Goal: Task Accomplishment & Management: Manage account settings

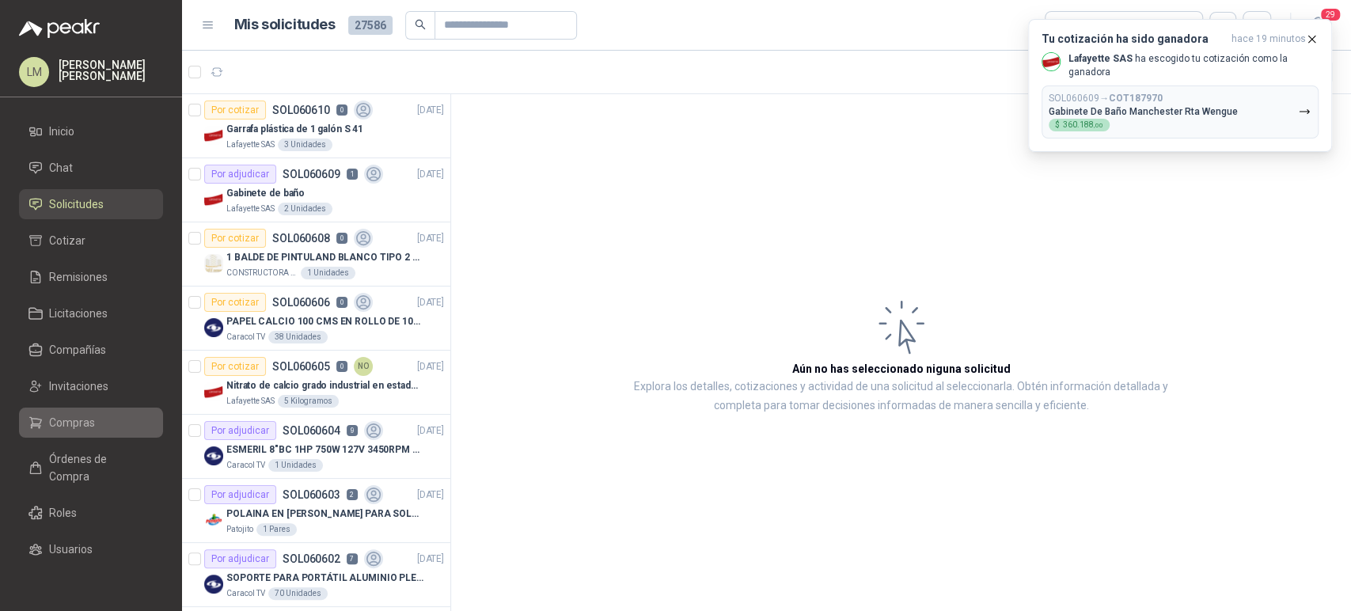
click at [64, 421] on span "Compras" at bounding box center [72, 422] width 46 height 17
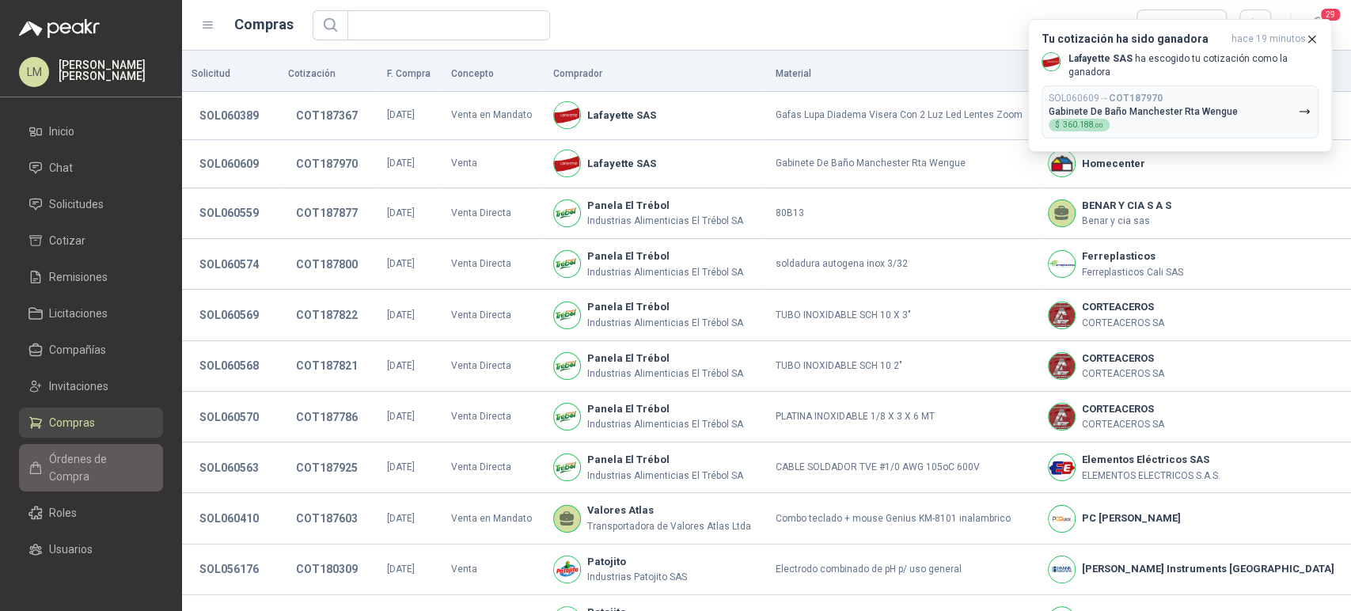
click at [81, 464] on span "Órdenes de Compra" at bounding box center [98, 467] width 99 height 35
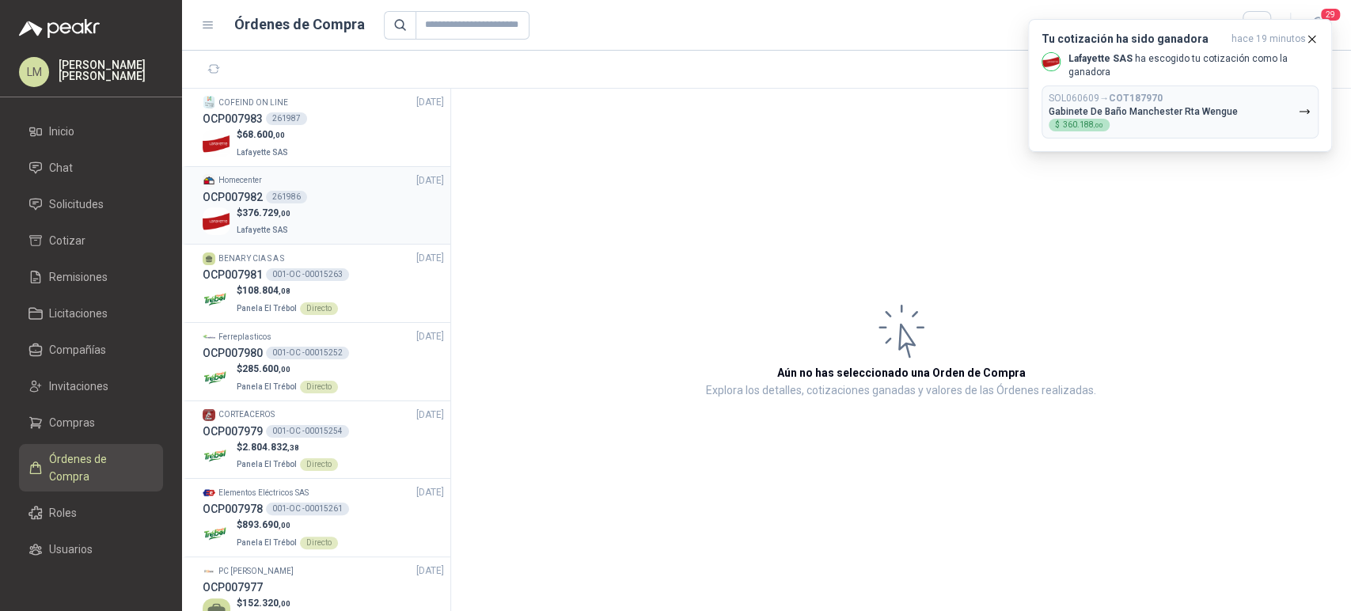
click at [309, 196] on div "OCP007982 261986" at bounding box center [323, 196] width 241 height 17
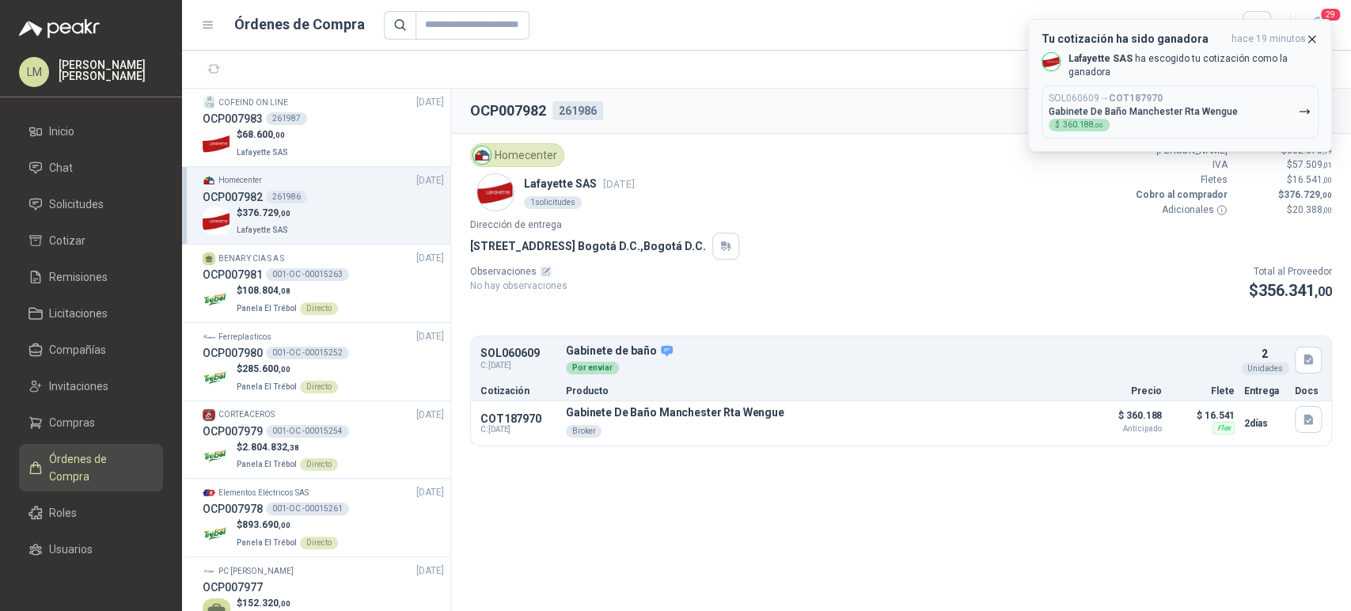
click at [1311, 36] on icon "button" at bounding box center [1311, 38] width 13 height 13
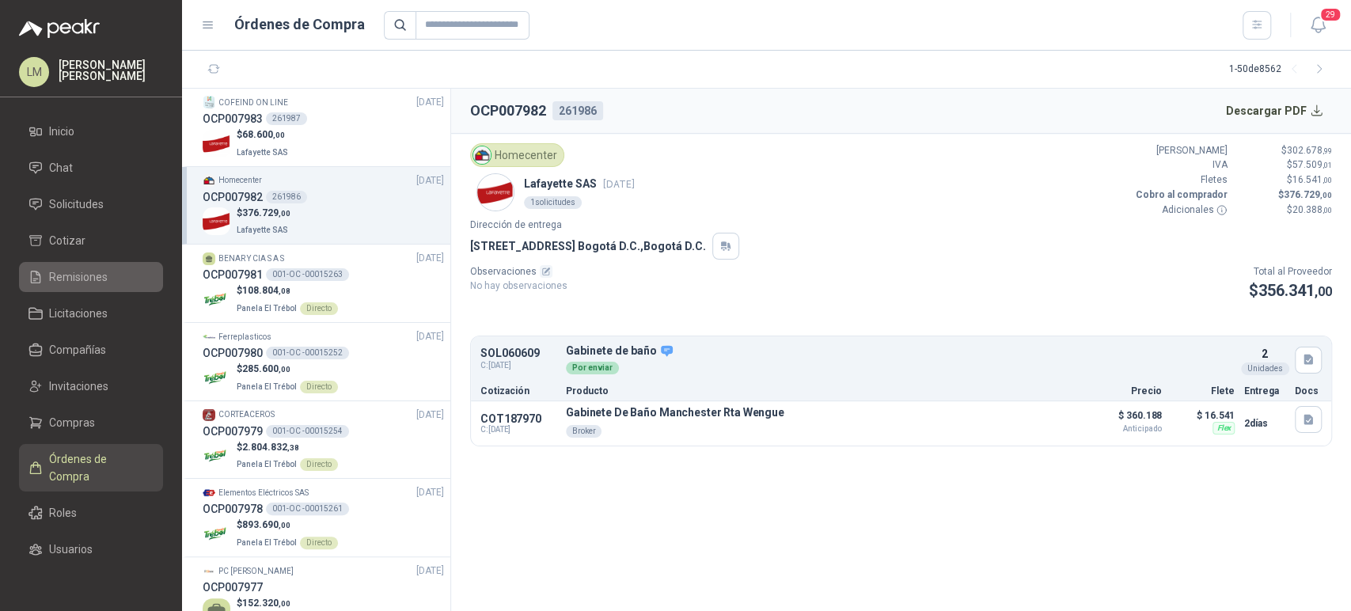
click at [72, 281] on span "Remisiones" at bounding box center [78, 276] width 59 height 17
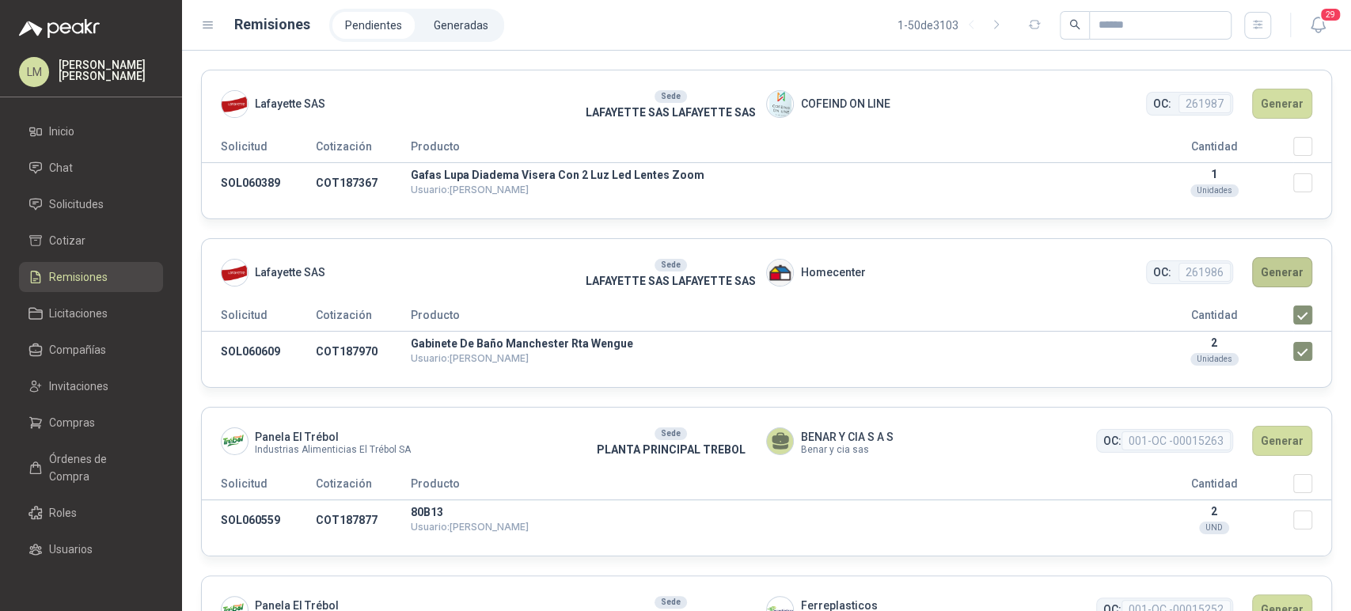
click at [1272, 267] on button "Generar" at bounding box center [1282, 272] width 60 height 30
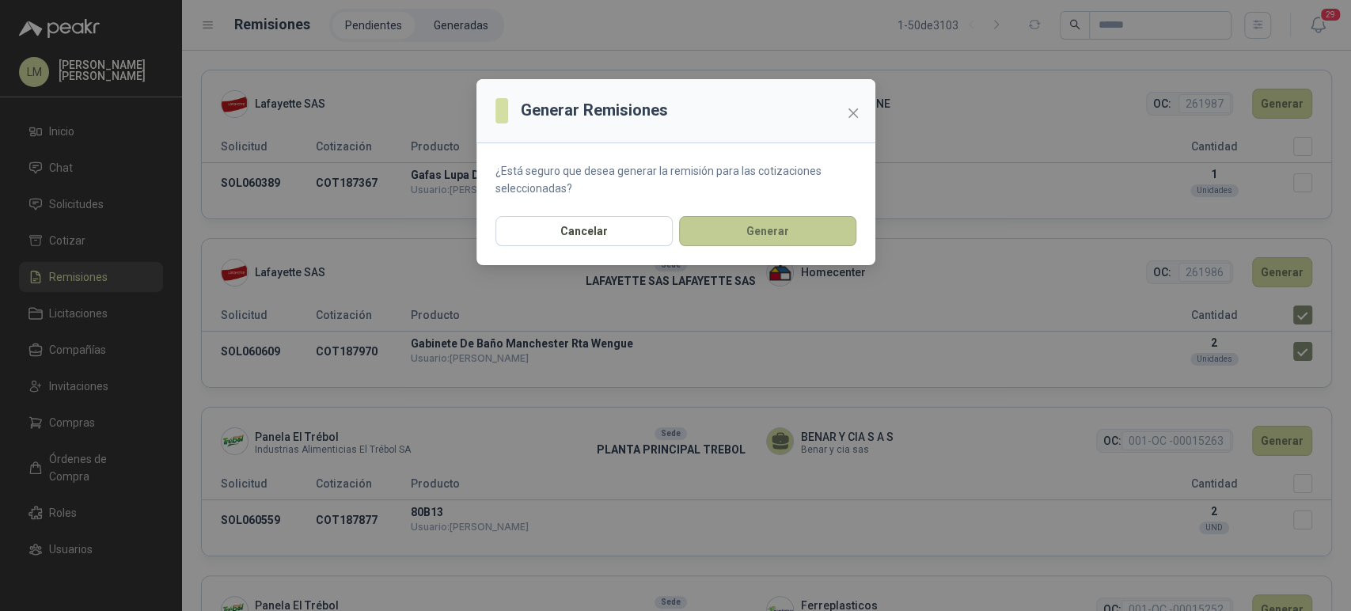
click at [760, 219] on button "Generar" at bounding box center [767, 231] width 177 height 30
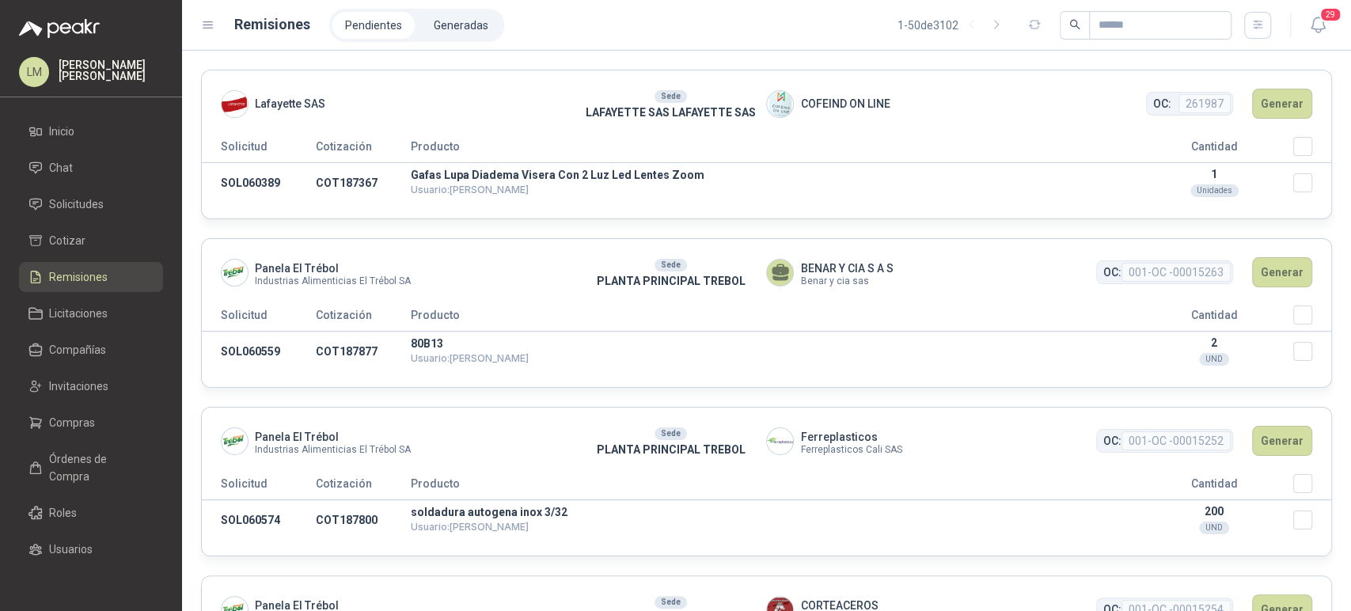
click at [1273, 26] on div "29" at bounding box center [1301, 25] width 61 height 25
click at [1245, 22] on button "button" at bounding box center [1258, 25] width 27 height 27
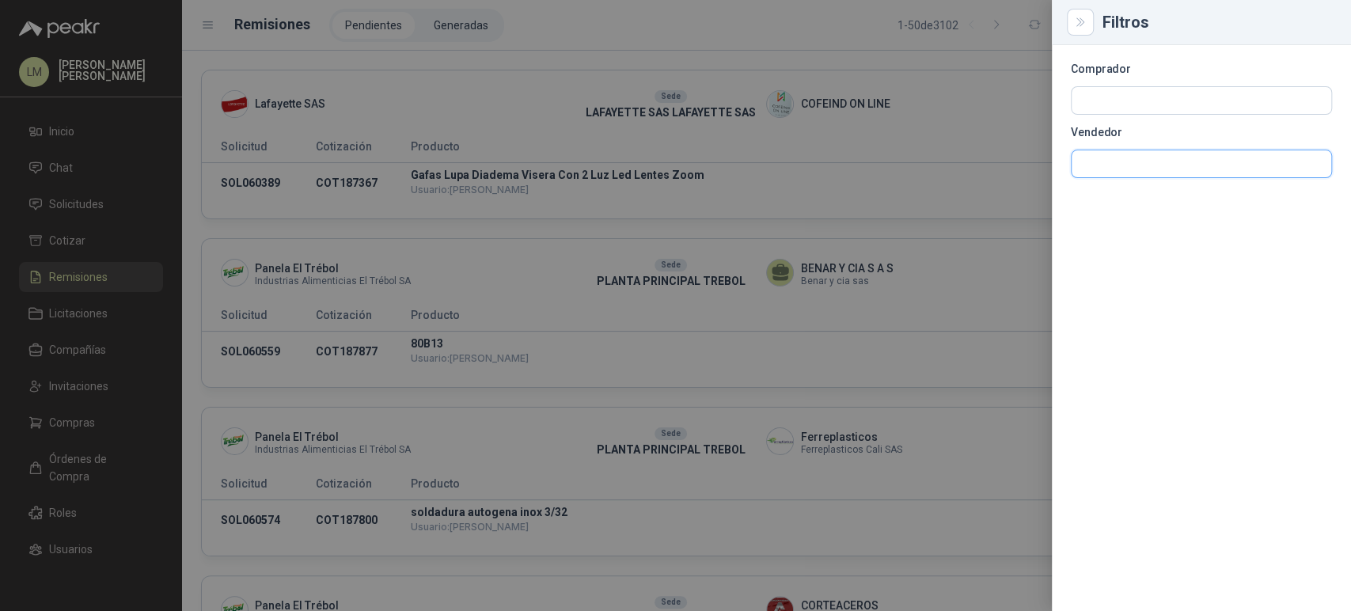
click at [1119, 173] on input "text" at bounding box center [1202, 163] width 260 height 27
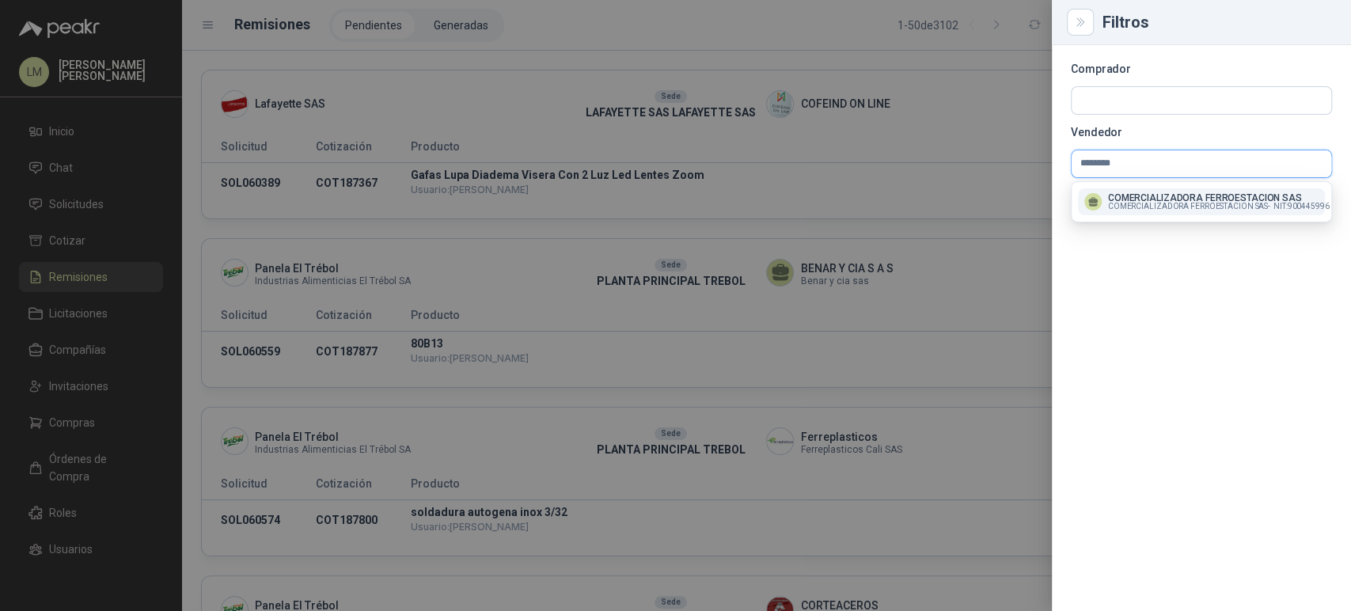
type input "********"
click at [1126, 196] on p "COMERCIALIZADORA FERROESTACION SAS" at bounding box center [1219, 198] width 222 height 10
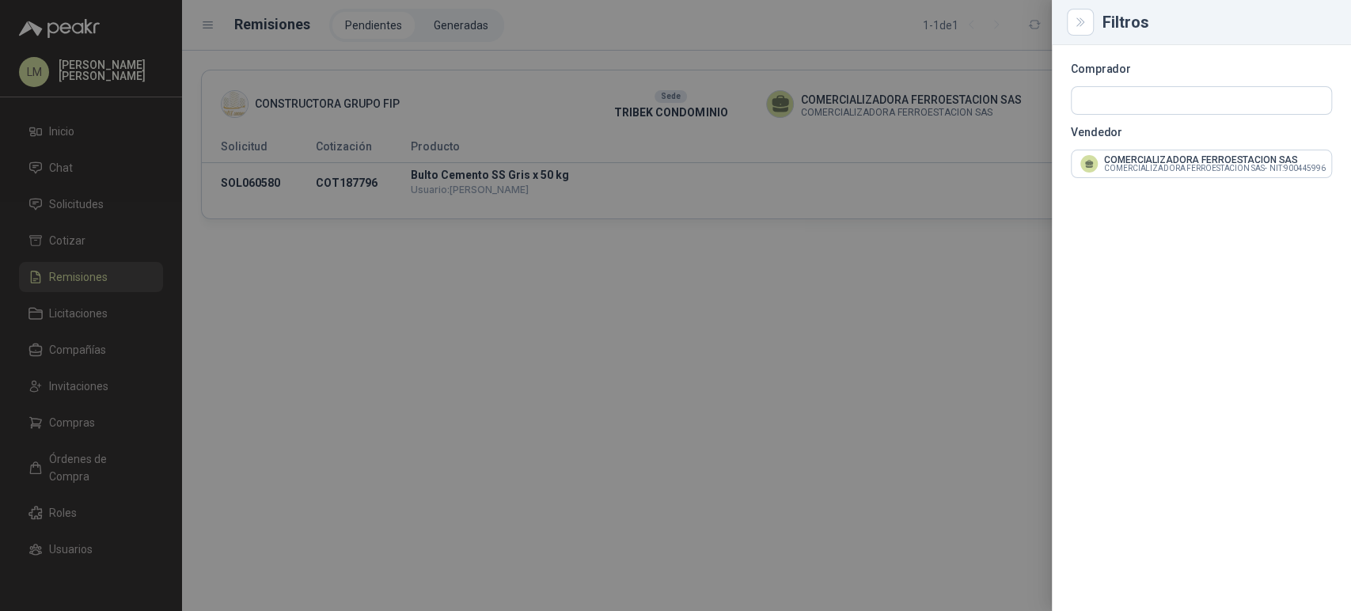
click at [836, 104] on div at bounding box center [675, 305] width 1351 height 611
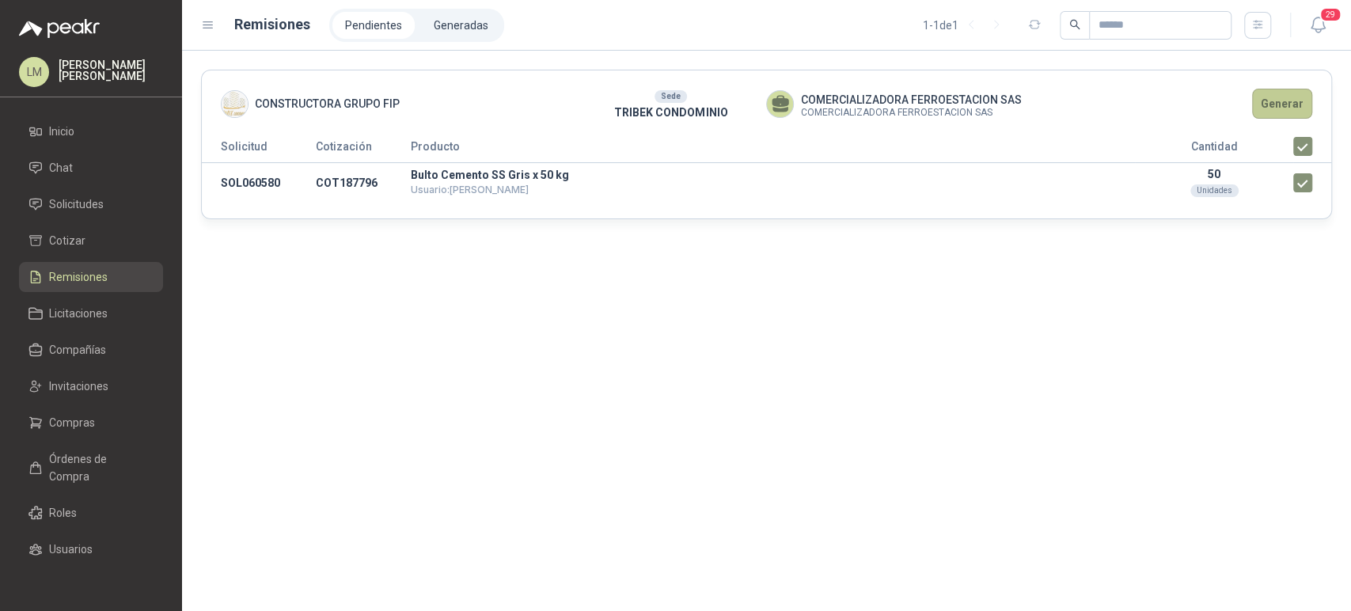
click at [1286, 112] on button "Generar" at bounding box center [1282, 104] width 60 height 30
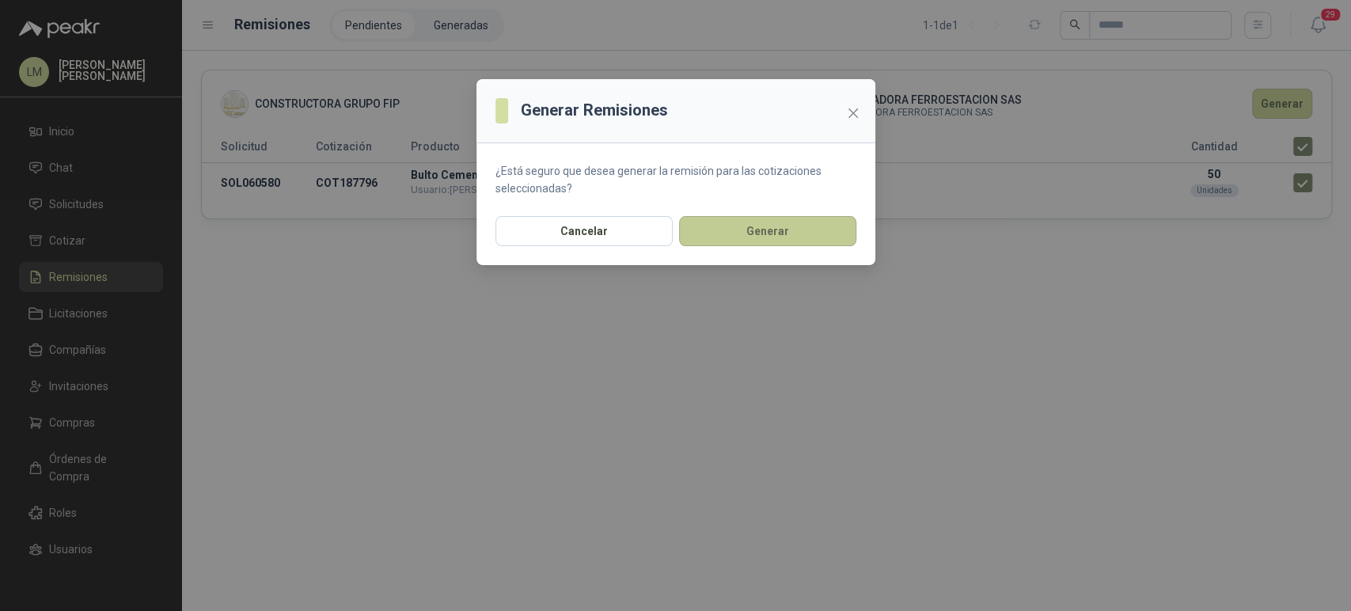
click at [753, 231] on button "Generar" at bounding box center [767, 231] width 177 height 30
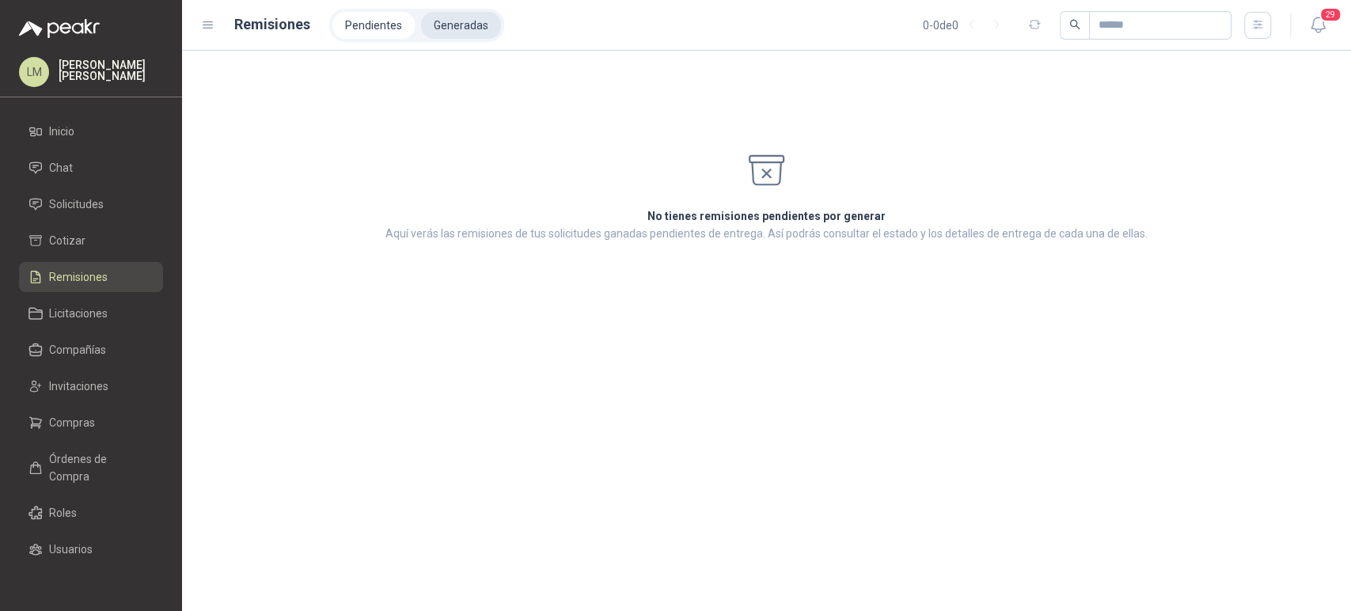
click at [448, 20] on li "Generadas" at bounding box center [461, 25] width 80 height 27
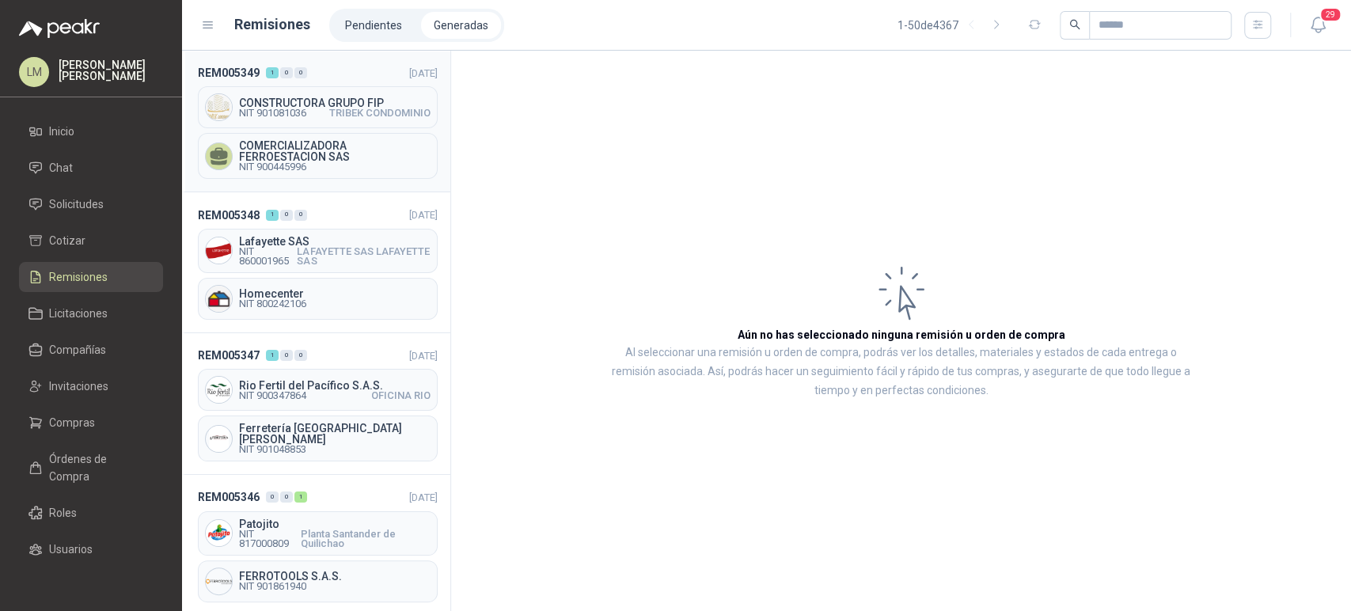
click at [287, 108] on span "NIT 901081036" at bounding box center [272, 113] width 67 height 10
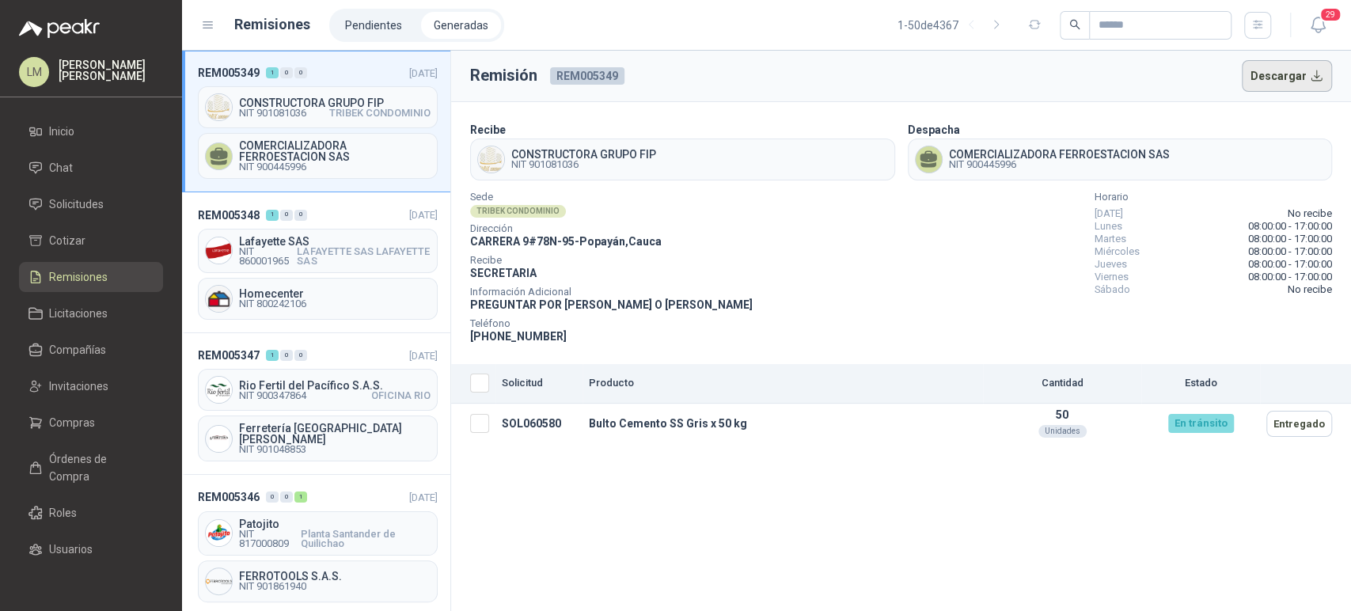
click at [1277, 81] on button "Descargar" at bounding box center [1287, 76] width 91 height 32
click at [298, 264] on span "LAFAYETTE SAS LAFAYETTE SAS" at bounding box center [364, 256] width 134 height 19
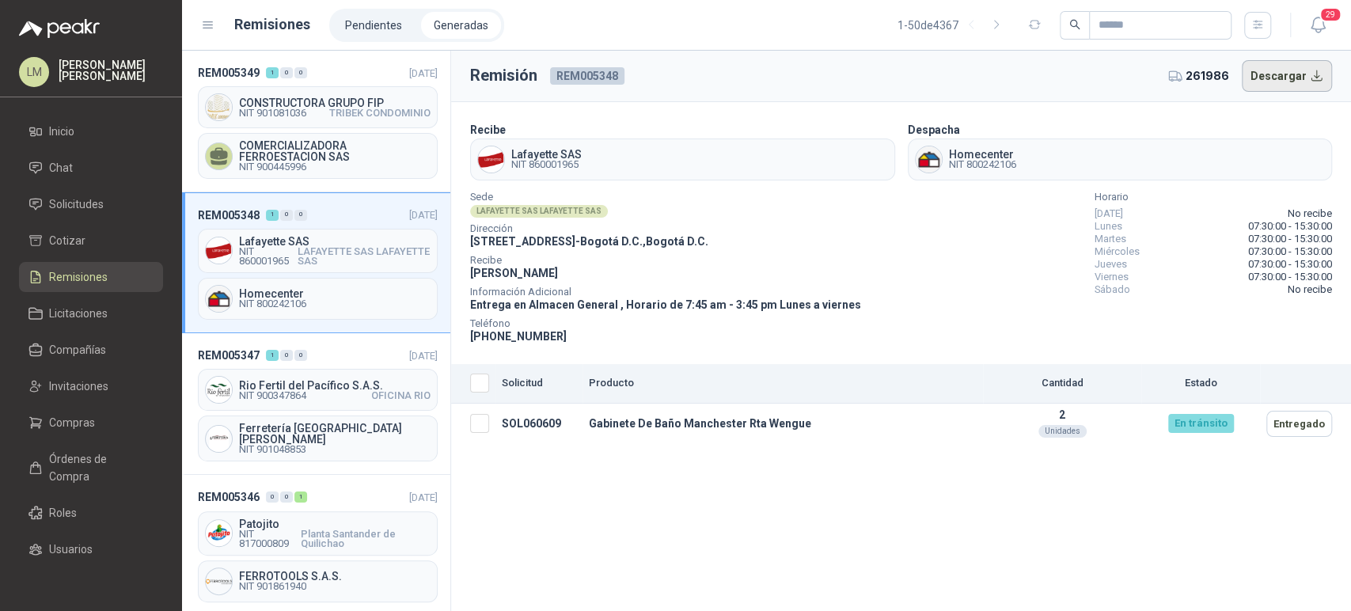
click at [1283, 71] on button "Descargar" at bounding box center [1287, 76] width 91 height 32
click at [71, 203] on span "Solicitudes" at bounding box center [76, 204] width 55 height 17
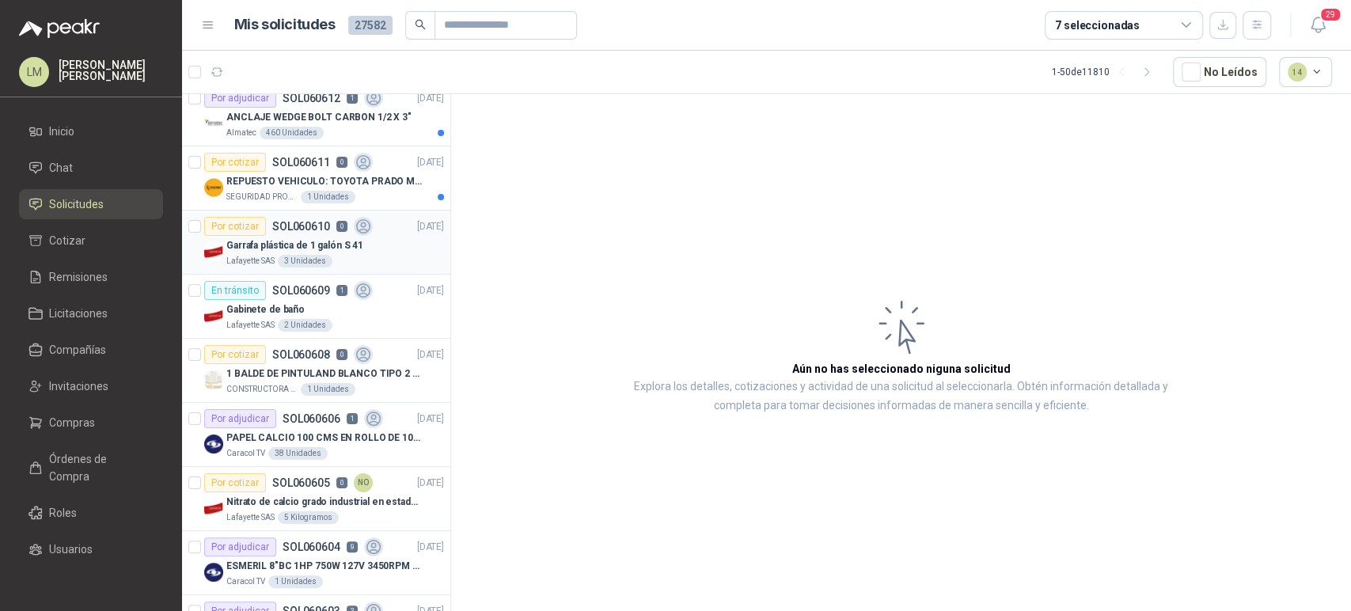
scroll to position [88, 0]
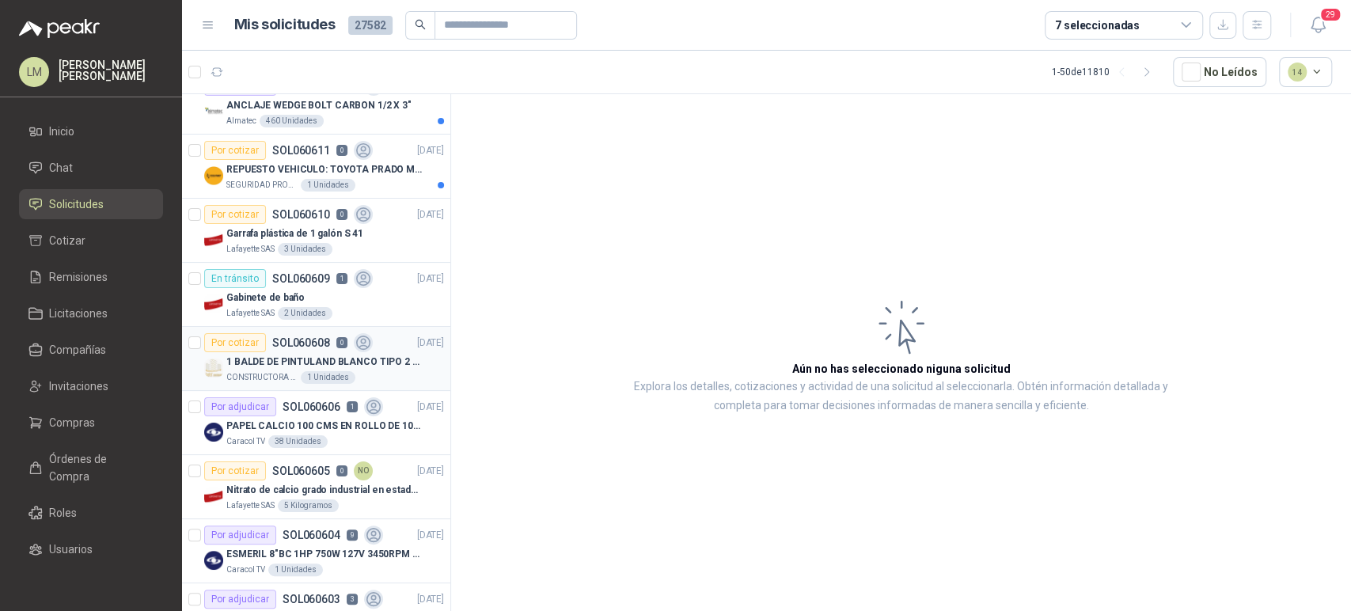
click at [286, 367] on p "1 BALDE DE PINTULAND BLANCO TIPO 2 DE 2.5 GLS" at bounding box center [324, 362] width 197 height 15
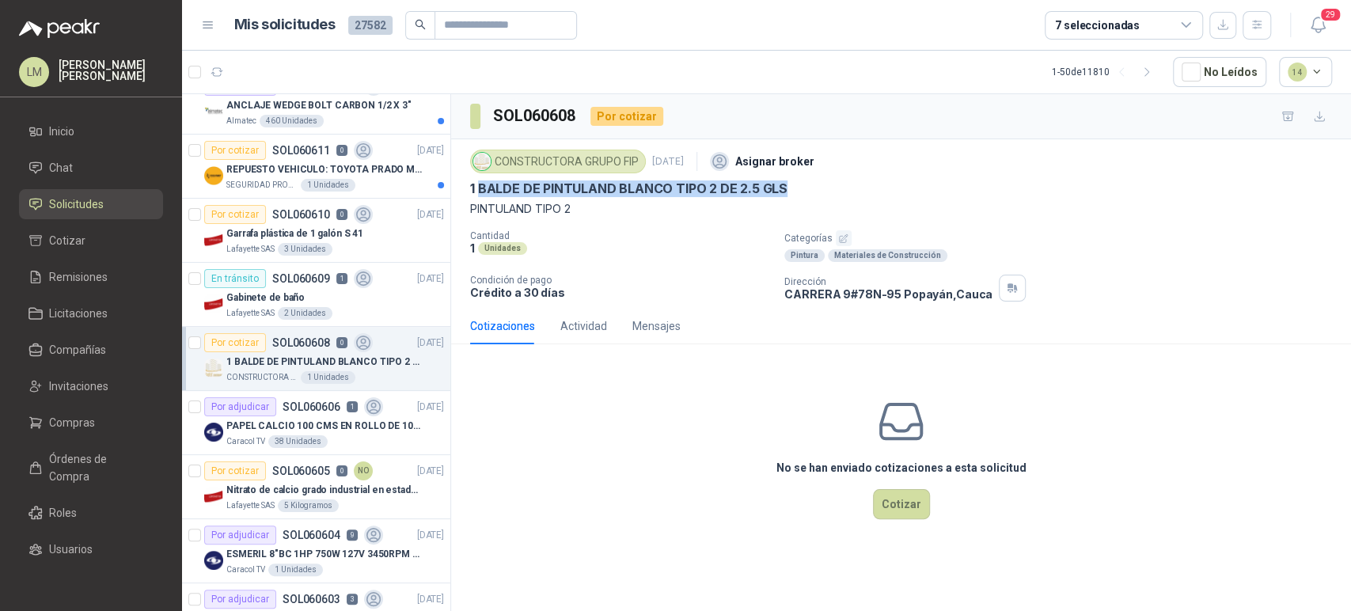
drag, startPoint x: 481, startPoint y: 185, endPoint x: 797, endPoint y: 188, distance: 315.9
click at [797, 188] on div "1 BALDE DE PINTULAND BLANCO TIPO 2 DE 2.5 GLS" at bounding box center [901, 189] width 862 height 17
copy p "BALDE DE PINTULAND BLANCO TIPO 2 DE 2.5 GLS"
click at [74, 283] on span "Remisiones" at bounding box center [78, 276] width 59 height 17
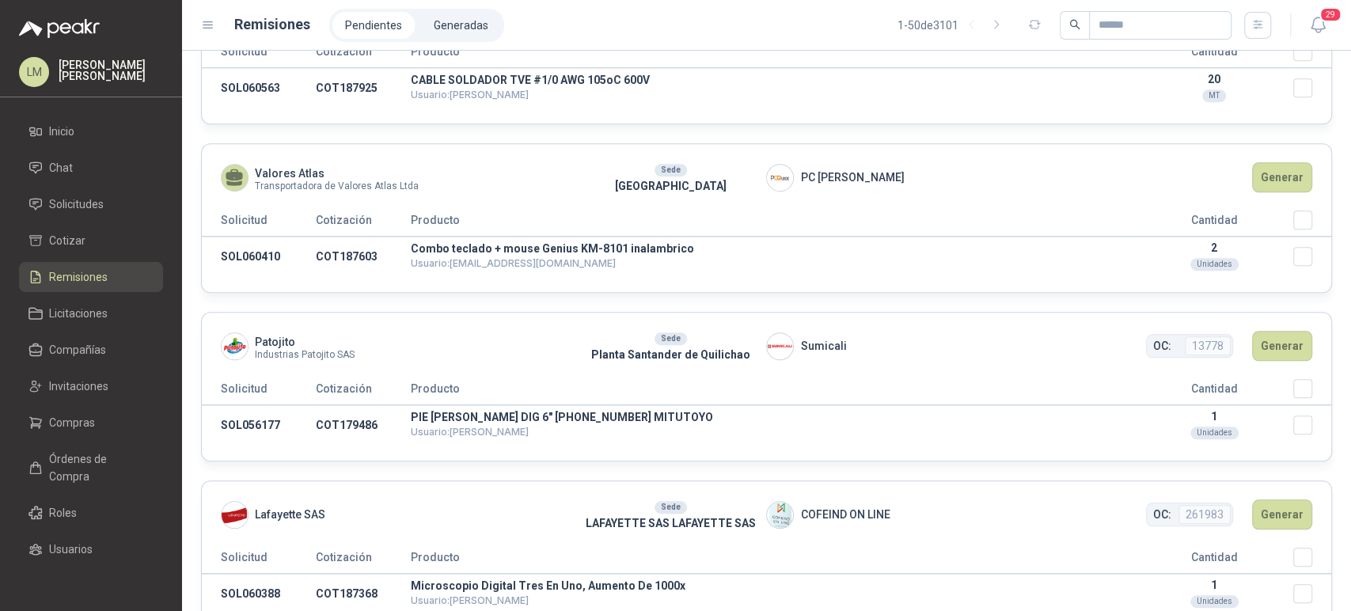
scroll to position [848, 0]
click at [1284, 356] on button "Generar" at bounding box center [1282, 347] width 60 height 30
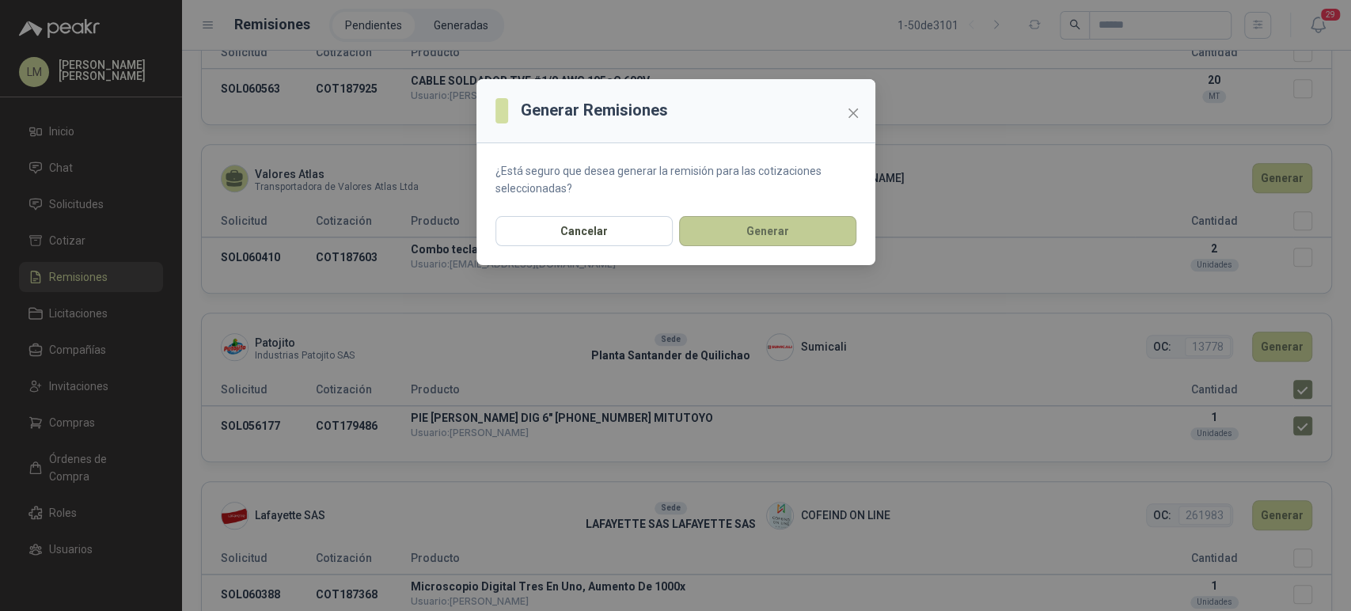
click at [735, 216] on button "Generar" at bounding box center [767, 231] width 177 height 30
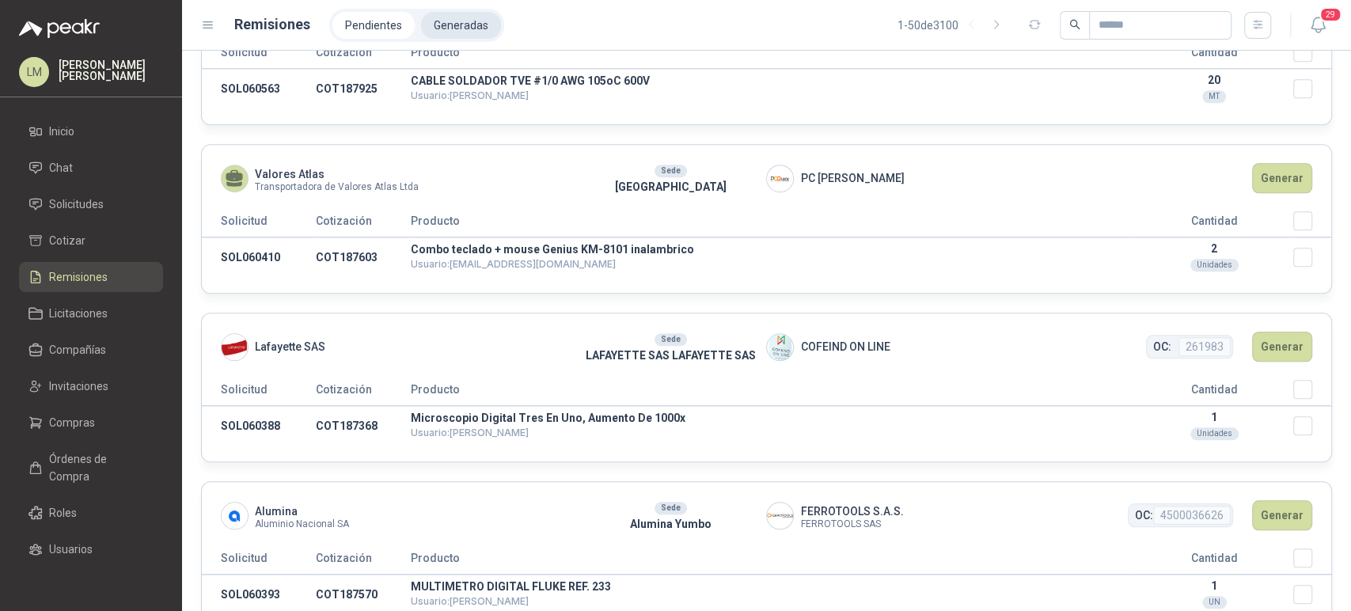
click at [440, 28] on li "Generadas" at bounding box center [461, 25] width 80 height 27
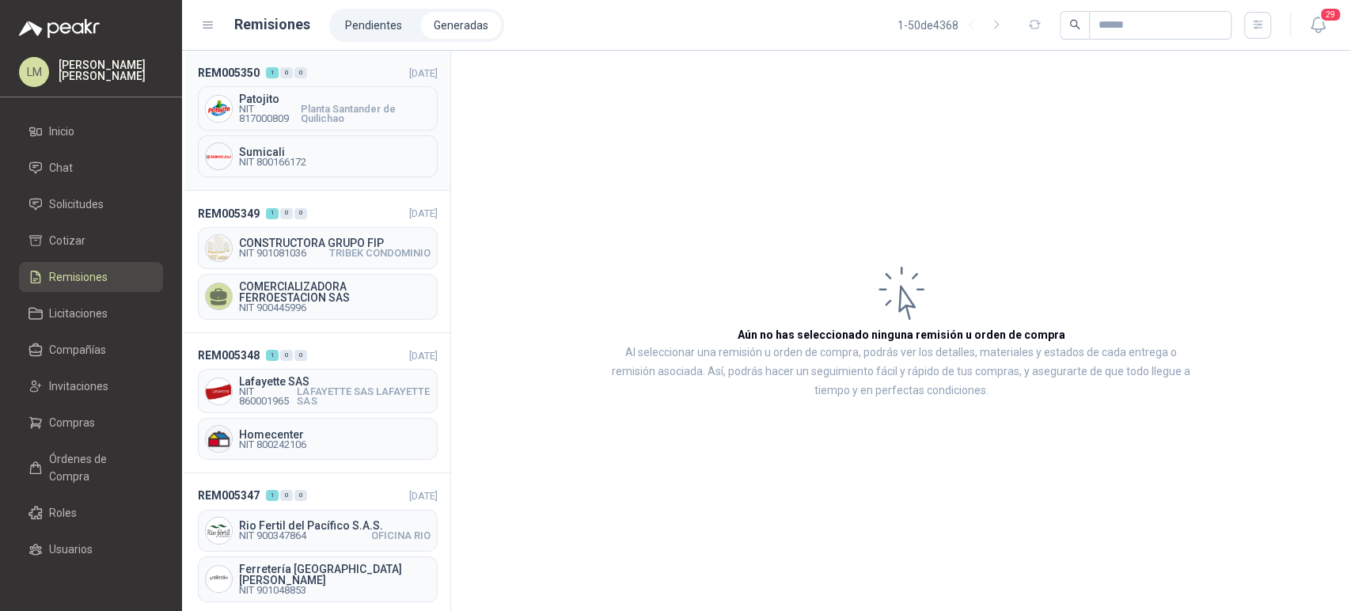
click at [301, 136] on div "Sumicali NIT 800166172" at bounding box center [318, 156] width 240 height 42
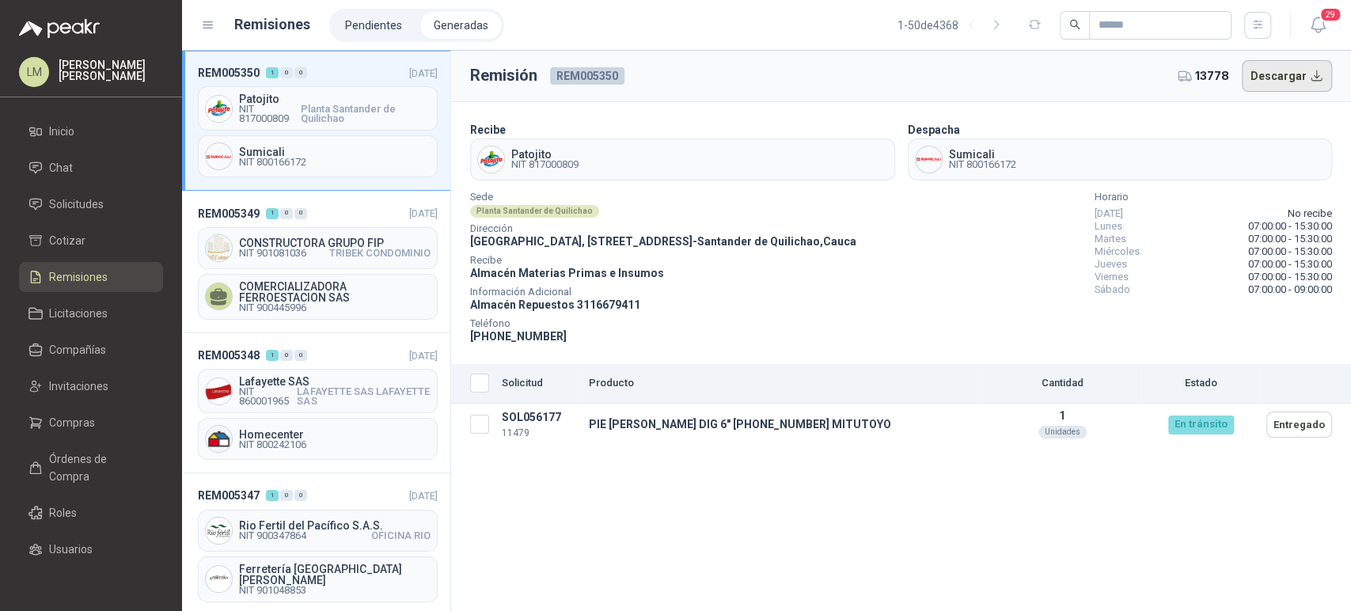
click at [1286, 74] on button "Descargar" at bounding box center [1287, 76] width 91 height 32
click at [70, 414] on span "Compras" at bounding box center [72, 422] width 46 height 17
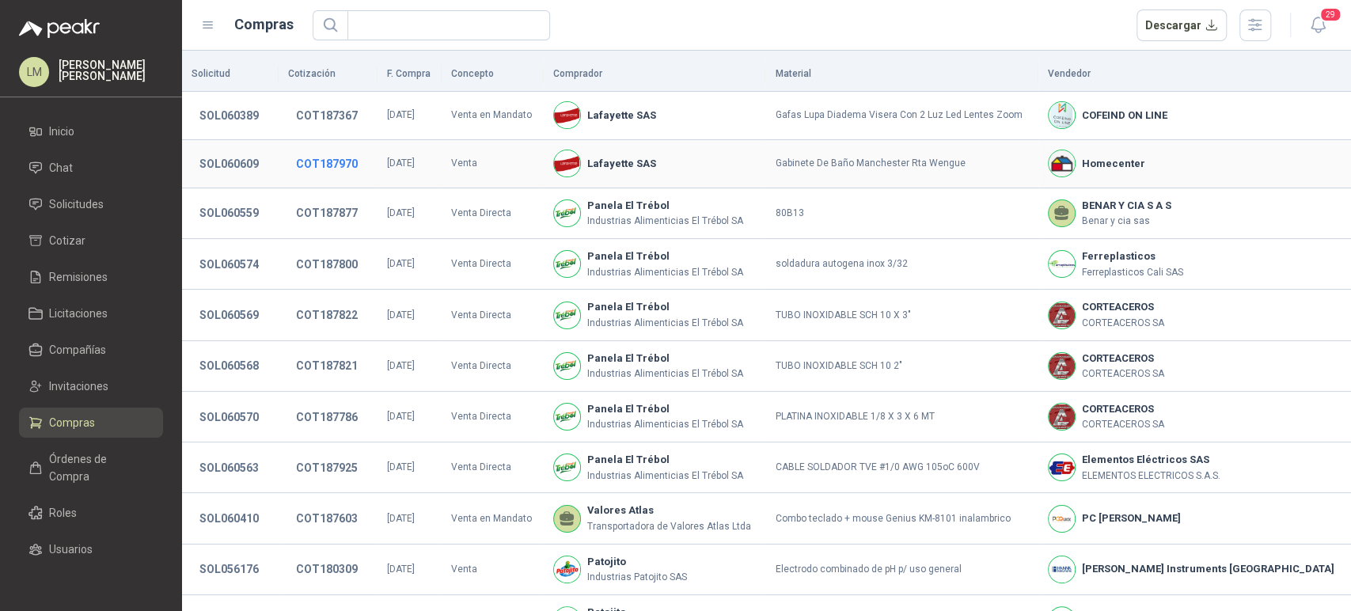
click at [317, 162] on button "COT187970" at bounding box center [327, 164] width 78 height 29
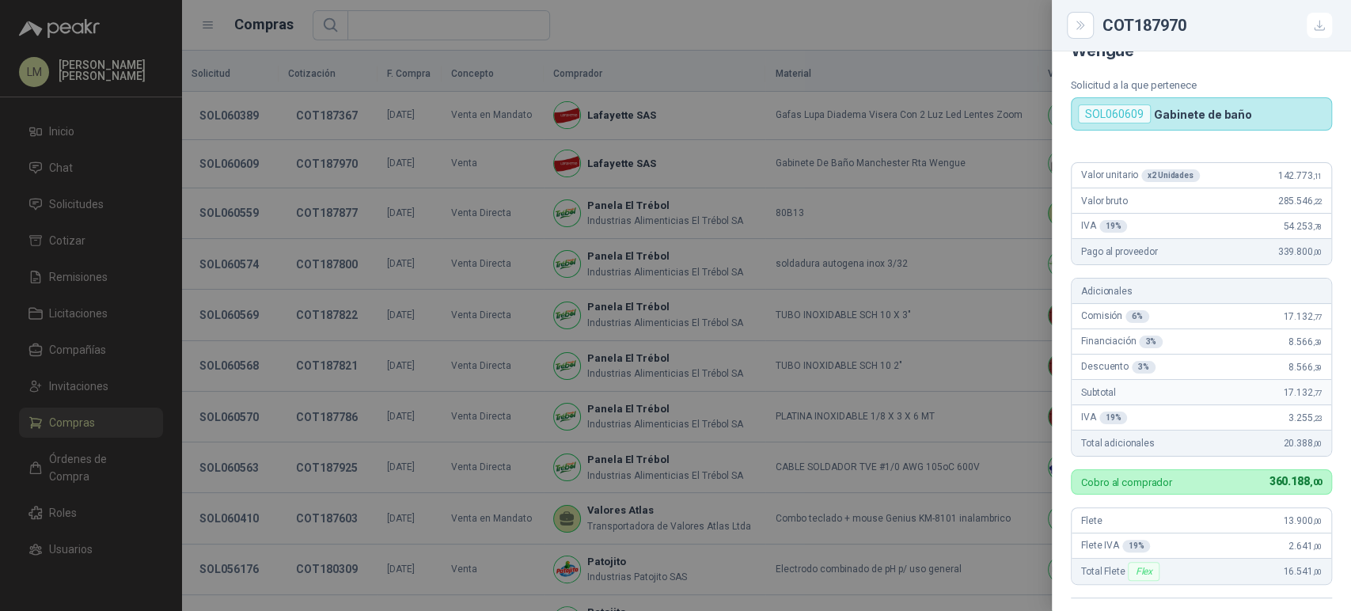
scroll to position [43, 0]
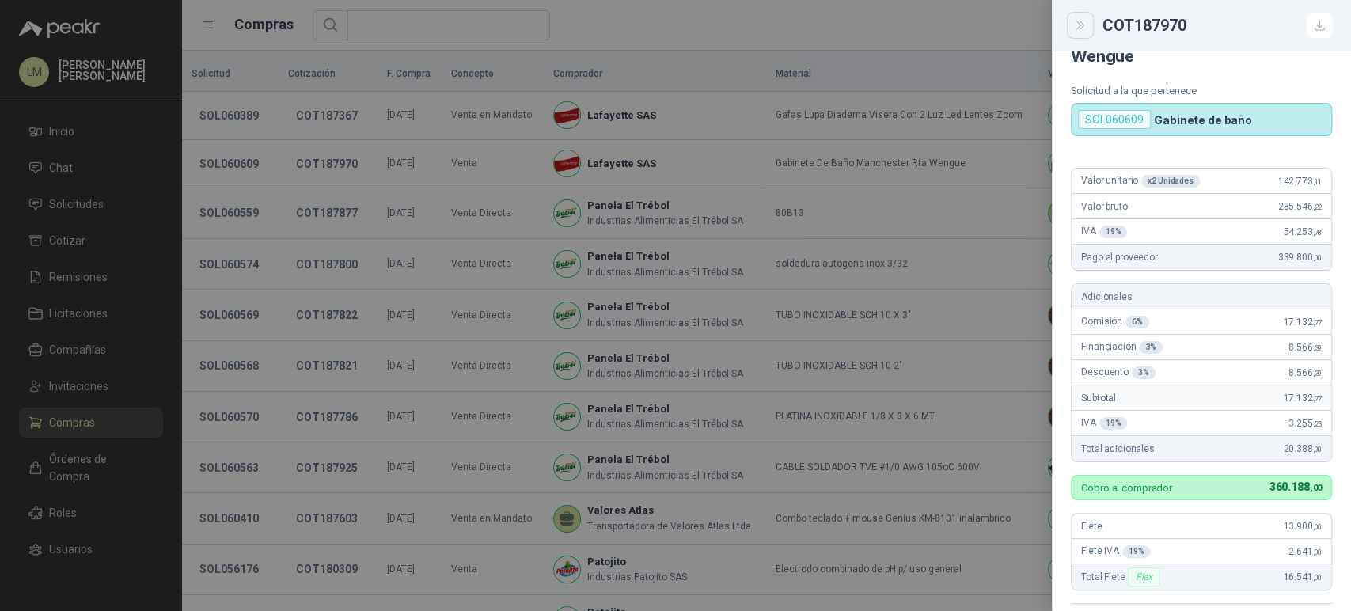
click at [1080, 33] on button "Close" at bounding box center [1080, 25] width 27 height 27
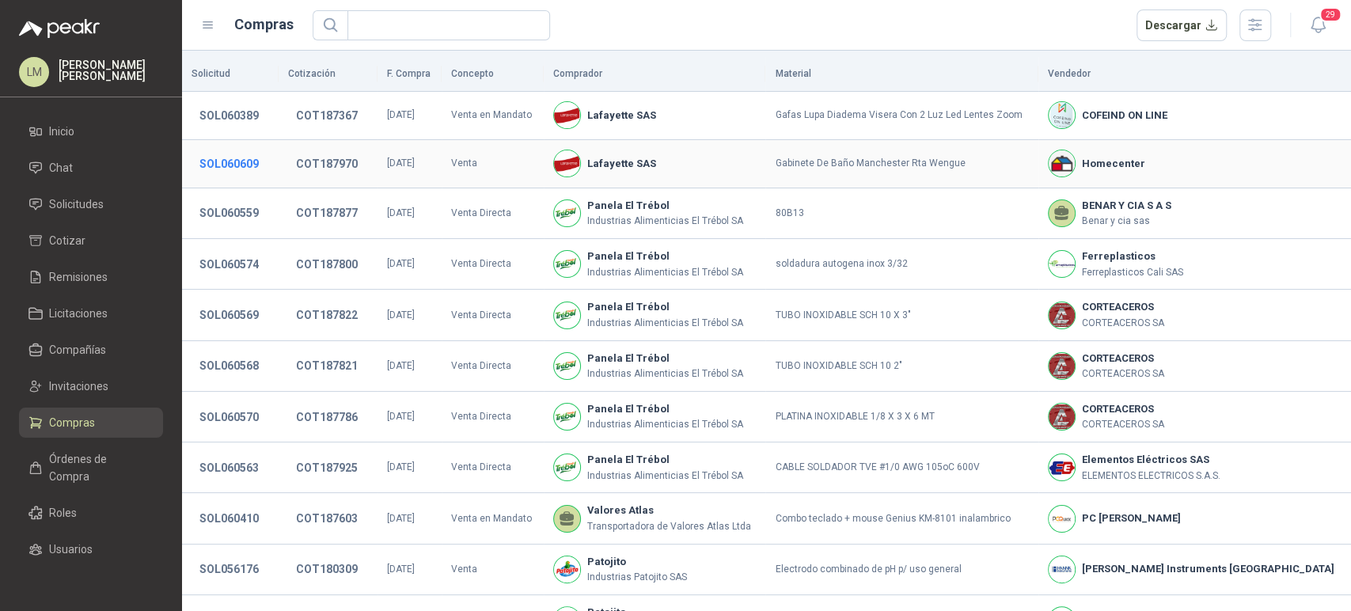
click at [219, 161] on button "SOL060609" at bounding box center [229, 164] width 75 height 29
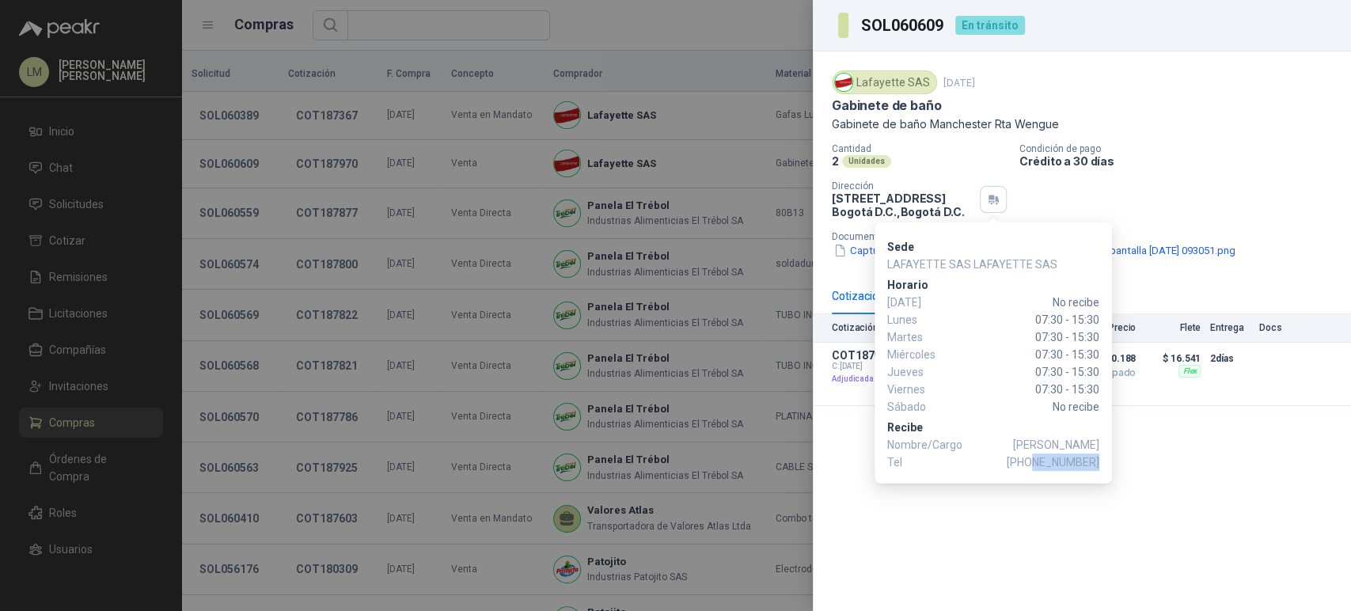
drag, startPoint x: 1036, startPoint y: 462, endPoint x: 1099, endPoint y: 462, distance: 62.5
click at [1099, 462] on span "[PHONE_NUMBER]" at bounding box center [1053, 462] width 93 height 17
copy span "3197345463"
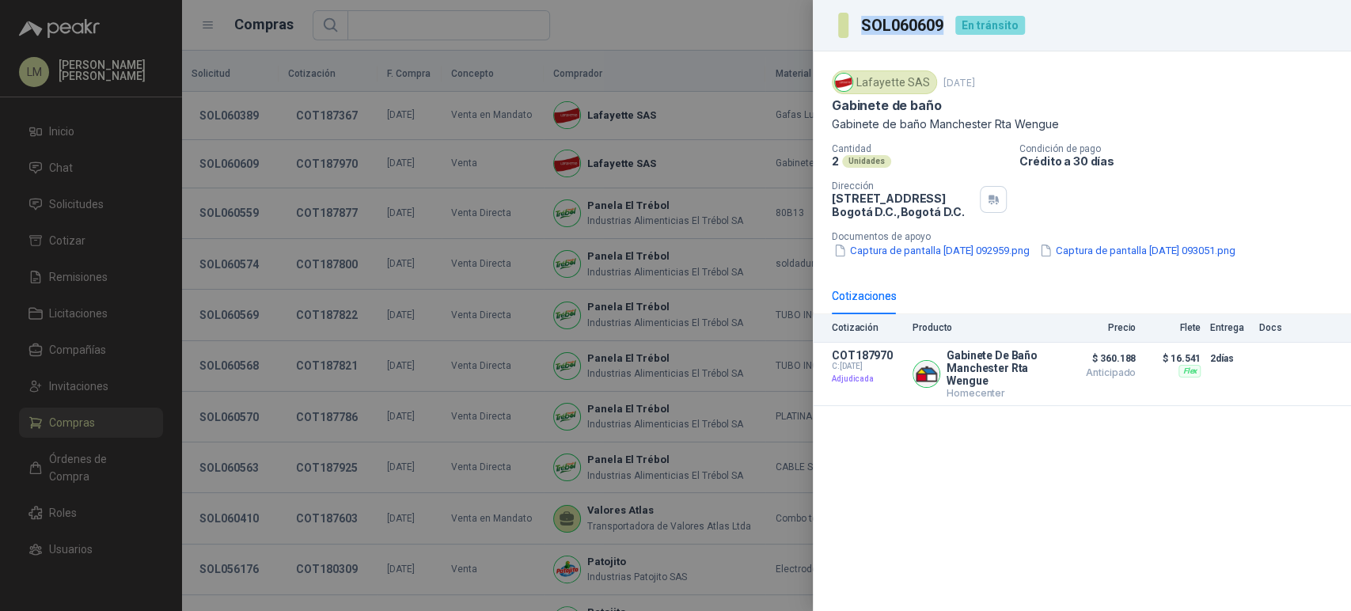
drag, startPoint x: 944, startPoint y: 22, endPoint x: 861, endPoint y: 13, distance: 83.6
click at [861, 13] on section "SOL060609" at bounding box center [892, 25] width 108 height 25
copy h3 "SOL060609"
click at [385, 192] on div at bounding box center [675, 305] width 1351 height 611
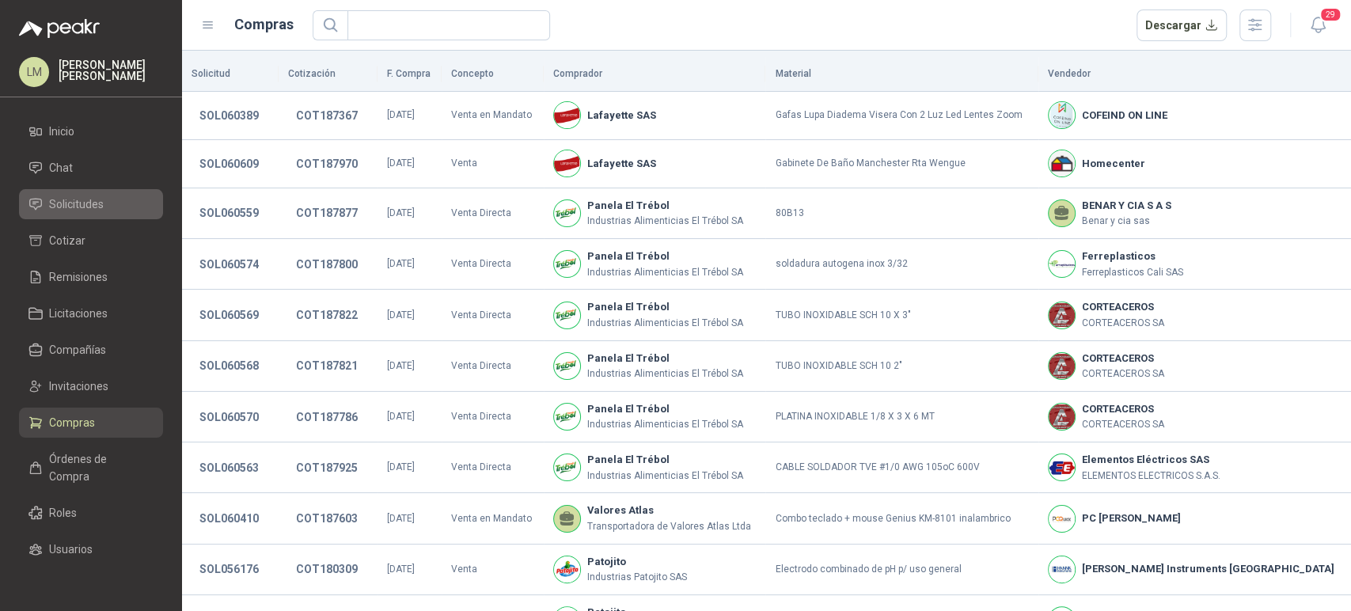
click at [71, 191] on link "Solicitudes" at bounding box center [91, 204] width 144 height 30
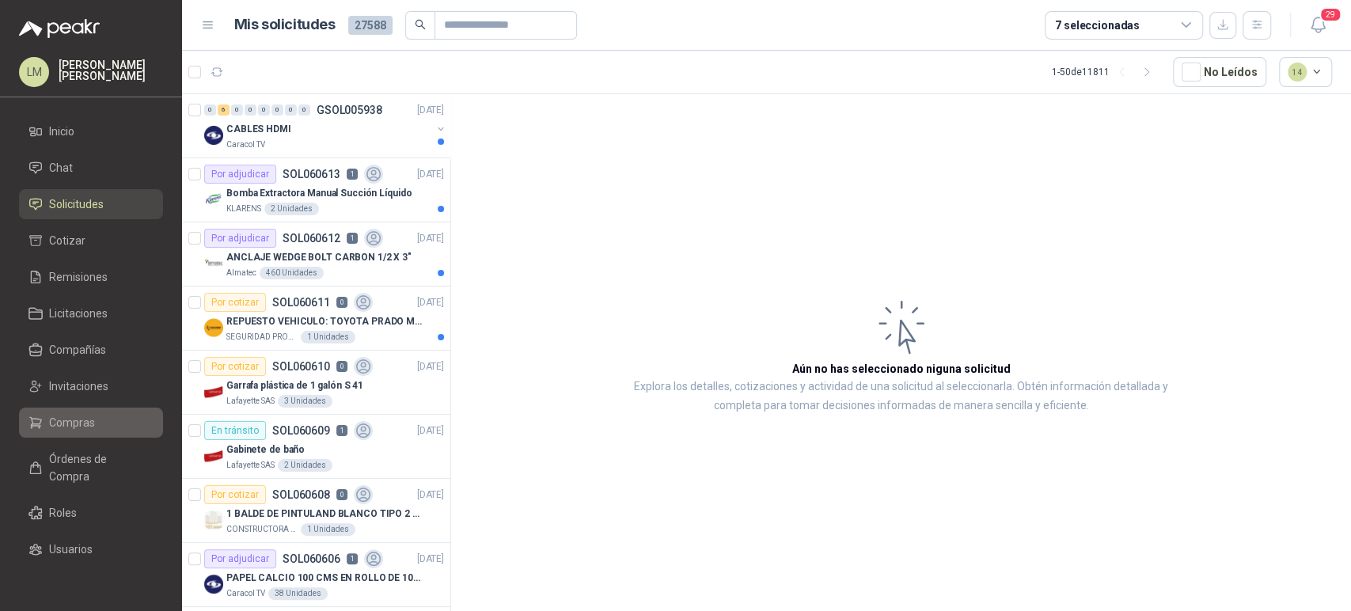
click at [86, 424] on span "Compras" at bounding box center [72, 422] width 46 height 17
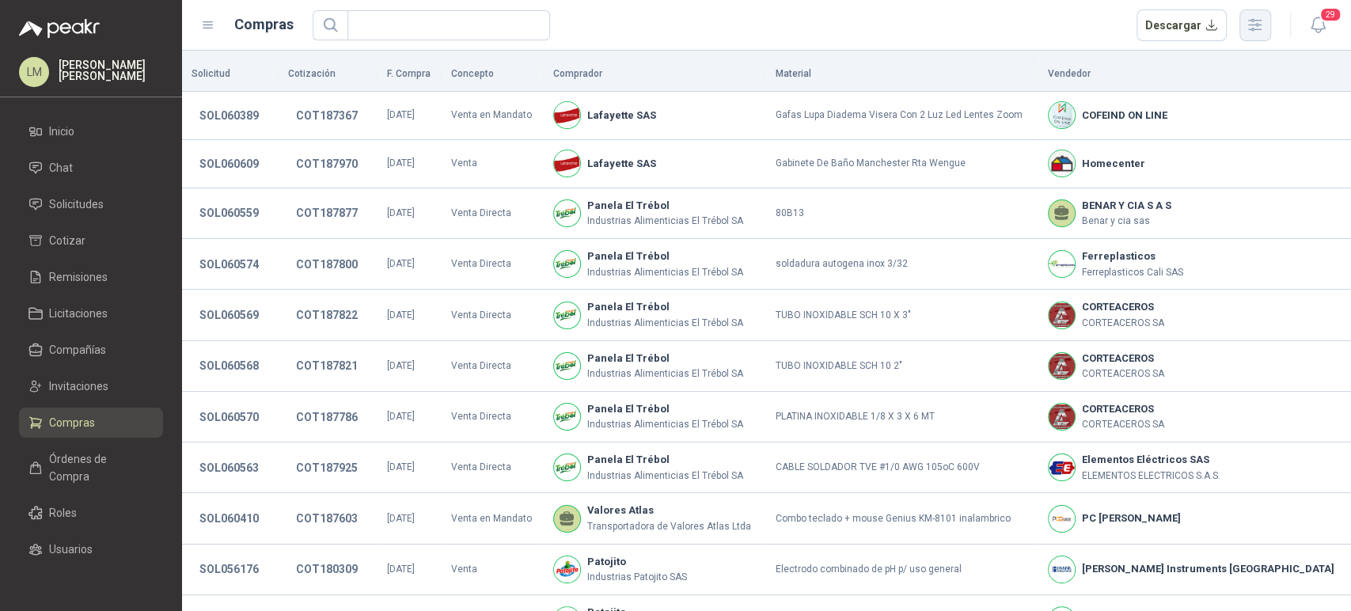
click at [1254, 29] on icon "button" at bounding box center [1255, 25] width 13 height 12
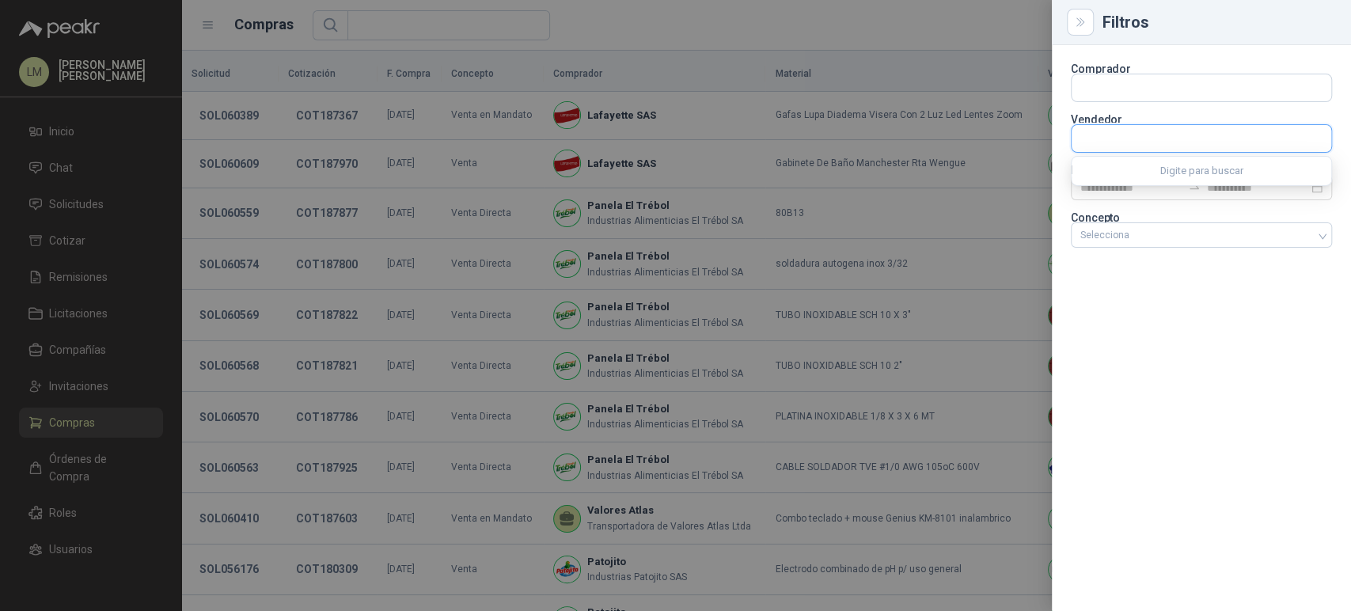
click at [1105, 134] on input "text" at bounding box center [1202, 138] width 260 height 27
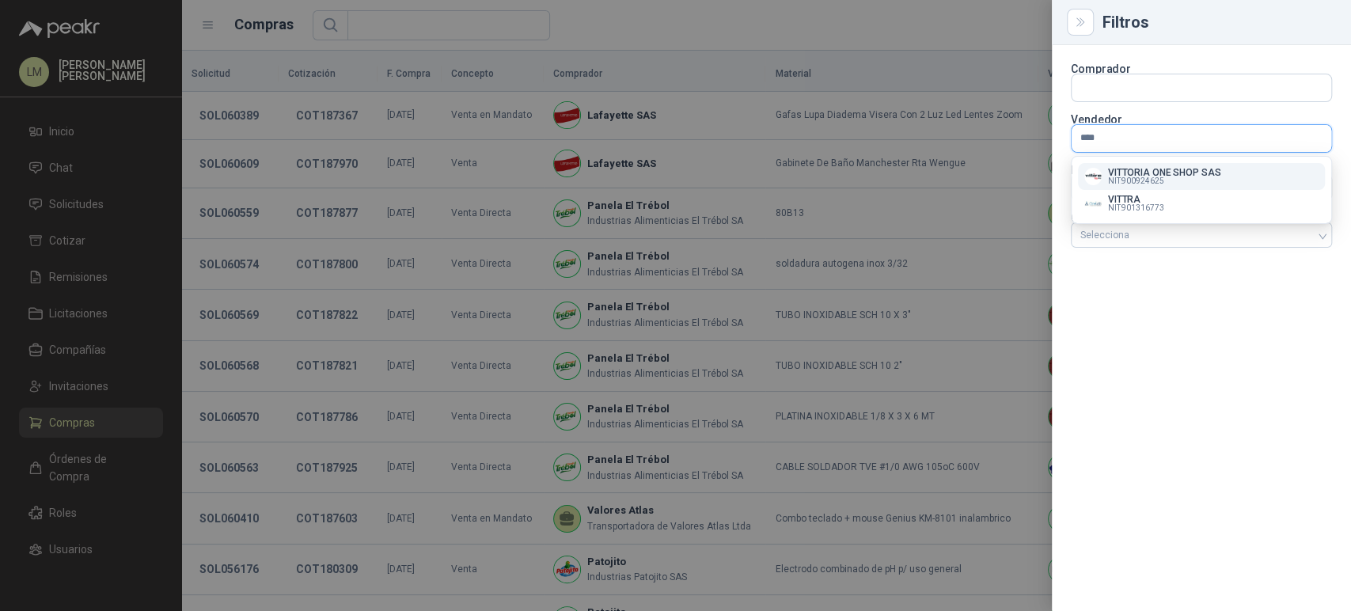
type input "****"
click at [1108, 177] on span "NIT : 900924625" at bounding box center [1136, 181] width 56 height 8
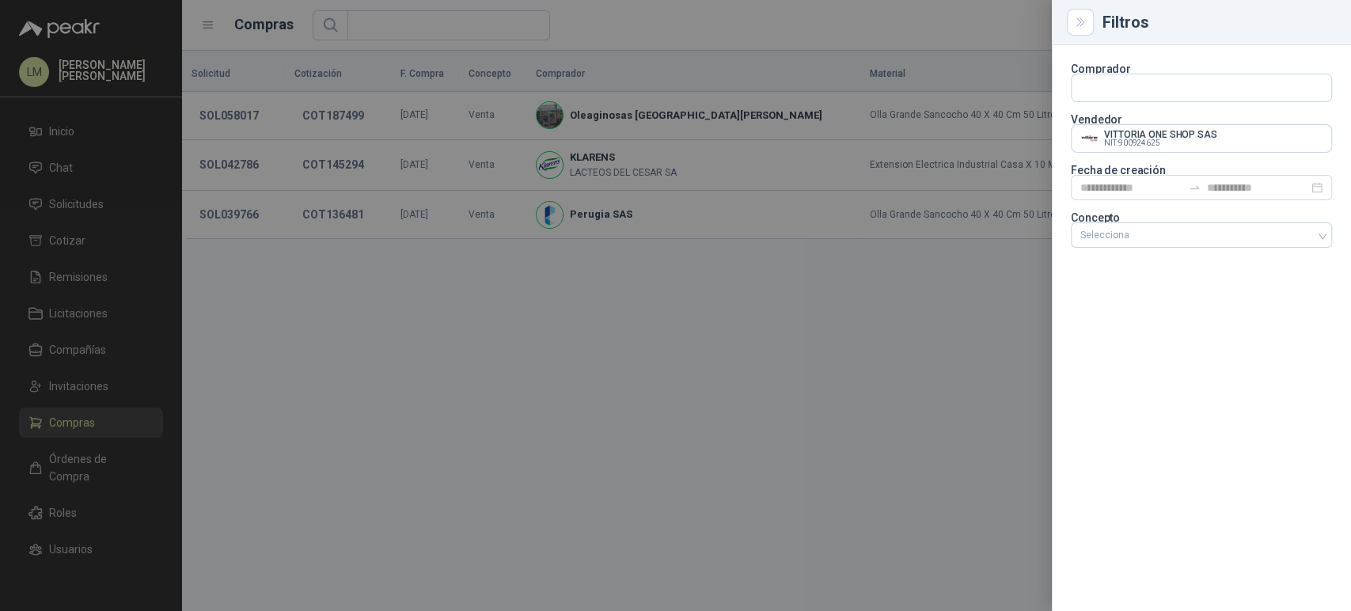
click at [431, 131] on div at bounding box center [675, 305] width 1351 height 611
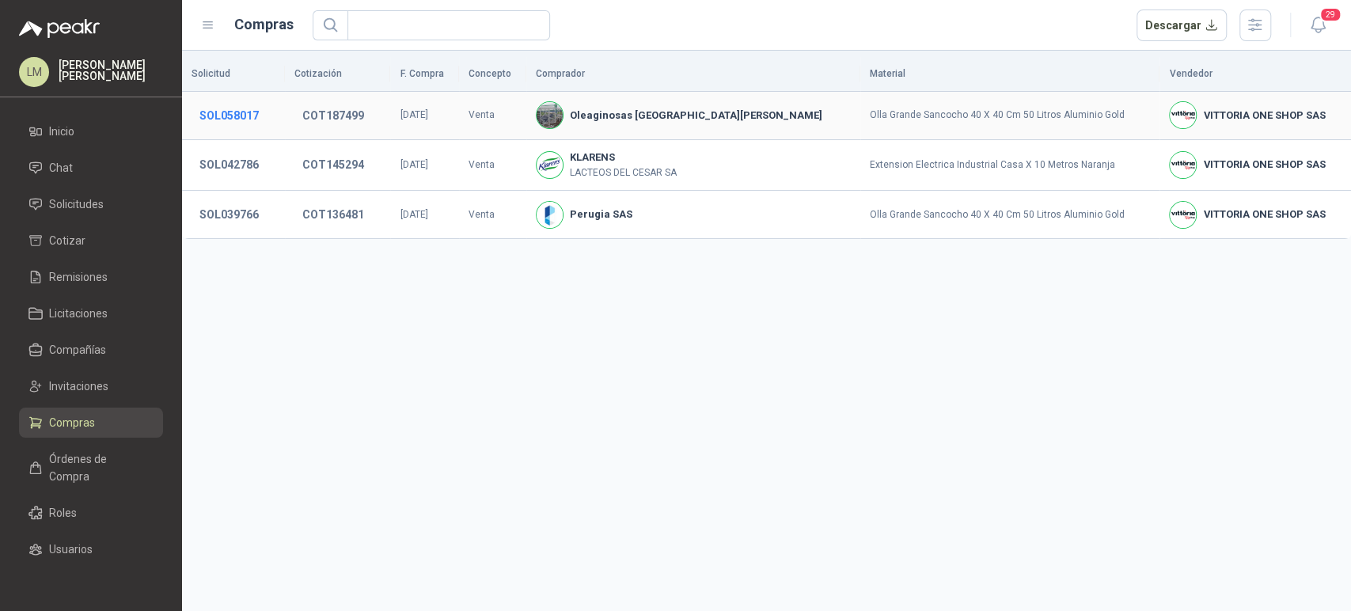
click at [245, 112] on button "SOL058017" at bounding box center [229, 115] width 75 height 29
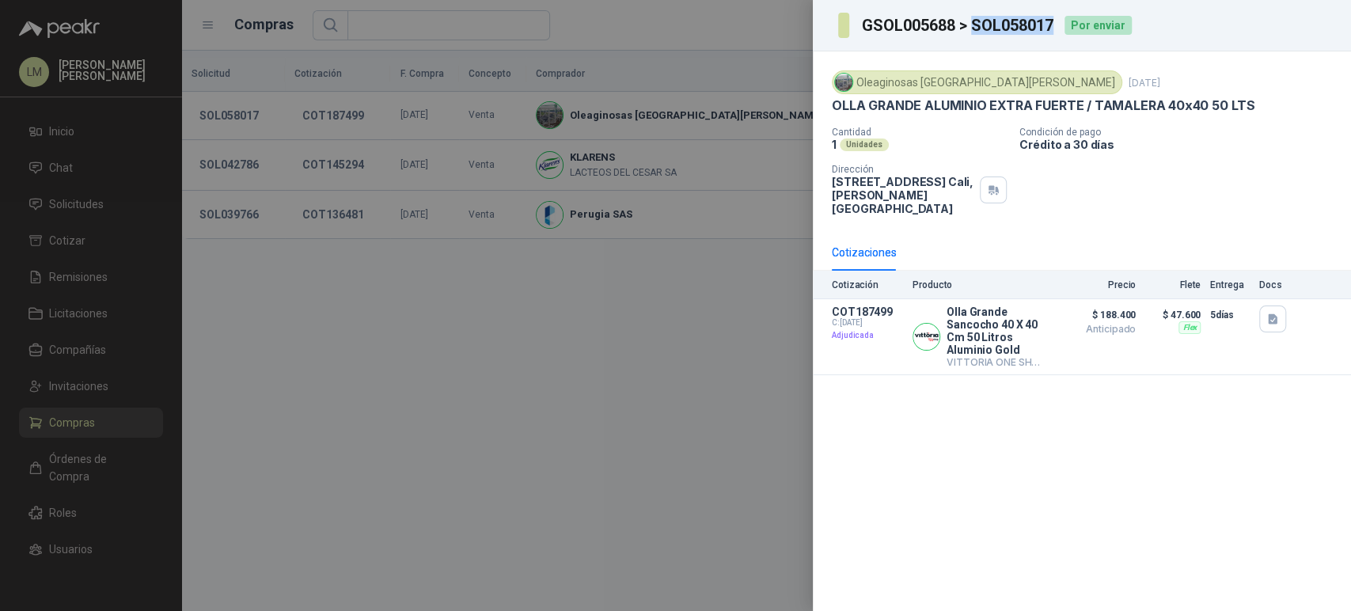
drag, startPoint x: 972, startPoint y: 26, endPoint x: 1055, endPoint y: 25, distance: 83.1
click at [1055, 25] on h3 "GSOL005688 > SOL058017" at bounding box center [958, 25] width 193 height 16
copy h3 "SOL058017"
click at [416, 127] on div at bounding box center [675, 305] width 1351 height 611
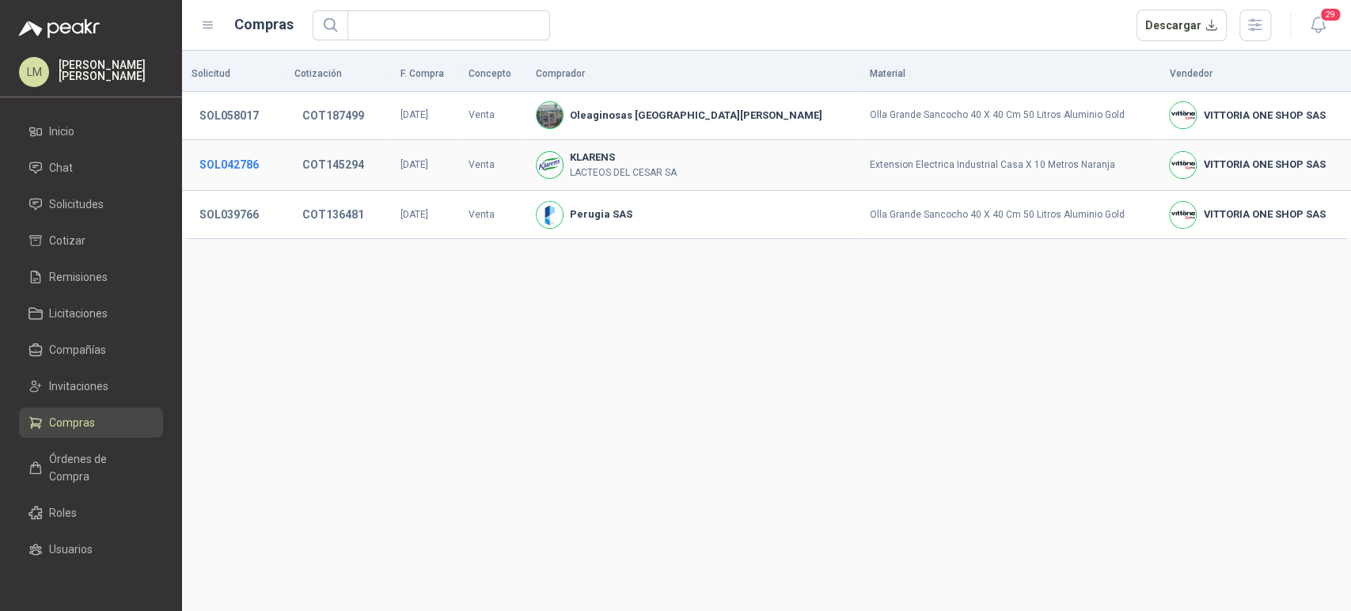
click at [236, 165] on button "SOL042786" at bounding box center [229, 164] width 75 height 29
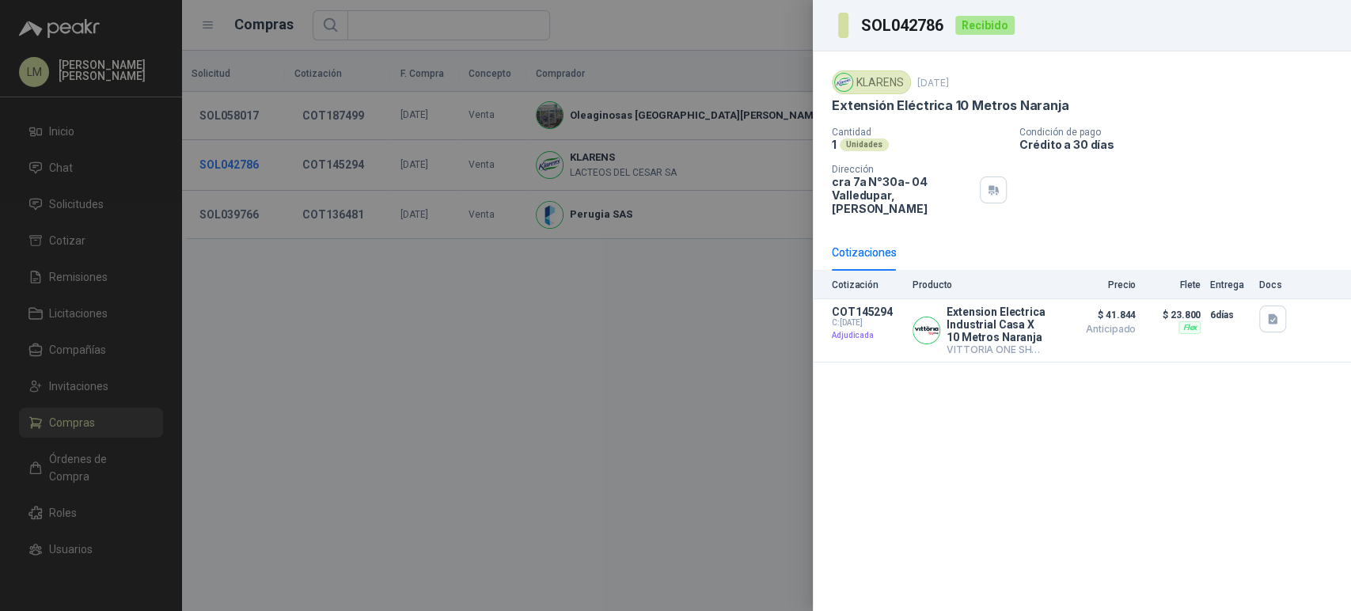
click at [236, 165] on div at bounding box center [675, 305] width 1351 height 611
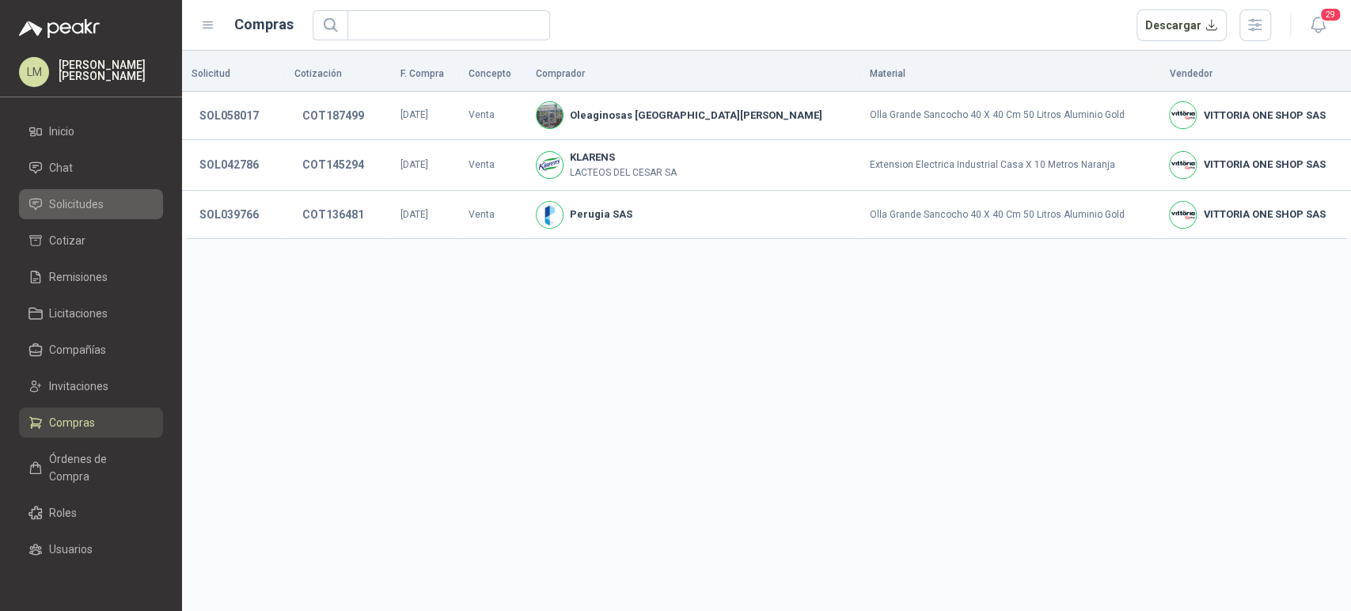
click at [58, 206] on span "Solicitudes" at bounding box center [76, 204] width 55 height 17
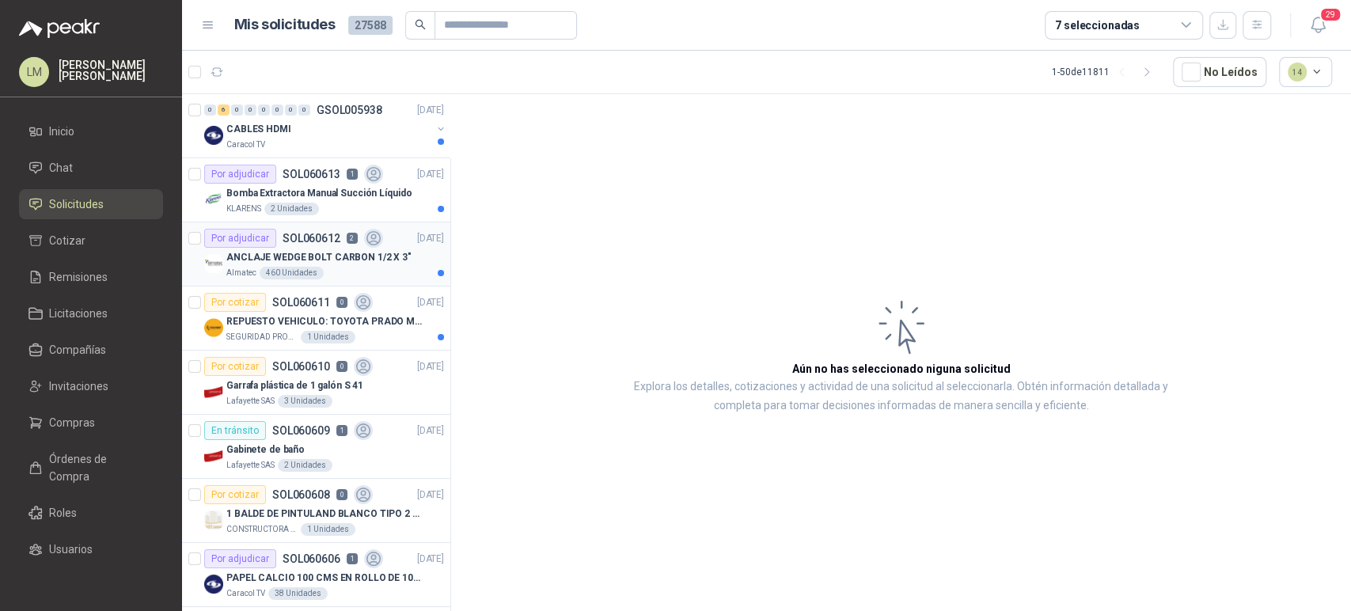
click at [333, 248] on div "ANCLAJE WEDGE BOLT CARBON 1/2 X 3"" at bounding box center [335, 257] width 218 height 19
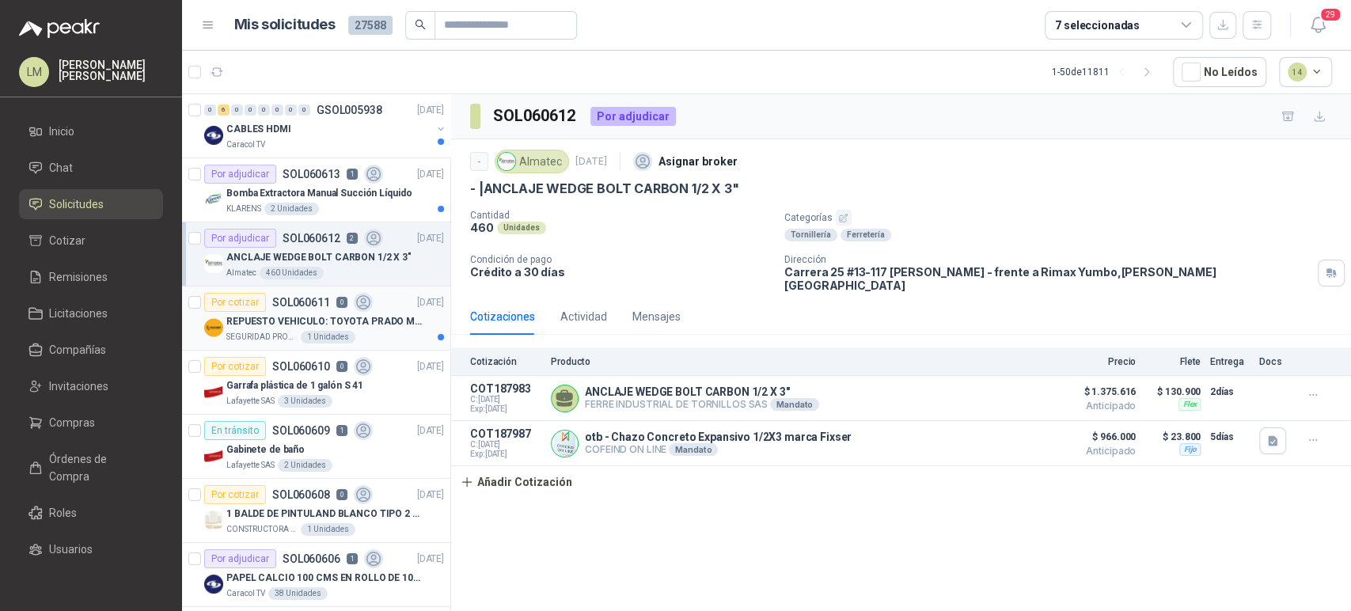
click at [315, 317] on p "REPUESTO VEHICULO: TOYOTA PRADO MODELO 2013, CILINDRAJE 2982" at bounding box center [324, 321] width 197 height 15
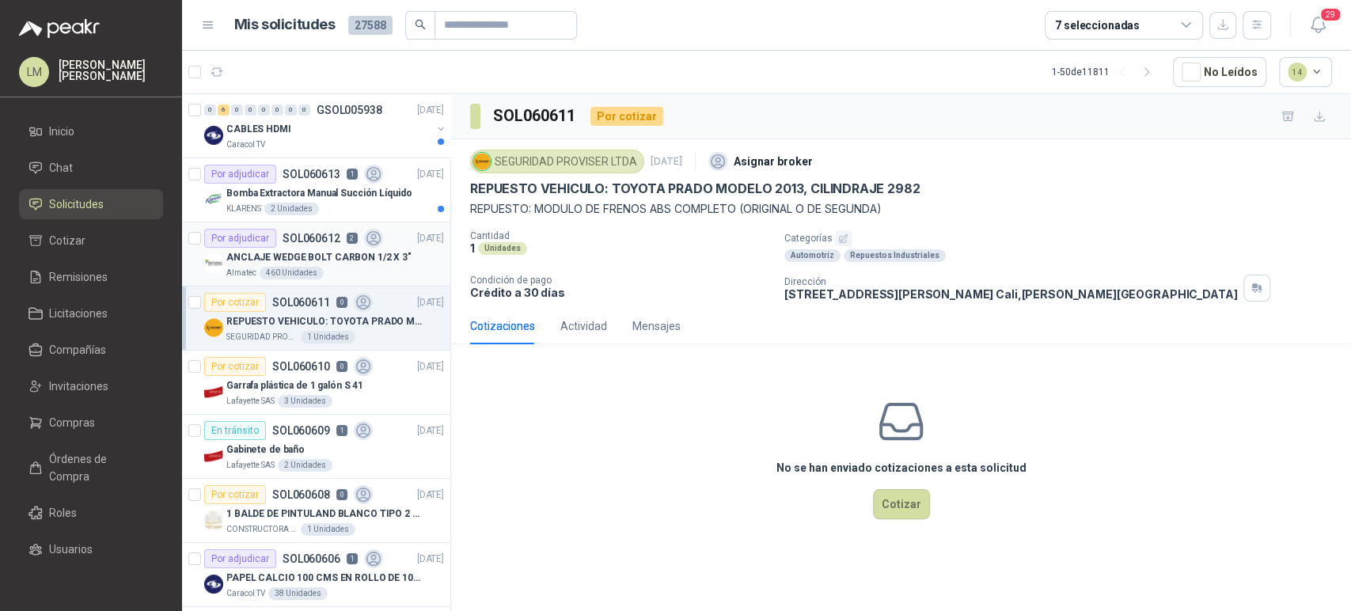
click at [287, 252] on p "ANCLAJE WEDGE BOLT CARBON 1/2 X 3"" at bounding box center [318, 257] width 185 height 15
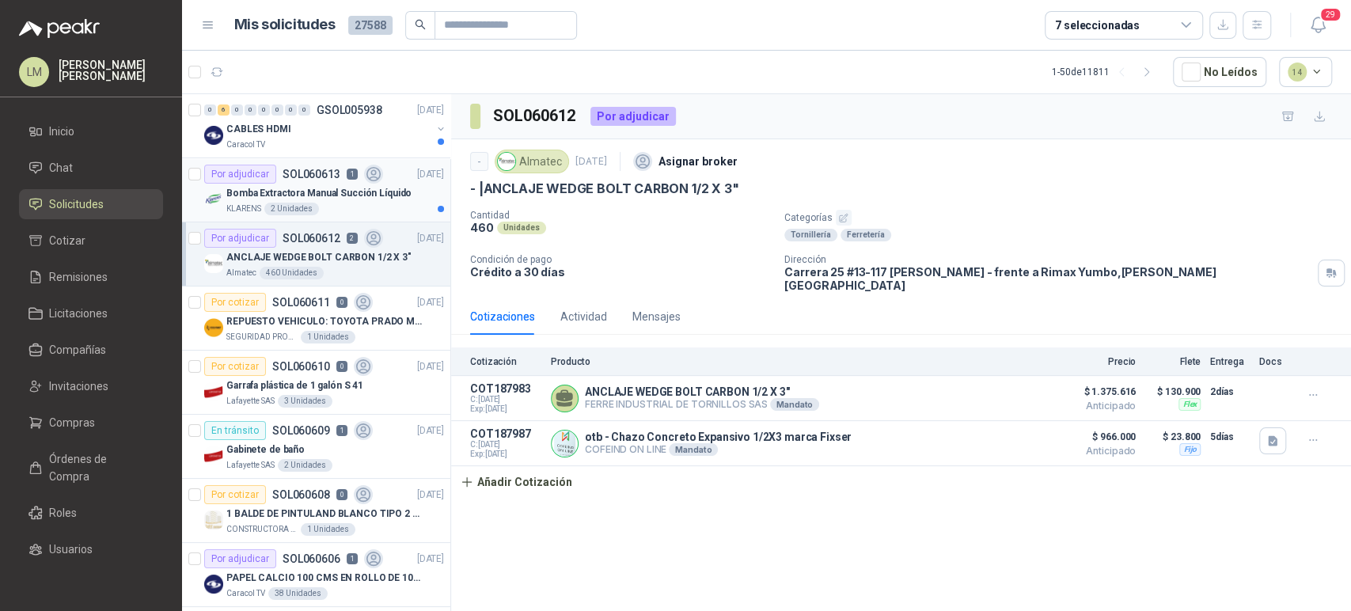
click at [309, 194] on p "Bomba Extractora Manual Succión Líquido" at bounding box center [318, 193] width 185 height 15
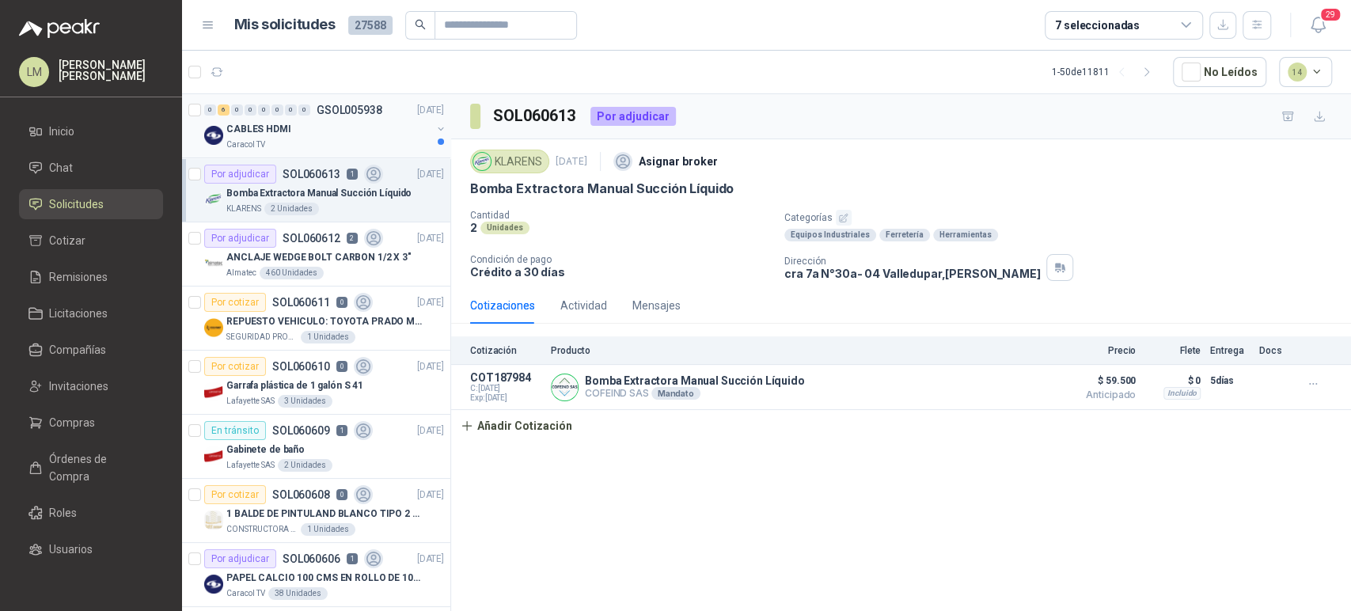
click at [355, 130] on div "CABLES HDMI" at bounding box center [328, 129] width 205 height 19
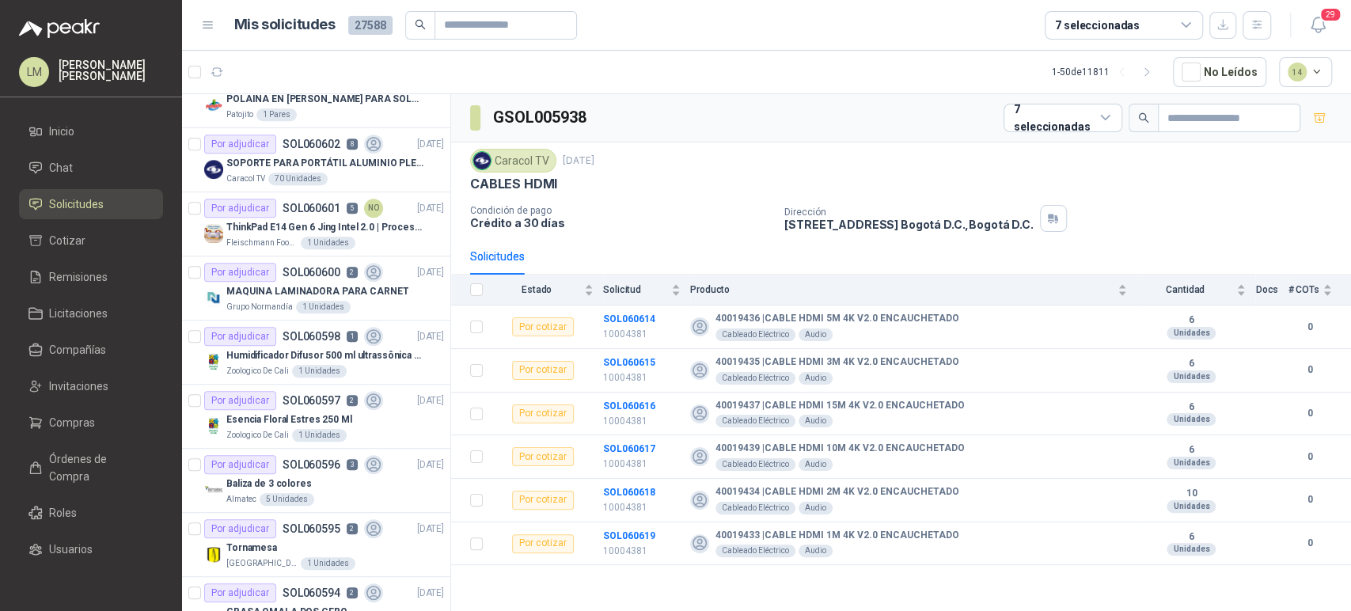
scroll to position [672, 0]
click at [320, 231] on p "ThinkPad E14 Gen 6 Jing Intel 2.0 | Procesador Intel Core Ultra 5 125U ( 12" at bounding box center [324, 226] width 197 height 15
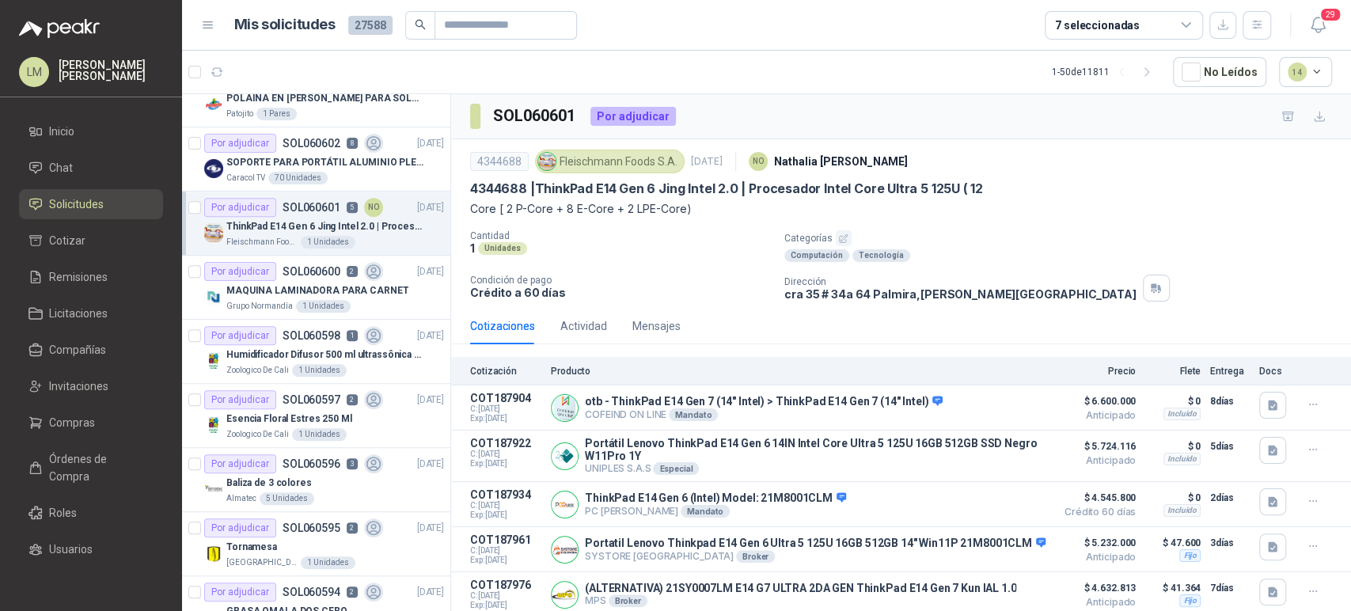
scroll to position [35, 0]
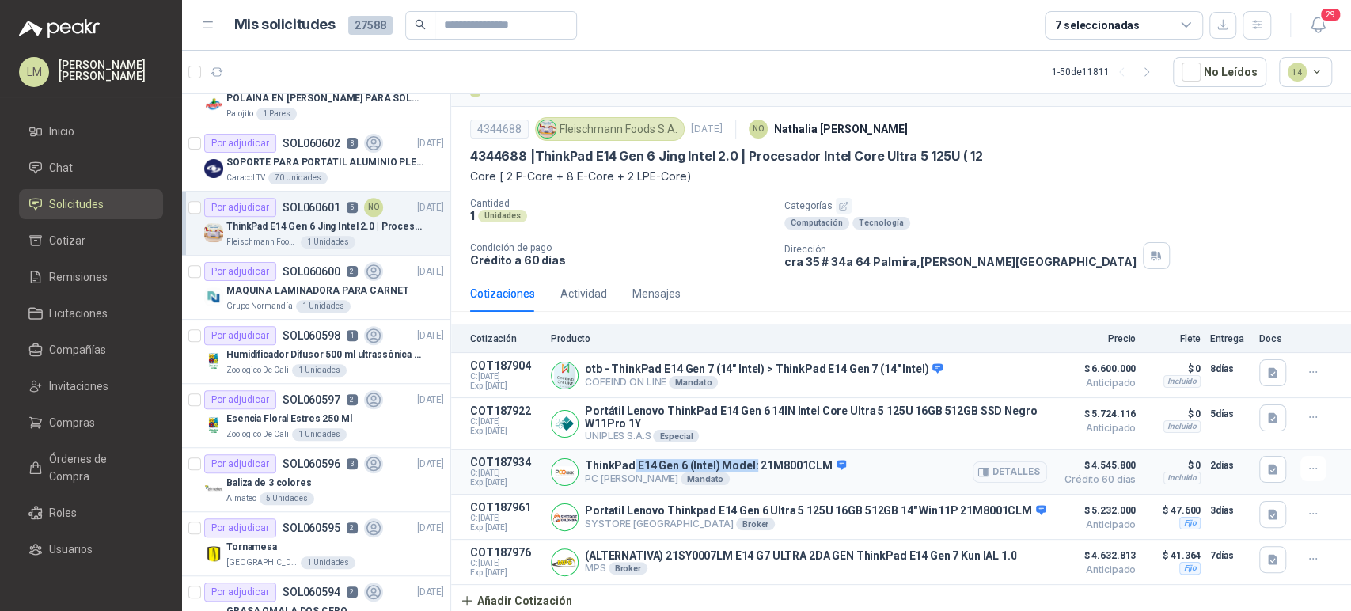
drag, startPoint x: 629, startPoint y: 458, endPoint x: 752, endPoint y: 457, distance: 122.7
click at [752, 457] on div "ThinkPad E14 Gen 6 (Intel) Model: 21M8001CLM PC QUICK Mandato Detalles" at bounding box center [799, 472] width 496 height 32
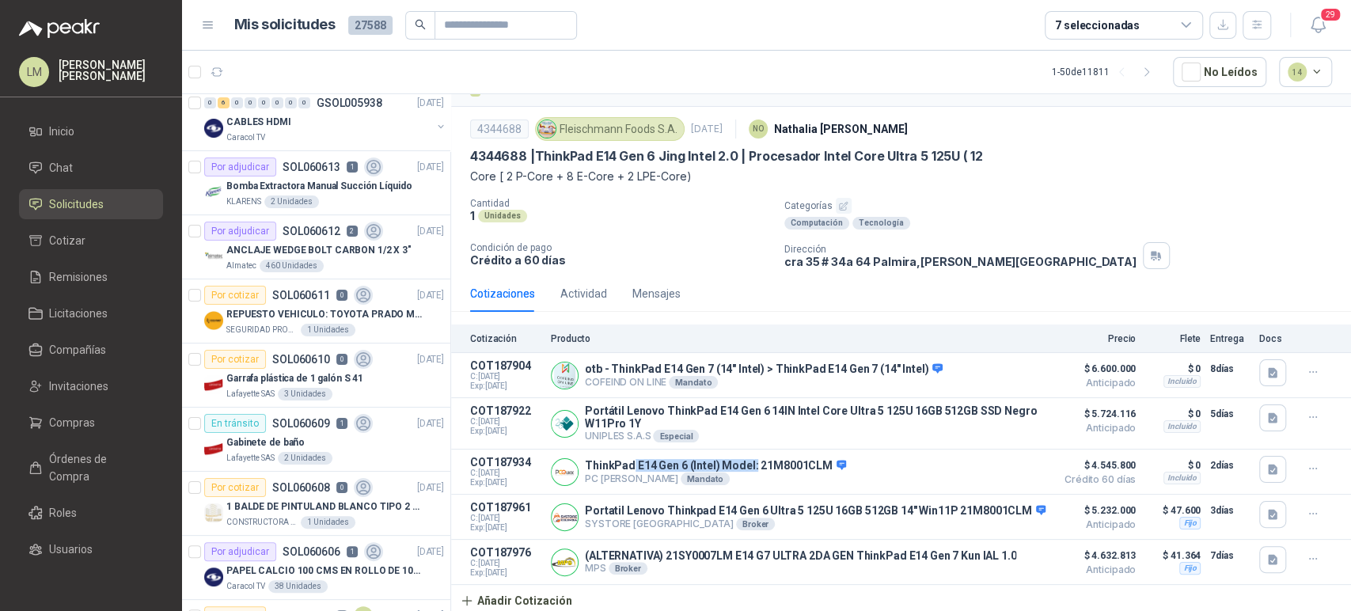
scroll to position [0, 0]
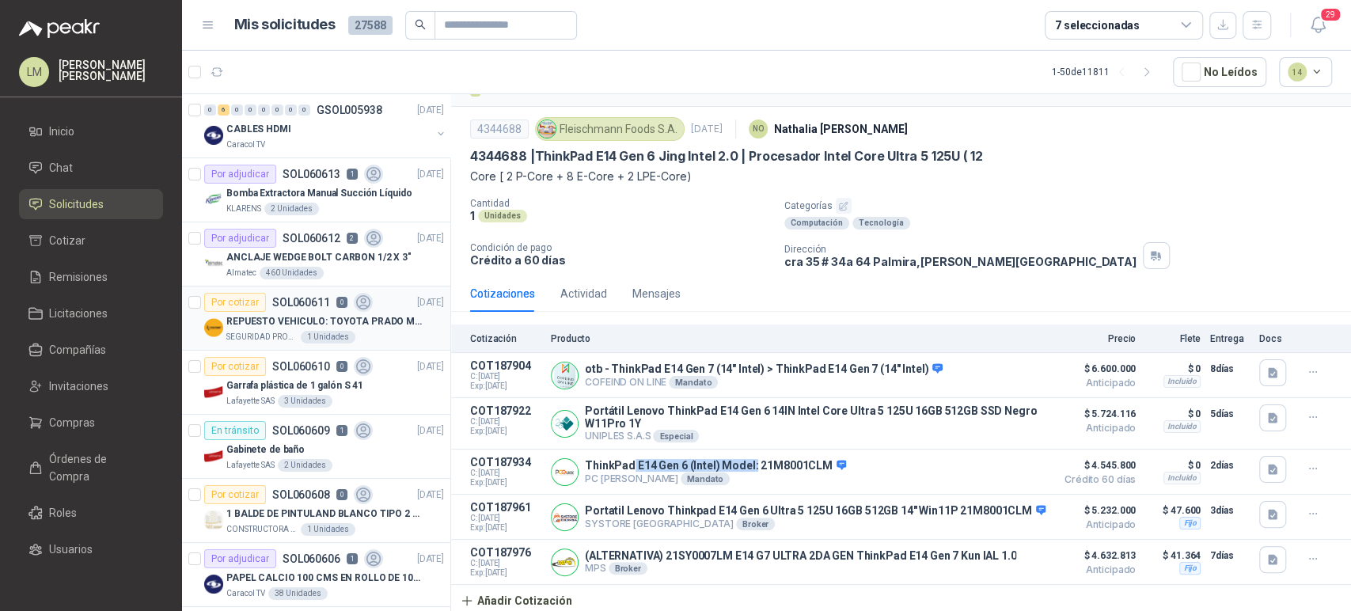
click at [297, 297] on p "SOL060611" at bounding box center [301, 302] width 58 height 11
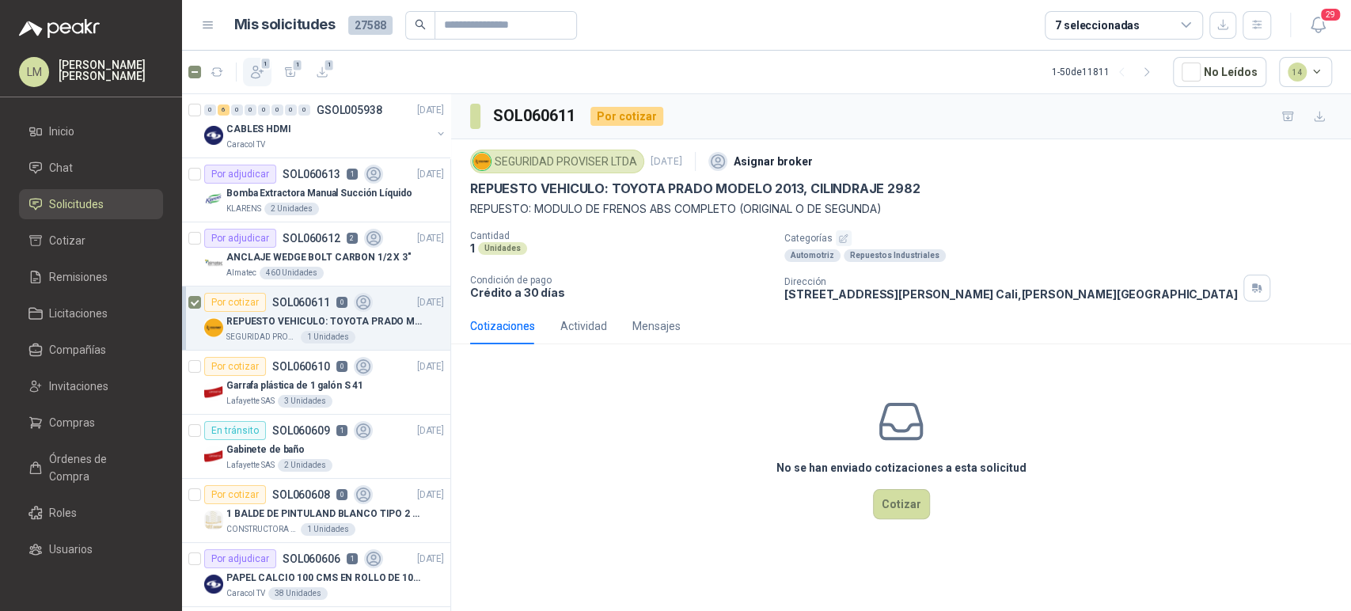
click at [254, 68] on icon "button" at bounding box center [257, 72] width 16 height 16
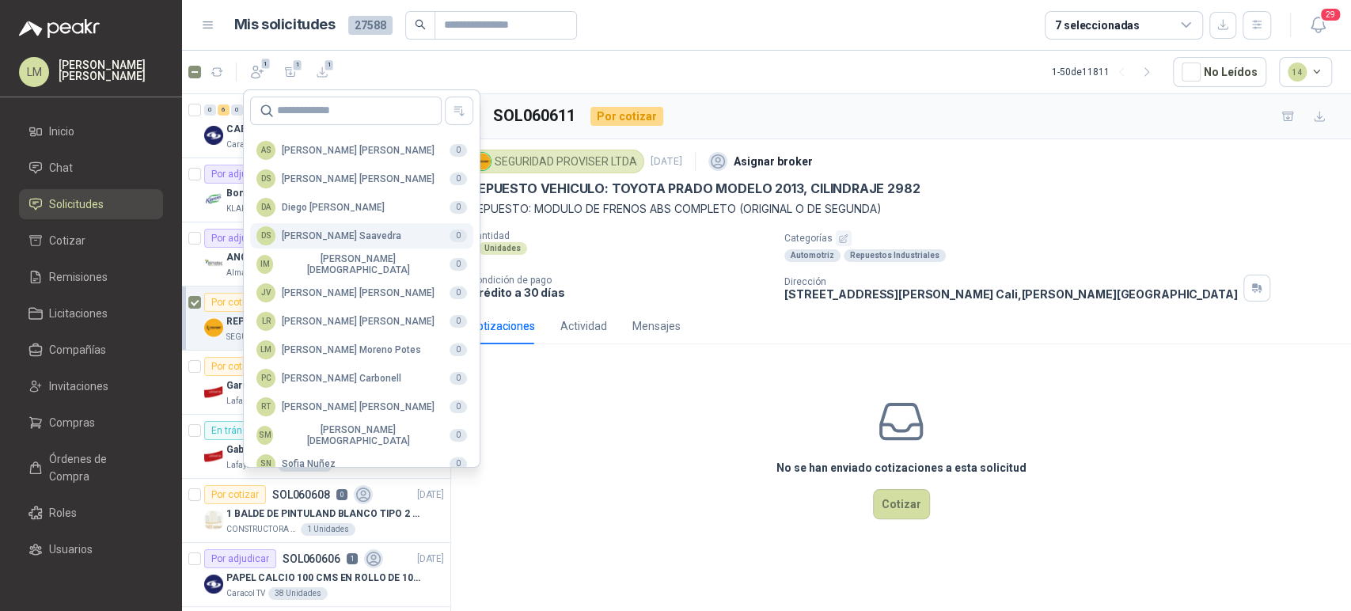
scroll to position [386, 0]
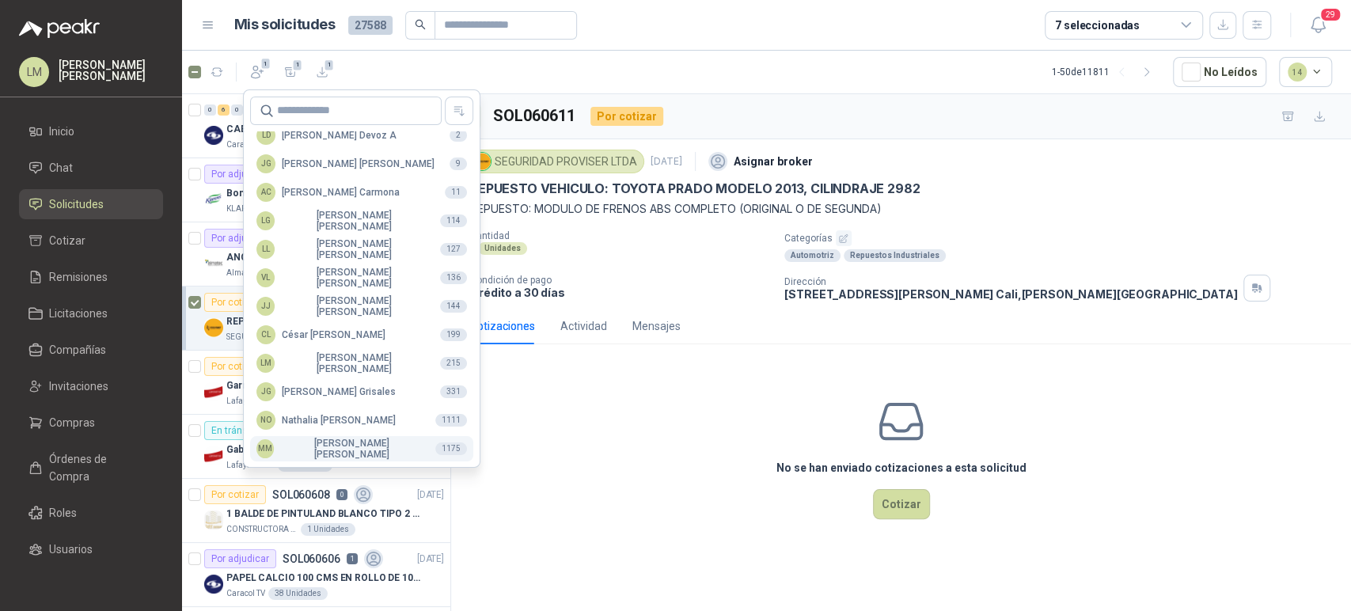
click at [287, 445] on div "MM [PERSON_NAME]" at bounding box center [340, 449] width 166 height 22
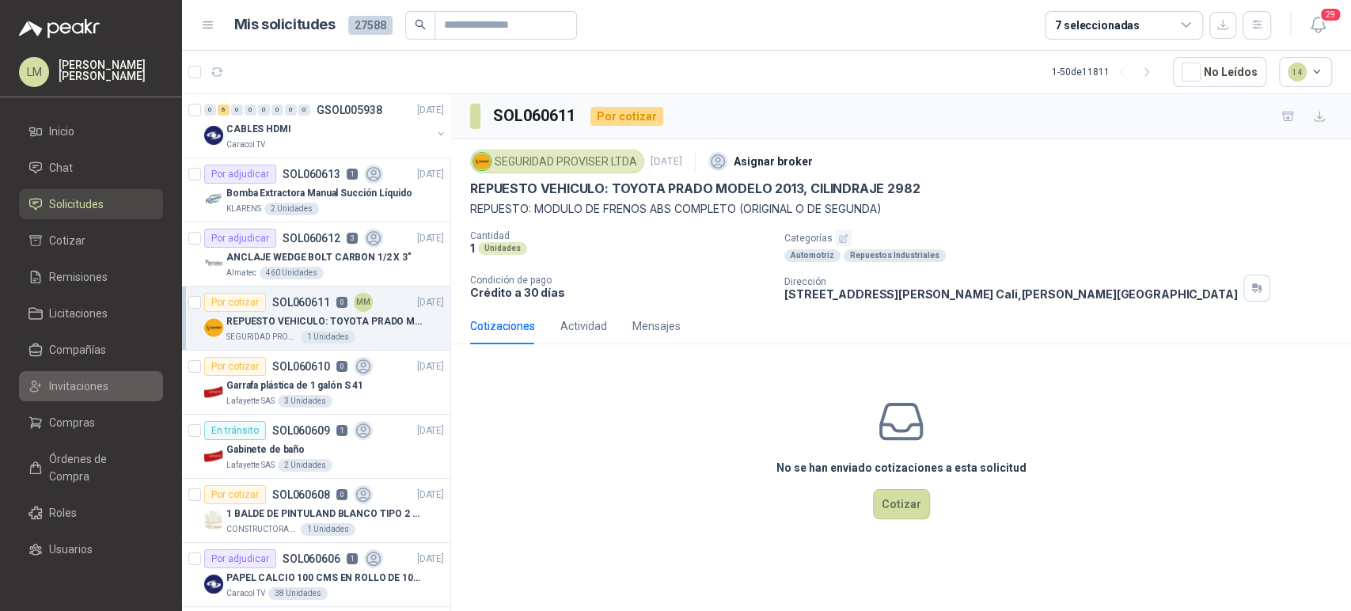
click at [82, 383] on span "Invitaciones" at bounding box center [78, 386] width 59 height 17
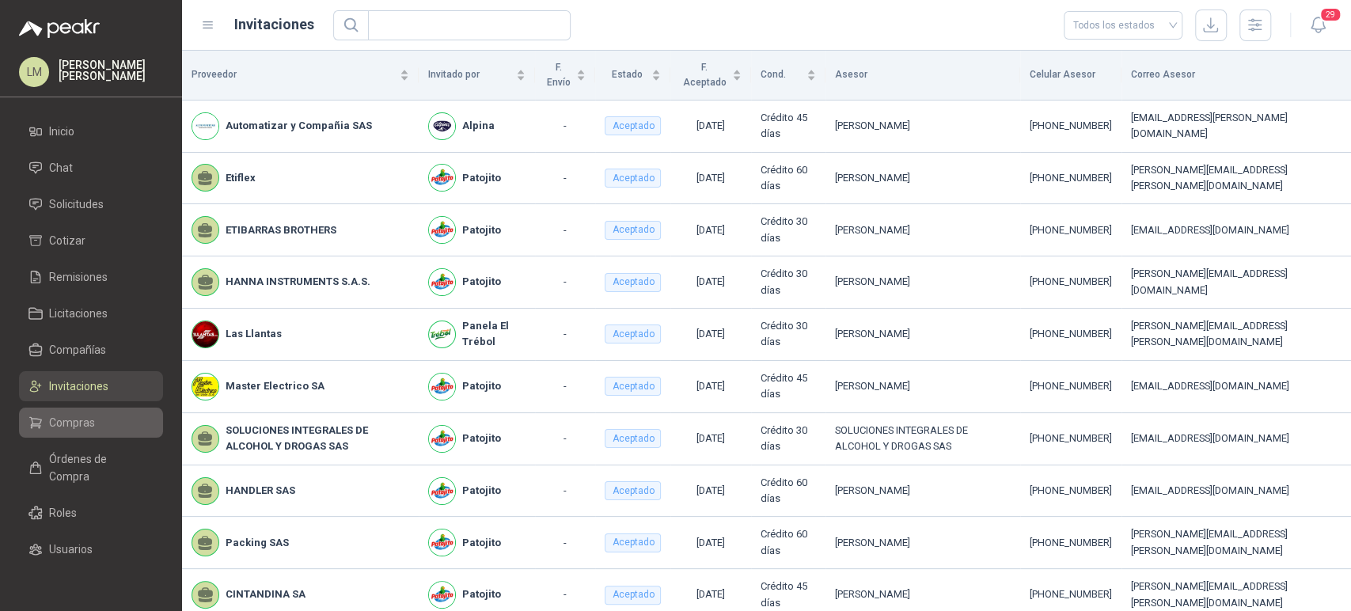
click at [74, 423] on span "Compras" at bounding box center [72, 422] width 46 height 17
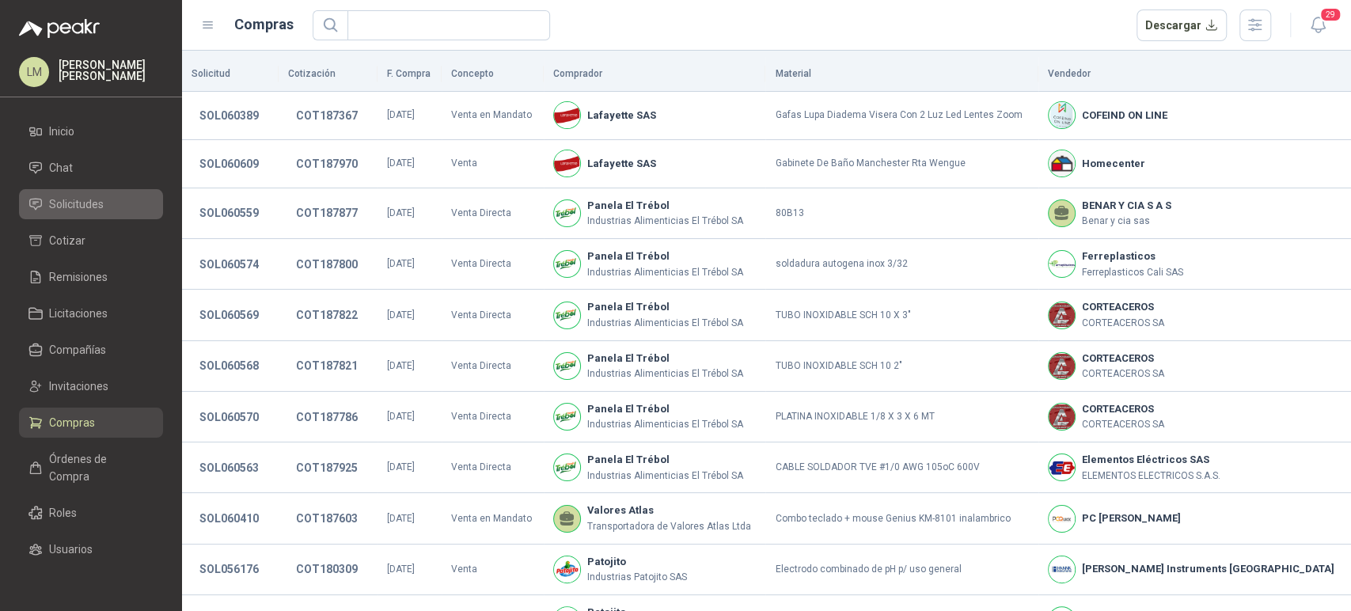
click at [83, 201] on span "Solicitudes" at bounding box center [76, 204] width 55 height 17
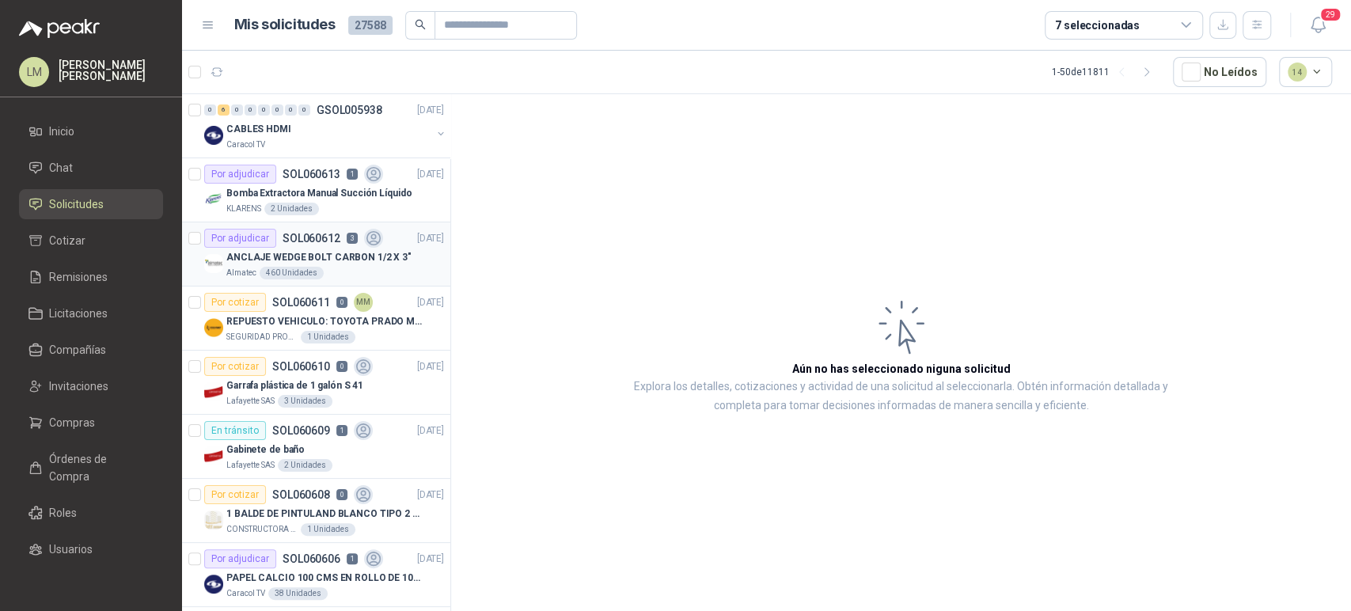
click at [279, 271] on div "460 Unidades" at bounding box center [292, 273] width 64 height 13
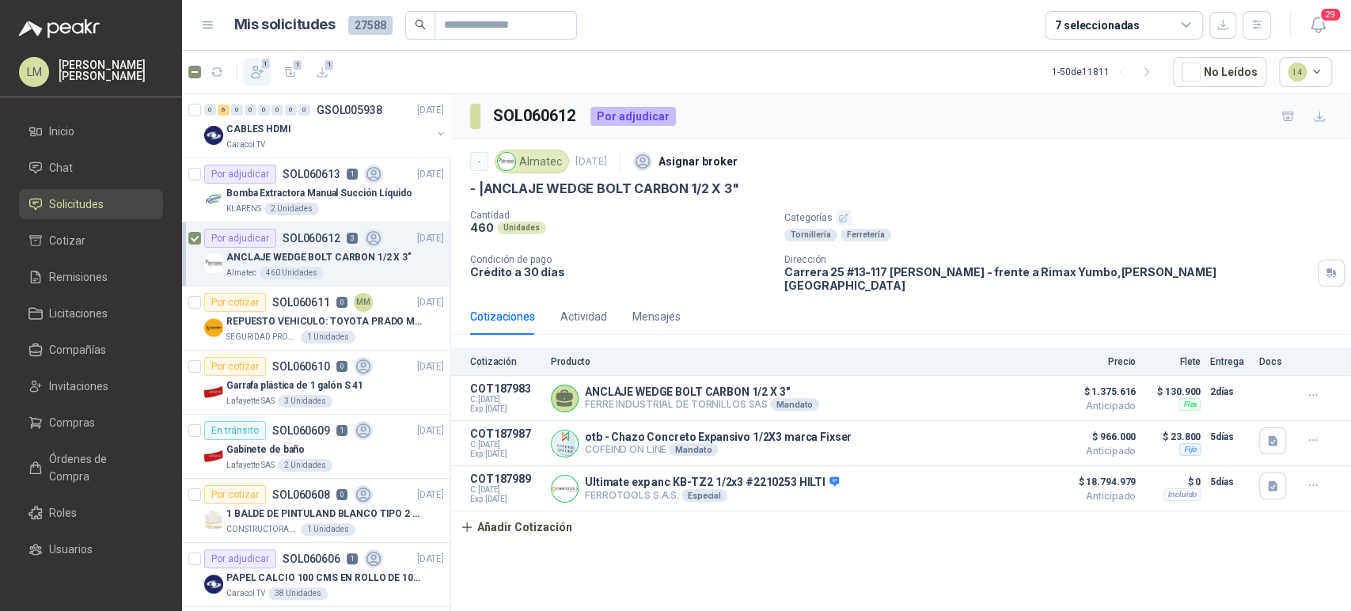
click at [256, 70] on icon "button" at bounding box center [258, 73] width 12 height 12
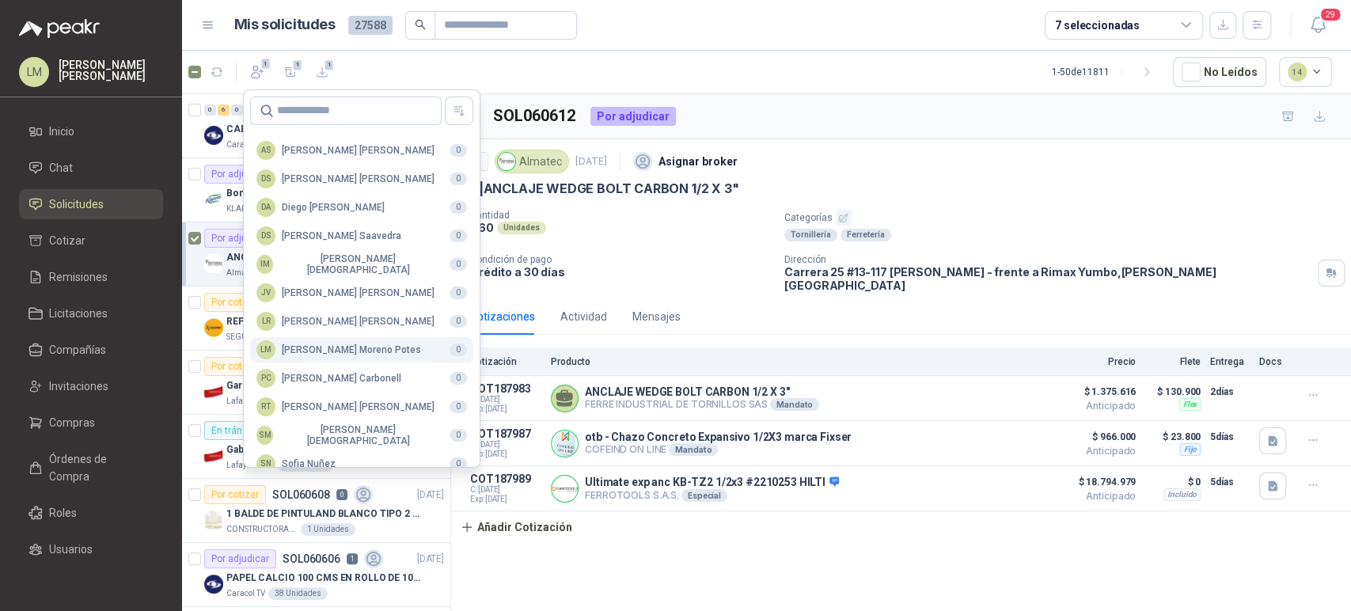
scroll to position [386, 0]
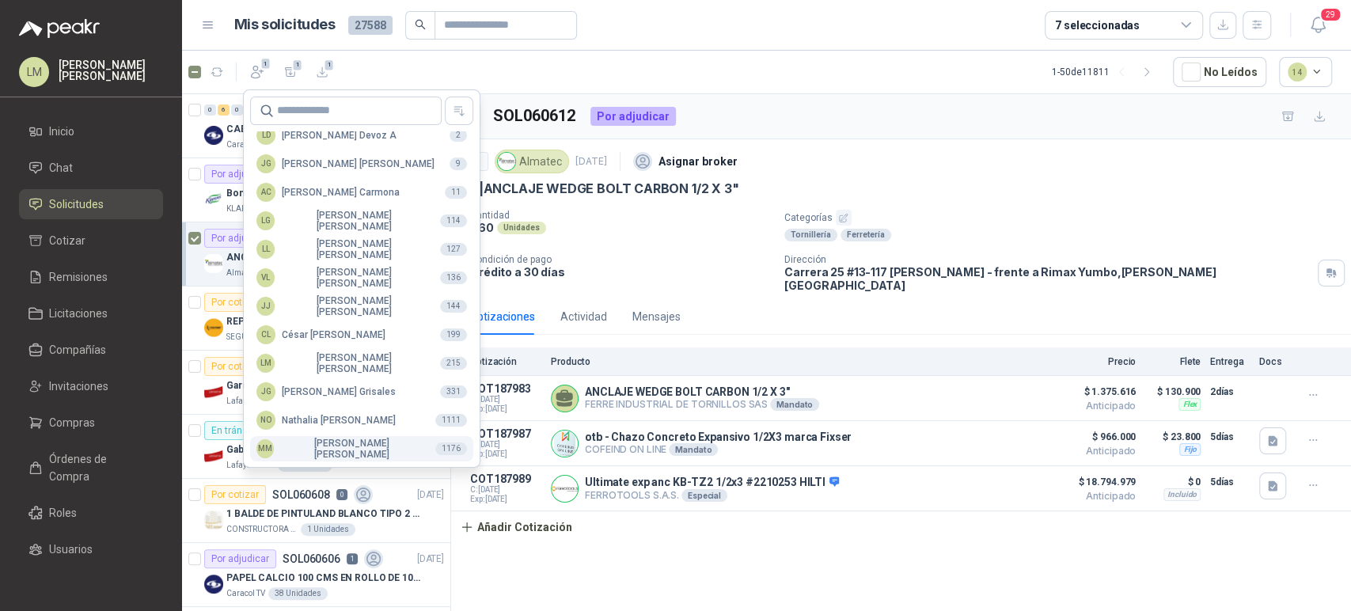
click at [316, 448] on div "MM [PERSON_NAME]" at bounding box center [340, 449] width 166 height 22
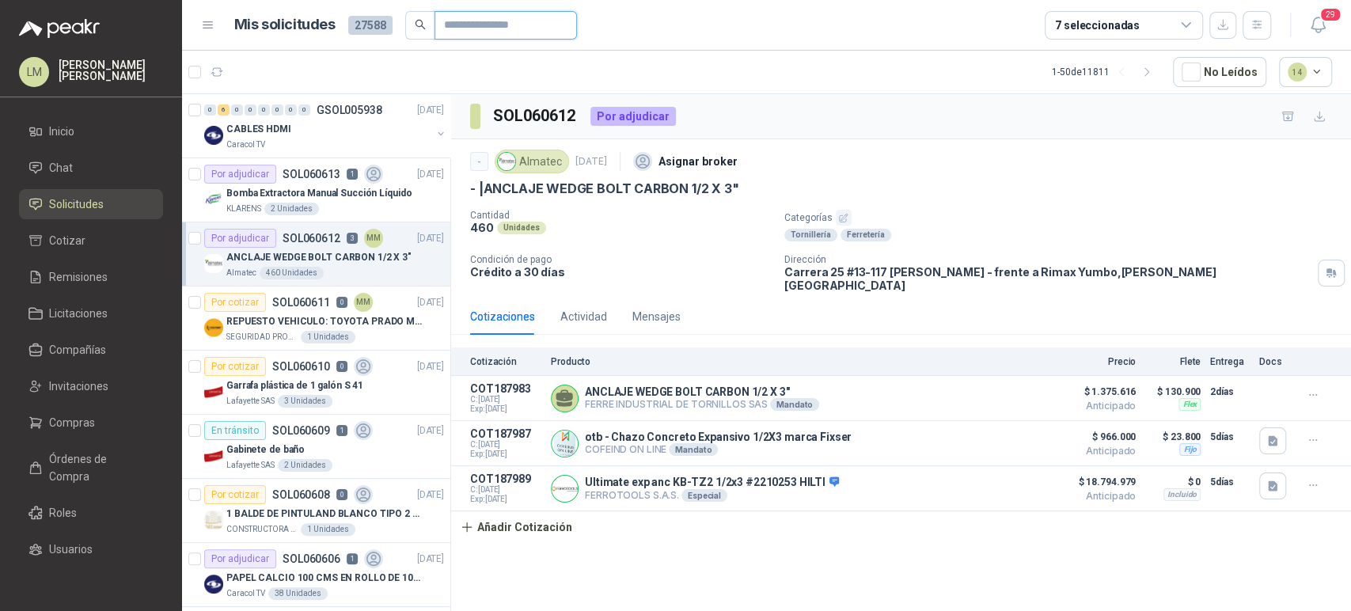
click at [462, 32] on input "text" at bounding box center [499, 25] width 111 height 27
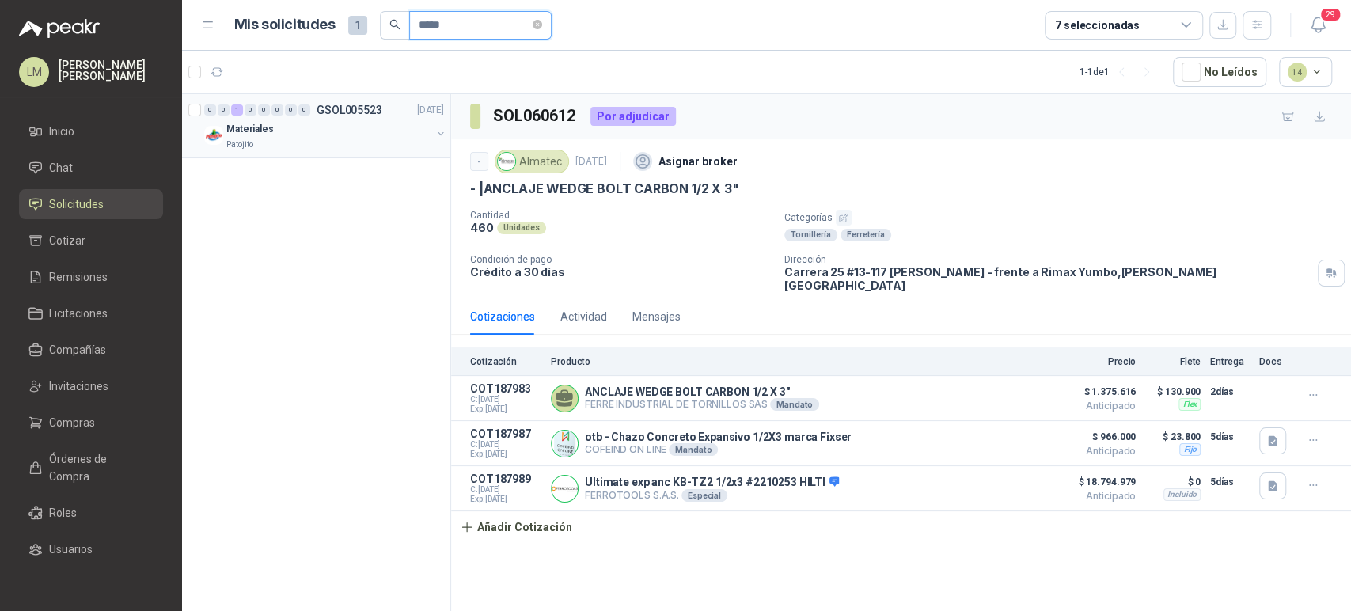
type input "*****"
click at [437, 136] on button "button" at bounding box center [441, 133] width 13 height 13
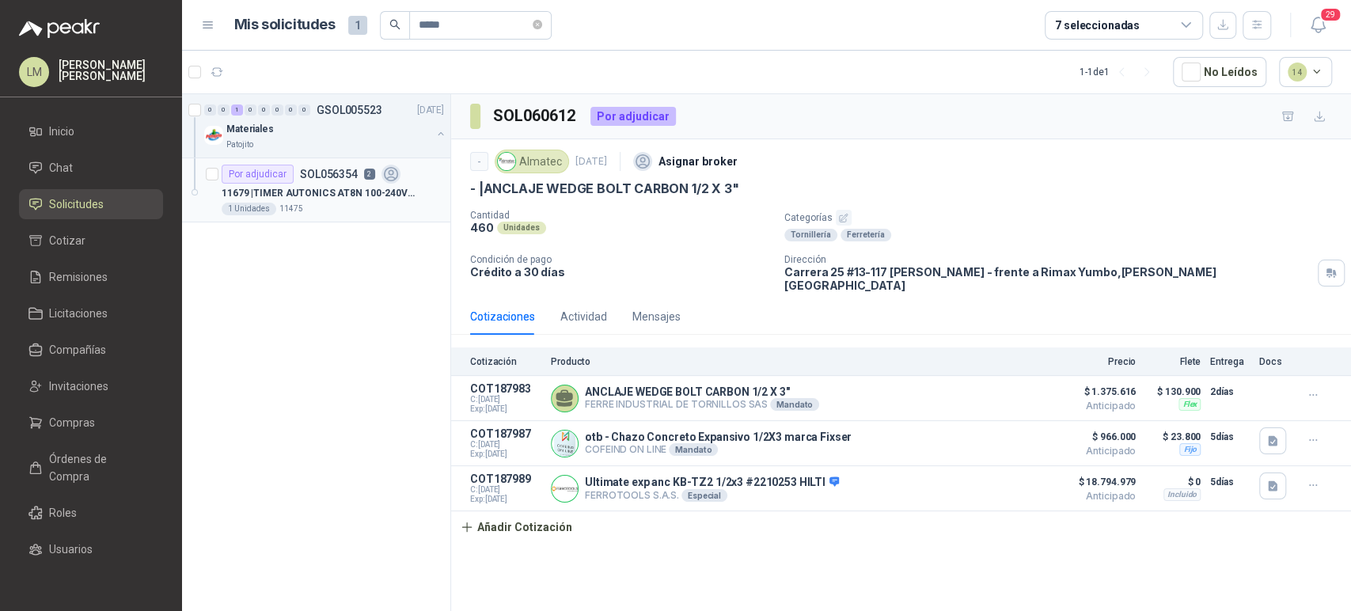
click at [333, 194] on p "11679 | TIMER AUTONICS AT8N 100-240VAC 24-240VD" at bounding box center [320, 193] width 197 height 15
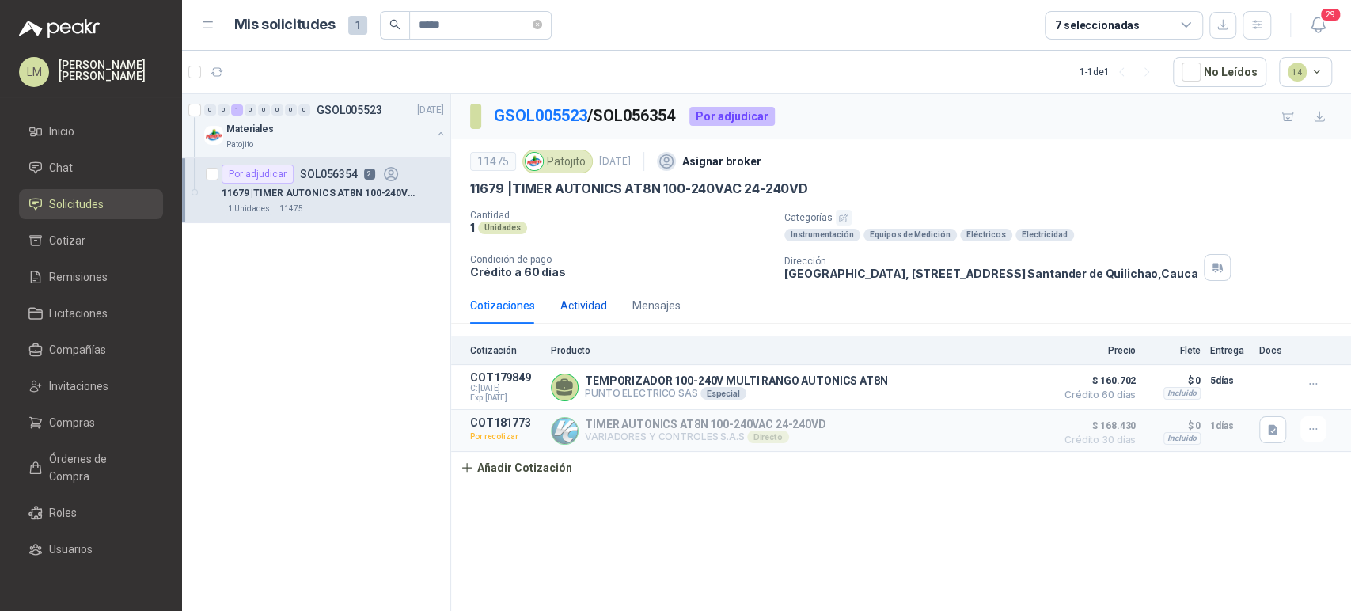
click at [571, 297] on div "Actividad" at bounding box center [584, 305] width 47 height 17
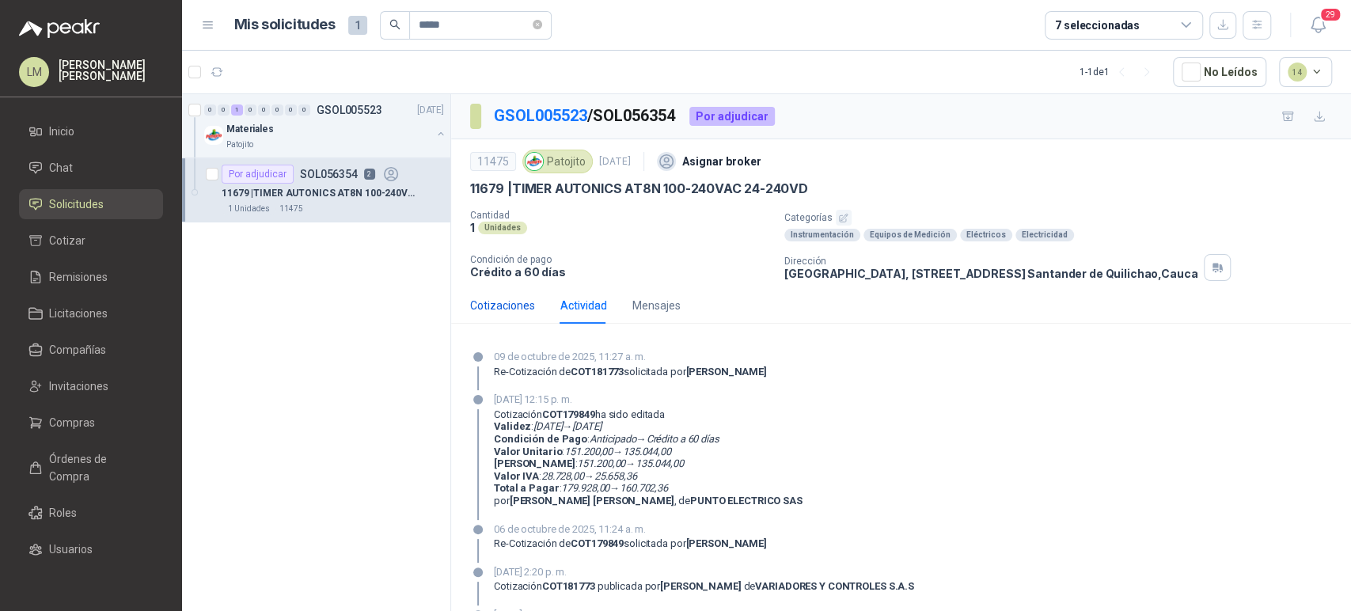
click at [505, 309] on div "Cotizaciones" at bounding box center [502, 305] width 65 height 17
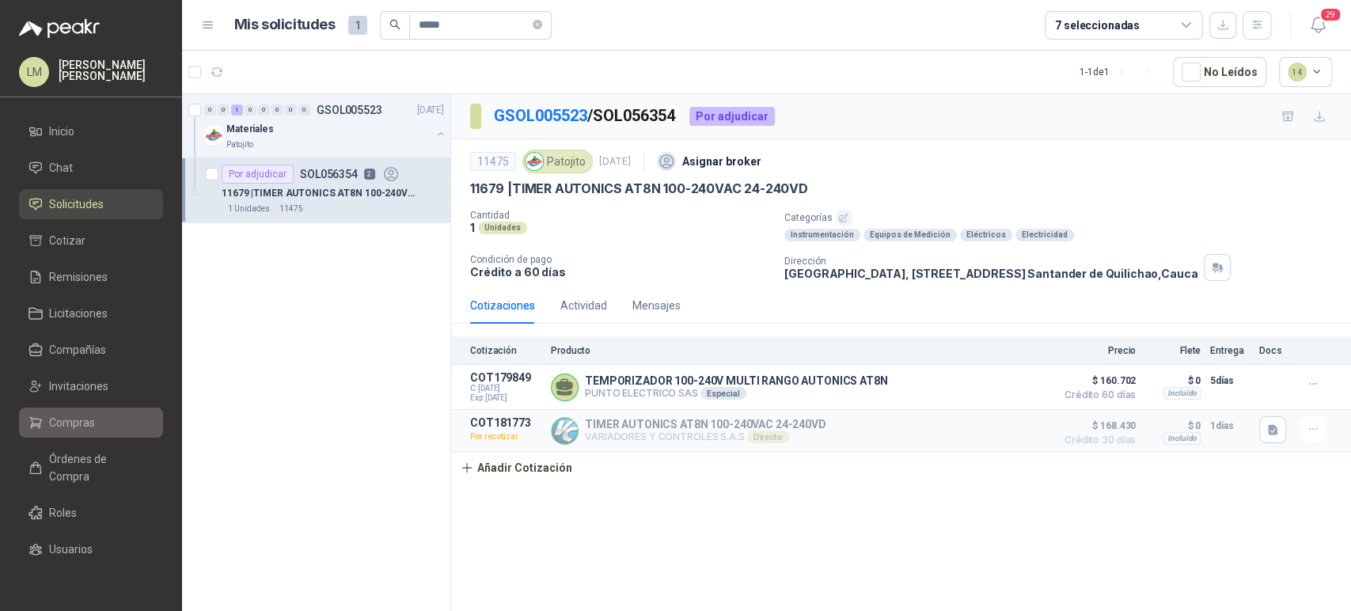
click at [80, 428] on span "Compras" at bounding box center [72, 422] width 46 height 17
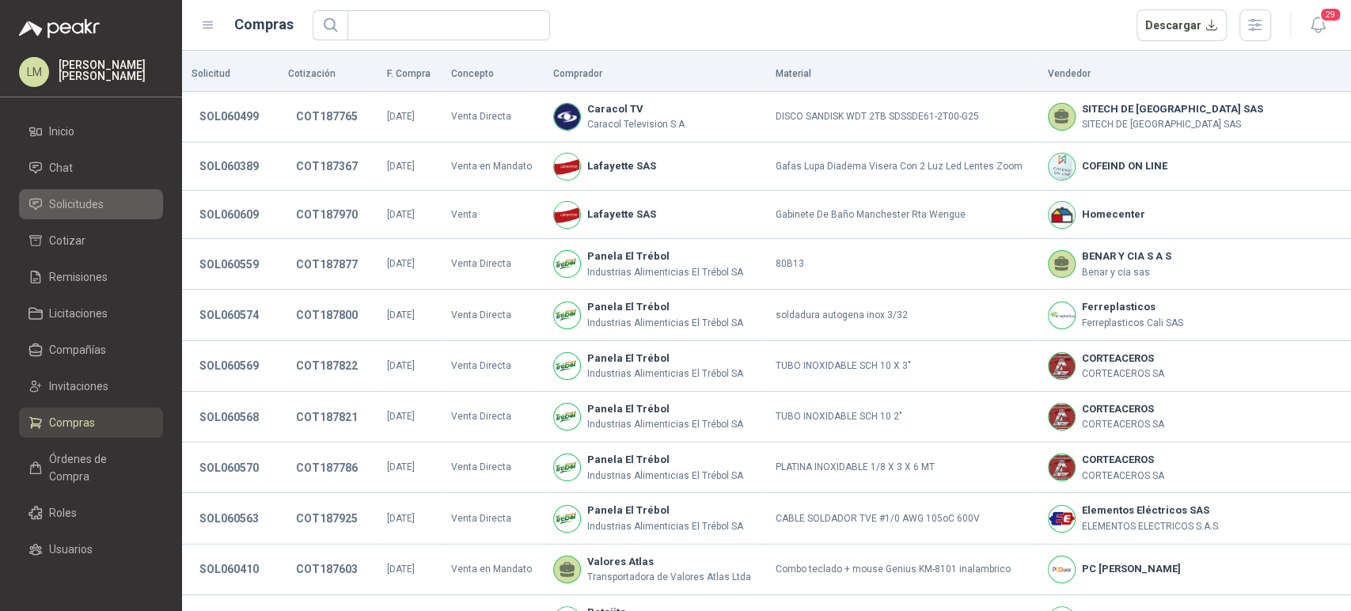
click at [88, 205] on span "Solicitudes" at bounding box center [76, 204] width 55 height 17
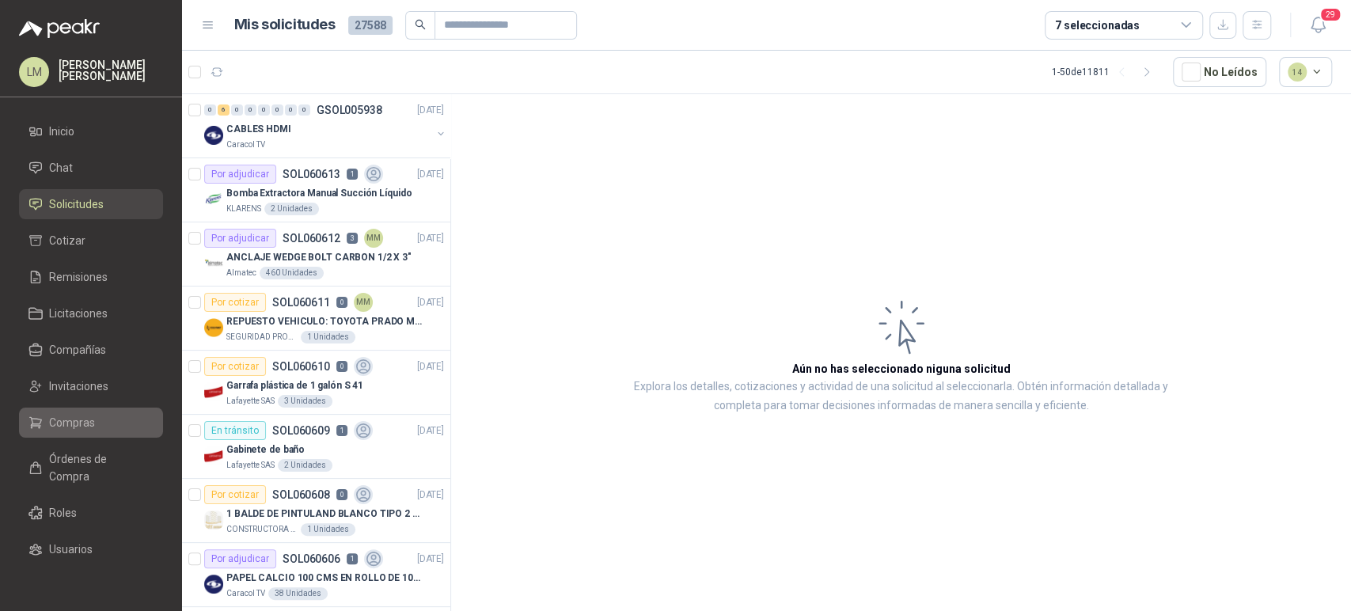
click at [60, 418] on span "Compras" at bounding box center [72, 422] width 46 height 17
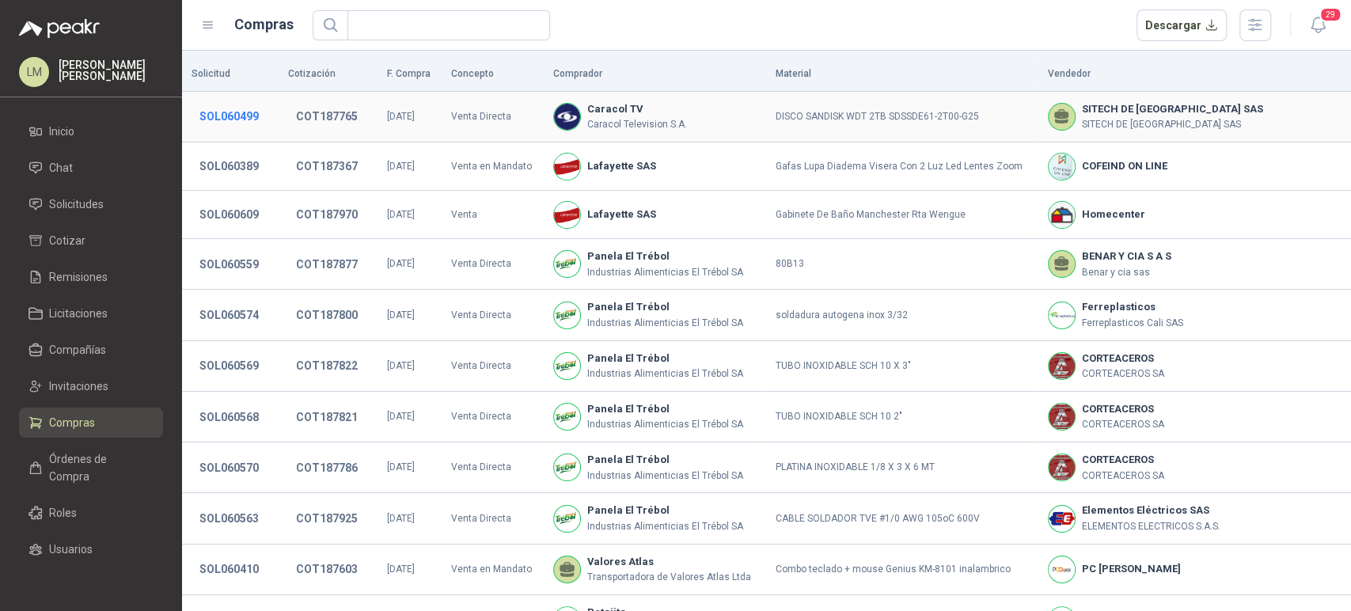
click at [249, 124] on button "SOL060499" at bounding box center [229, 116] width 75 height 29
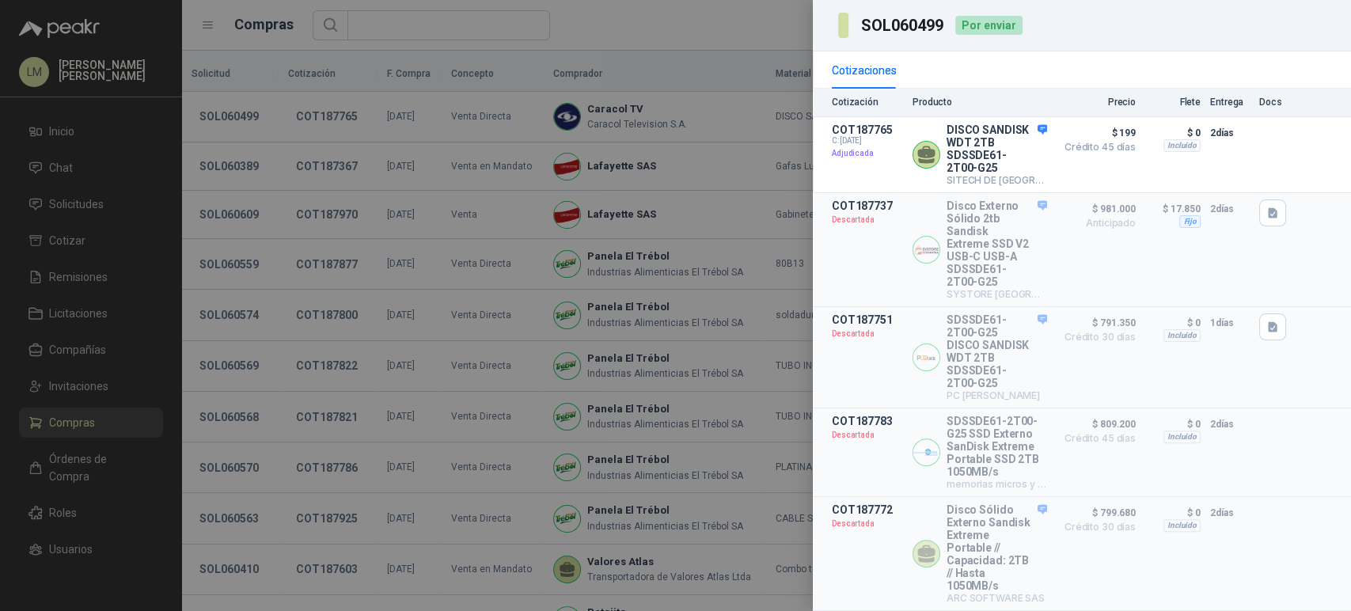
scroll to position [279, 0]
click at [474, 338] on div at bounding box center [675, 305] width 1351 height 611
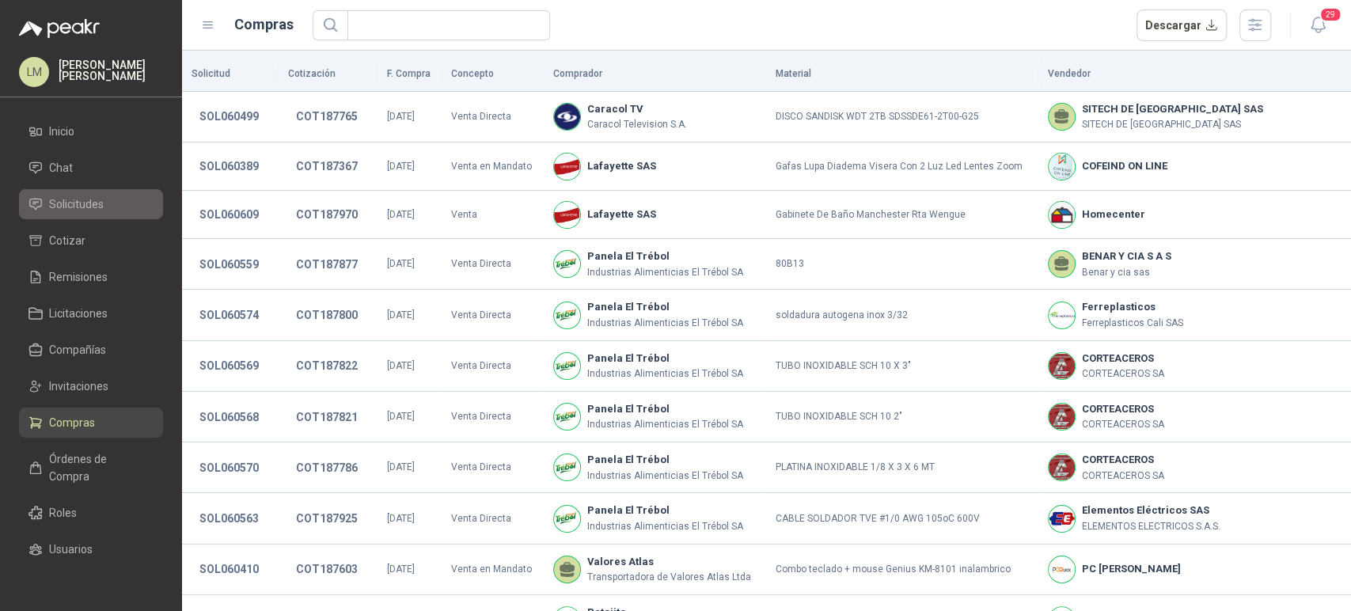
click at [95, 214] on link "Solicitudes" at bounding box center [91, 204] width 144 height 30
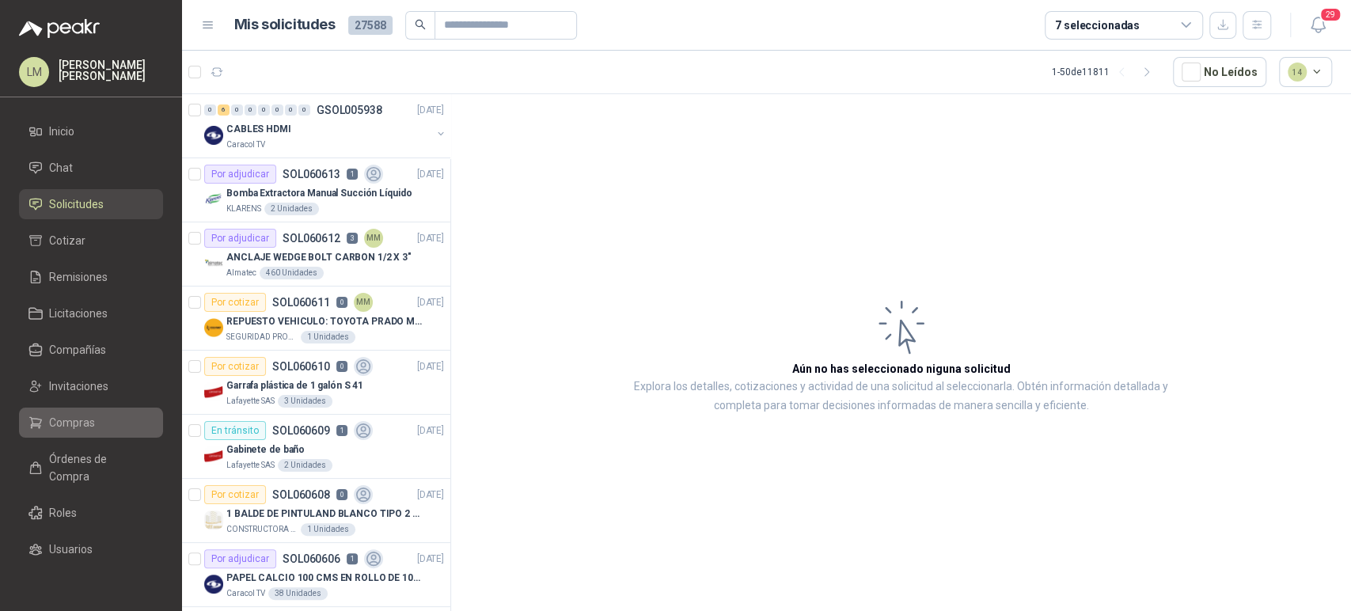
click at [78, 423] on span "Compras" at bounding box center [72, 422] width 46 height 17
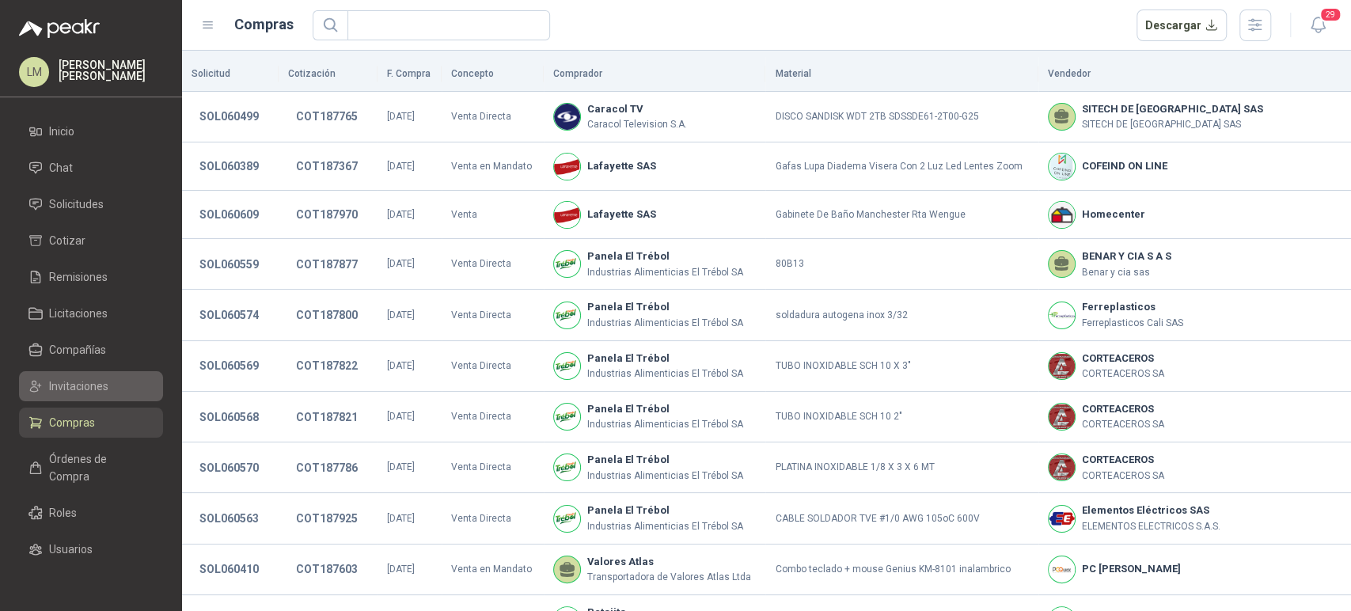
click at [82, 391] on span "Invitaciones" at bounding box center [78, 386] width 59 height 17
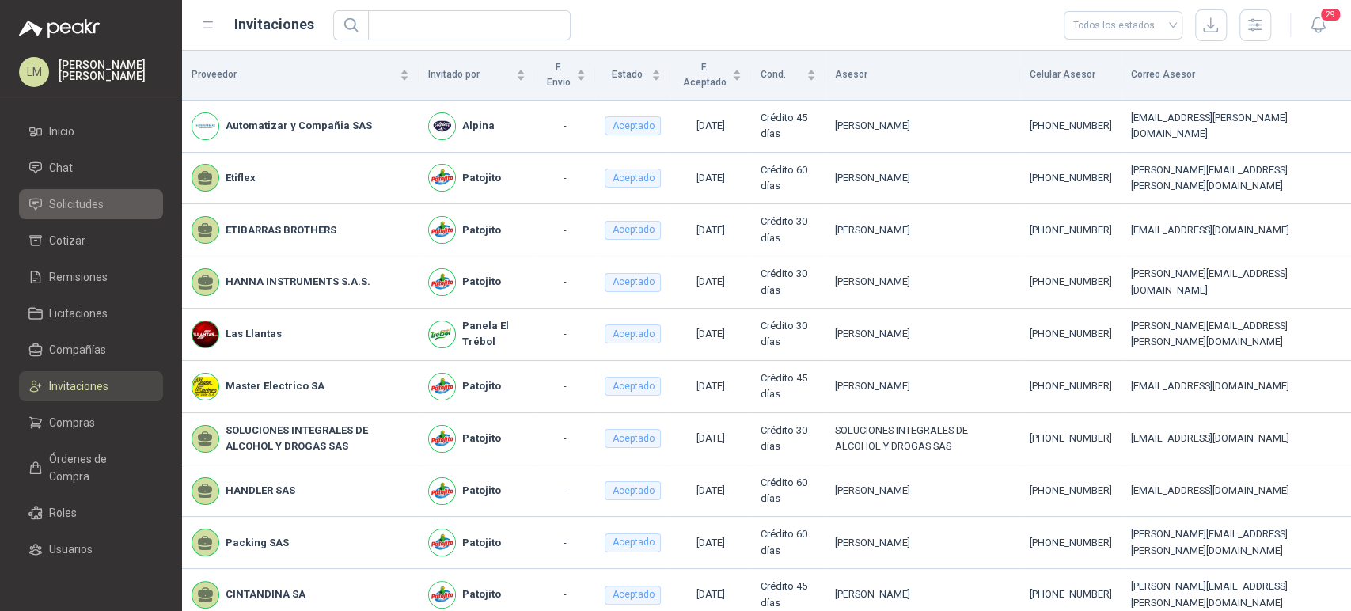
click at [96, 207] on span "Solicitudes" at bounding box center [76, 204] width 55 height 17
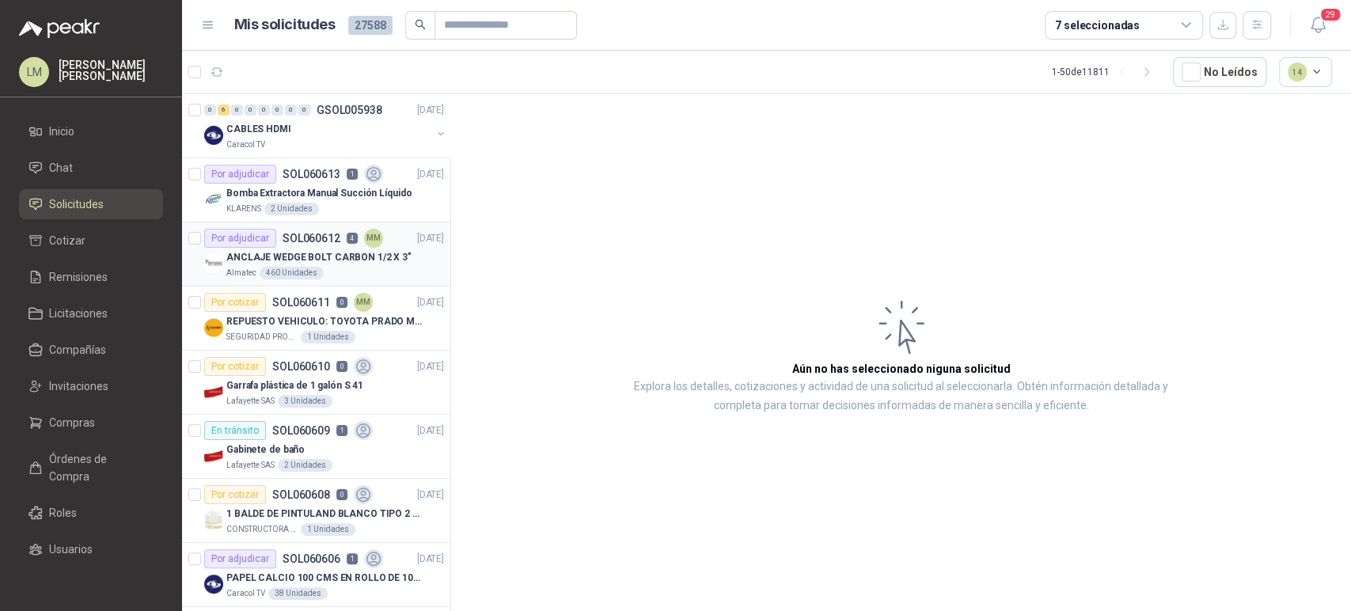
click at [336, 251] on p "ANCLAJE WEDGE BOLT CARBON 1/2 X 3"" at bounding box center [318, 257] width 185 height 15
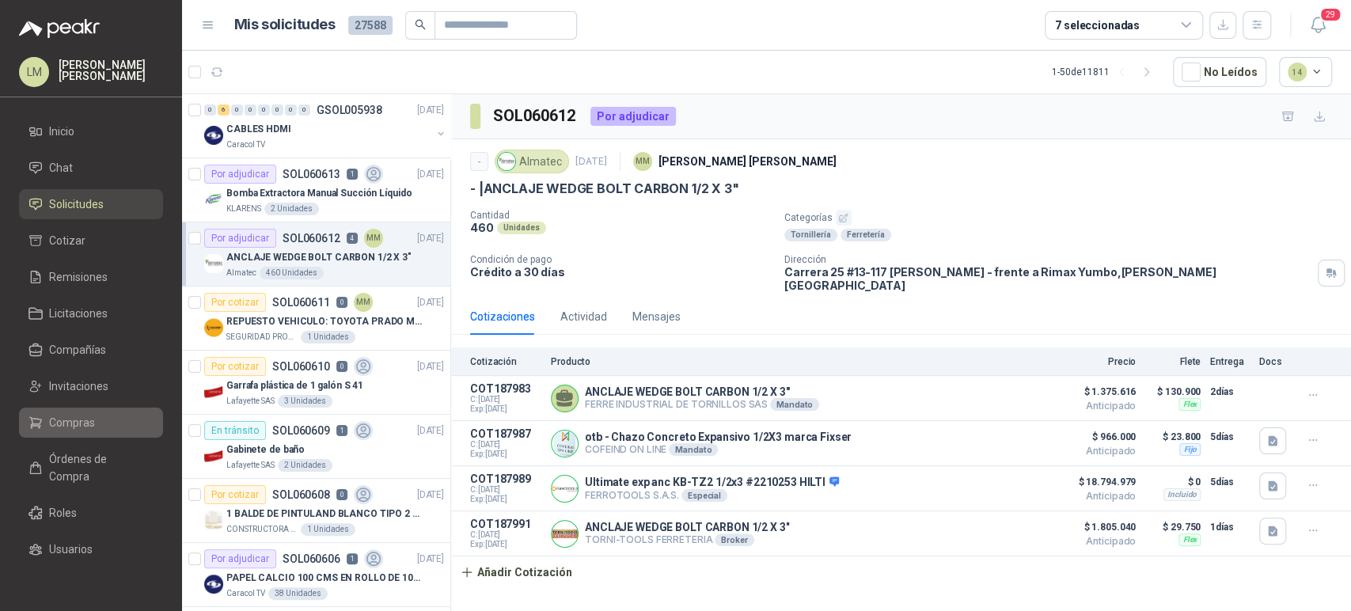
click at [70, 416] on span "Compras" at bounding box center [72, 422] width 46 height 17
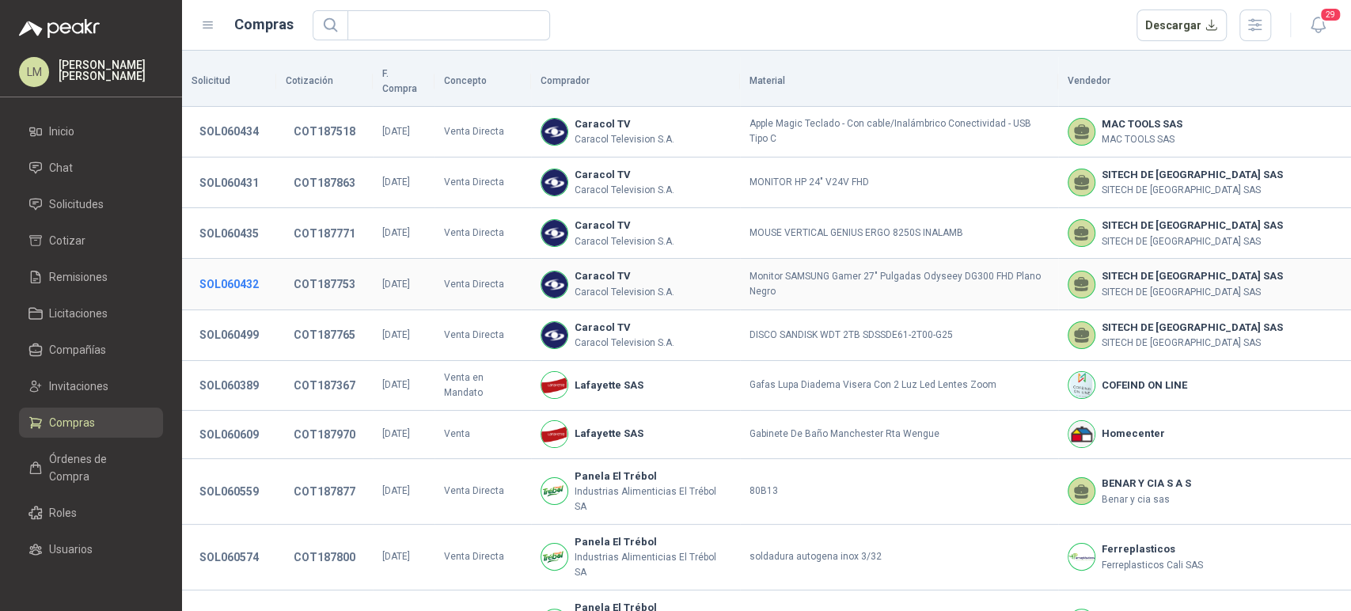
click at [238, 270] on button "SOL060432" at bounding box center [229, 284] width 75 height 29
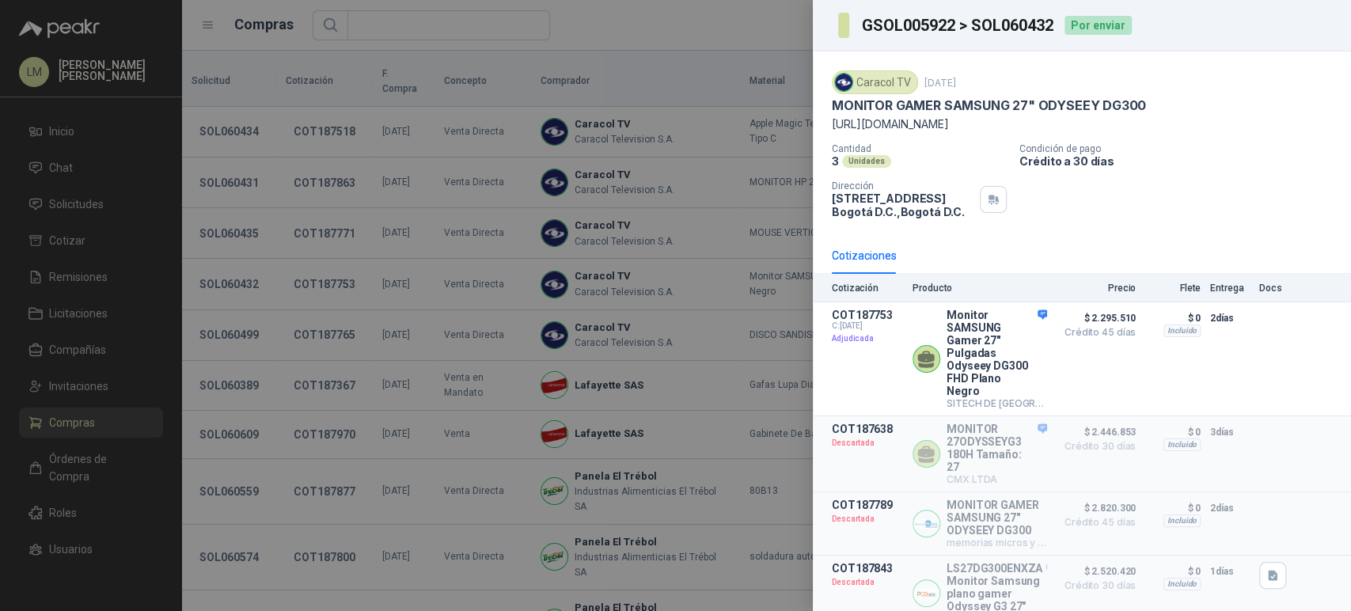
scroll to position [148, 0]
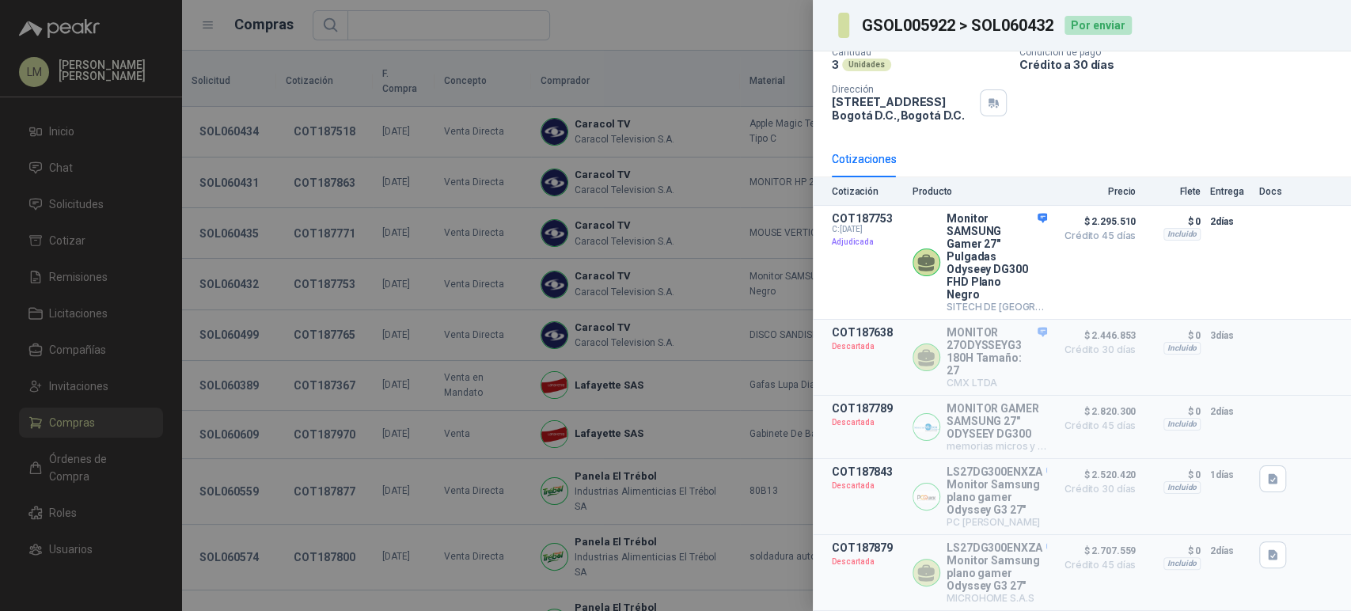
click at [475, 257] on div at bounding box center [675, 305] width 1351 height 611
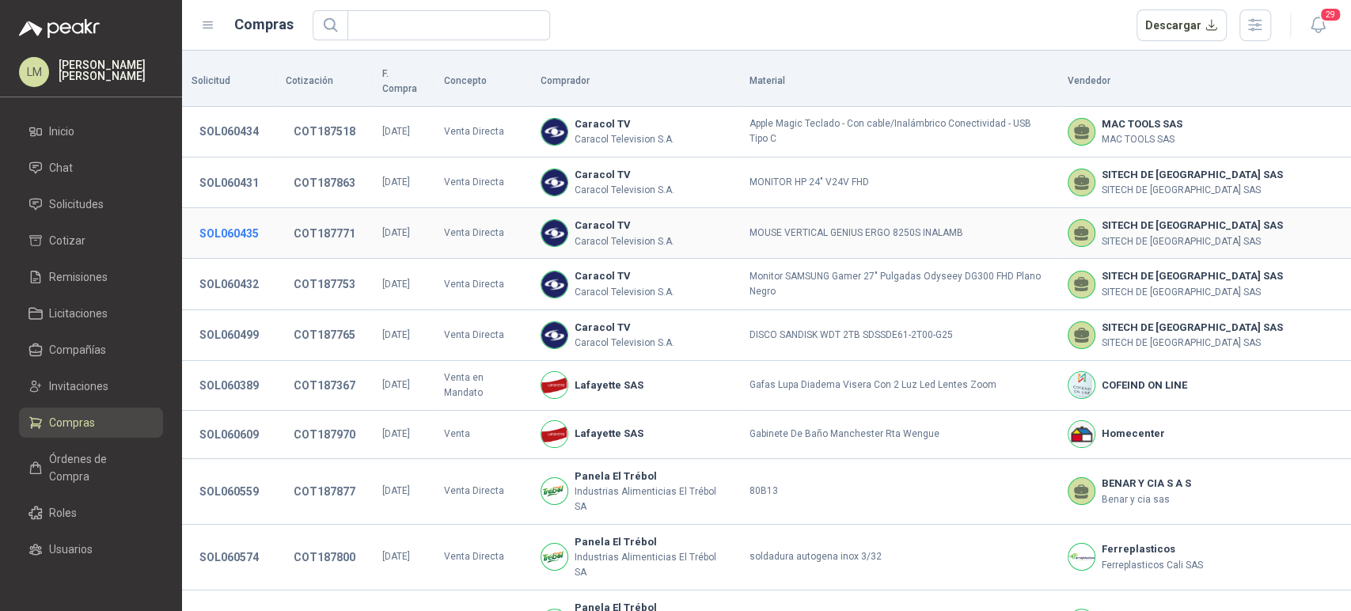
click at [223, 219] on button "SOL060435" at bounding box center [229, 233] width 75 height 29
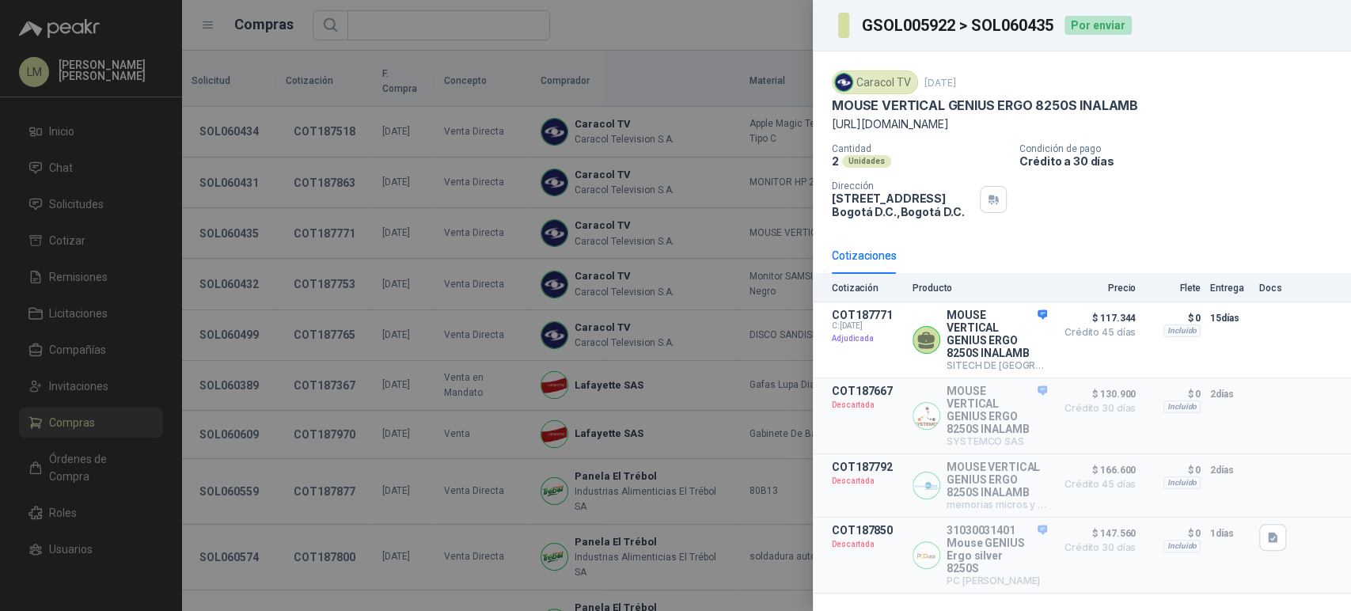
scroll to position [30, 0]
click at [241, 170] on div at bounding box center [675, 305] width 1351 height 611
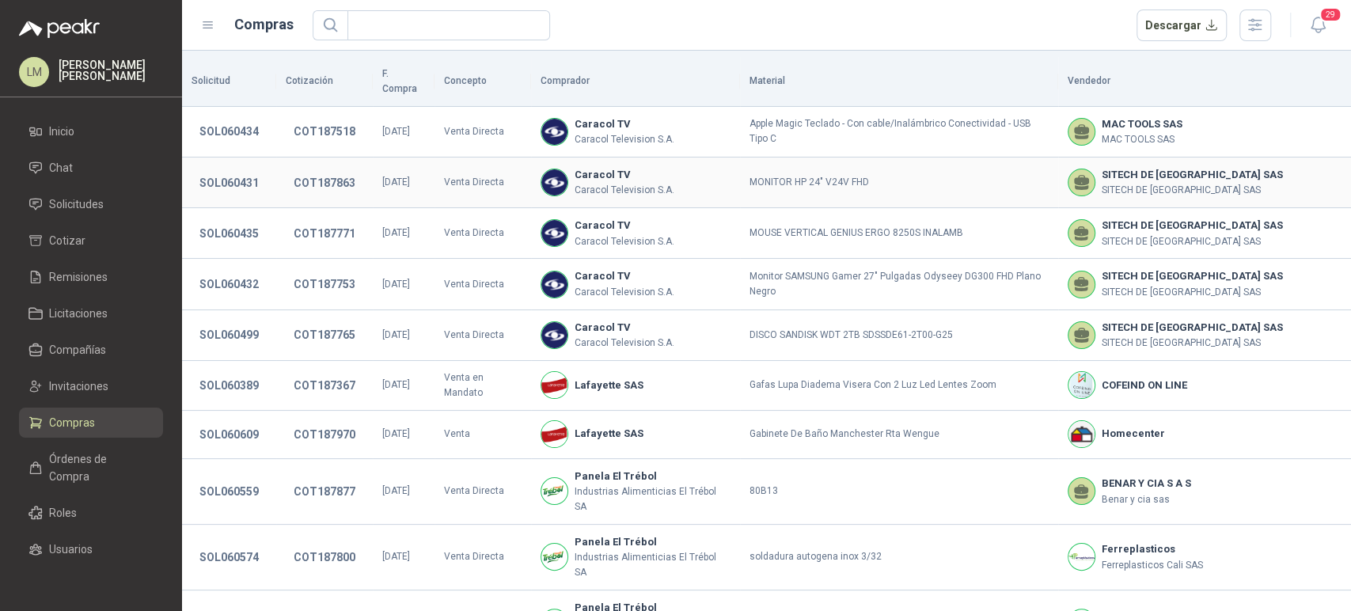
click at [241, 170] on button "SOL060431" at bounding box center [229, 183] width 75 height 29
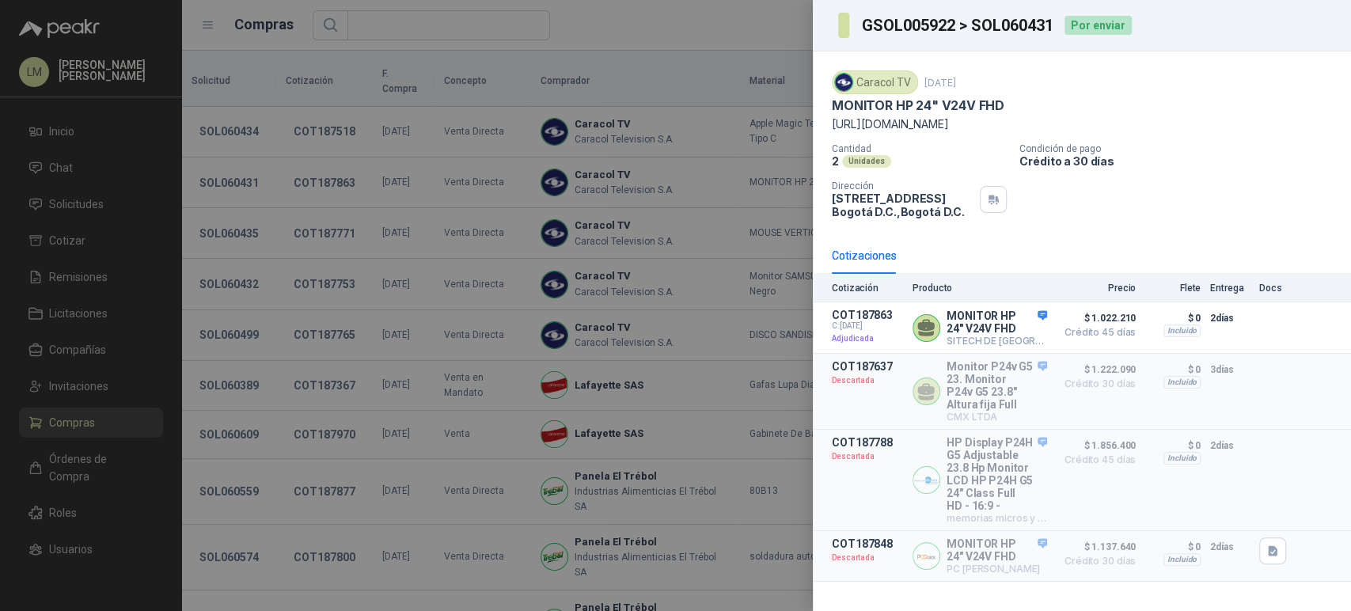
click at [241, 170] on div at bounding box center [675, 305] width 1351 height 611
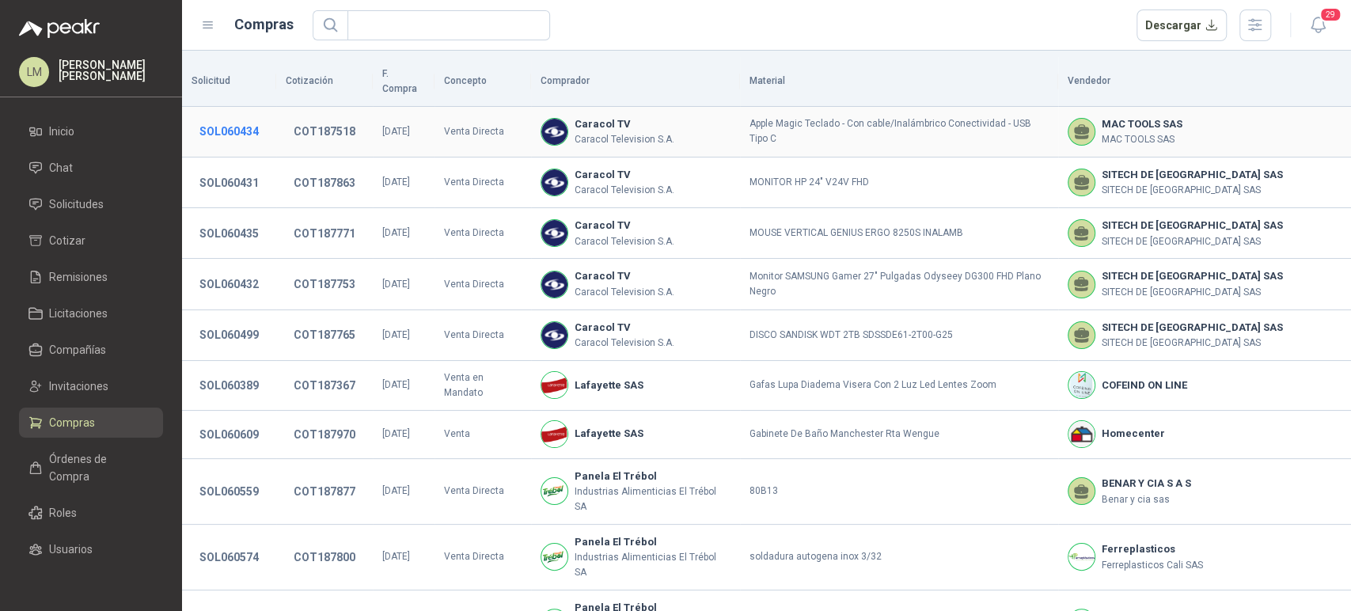
click at [245, 117] on button "SOL060434" at bounding box center [229, 131] width 75 height 29
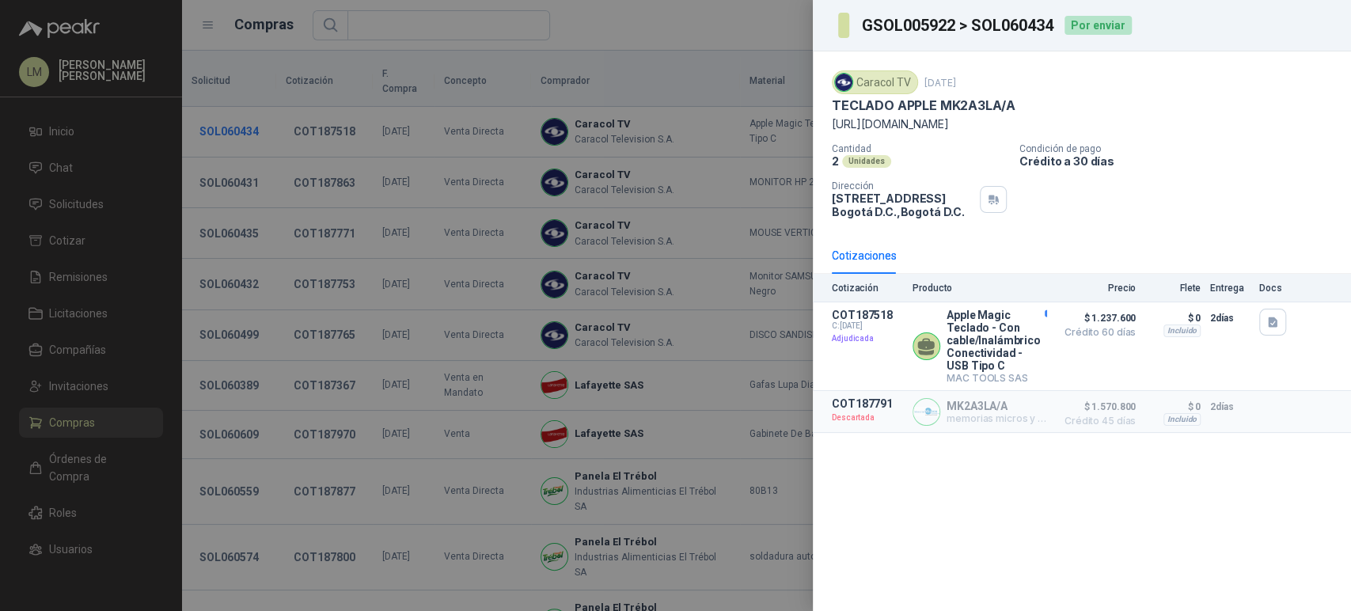
click at [245, 113] on div at bounding box center [675, 305] width 1351 height 611
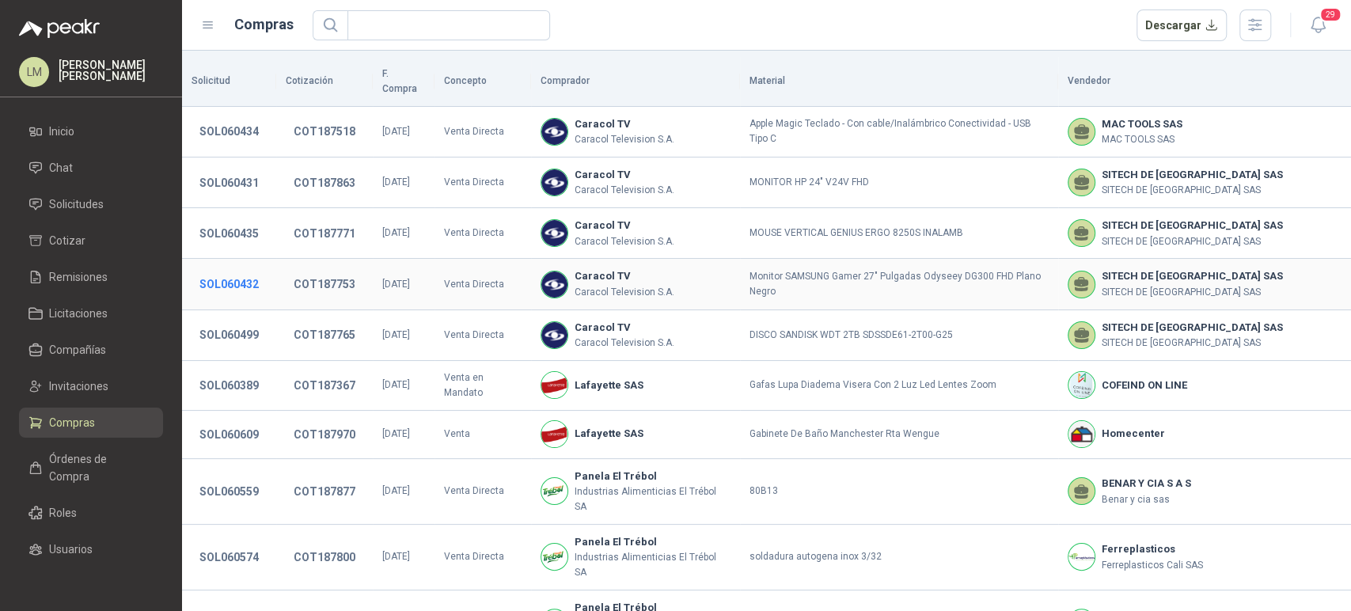
click at [234, 271] on button "SOL060432" at bounding box center [229, 284] width 75 height 29
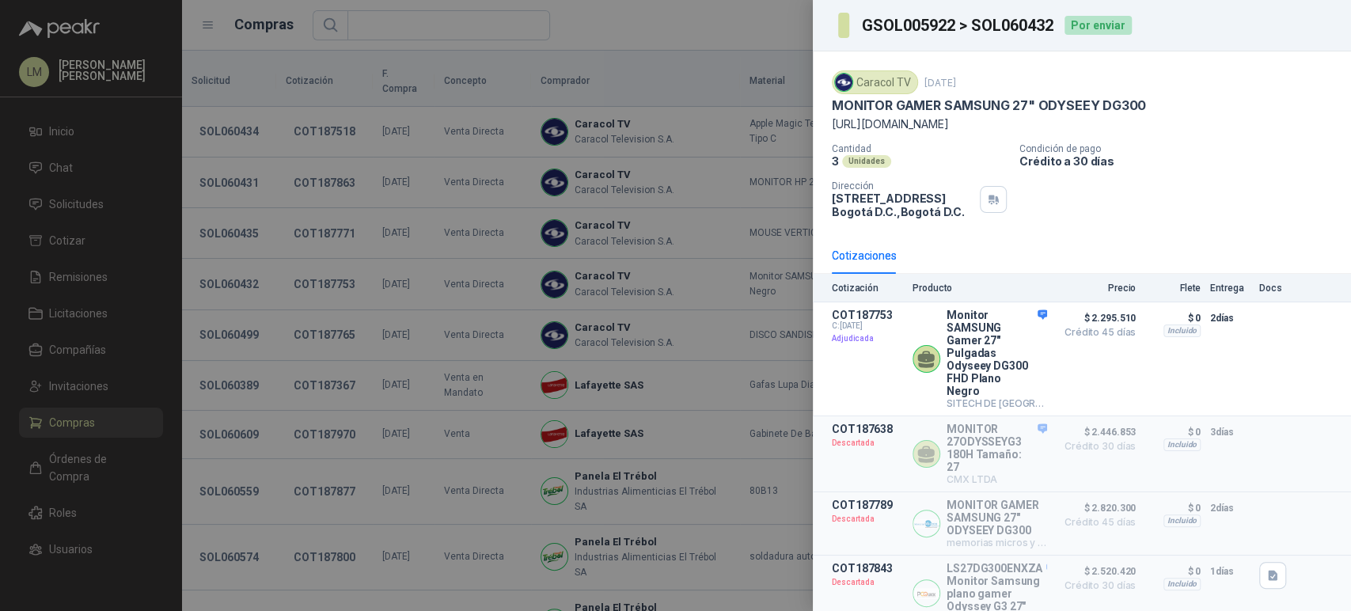
click at [85, 195] on div at bounding box center [675, 305] width 1351 height 611
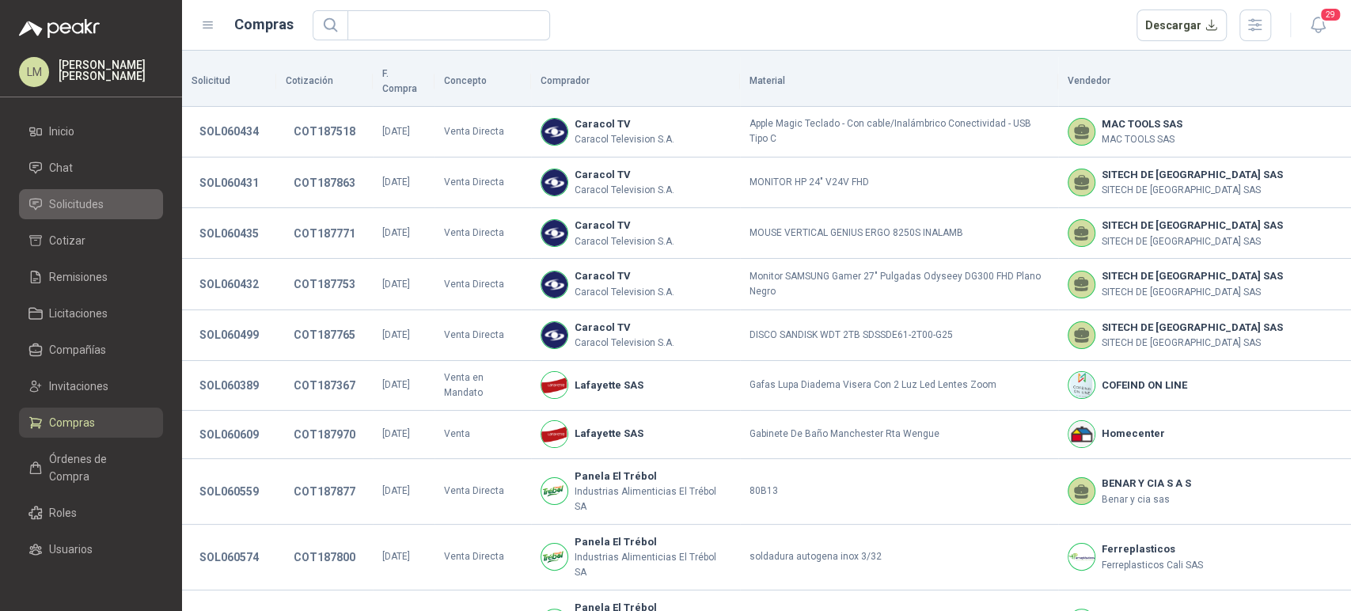
click at [44, 190] on link "Solicitudes" at bounding box center [91, 204] width 144 height 30
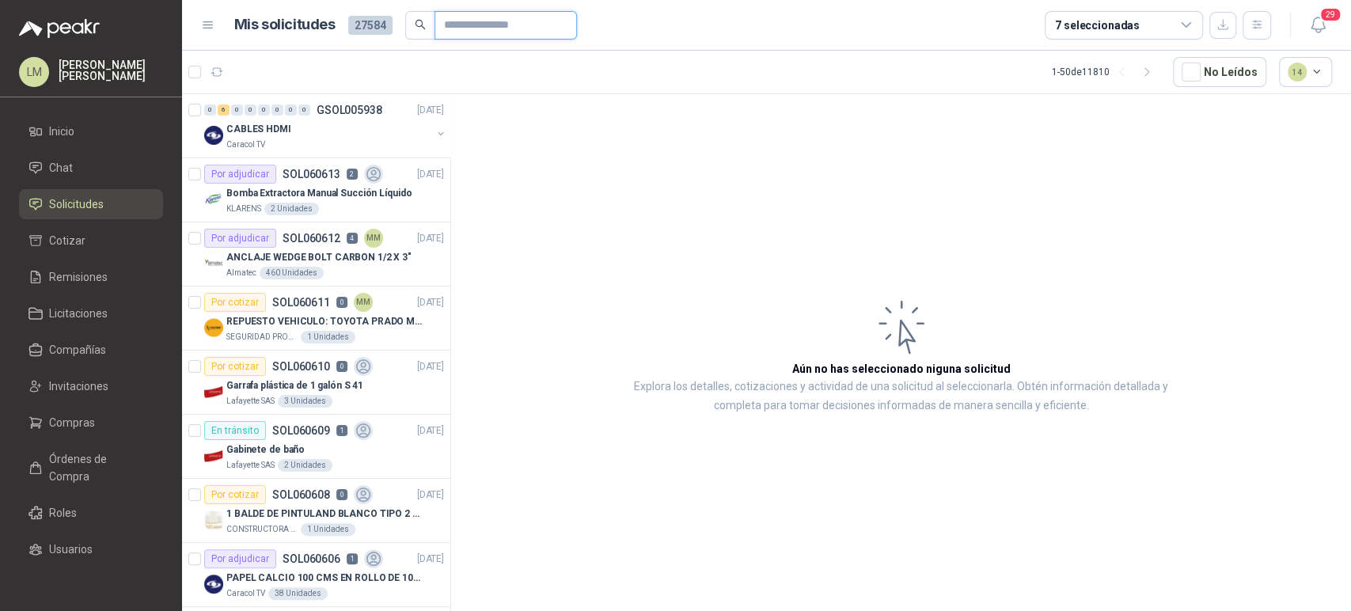
click at [462, 27] on input "text" at bounding box center [499, 25] width 111 height 27
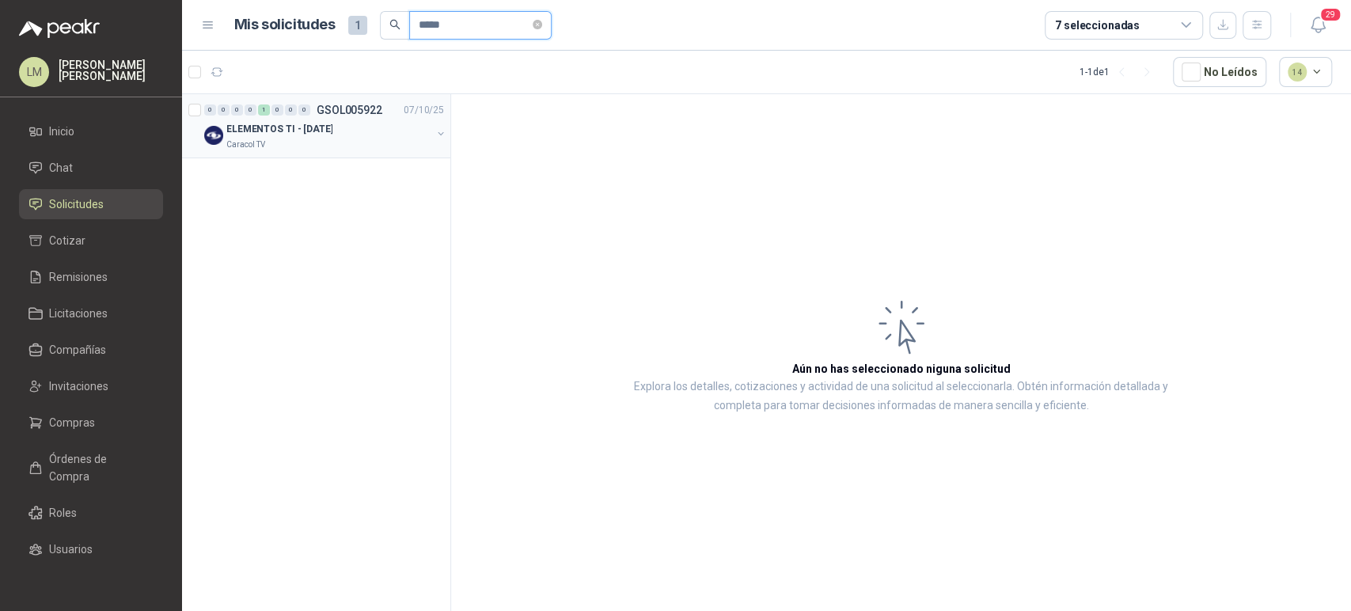
type input "*****"
click at [443, 134] on button "button" at bounding box center [441, 133] width 13 height 13
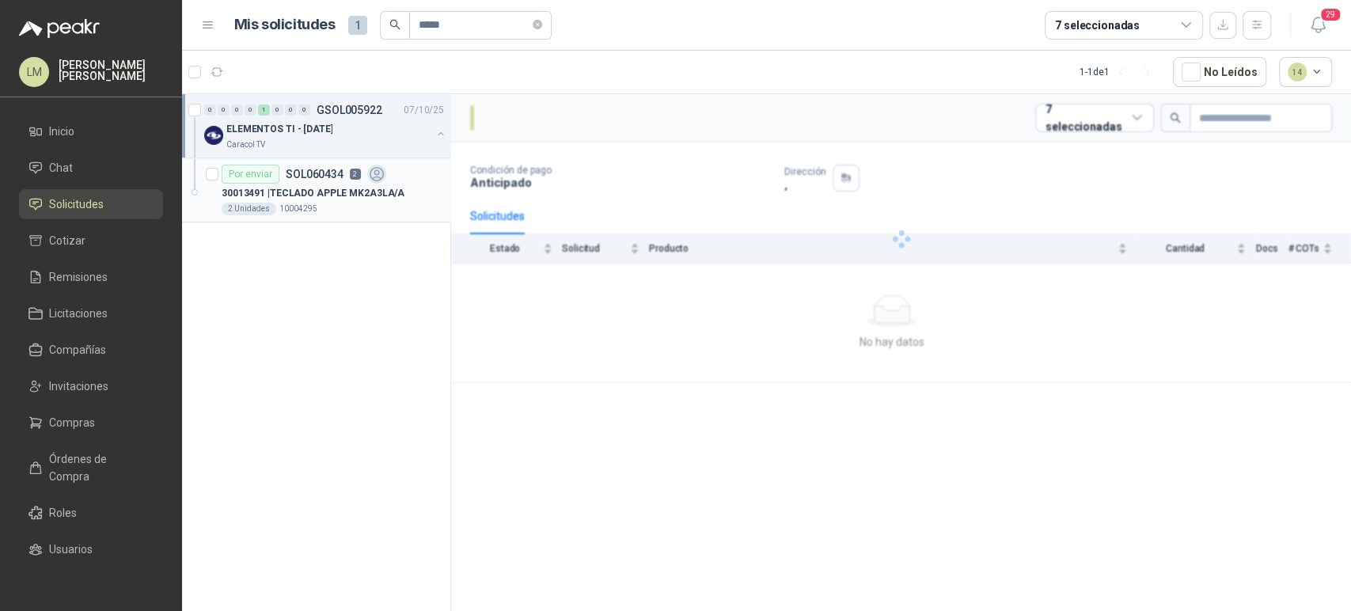
click at [325, 186] on p "30013491 | TECLADO APPLE MK2A3LA/A" at bounding box center [313, 193] width 183 height 15
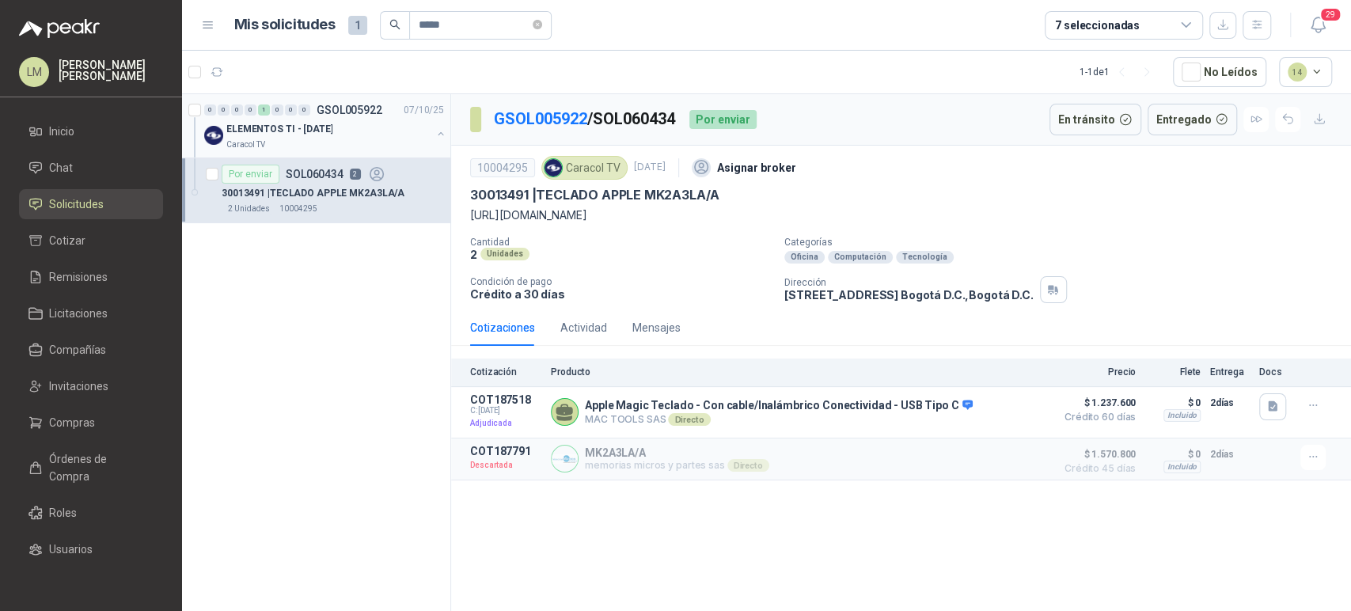
click at [344, 124] on div "ELEMENTOS TI - [DATE]" at bounding box center [328, 129] width 205 height 19
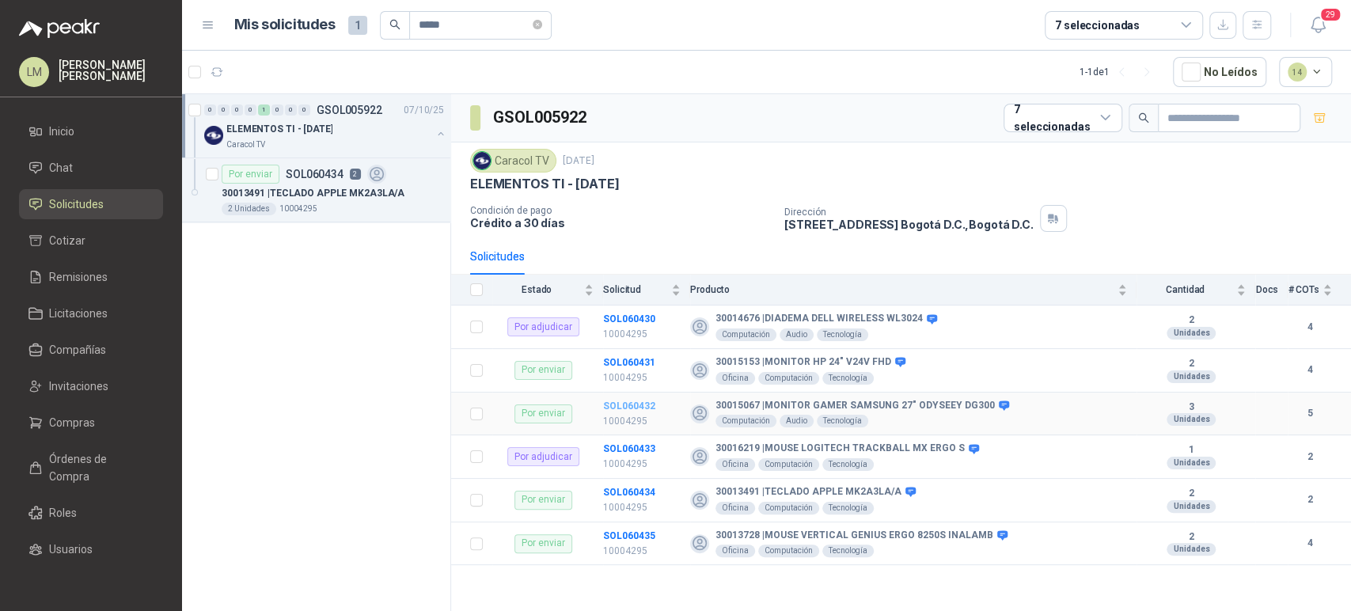
click at [636, 403] on b "SOL060432" at bounding box center [629, 406] width 52 height 11
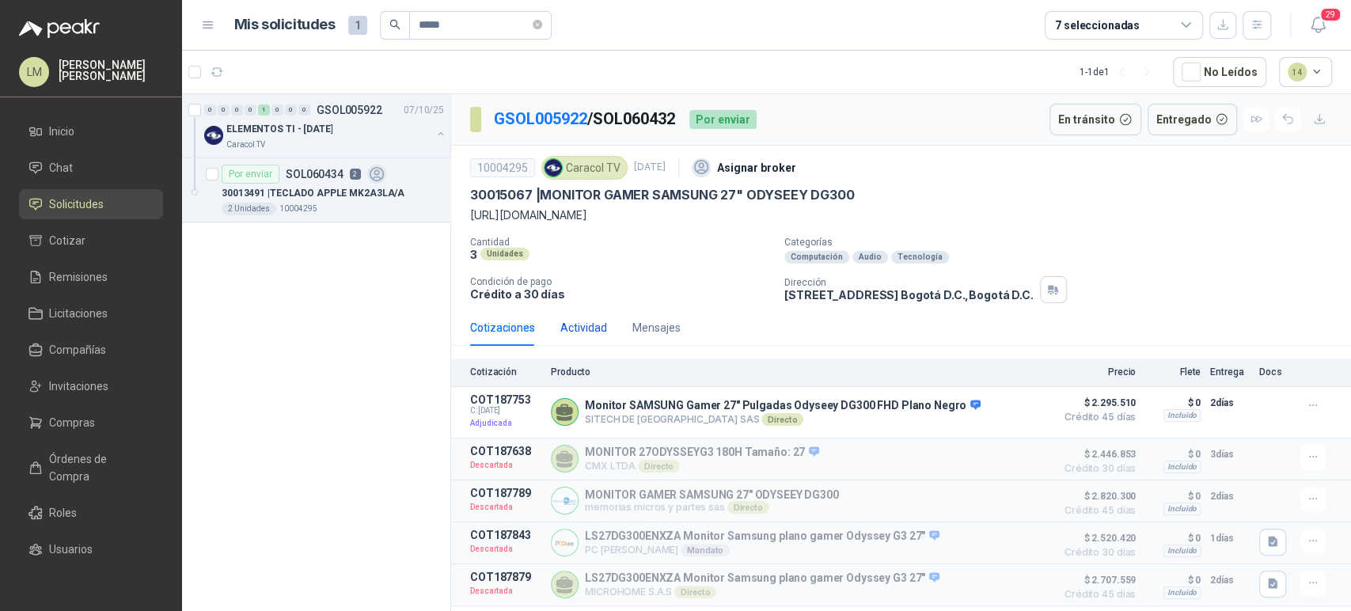
click at [591, 336] on div "Actividad" at bounding box center [584, 327] width 47 height 17
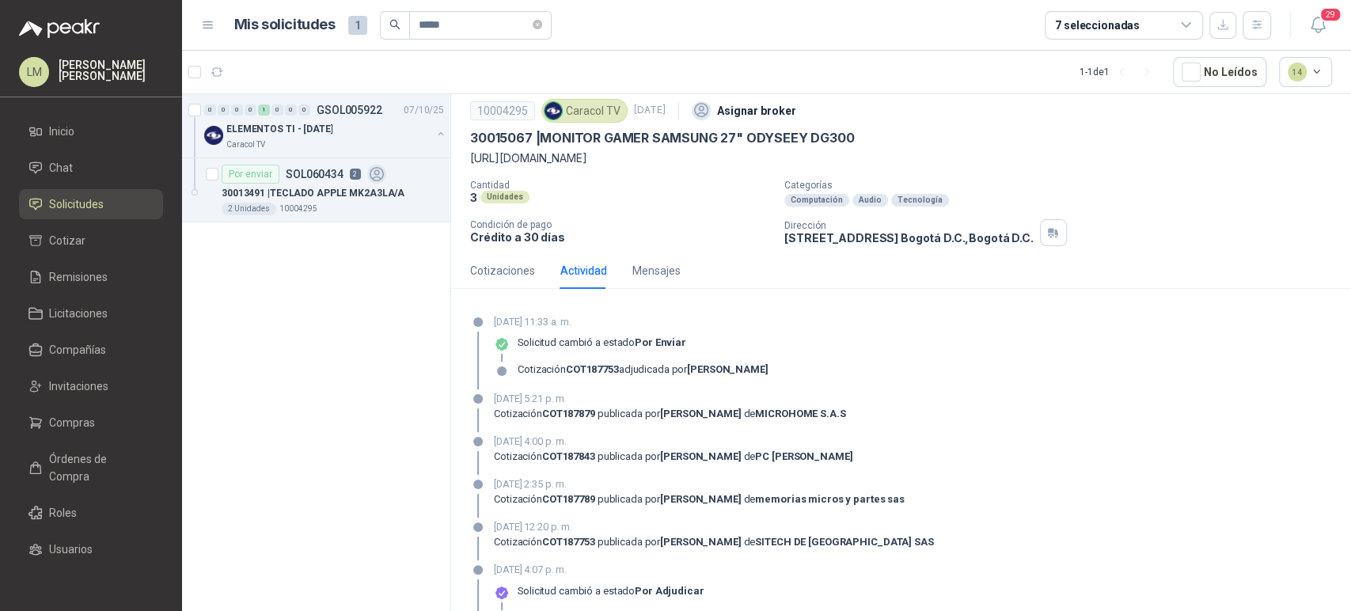
scroll to position [55, 0]
click at [500, 282] on div "Cotizaciones" at bounding box center [502, 272] width 65 height 17
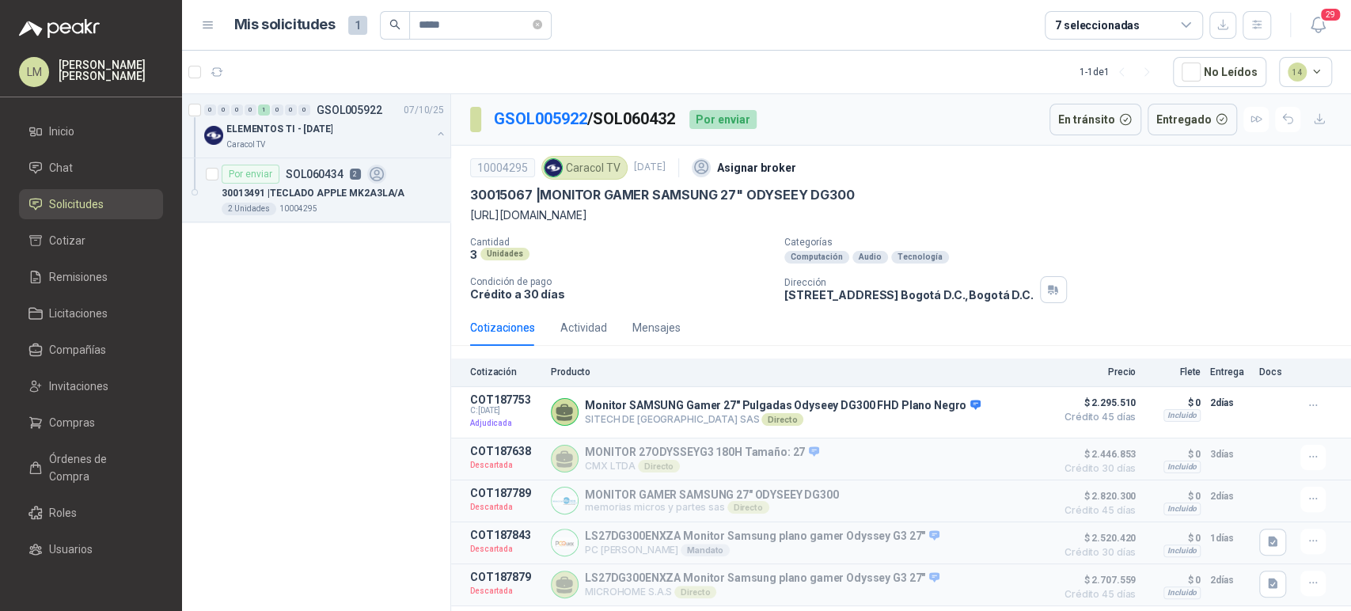
scroll to position [9, 0]
click at [60, 426] on span "Compras" at bounding box center [72, 422] width 46 height 17
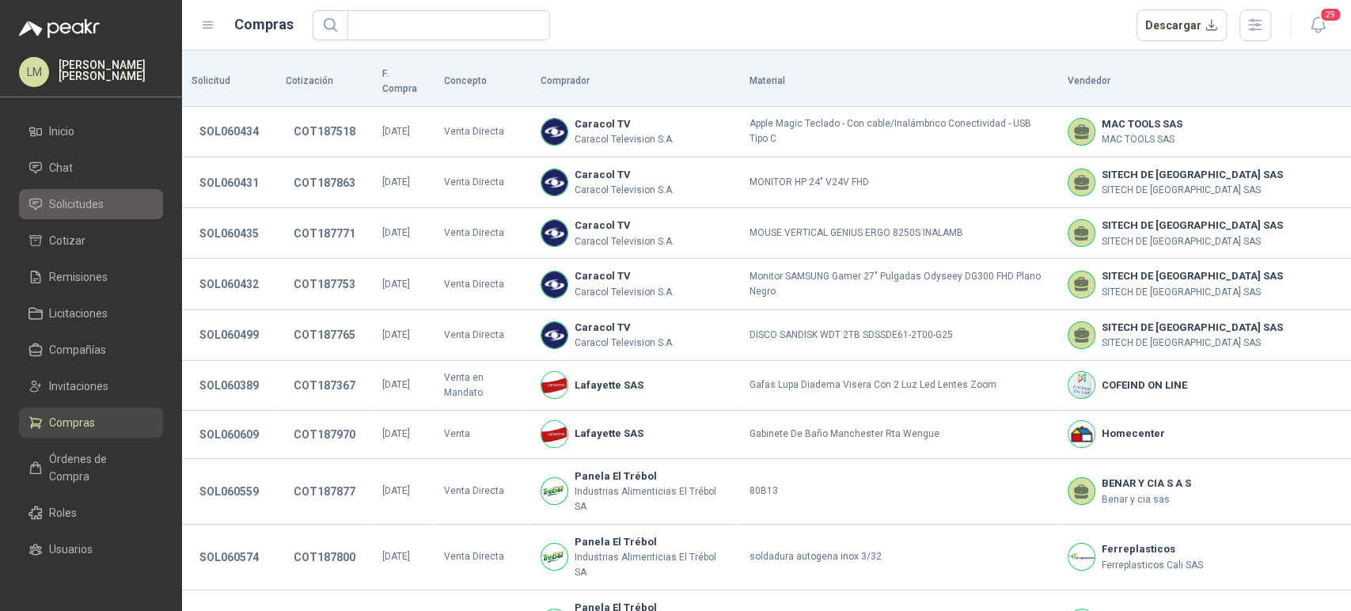
click at [70, 201] on span "Solicitudes" at bounding box center [76, 204] width 55 height 17
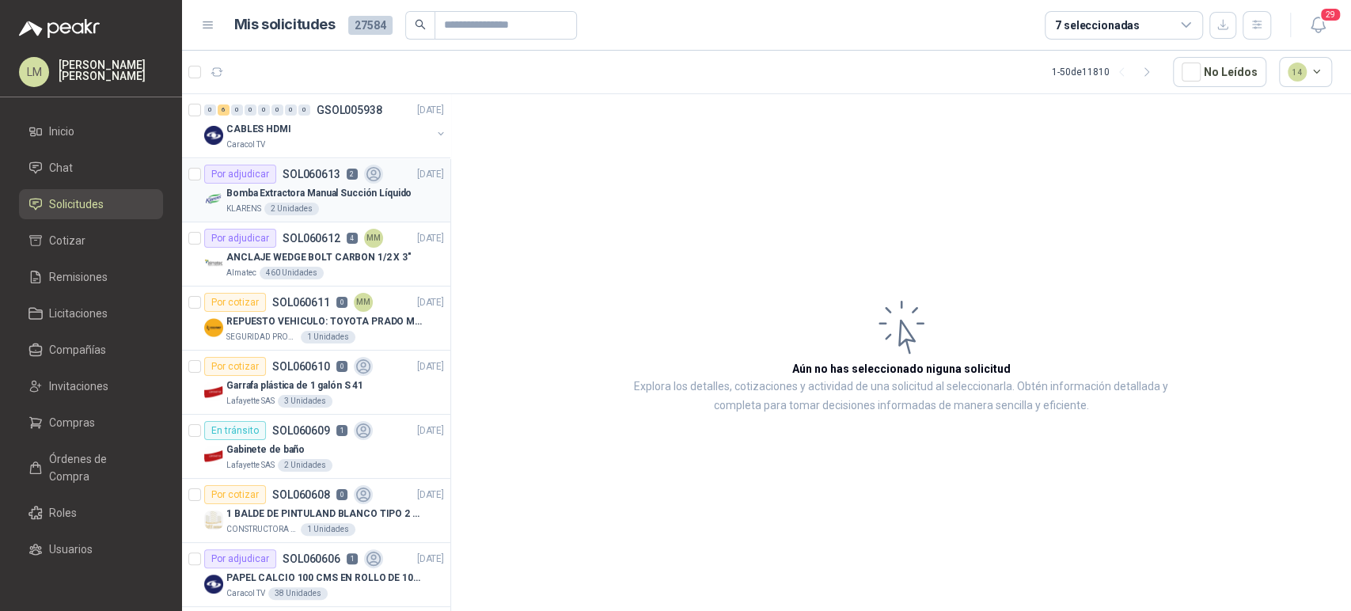
click at [249, 203] on p "KLARENS" at bounding box center [243, 209] width 35 height 13
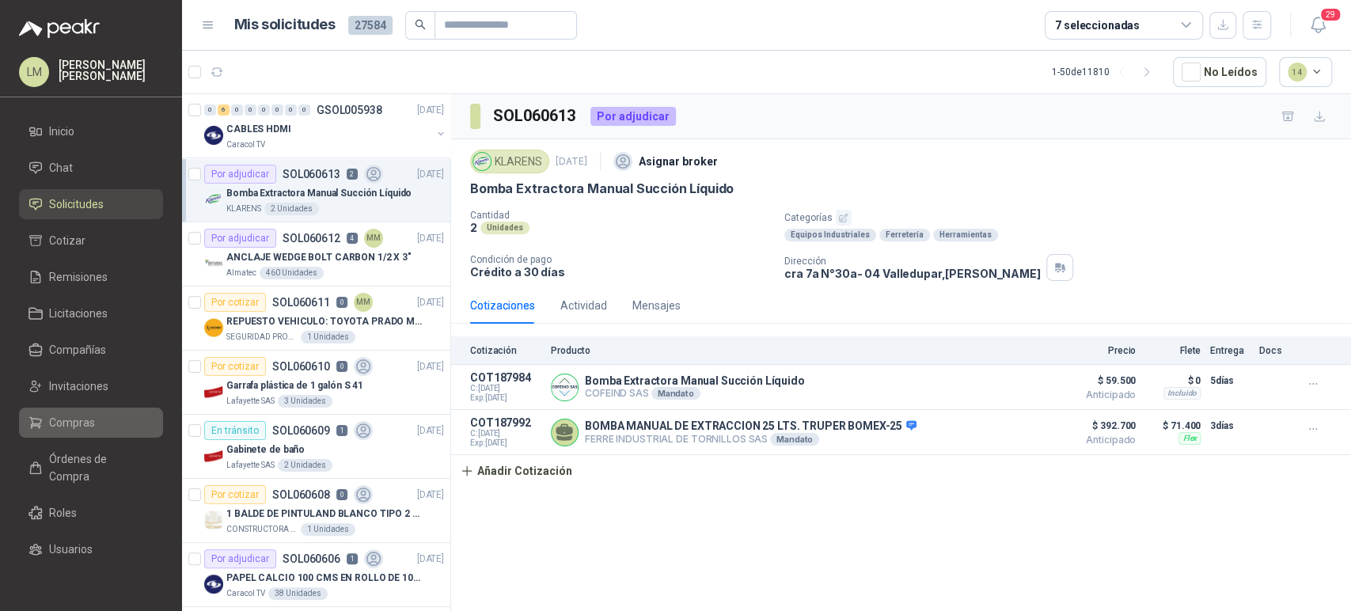
click at [82, 431] on span "Compras" at bounding box center [72, 422] width 46 height 17
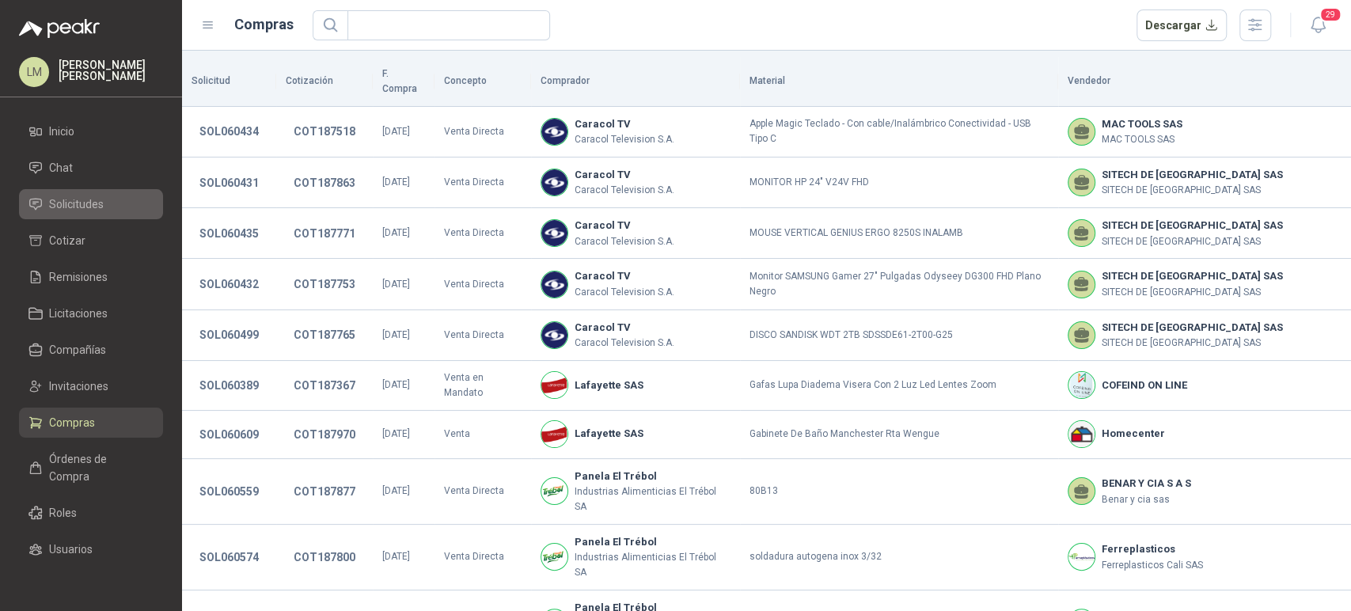
click at [64, 192] on link "Solicitudes" at bounding box center [91, 204] width 144 height 30
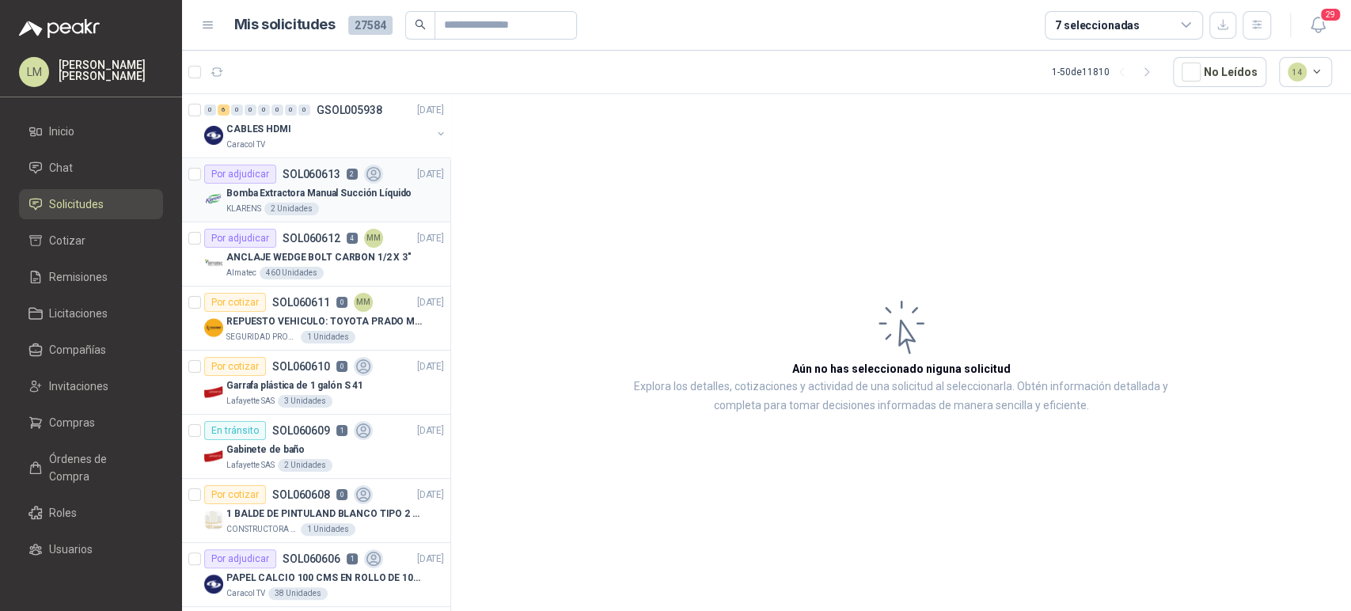
click at [311, 200] on div "Bomba Extractora Manual Succión Líquido" at bounding box center [335, 193] width 218 height 19
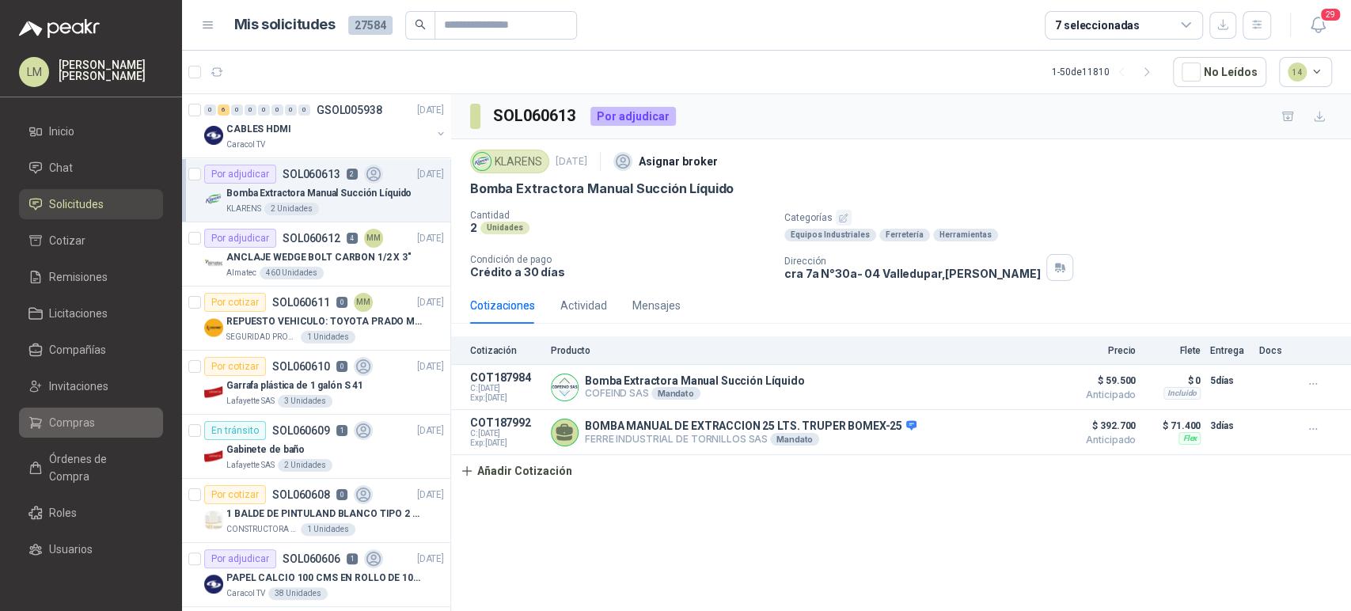
click at [82, 410] on link "Compras" at bounding box center [91, 423] width 144 height 30
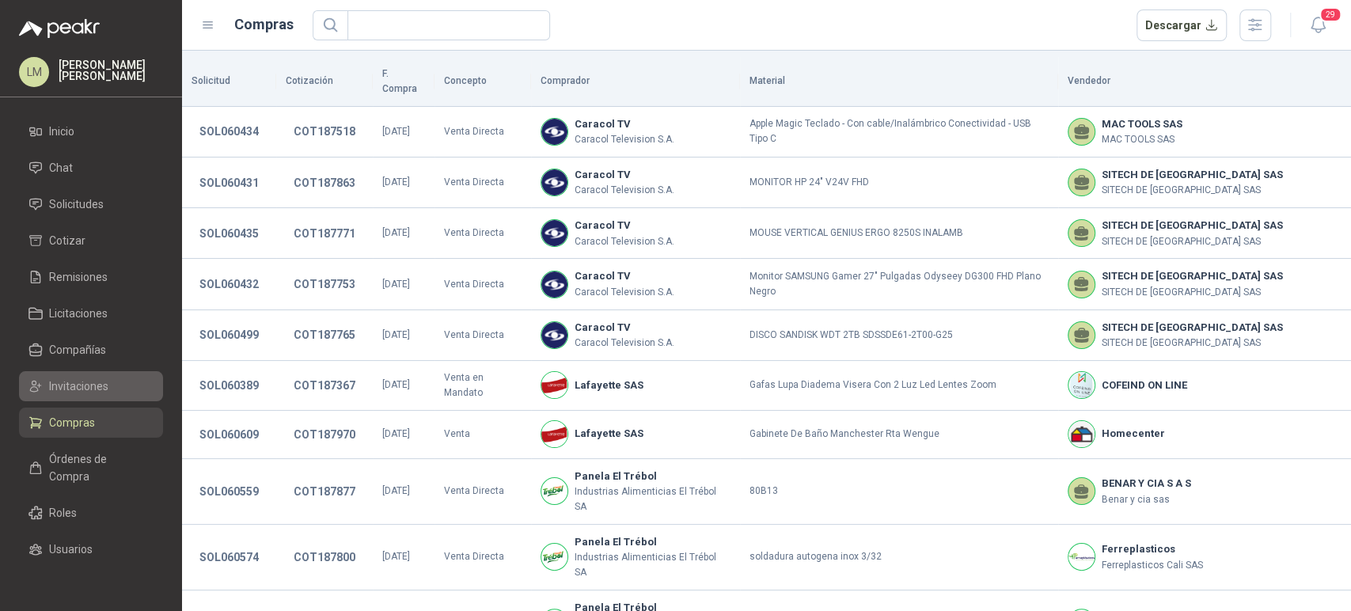
click at [79, 399] on link "Invitaciones" at bounding box center [91, 386] width 144 height 30
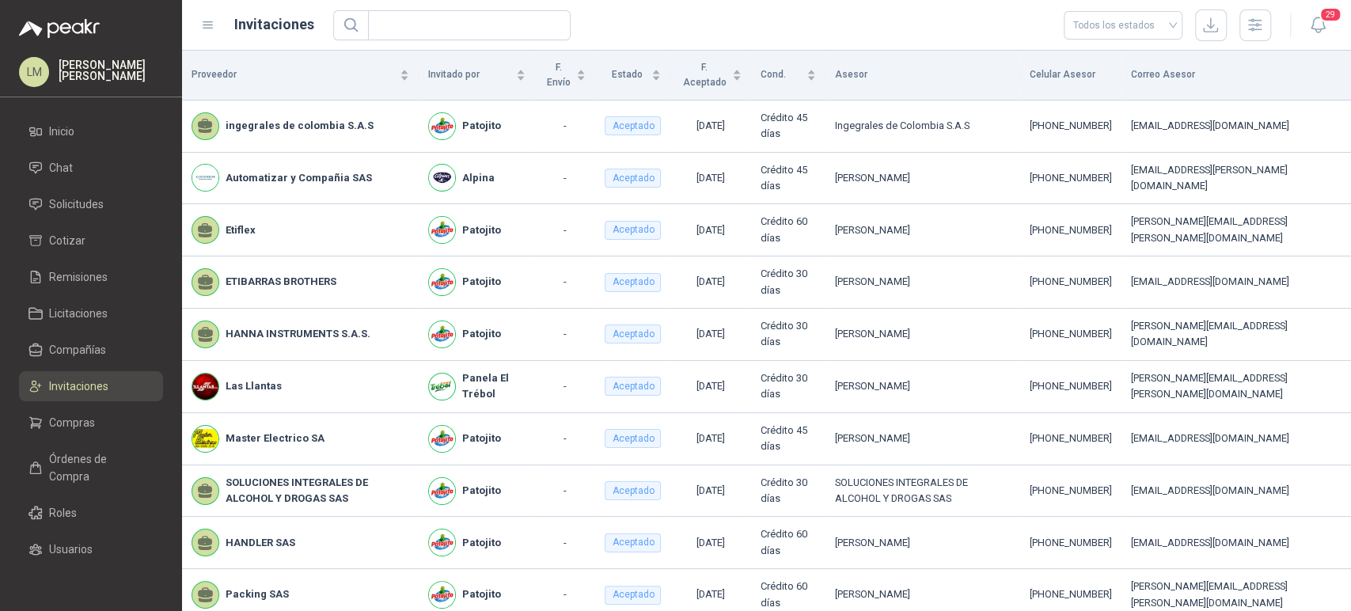
click at [71, 219] on ul "Inicio Chat Solicitudes Cotizar Remisiones Licitaciones Compañías Invitaciones …" at bounding box center [91, 344] width 182 height 457
click at [75, 212] on span "Solicitudes" at bounding box center [76, 204] width 55 height 17
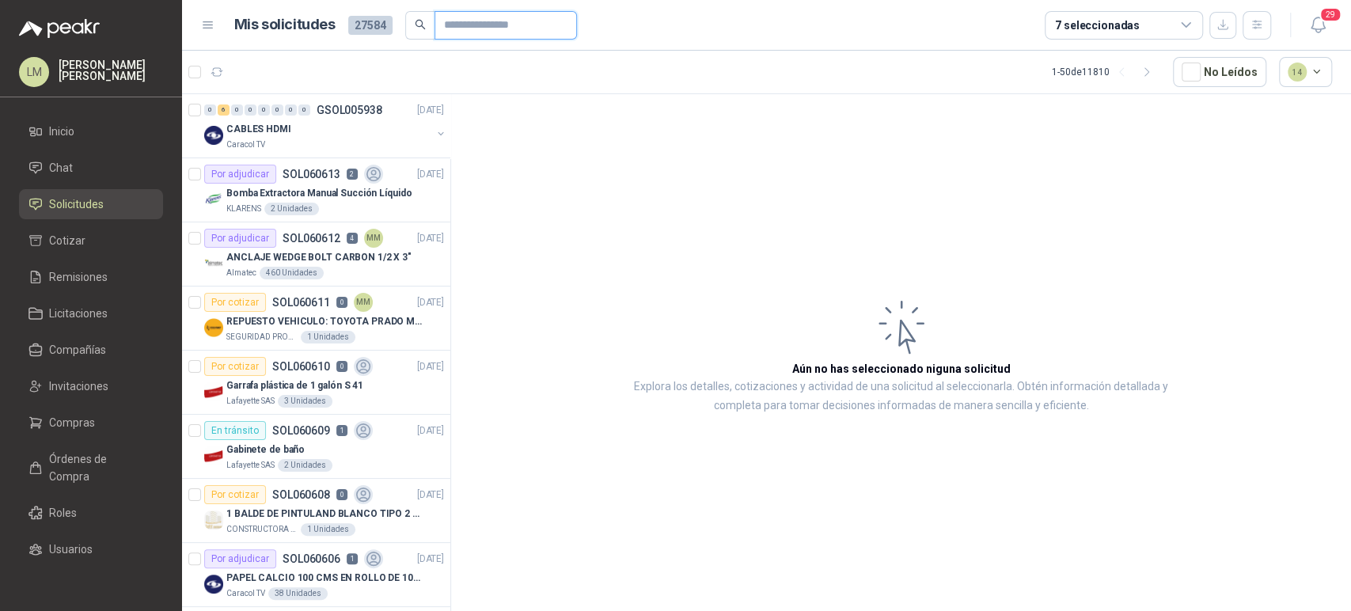
click at [479, 29] on input "text" at bounding box center [499, 25] width 111 height 27
type input "*****"
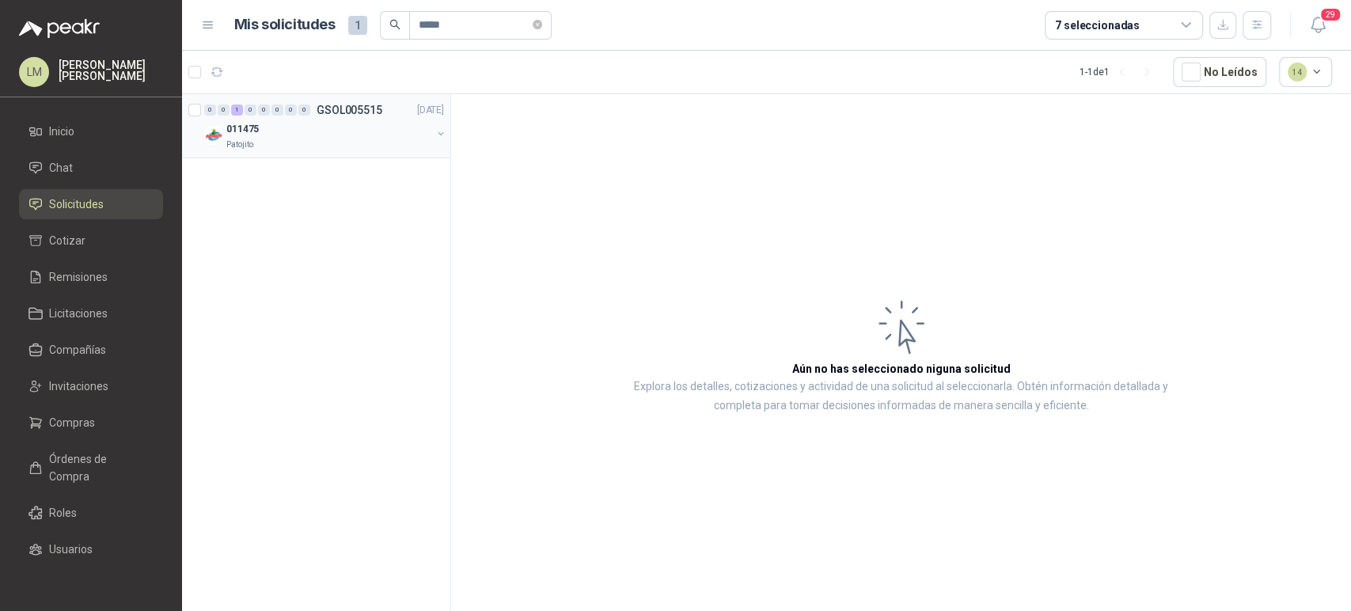
click at [439, 135] on button "button" at bounding box center [441, 133] width 13 height 13
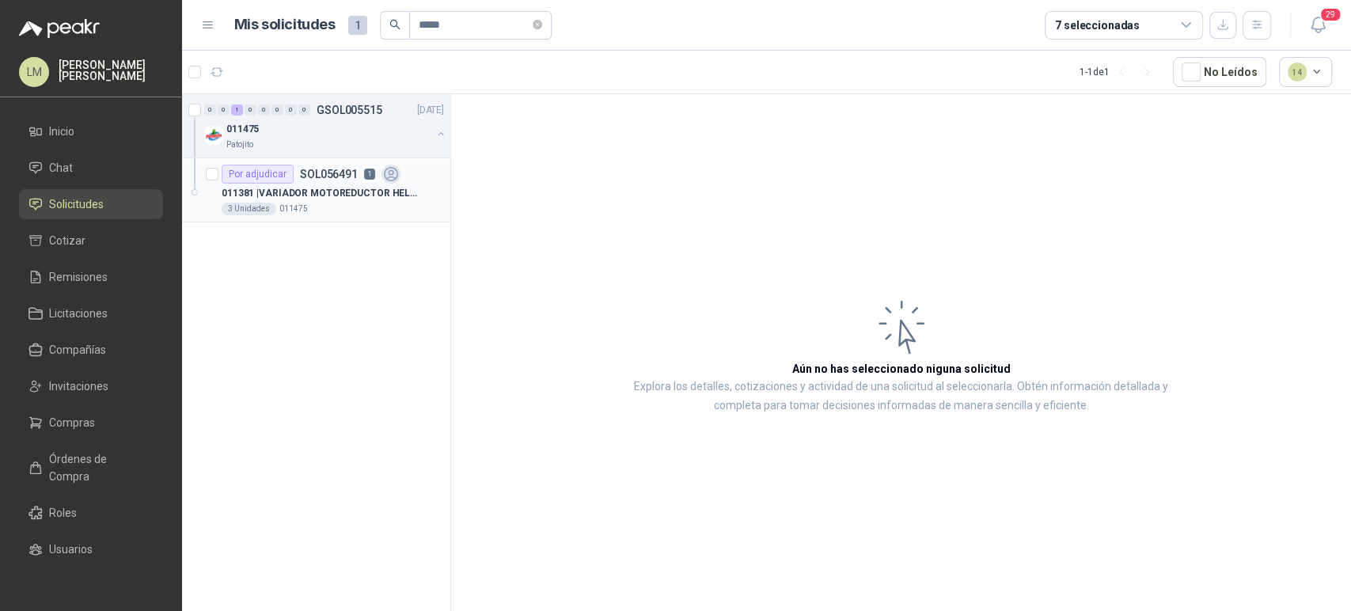
click at [355, 171] on div "Por adjudicar SOL056491 1" at bounding box center [311, 174] width 179 height 19
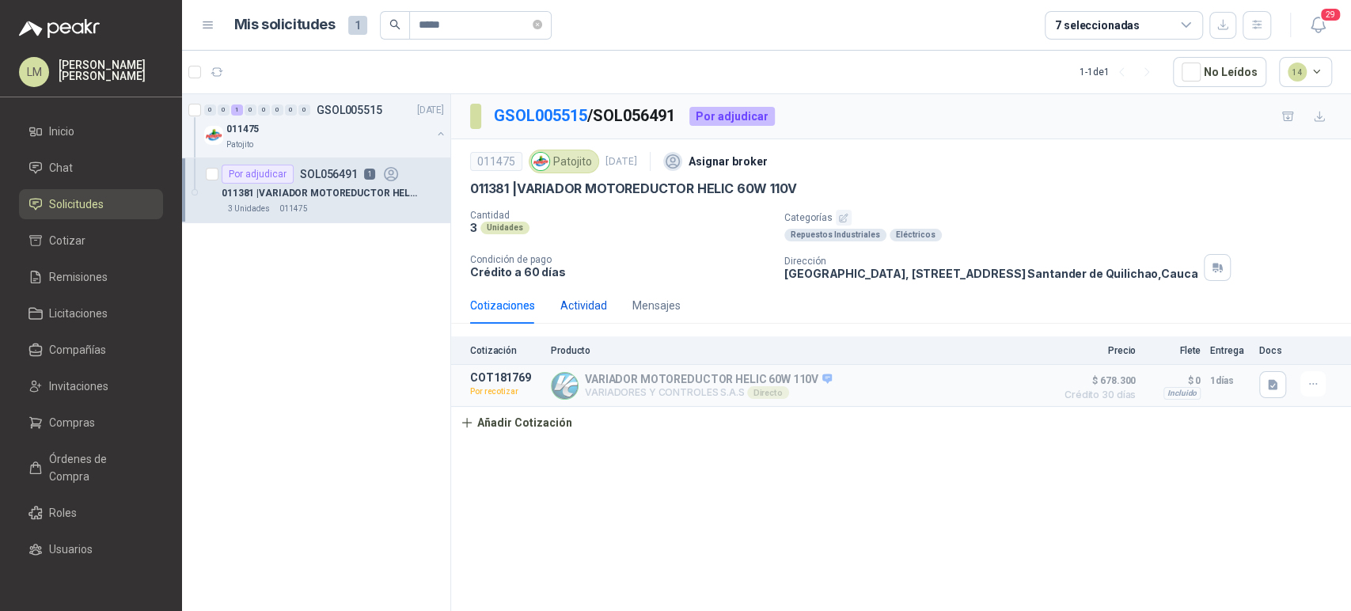
click at [567, 308] on div "Actividad" at bounding box center [584, 305] width 47 height 17
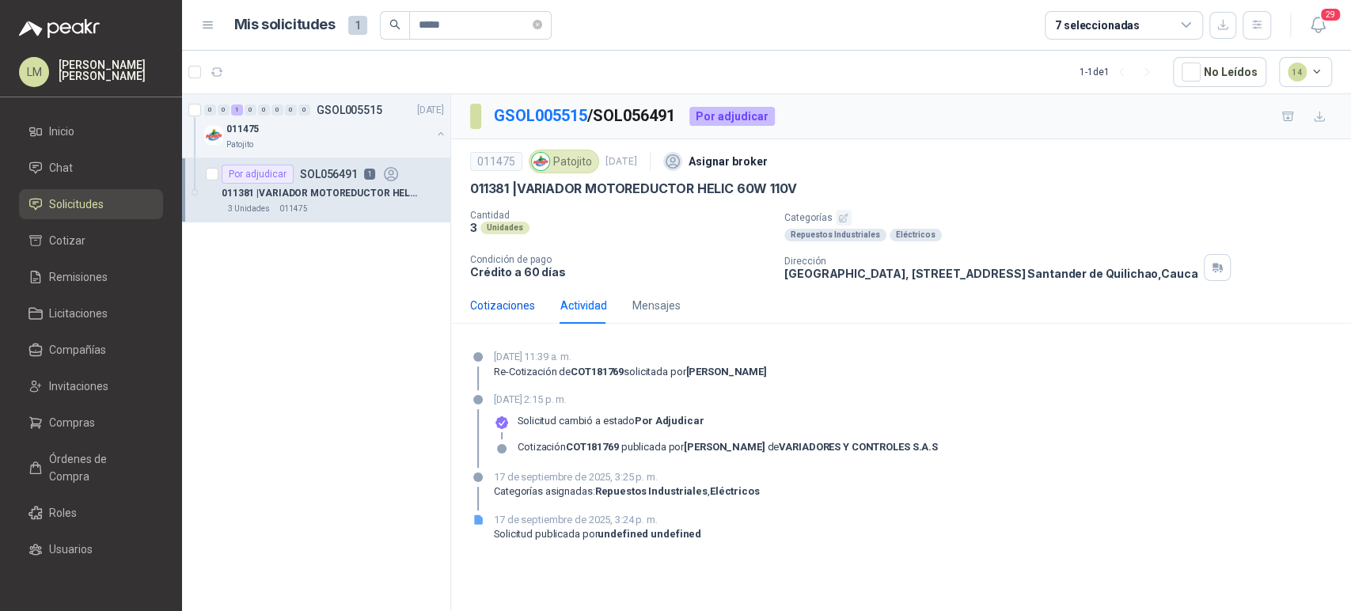
click at [505, 305] on div "Cotizaciones" at bounding box center [502, 305] width 65 height 17
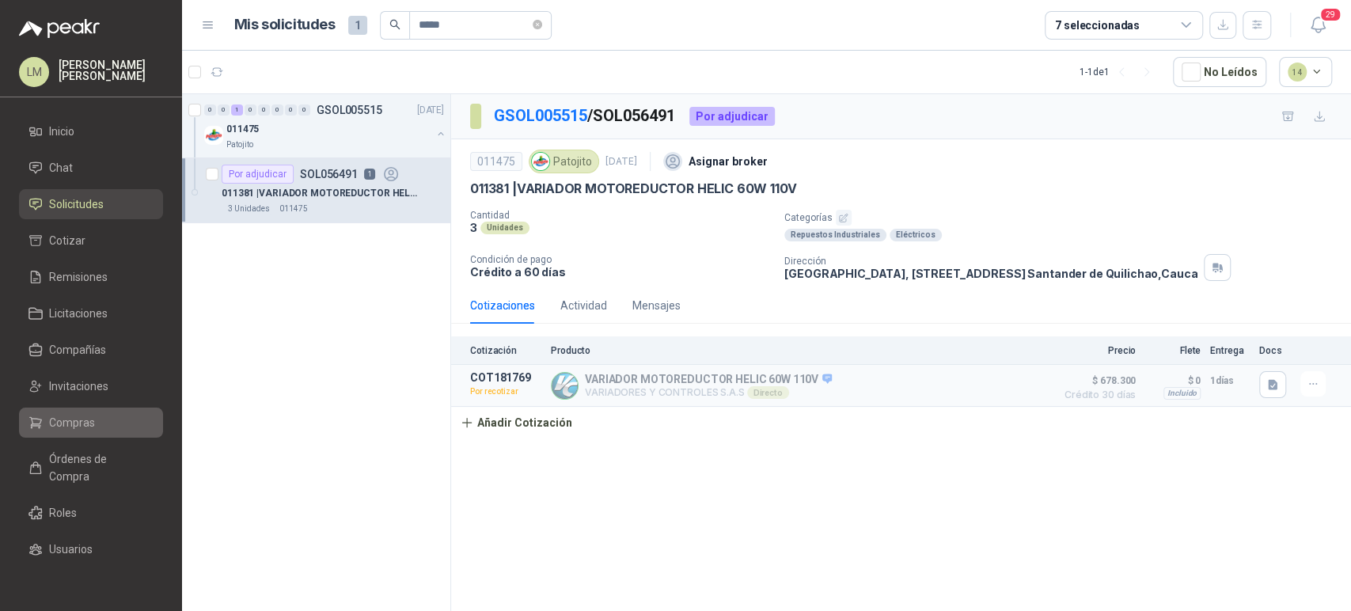
click at [76, 431] on span "Compras" at bounding box center [72, 422] width 46 height 17
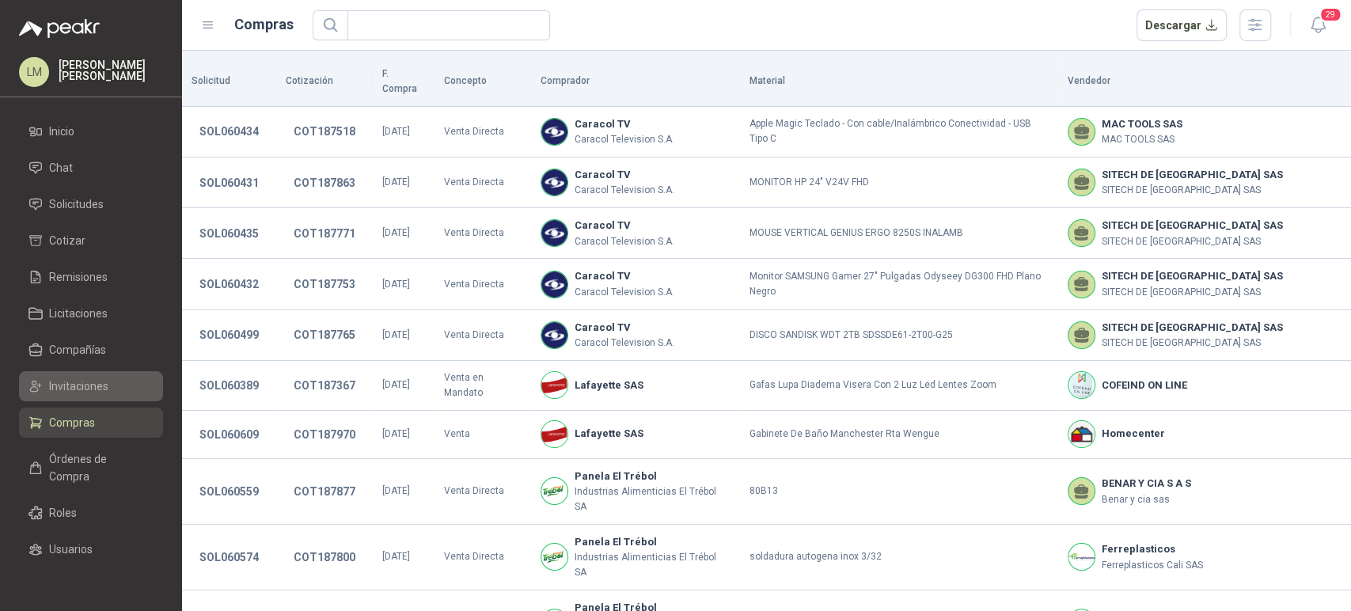
click at [83, 386] on span "Invitaciones" at bounding box center [78, 386] width 59 height 17
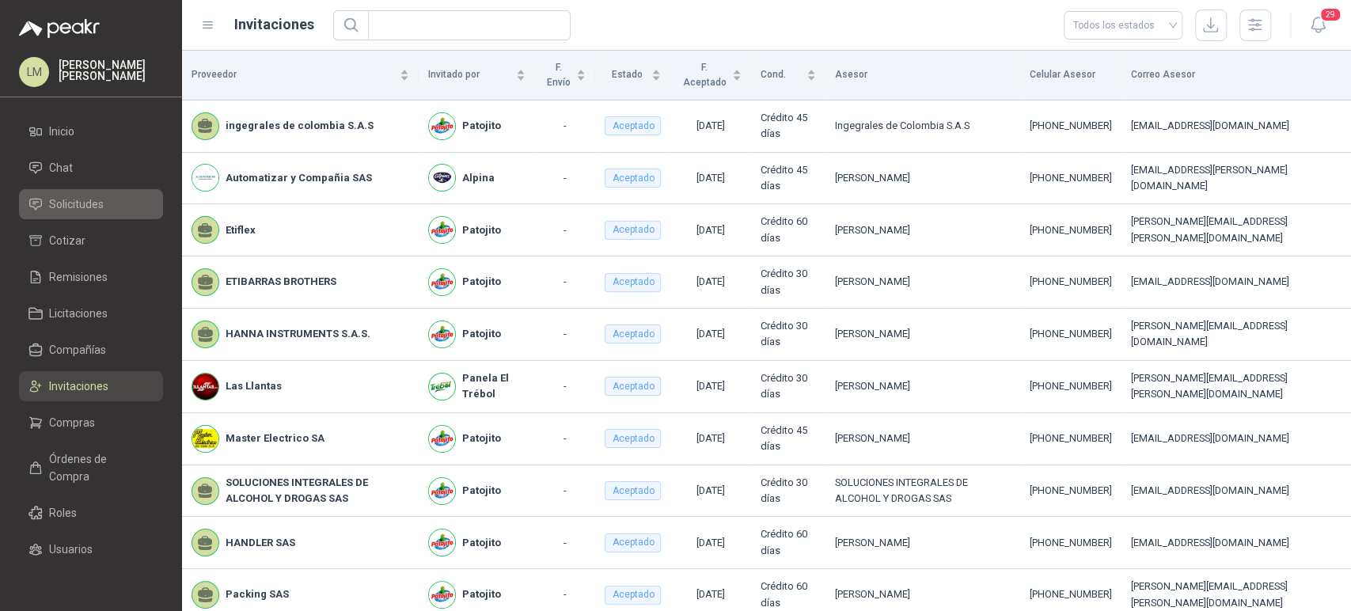
click at [82, 201] on span "Solicitudes" at bounding box center [76, 204] width 55 height 17
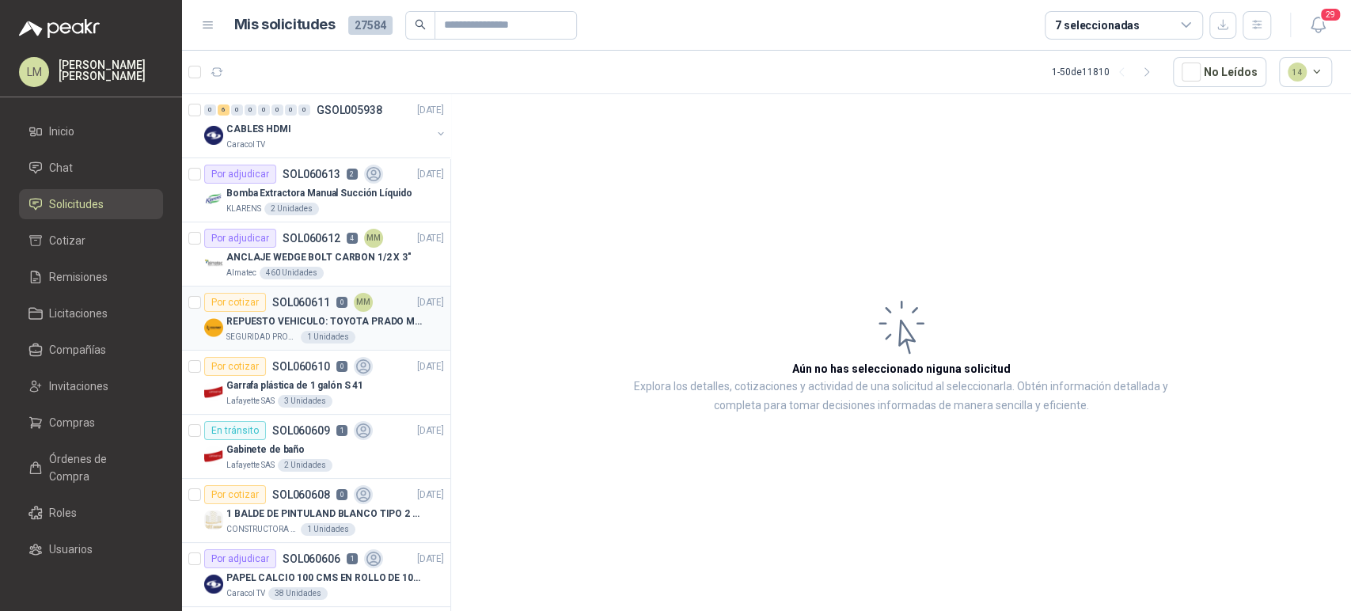
scroll to position [249, 0]
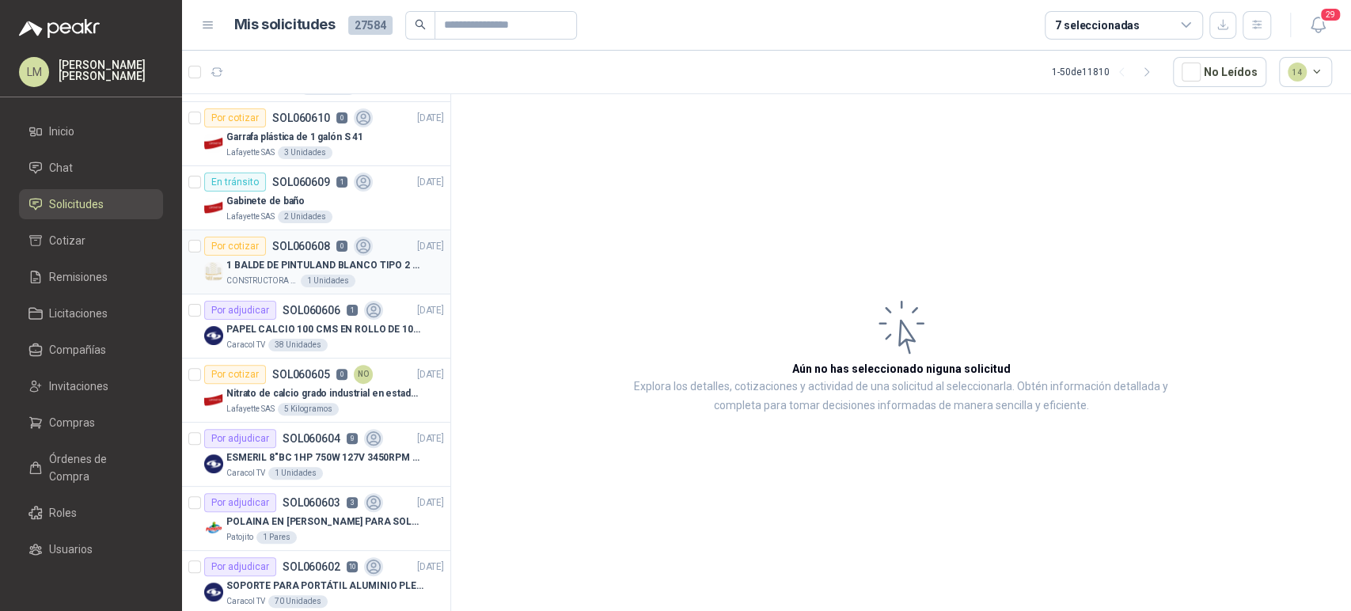
click at [301, 280] on div "1 Unidades" at bounding box center [328, 281] width 55 height 13
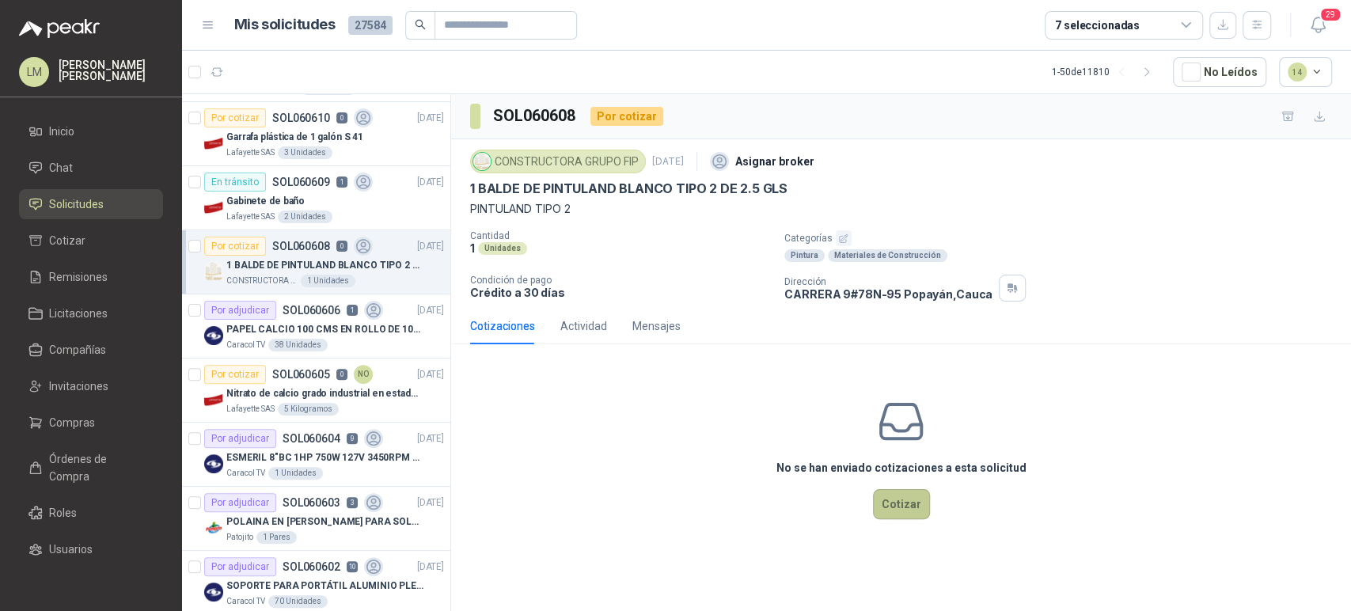
click at [900, 500] on button "Cotizar" at bounding box center [901, 504] width 57 height 30
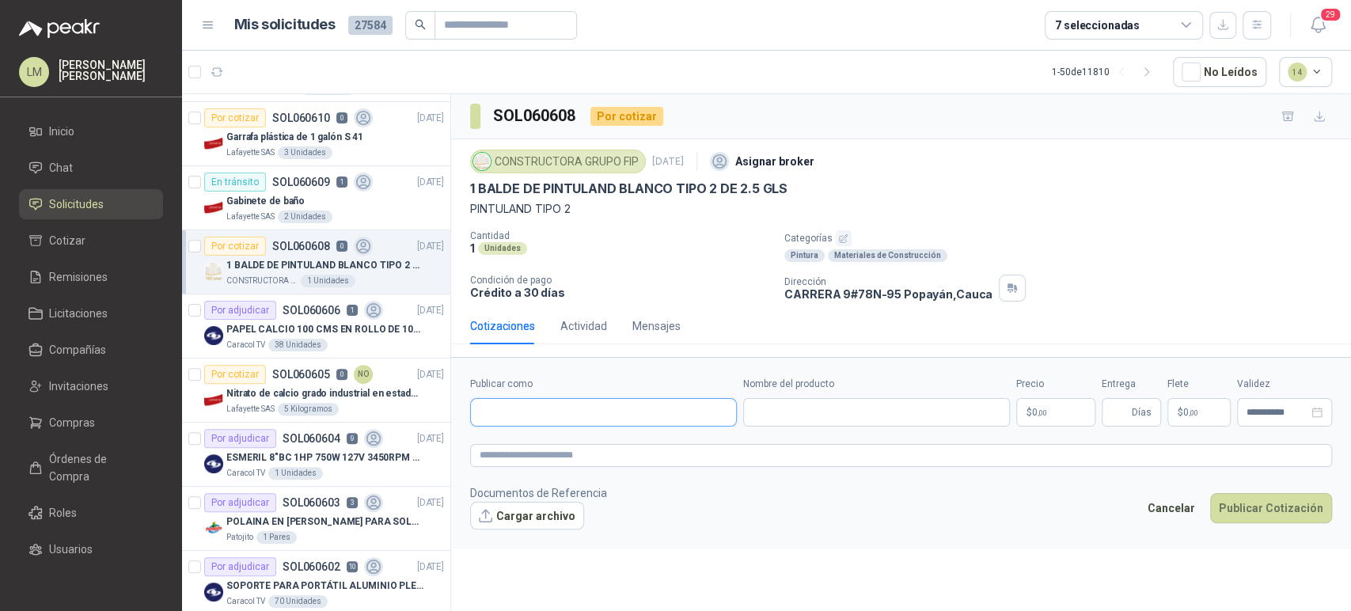
click at [631, 413] on input "Publicar como" at bounding box center [603, 412] width 265 height 27
type input "********"
click at [519, 450] on span "COMERCIALIZADORA FERROESTACION SAS -" at bounding box center [588, 454] width 162 height 8
type input "**********"
click at [789, 402] on input "Nombre del producto" at bounding box center [876, 412] width 267 height 29
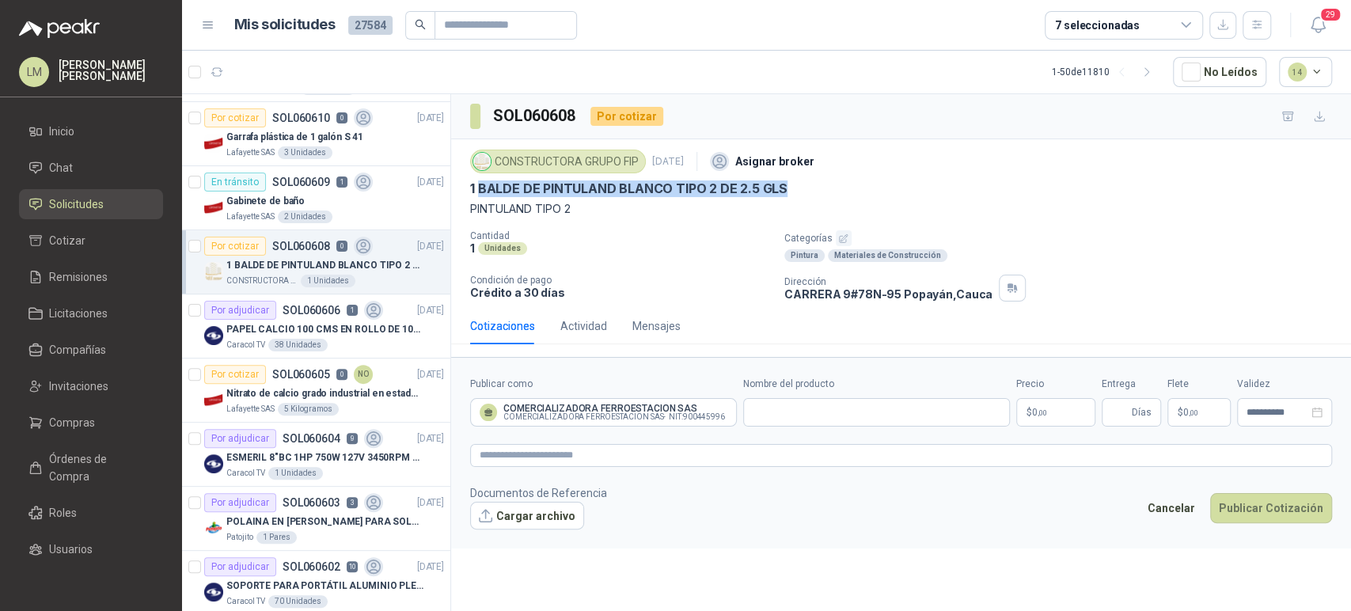
drag, startPoint x: 481, startPoint y: 185, endPoint x: 789, endPoint y: 187, distance: 308.0
click at [789, 187] on div "1 BALDE DE PINTULAND BLANCO TIPO 2 DE 2.5 GLS" at bounding box center [901, 189] width 862 height 17
copy p "BALDE DE PINTULAND BLANCO TIPO 2 DE 2.5 GLS"
click at [770, 412] on input "Nombre del producto" at bounding box center [876, 412] width 267 height 29
paste input "**********"
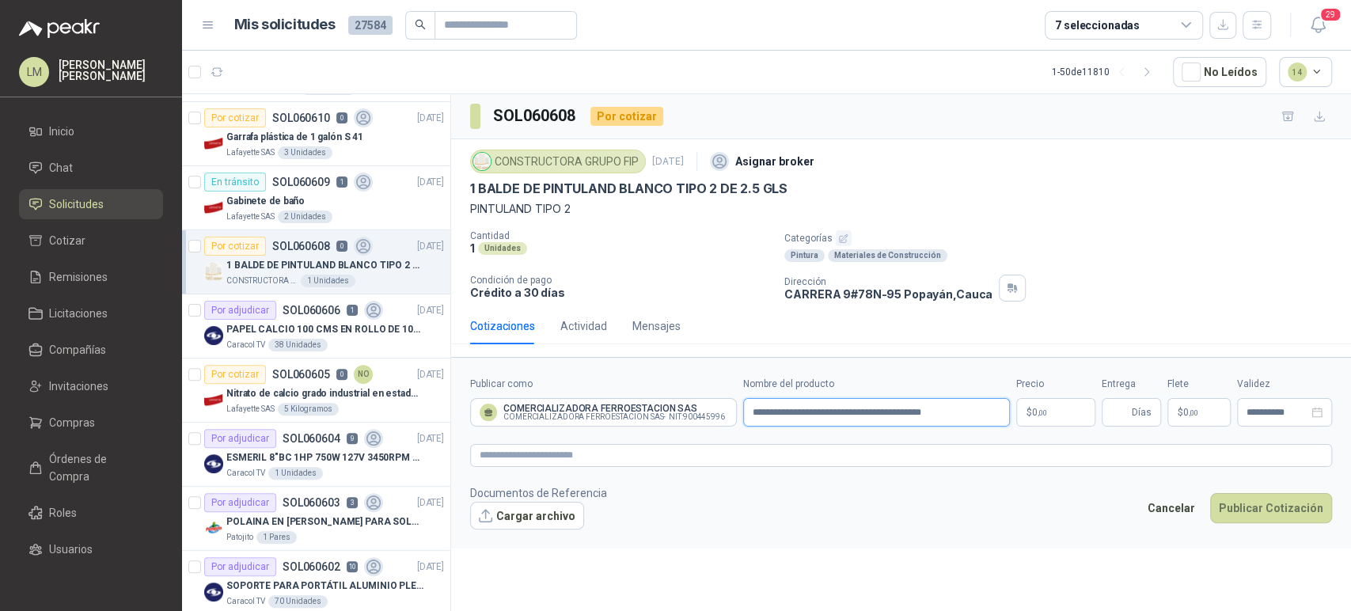
type input "**********"
click at [1055, 408] on body "LM [PERSON_NAME] Inicio Chat Solicitudes Cotizar Remisiones Licitaciones Compañ…" at bounding box center [675, 305] width 1351 height 611
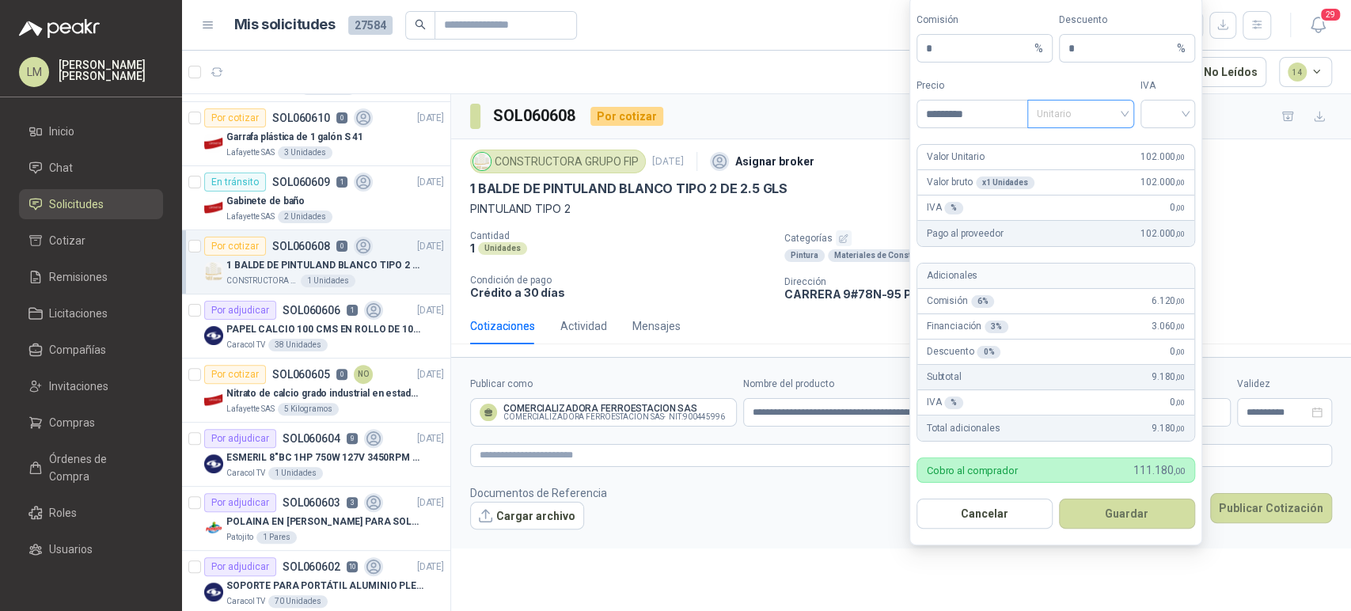
click at [1090, 116] on span "Unitario" at bounding box center [1081, 114] width 88 height 24
type input "*********"
click at [1081, 169] on div "Unitario con IVA" at bounding box center [1081, 172] width 82 height 17
click at [1153, 115] on input "search" at bounding box center [1168, 113] width 36 height 24
click at [1153, 139] on div "19%" at bounding box center [1167, 147] width 29 height 17
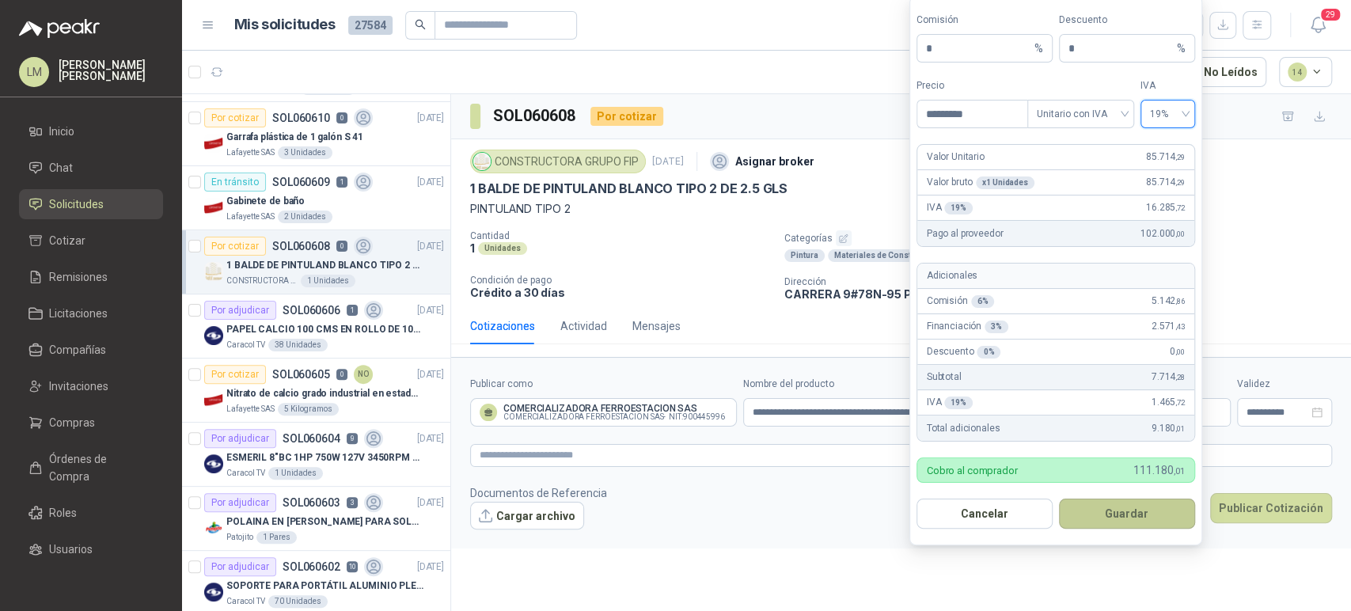
click at [1102, 518] on button "Guardar" at bounding box center [1127, 514] width 136 height 30
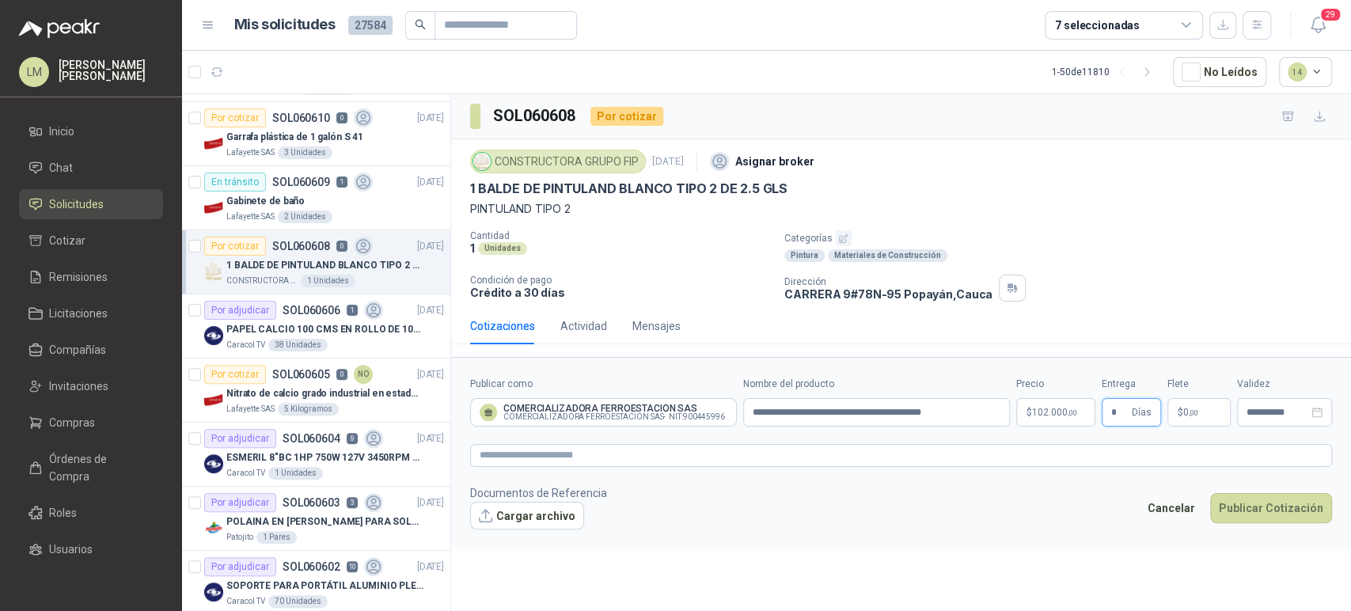
type input "*"
click at [1248, 524] on div "Cancelar Publicar Cotización" at bounding box center [1235, 511] width 193 height 36
click at [1250, 518] on button "Publicar Cotización" at bounding box center [1271, 508] width 122 height 30
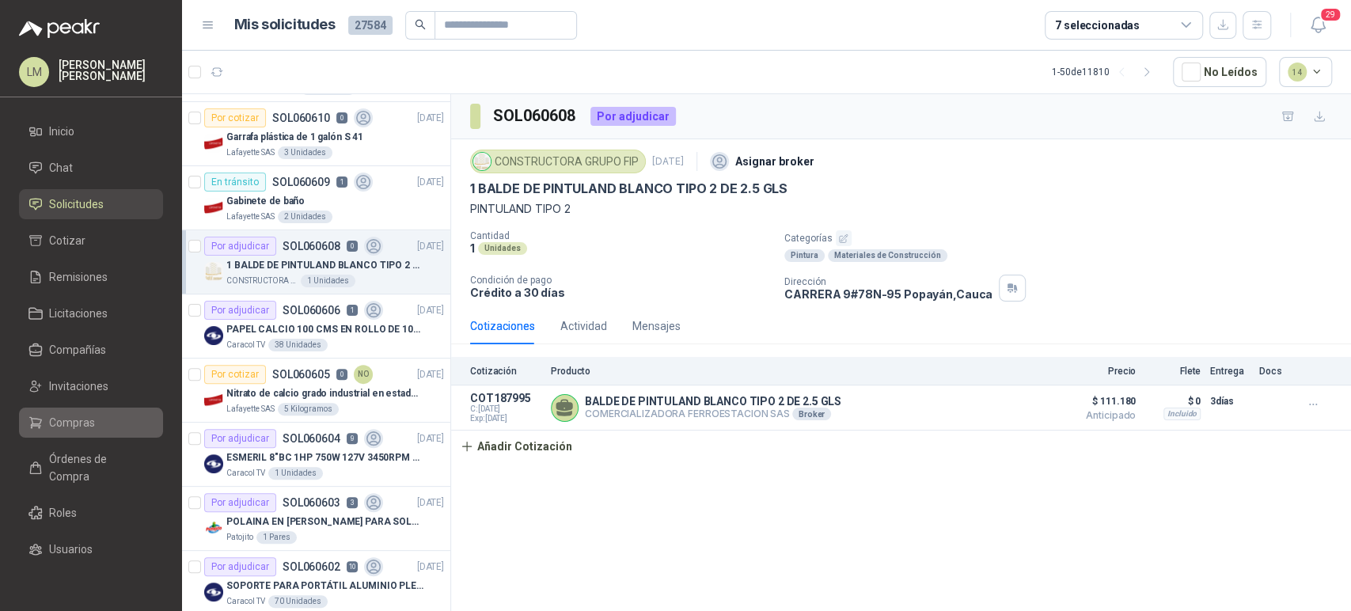
click at [86, 409] on link "Compras" at bounding box center [91, 423] width 144 height 30
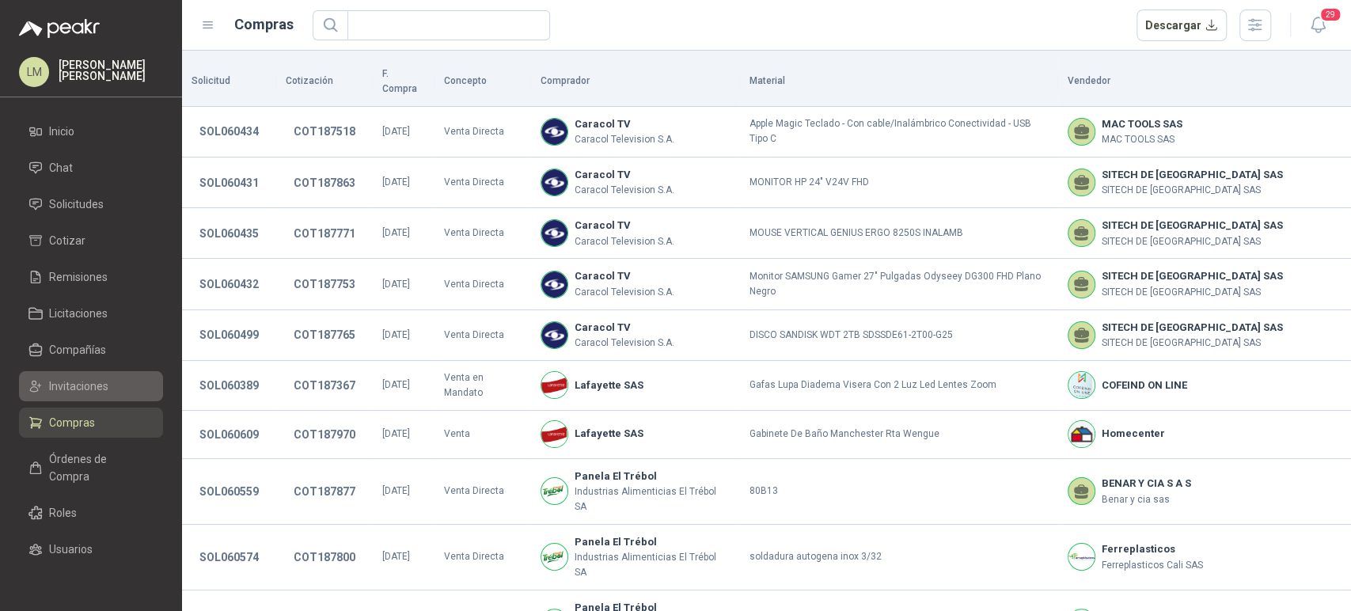
click at [78, 382] on span "Invitaciones" at bounding box center [78, 386] width 59 height 17
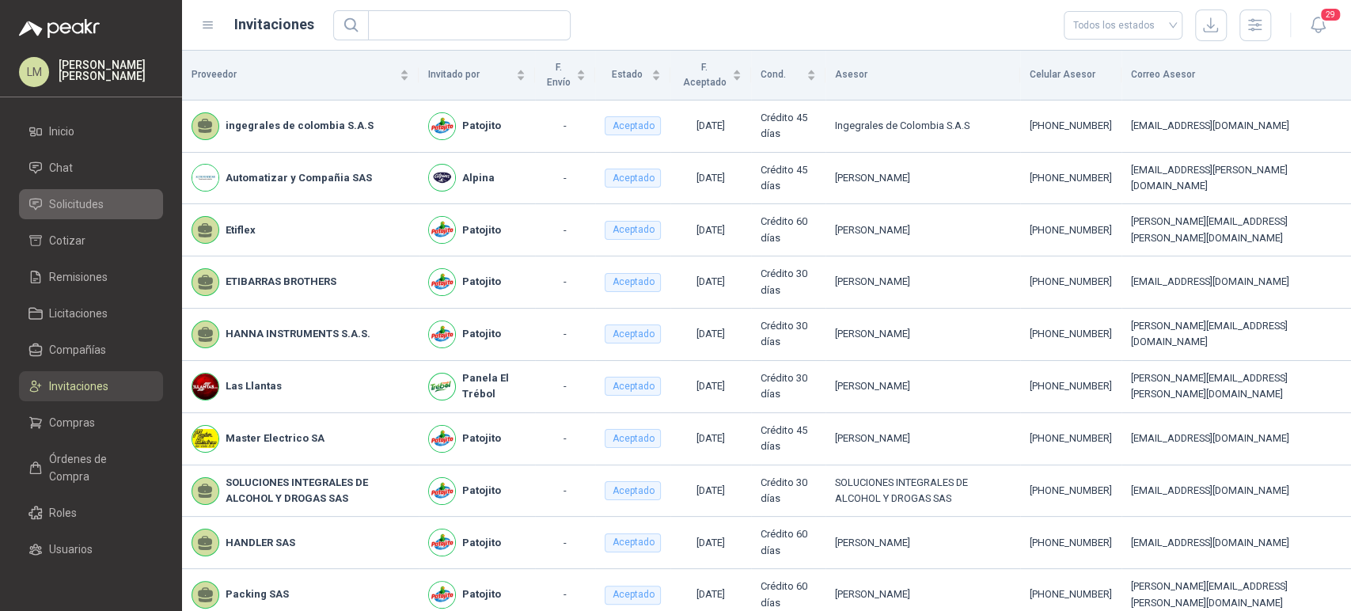
click at [86, 208] on span "Solicitudes" at bounding box center [76, 204] width 55 height 17
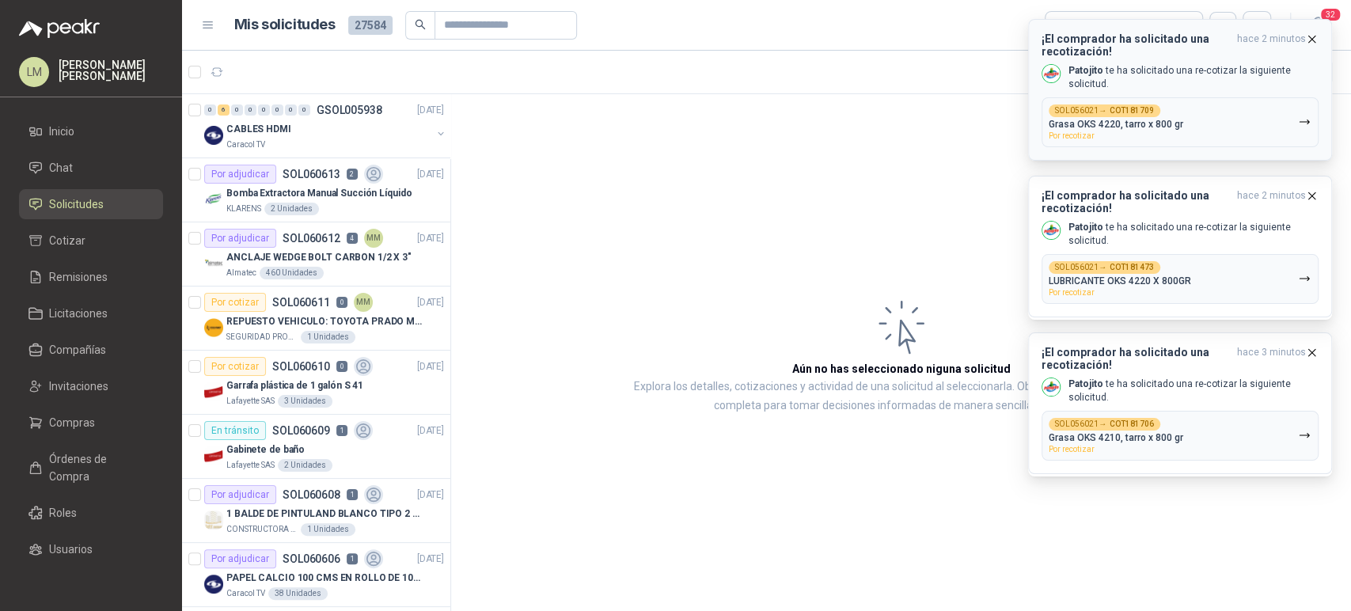
click at [1119, 77] on p "[PERSON_NAME] te ha solicitado una re-cotizar la siguiente solicitud." at bounding box center [1194, 77] width 250 height 27
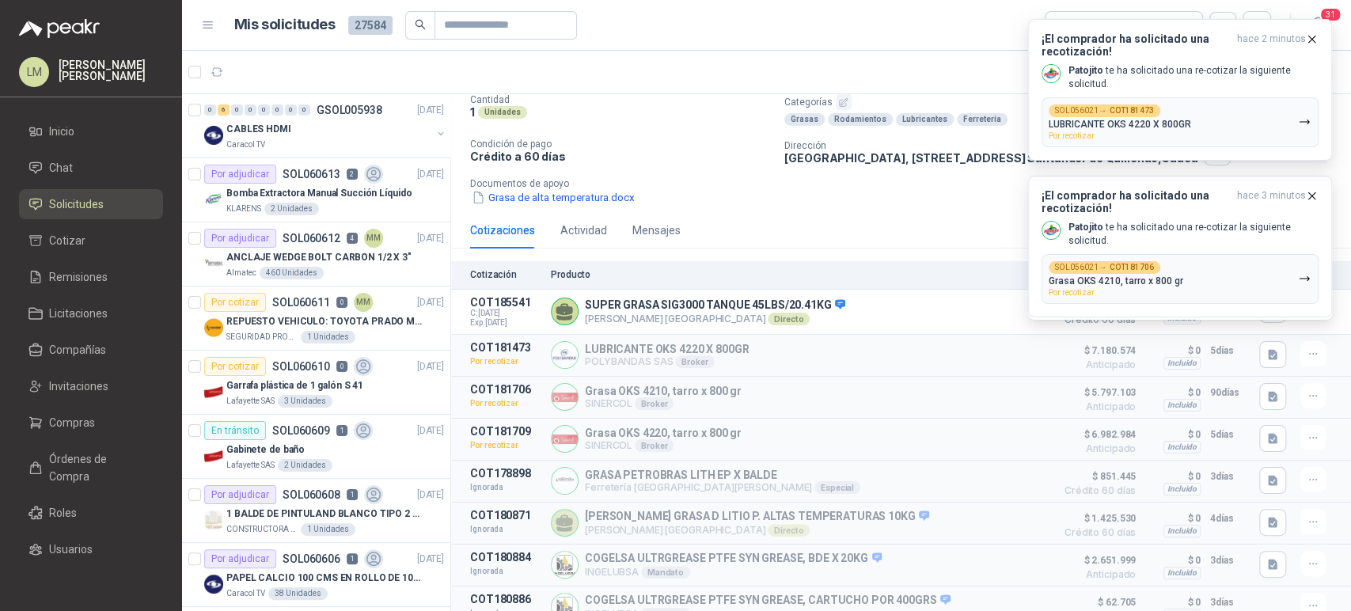
scroll to position [110, 0]
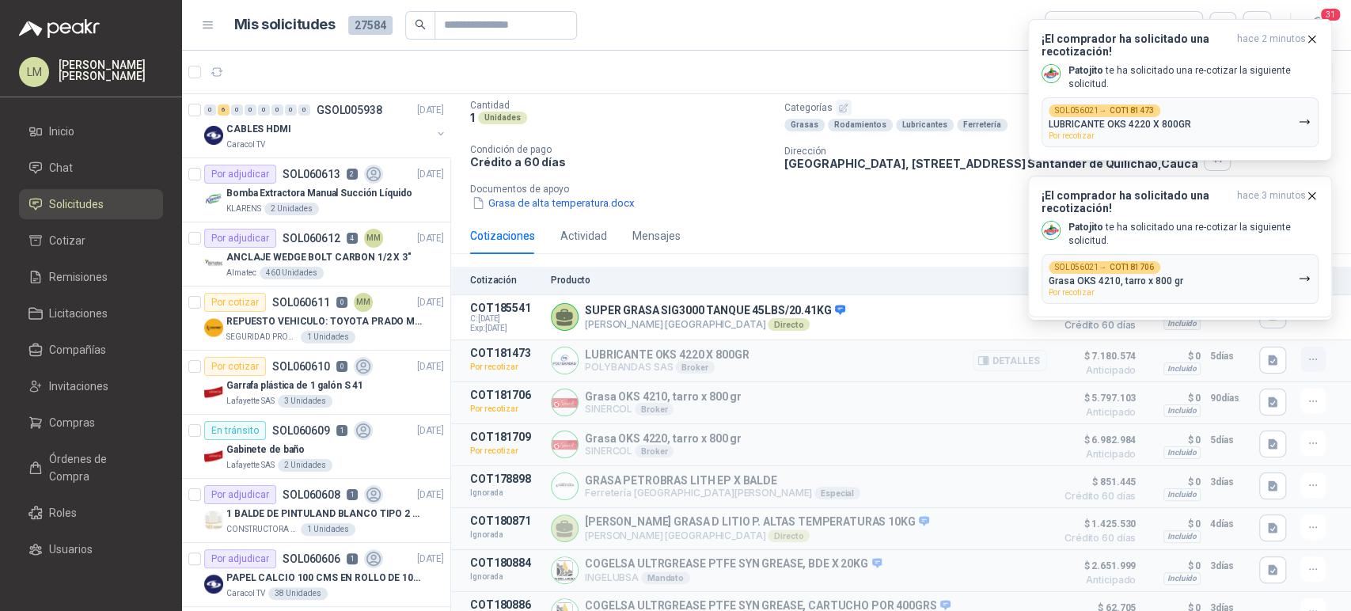
click at [1307, 362] on icon "button" at bounding box center [1313, 359] width 13 height 13
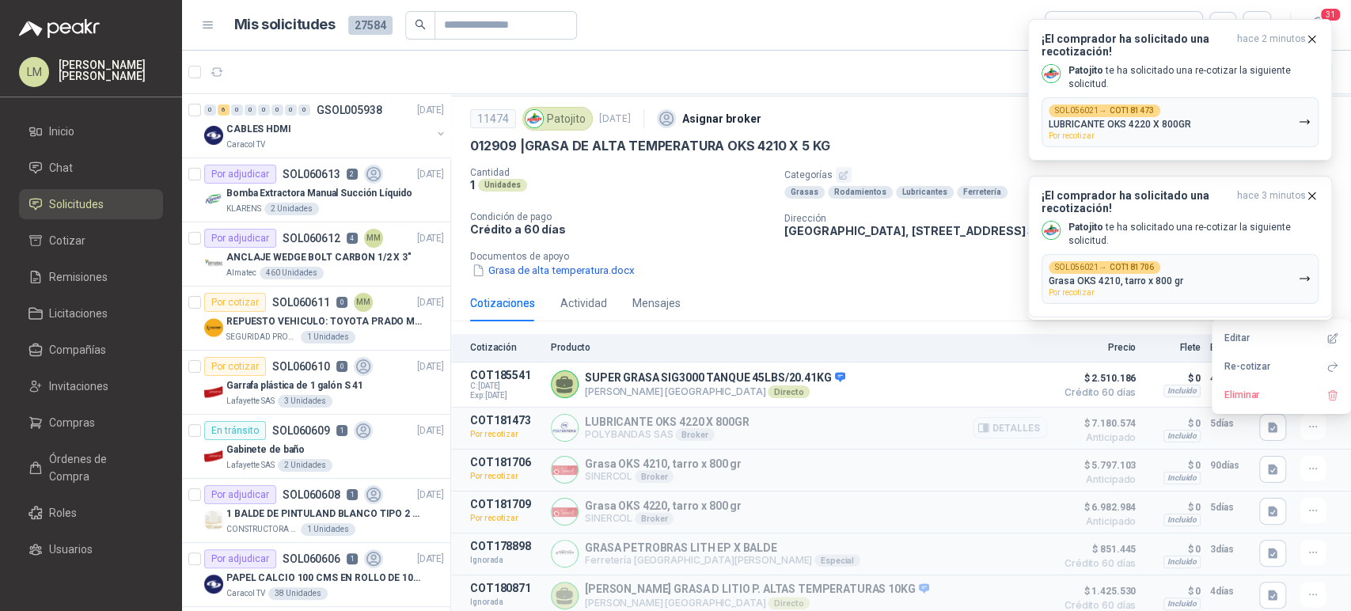
scroll to position [39, 0]
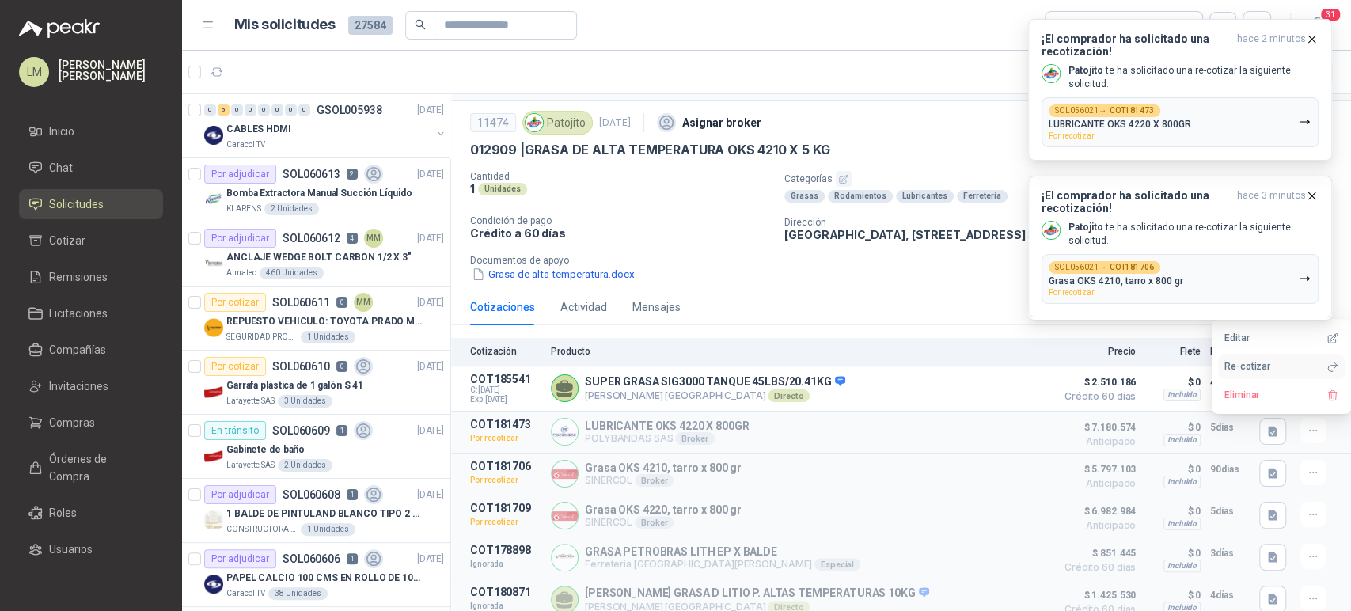
click at [1238, 367] on button "Re-cotizar" at bounding box center [1281, 366] width 127 height 25
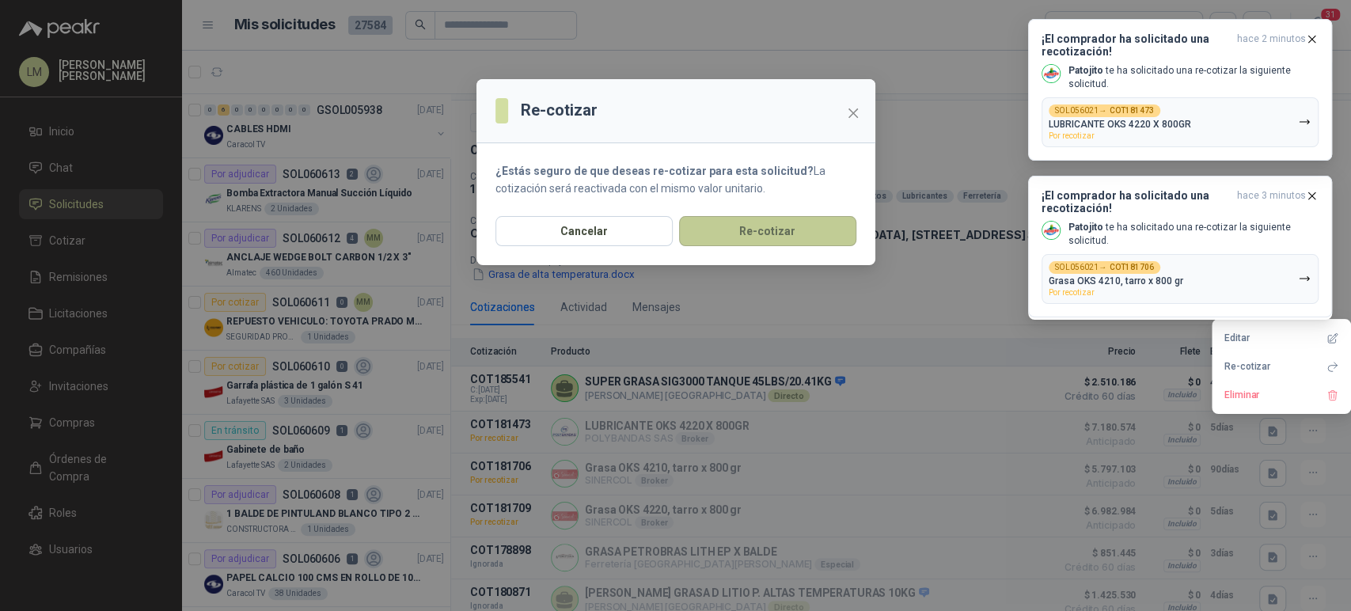
click at [804, 234] on button "Re-cotizar" at bounding box center [767, 231] width 177 height 30
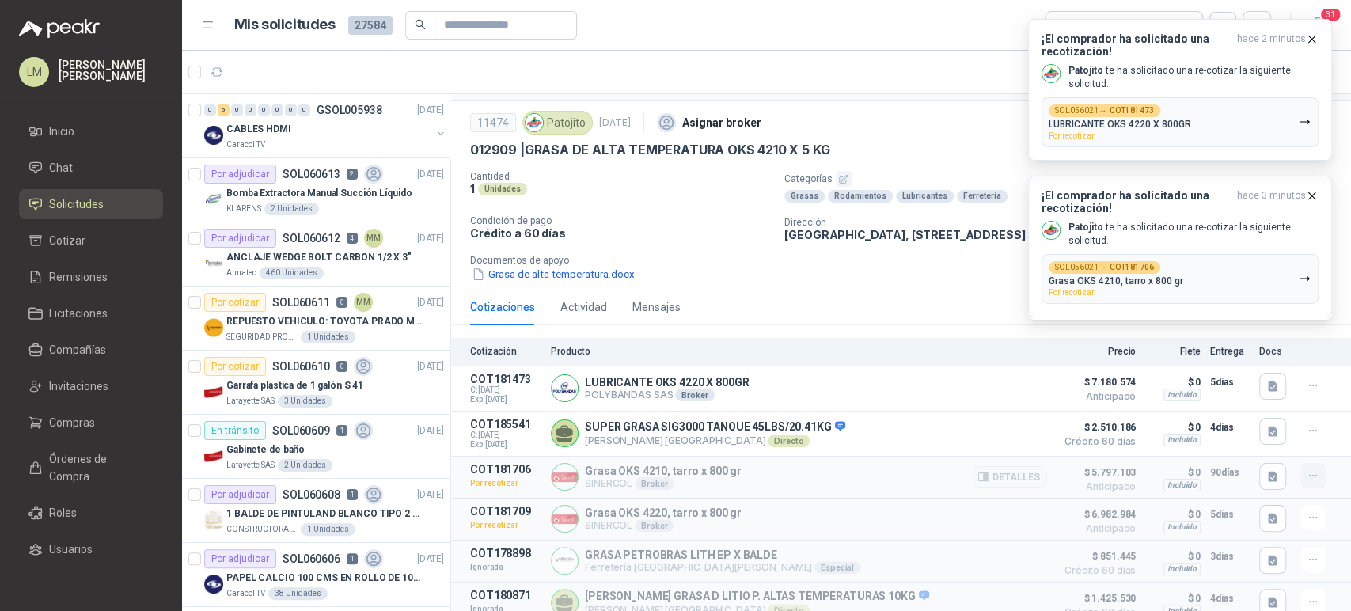
click at [1307, 479] on icon "button" at bounding box center [1313, 475] width 13 height 13
click at [1232, 409] on button "Re-cotizar" at bounding box center [1281, 412] width 127 height 25
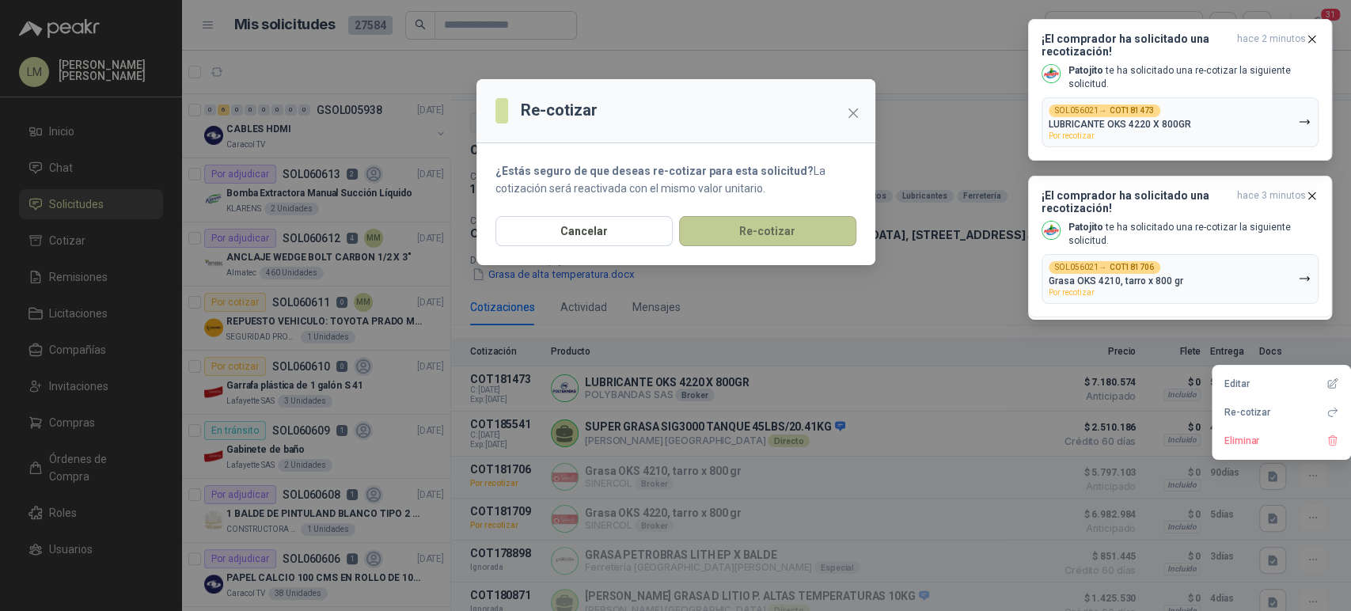
click at [710, 230] on button "Re-cotizar" at bounding box center [767, 231] width 177 height 30
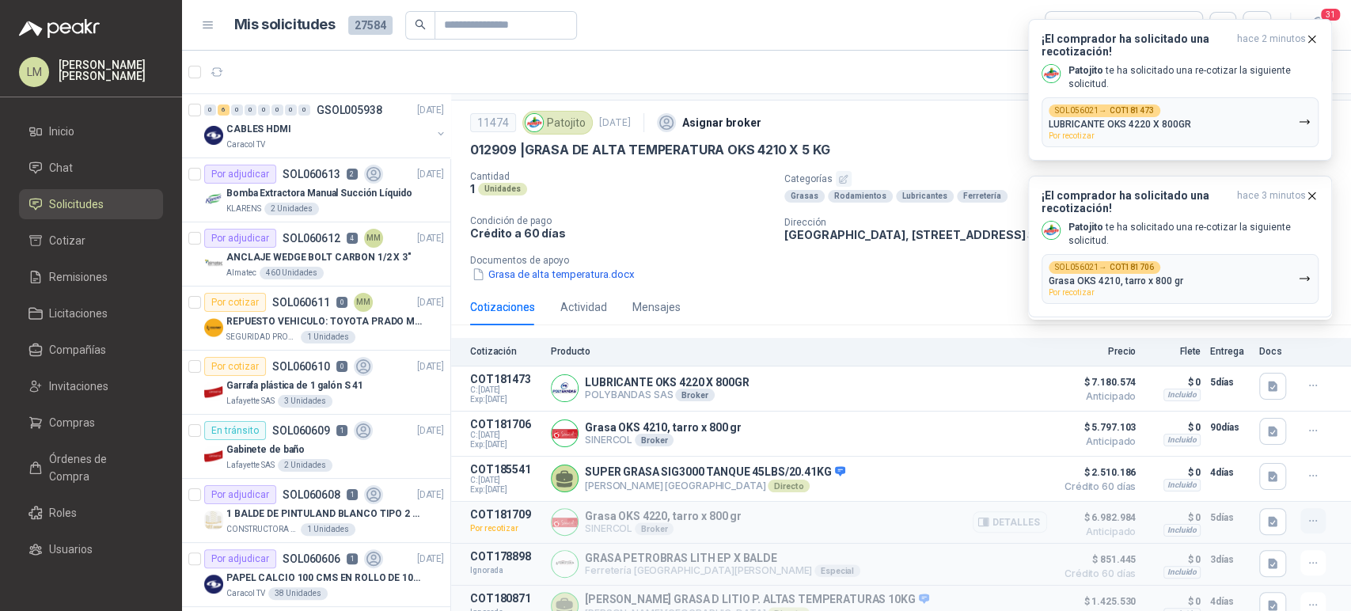
click at [1307, 521] on icon "button" at bounding box center [1313, 521] width 13 height 13
click at [1229, 458] on button "Re-cotizar" at bounding box center [1281, 458] width 127 height 25
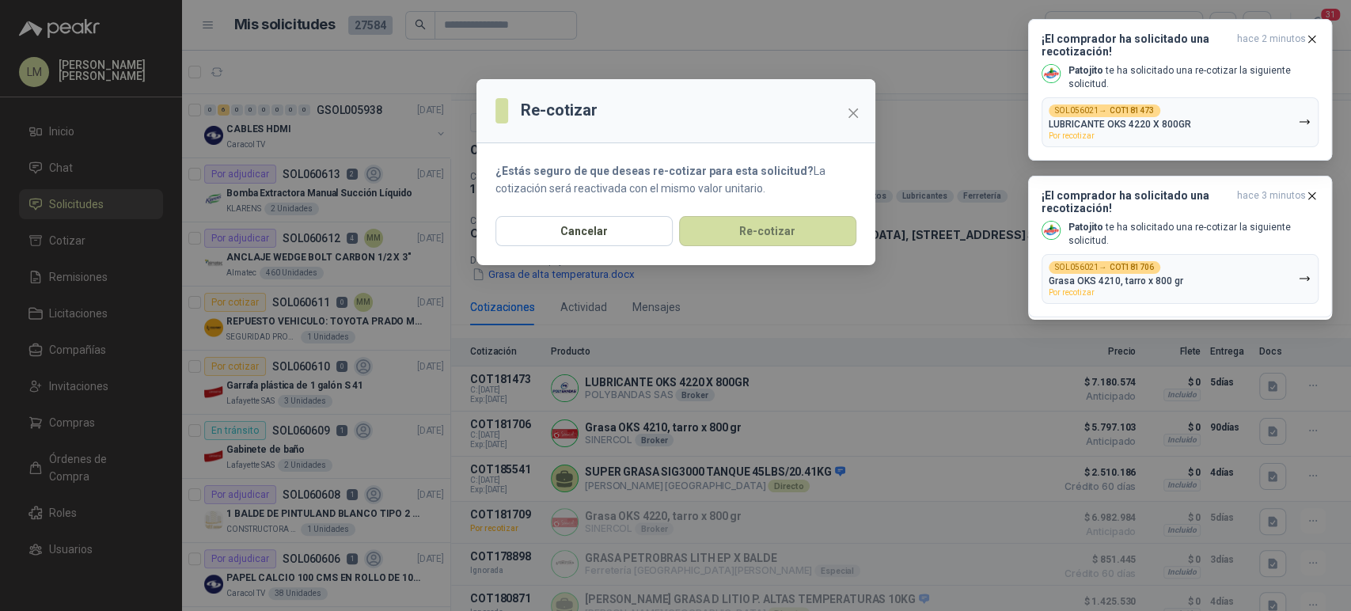
click at [799, 246] on div "Cancelar Re-cotizar" at bounding box center [676, 240] width 399 height 49
click at [797, 241] on button "Re-cotizar" at bounding box center [767, 231] width 177 height 30
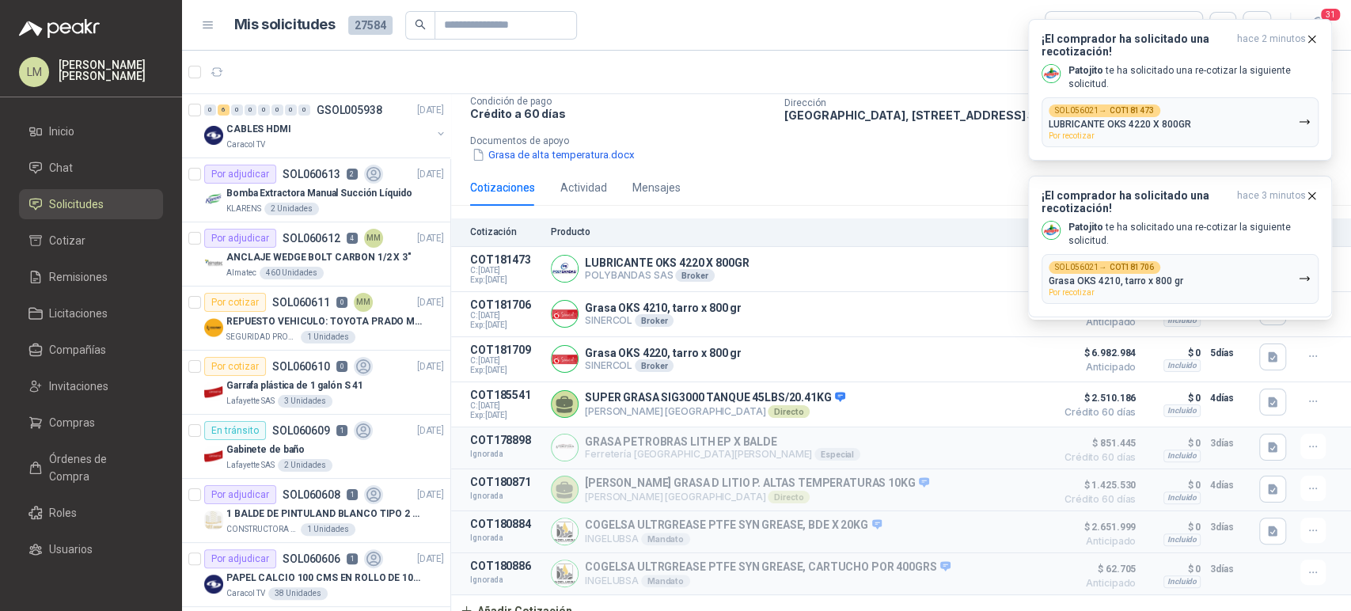
scroll to position [166, 0]
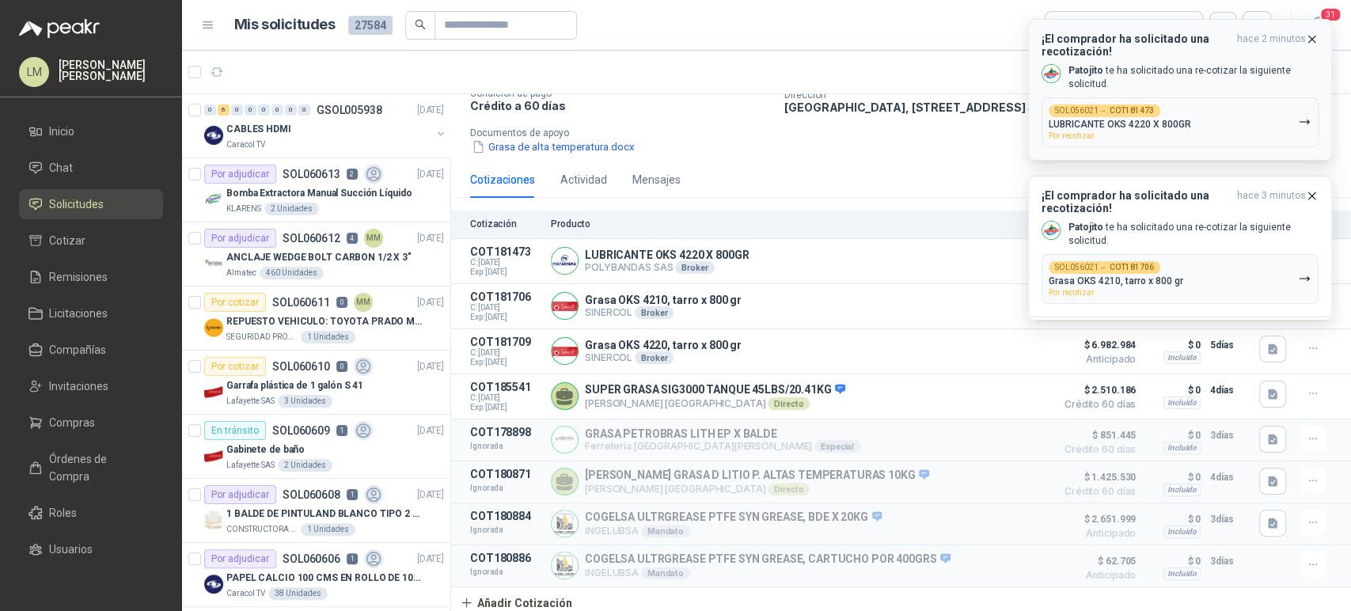
click at [1312, 38] on icon "button" at bounding box center [1312, 39] width 6 height 6
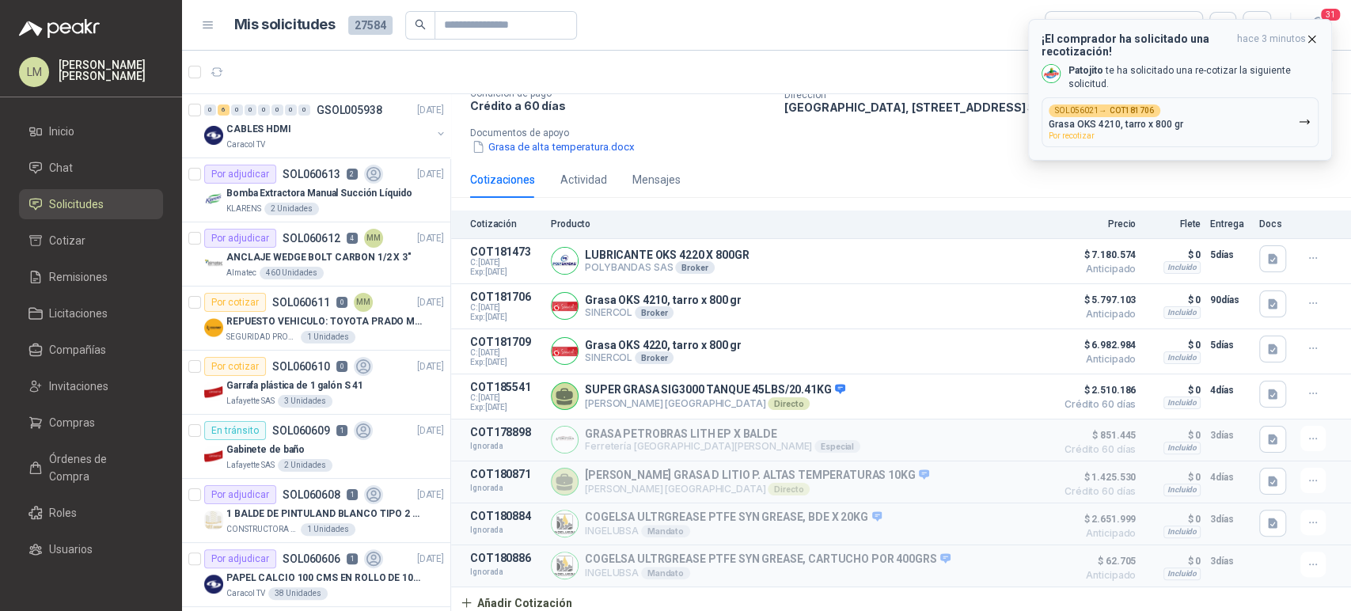
click at [1161, 67] on p "[PERSON_NAME] te ha solicitado una re-cotizar la siguiente solicitud." at bounding box center [1194, 77] width 250 height 27
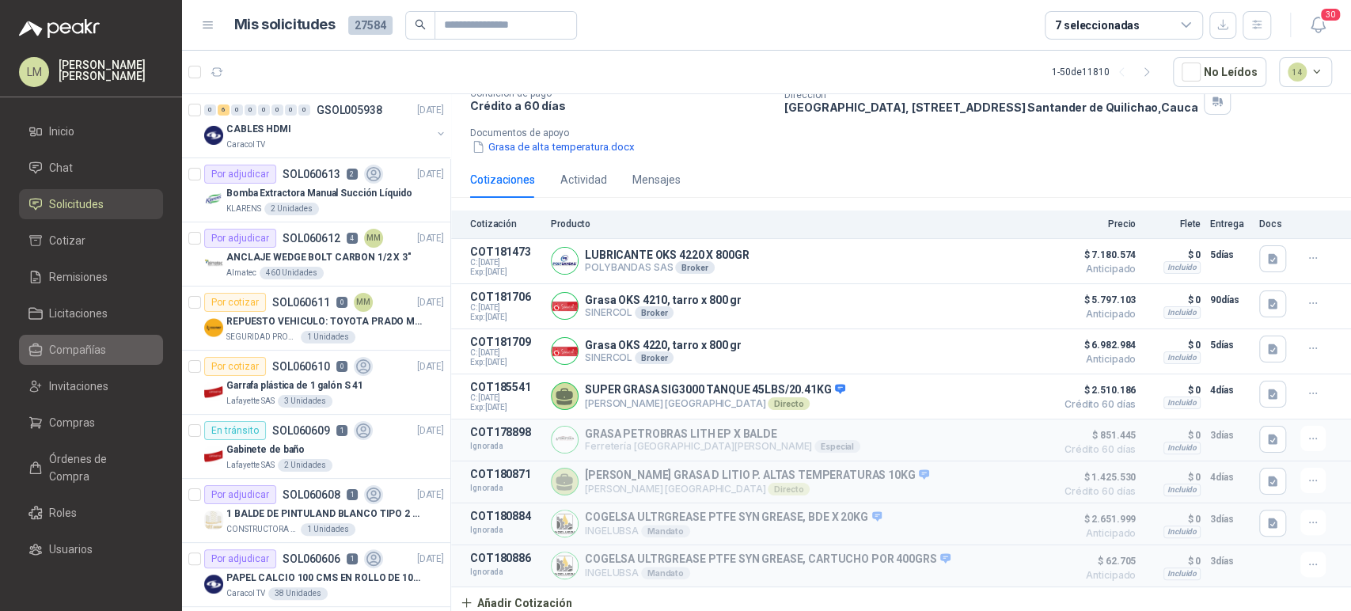
click at [78, 354] on span "Compañías" at bounding box center [77, 349] width 57 height 17
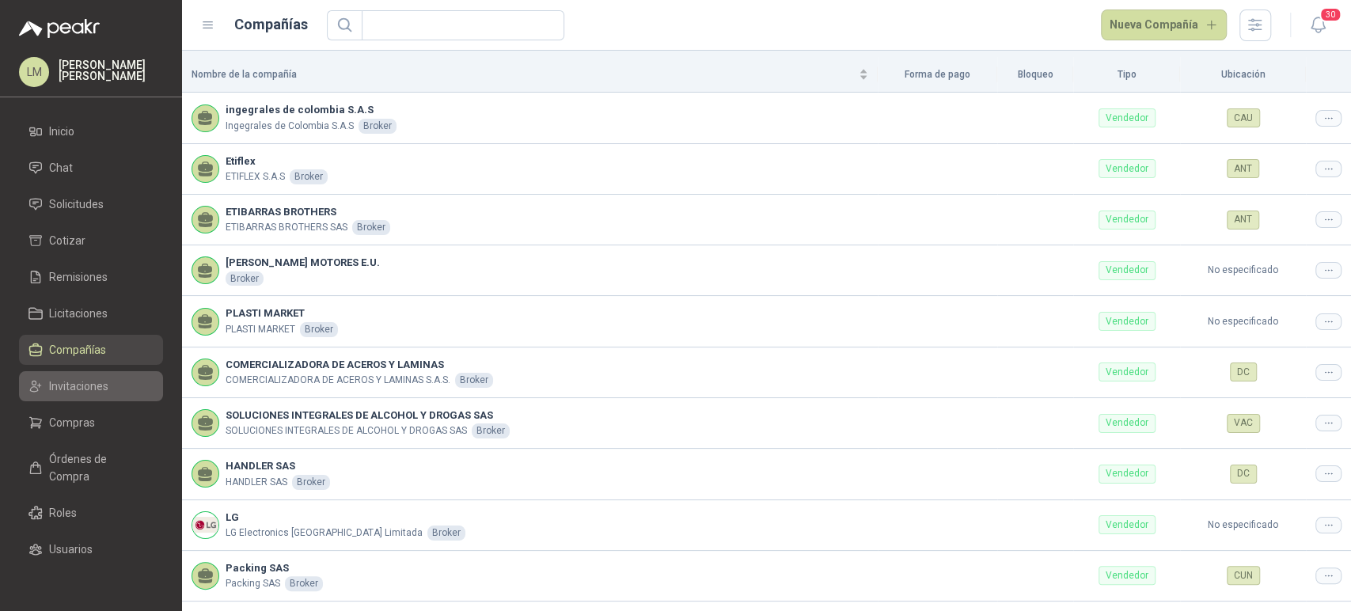
click at [76, 390] on span "Invitaciones" at bounding box center [78, 386] width 59 height 17
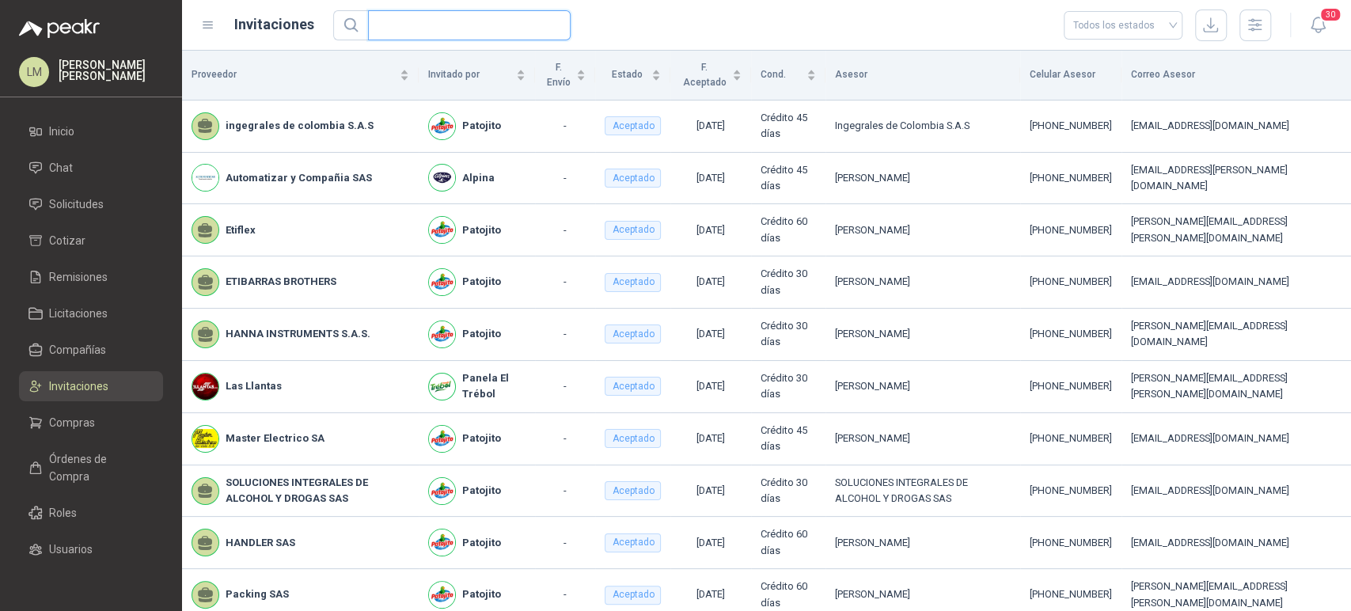
click at [398, 26] on input "text" at bounding box center [463, 25] width 171 height 29
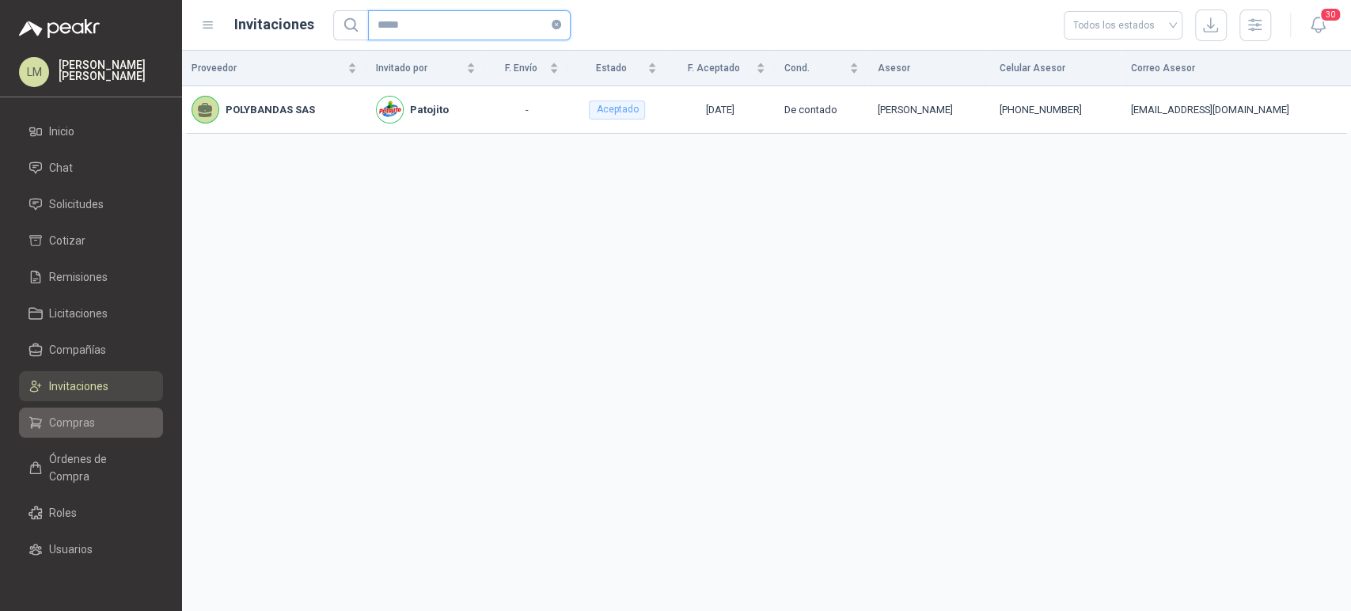
type input "*****"
click at [74, 420] on span "Compras" at bounding box center [72, 422] width 46 height 17
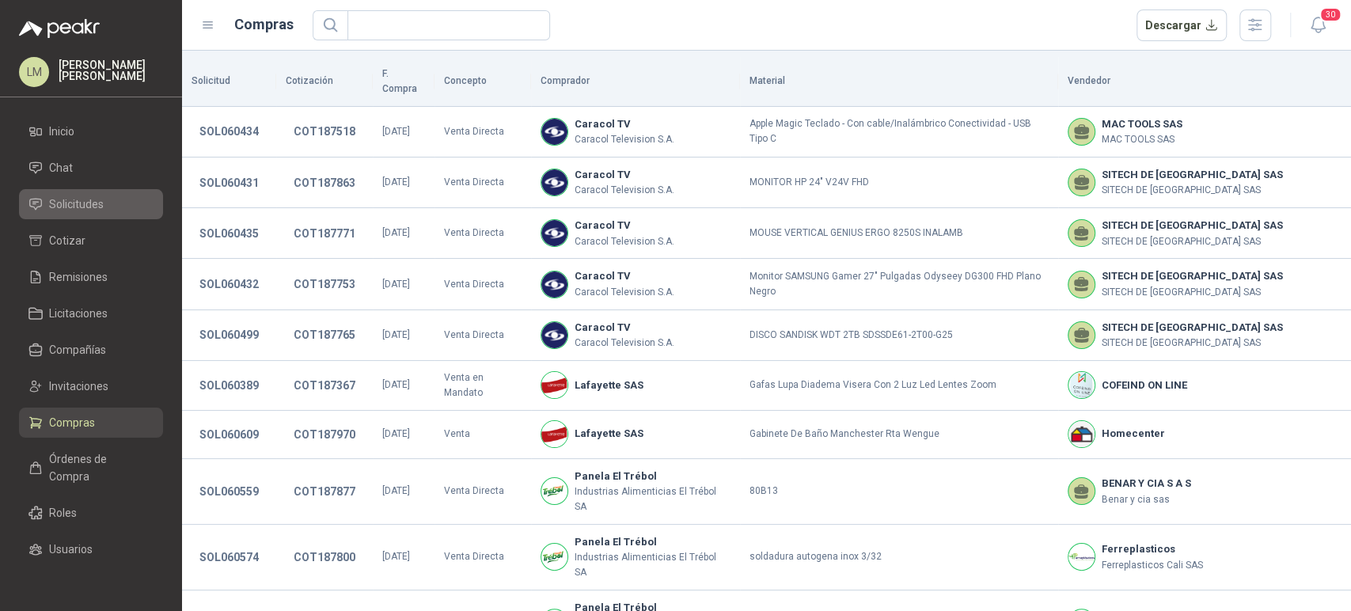
click at [82, 206] on span "Solicitudes" at bounding box center [76, 204] width 55 height 17
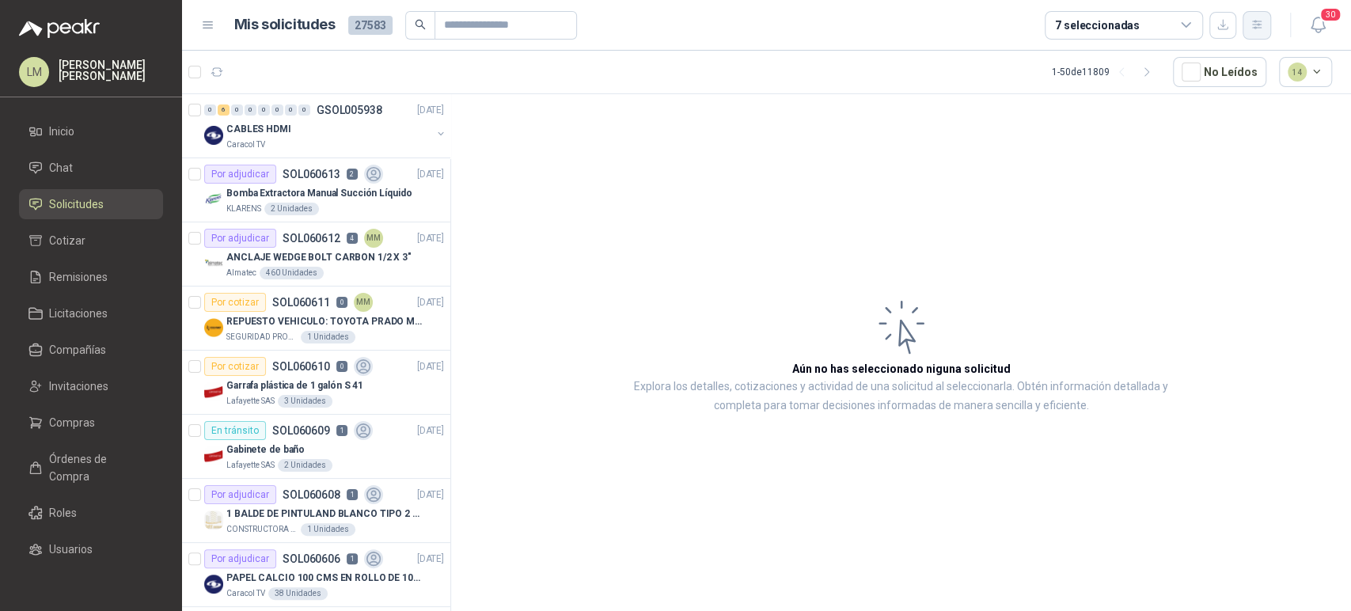
click at [1259, 11] on button "button" at bounding box center [1257, 25] width 29 height 29
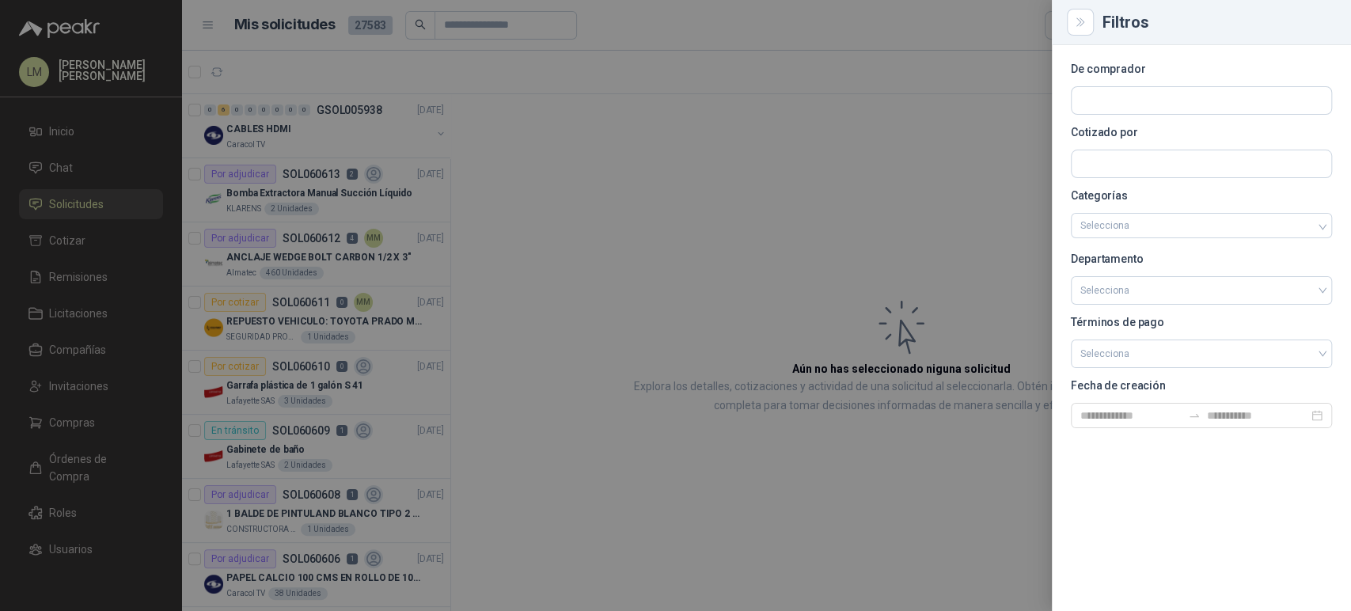
click at [805, 195] on div at bounding box center [675, 305] width 1351 height 611
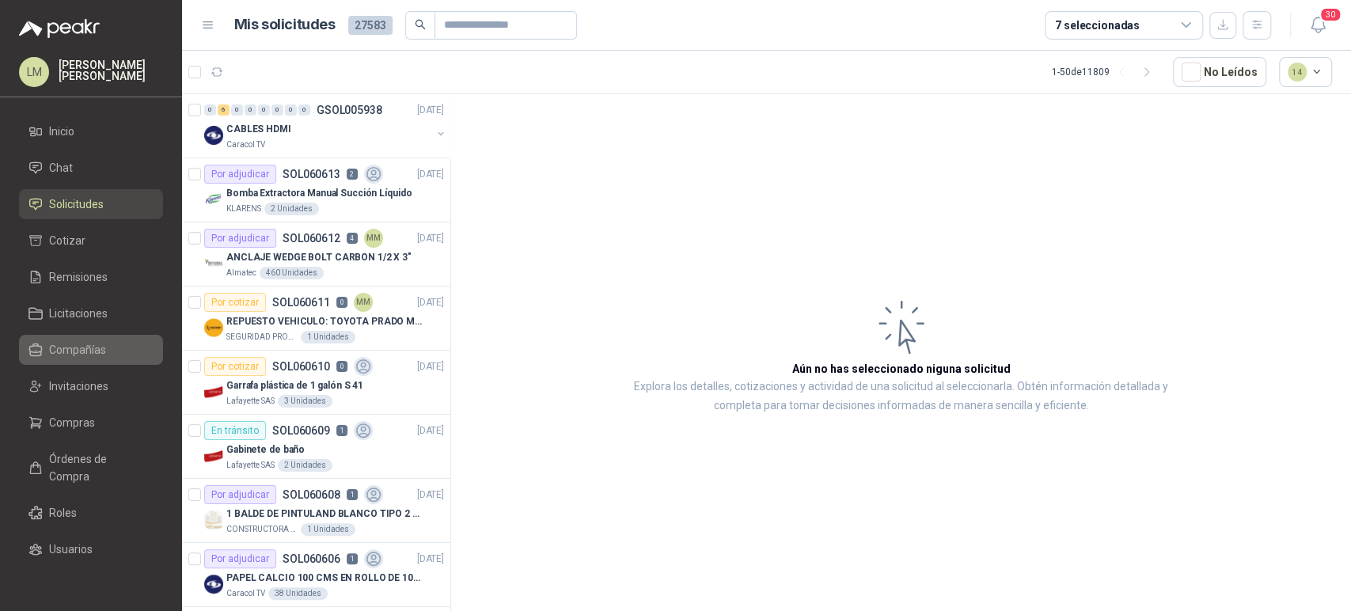
click at [42, 344] on icon at bounding box center [36, 350] width 14 height 14
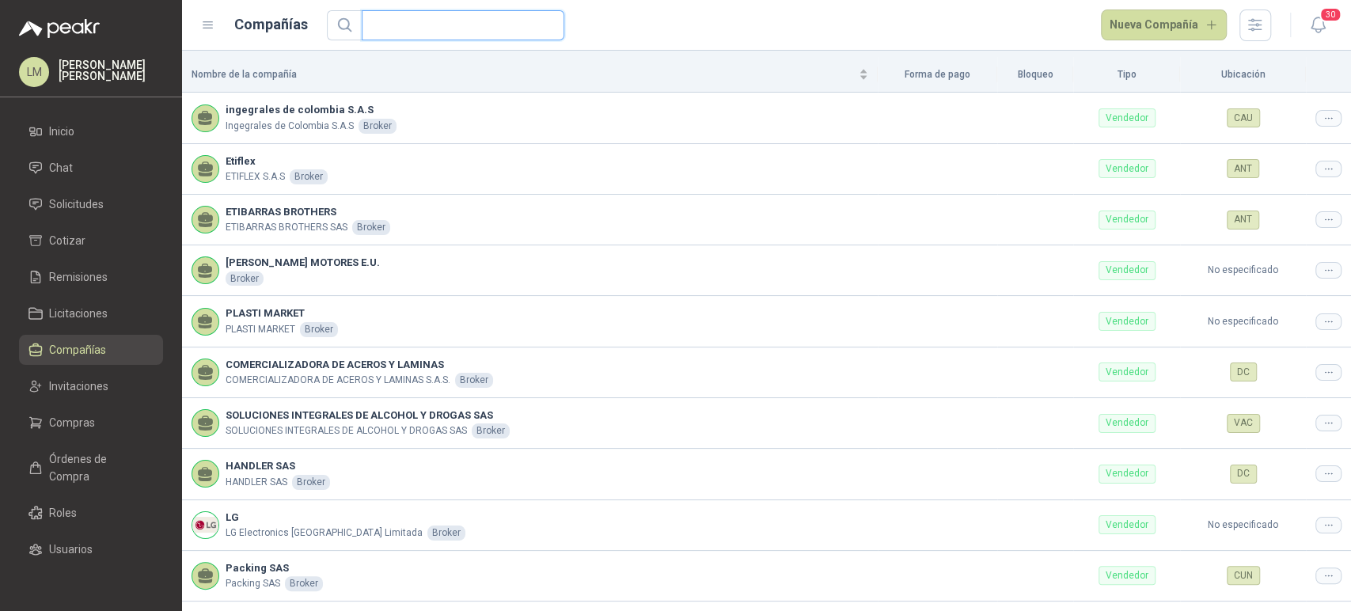
click at [446, 29] on input "text" at bounding box center [456, 25] width 171 height 29
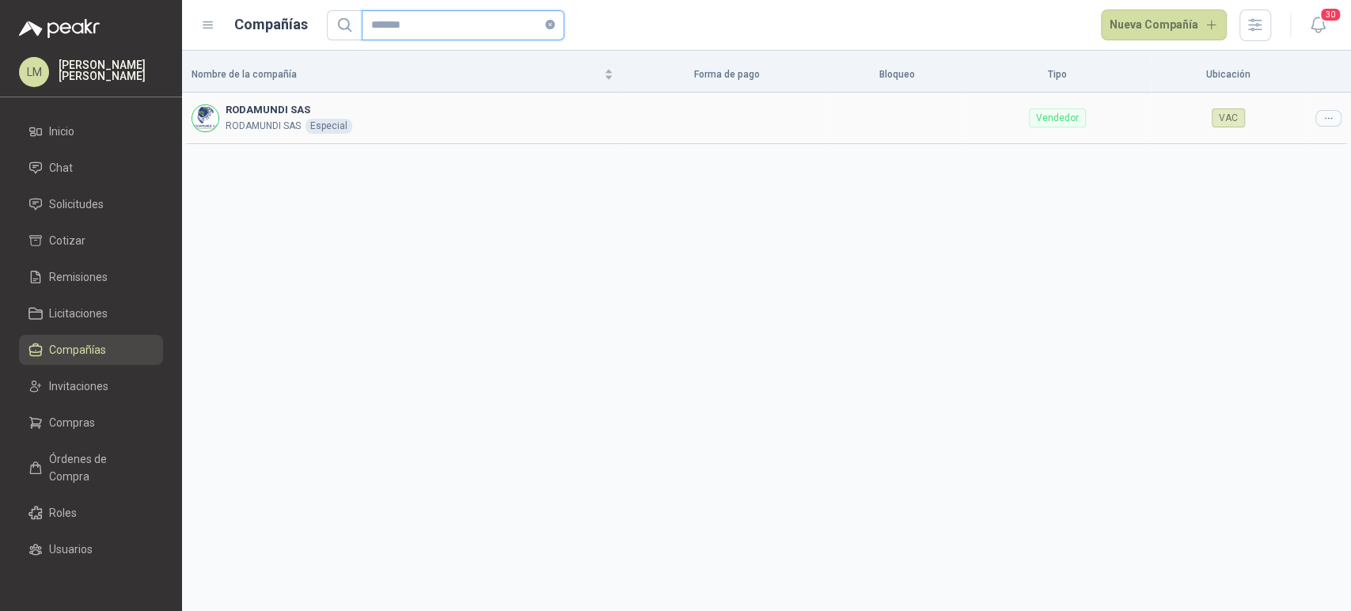
type input "*******"
click at [1327, 116] on icon at bounding box center [1329, 118] width 12 height 12
click at [1275, 146] on span "Editar compañía" at bounding box center [1289, 144] width 82 height 17
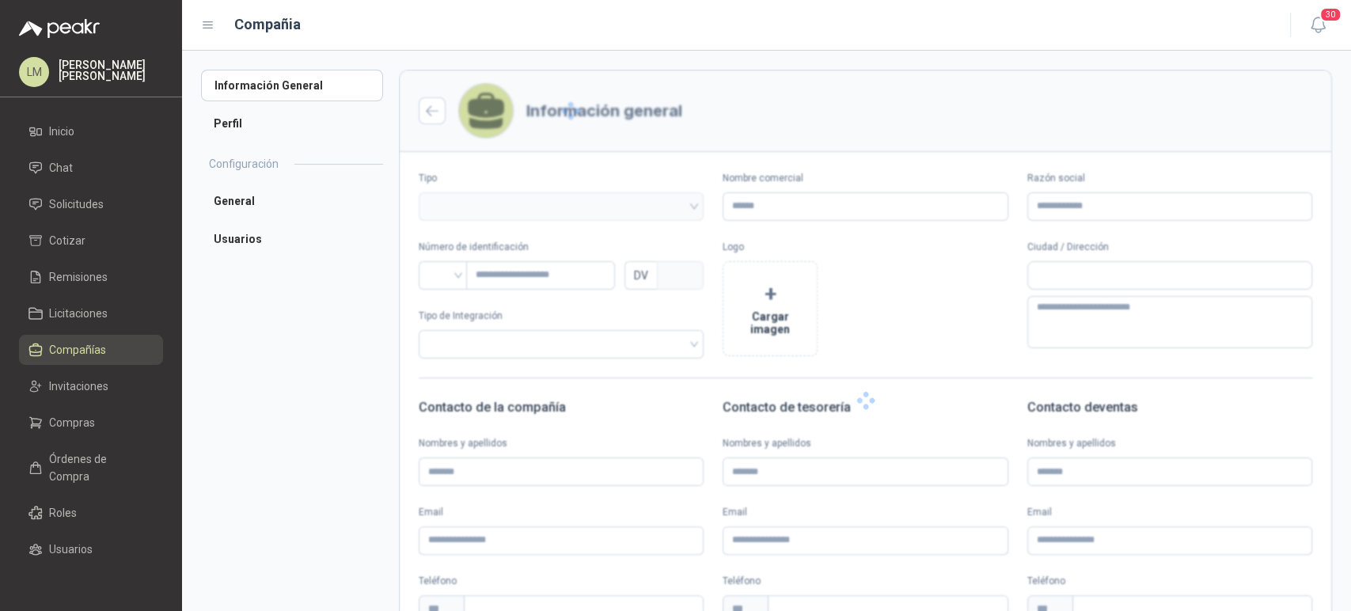
type input "**********"
type input "*********"
type input "*"
type textarea "**********"
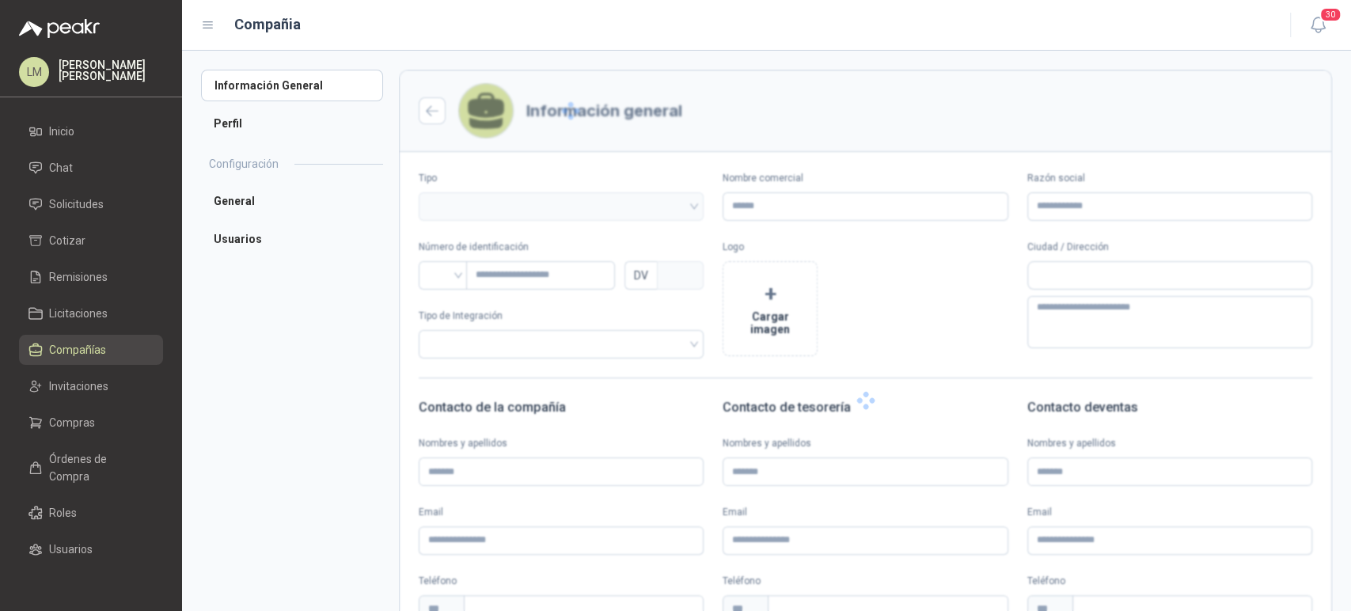
type input "**********"
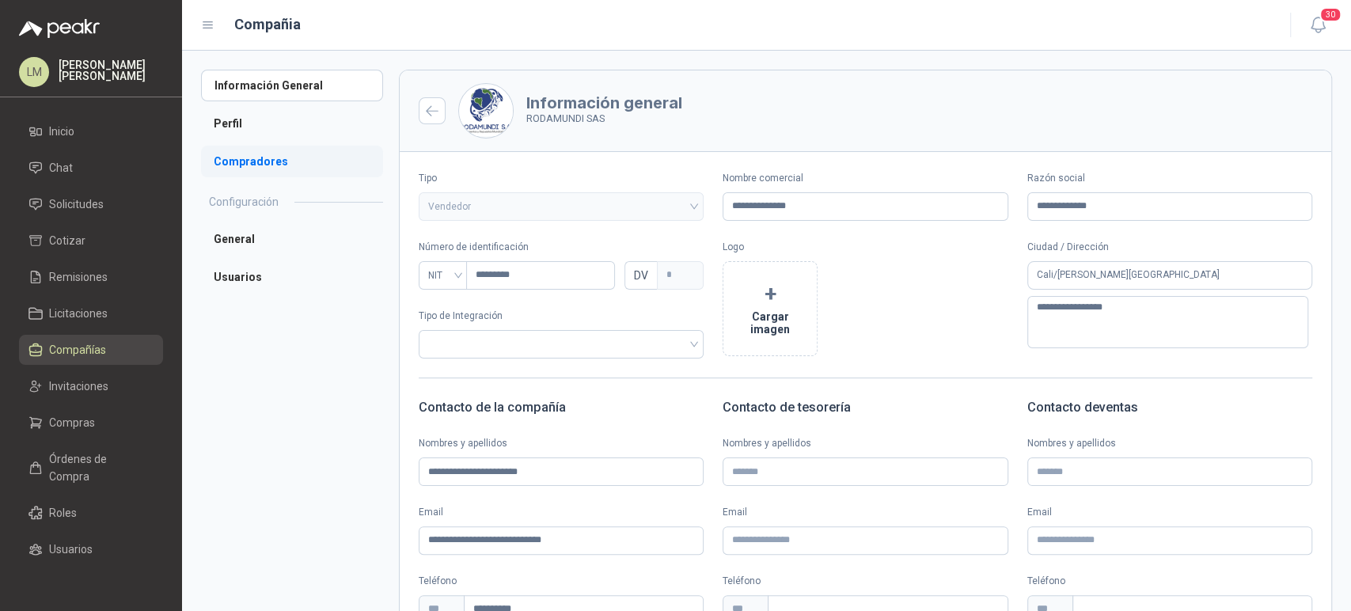
click at [259, 150] on li "Compradores" at bounding box center [292, 162] width 182 height 32
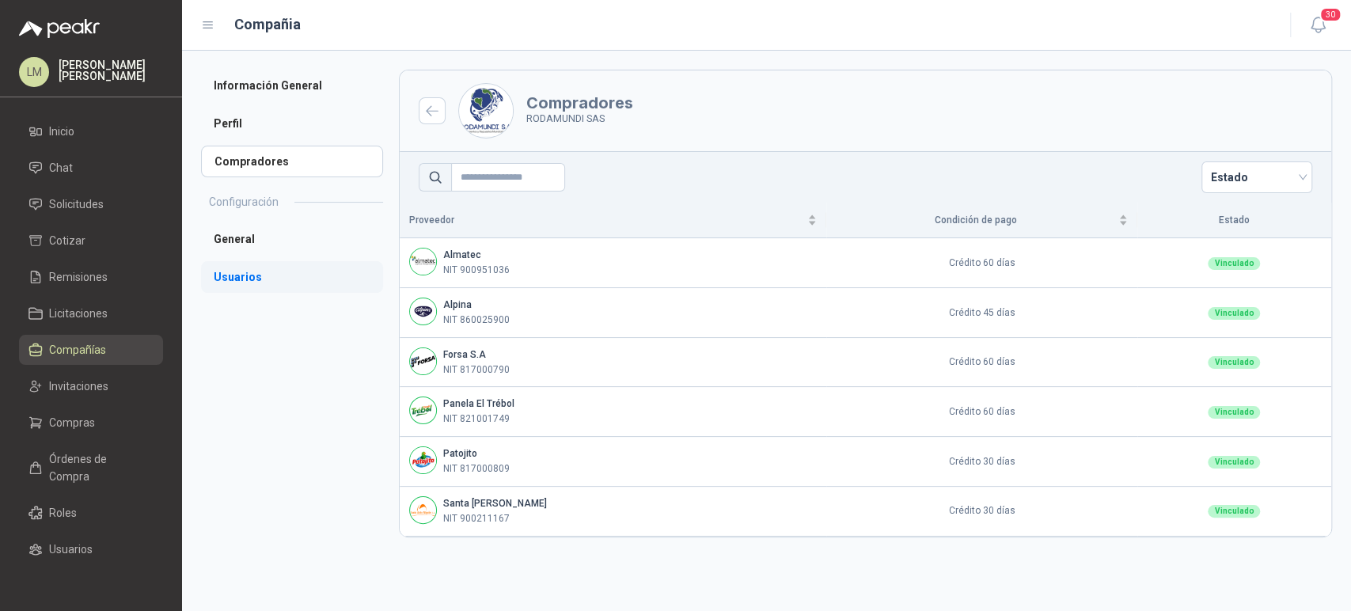
click at [239, 282] on li "Usuarios" at bounding box center [292, 277] width 182 height 32
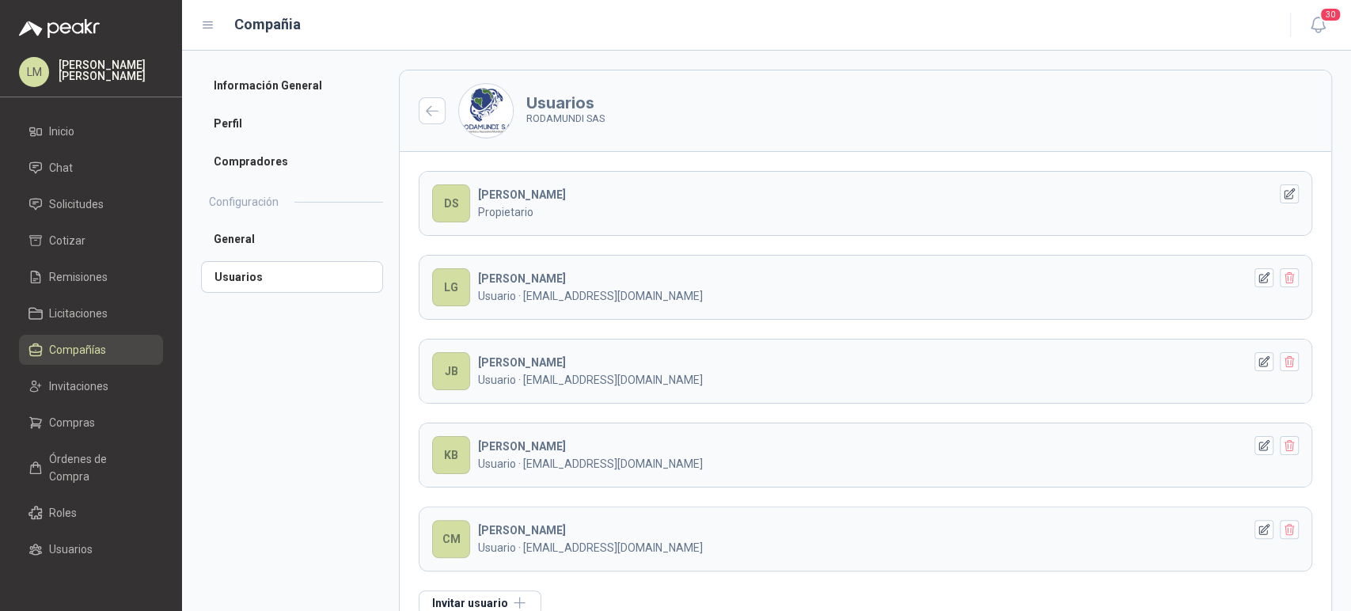
scroll to position [40, 0]
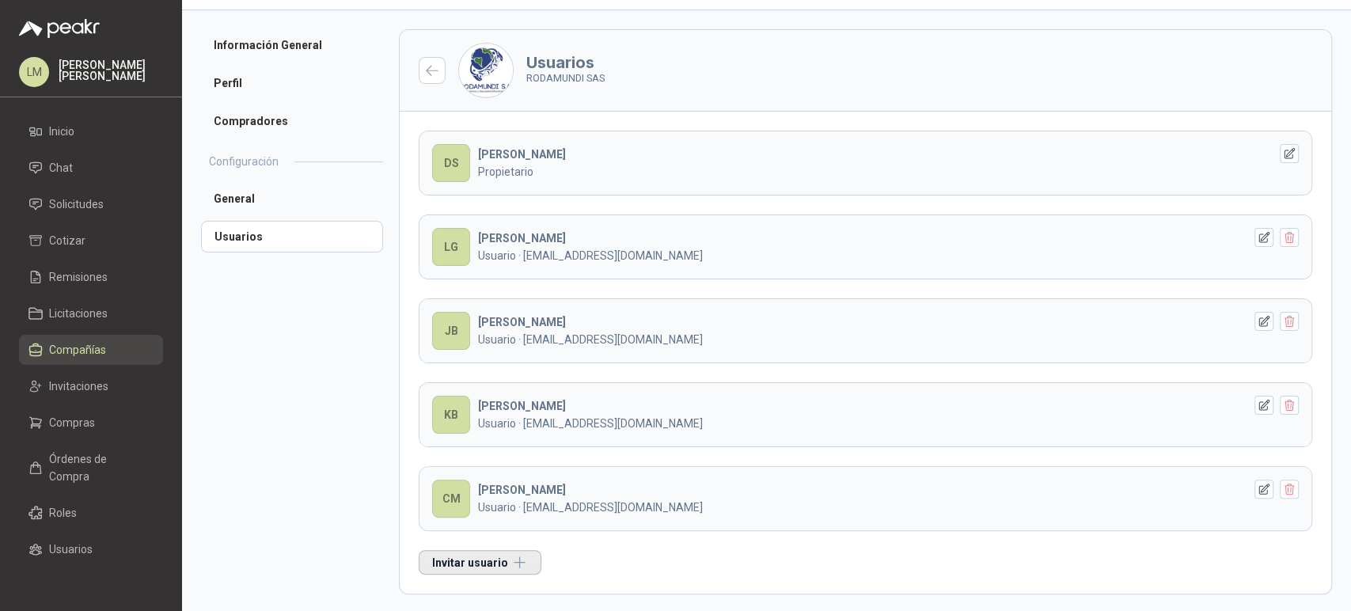
click at [488, 557] on button "Invitar usuario" at bounding box center [480, 562] width 123 height 25
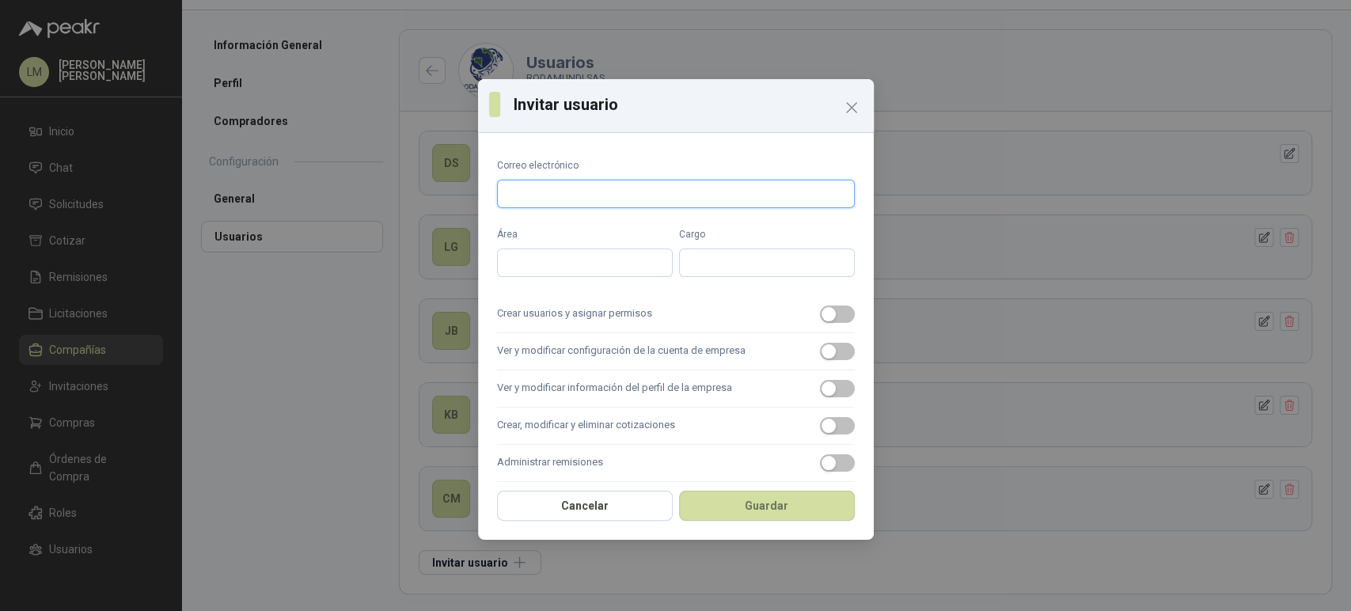
click at [572, 191] on input "Correo electrónico" at bounding box center [676, 194] width 358 height 29
click at [820, 306] on span "button" at bounding box center [837, 314] width 35 height 17
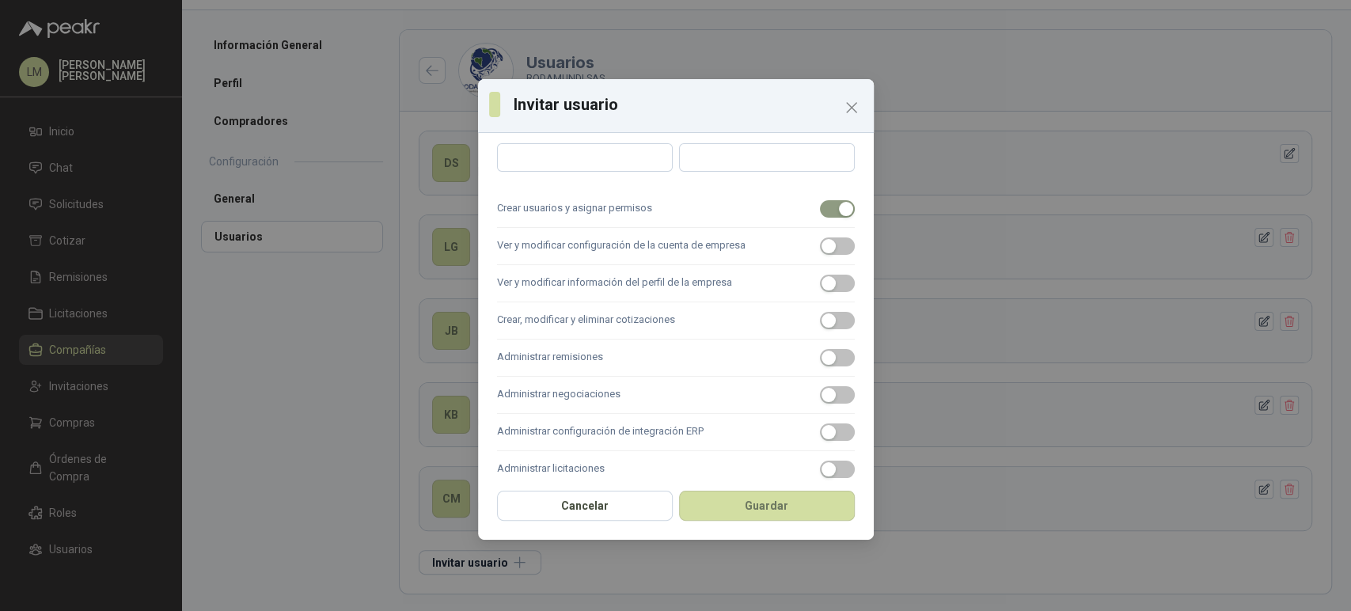
scroll to position [123, 0]
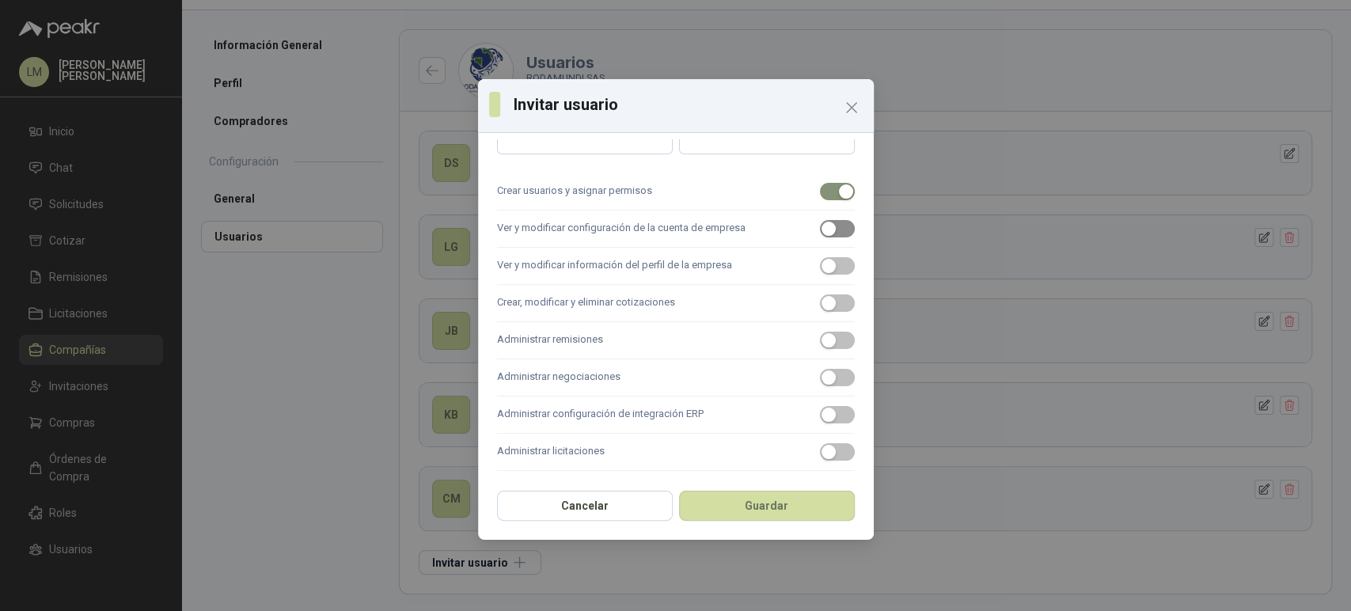
click at [822, 229] on div "button" at bounding box center [829, 229] width 14 height 14
click at [822, 271] on div "button" at bounding box center [829, 266] width 14 height 14
click at [822, 297] on div "button" at bounding box center [829, 303] width 14 height 14
click at [822, 334] on div "button" at bounding box center [829, 340] width 14 height 14
click at [822, 375] on div "button" at bounding box center [829, 378] width 14 height 14
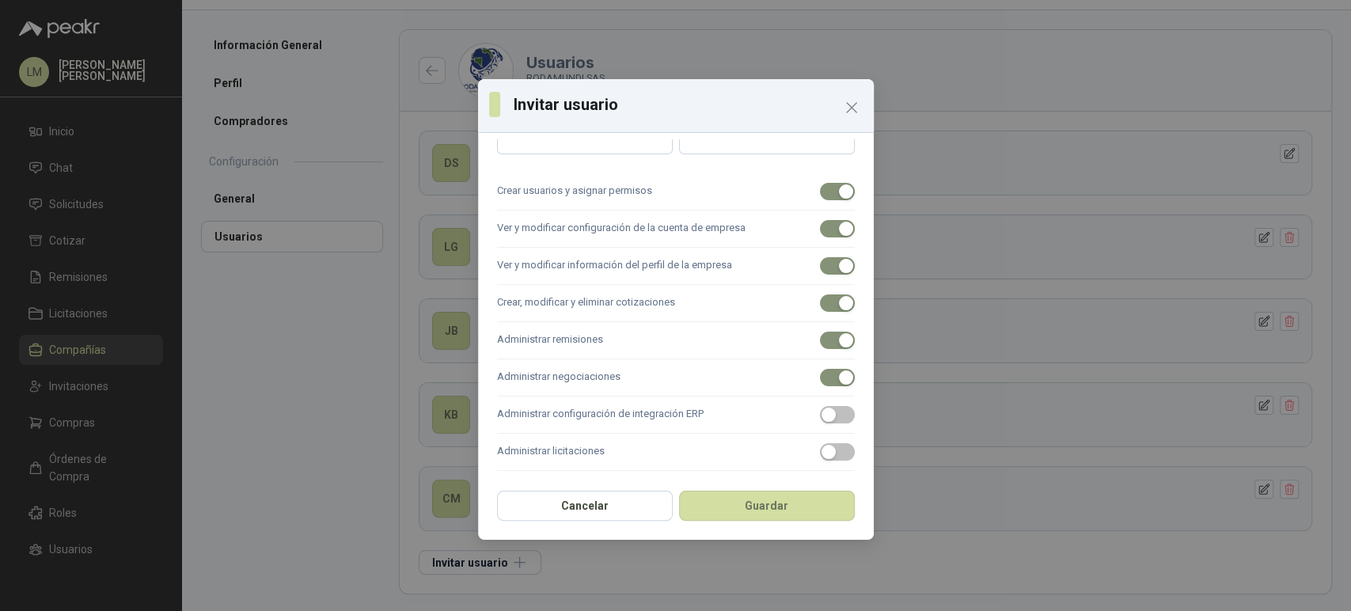
click at [818, 460] on label "Administrar licitaciones" at bounding box center [676, 452] width 358 height 37
click at [820, 460] on button "Administrar licitaciones" at bounding box center [837, 451] width 35 height 17
click at [796, 500] on button "Guardar" at bounding box center [767, 506] width 176 height 30
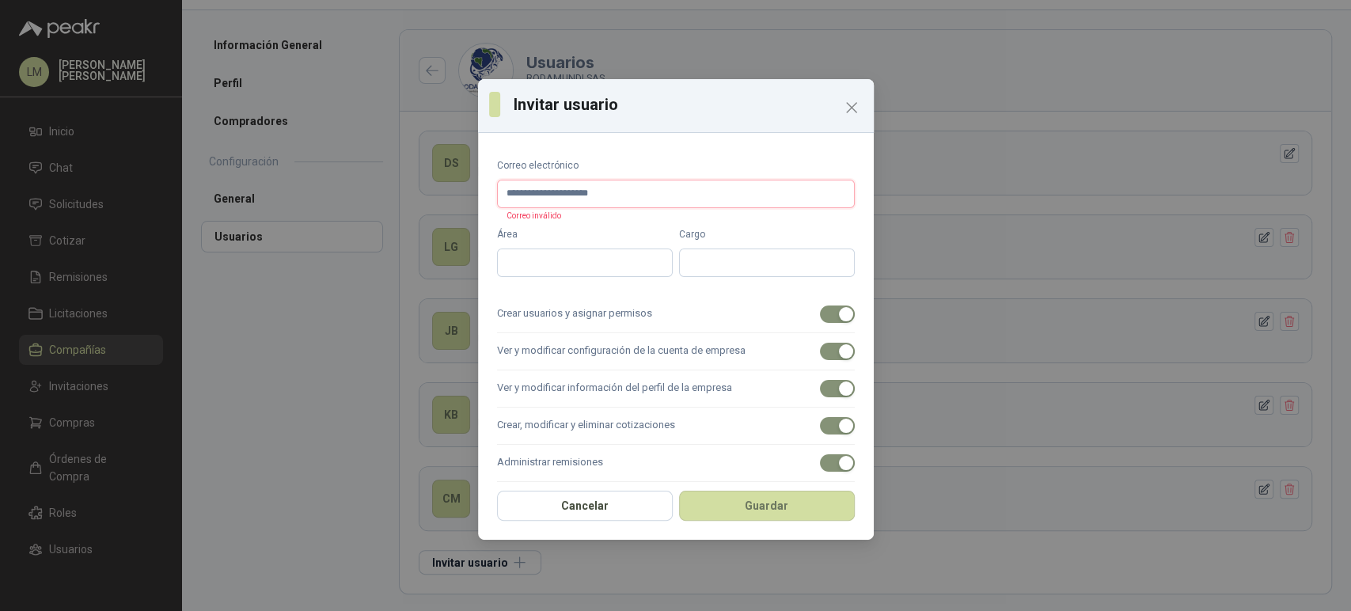
click at [587, 194] on input "**********" at bounding box center [676, 194] width 358 height 29
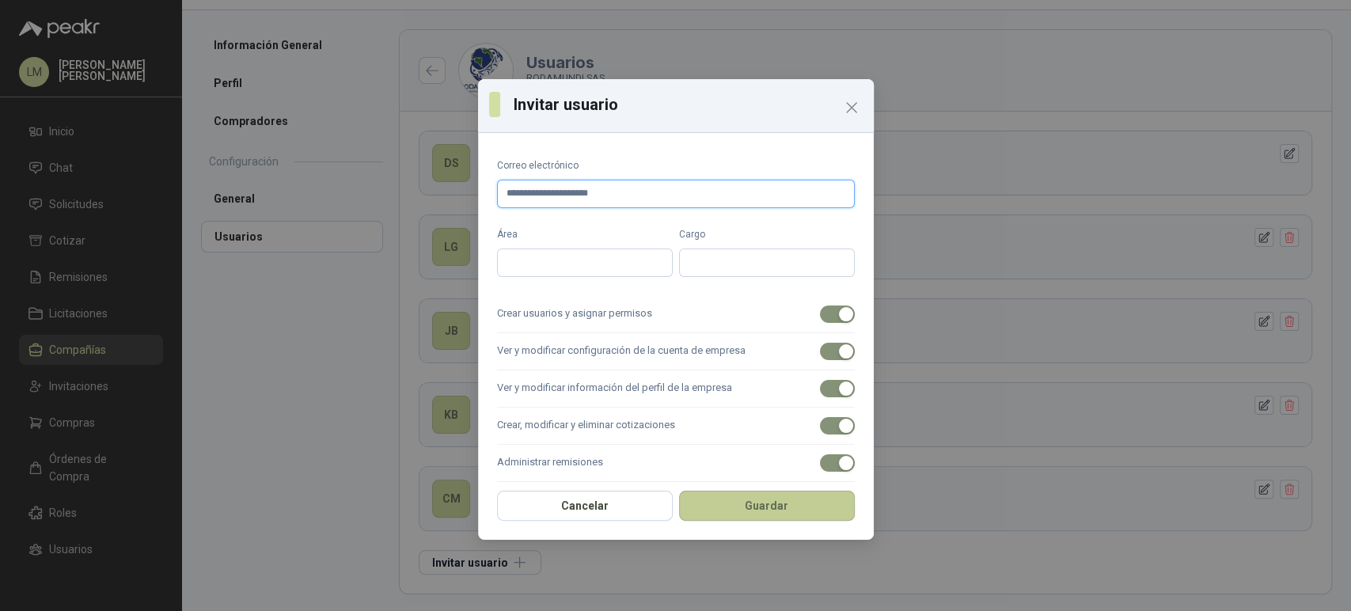
type input "**********"
click at [751, 492] on button "Guardar" at bounding box center [767, 506] width 176 height 30
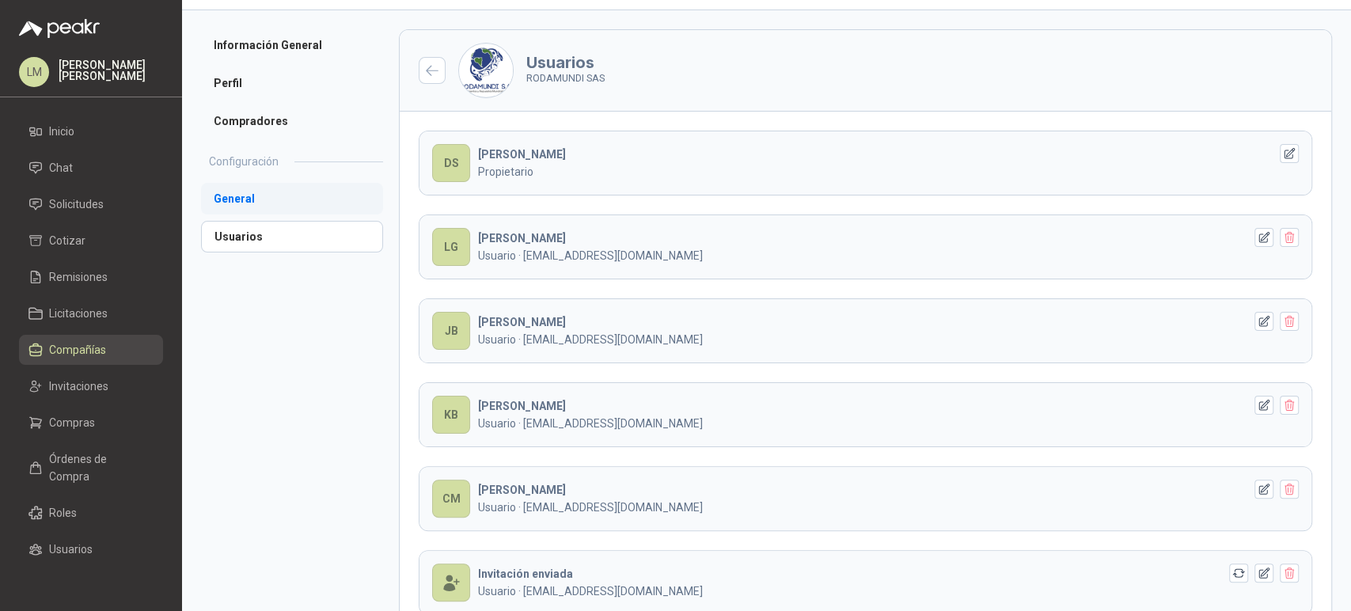
click at [243, 194] on li "General" at bounding box center [292, 199] width 182 height 32
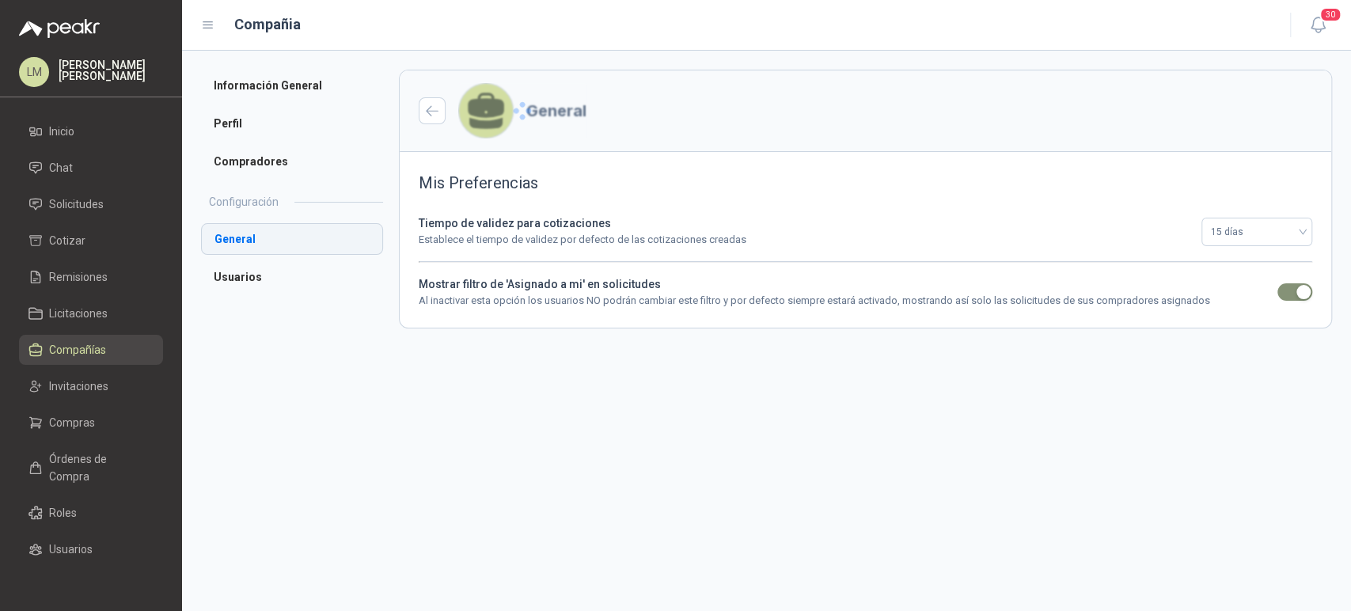
click at [243, 234] on li "General" at bounding box center [292, 239] width 182 height 32
click at [252, 284] on li "Usuarios" at bounding box center [292, 277] width 182 height 32
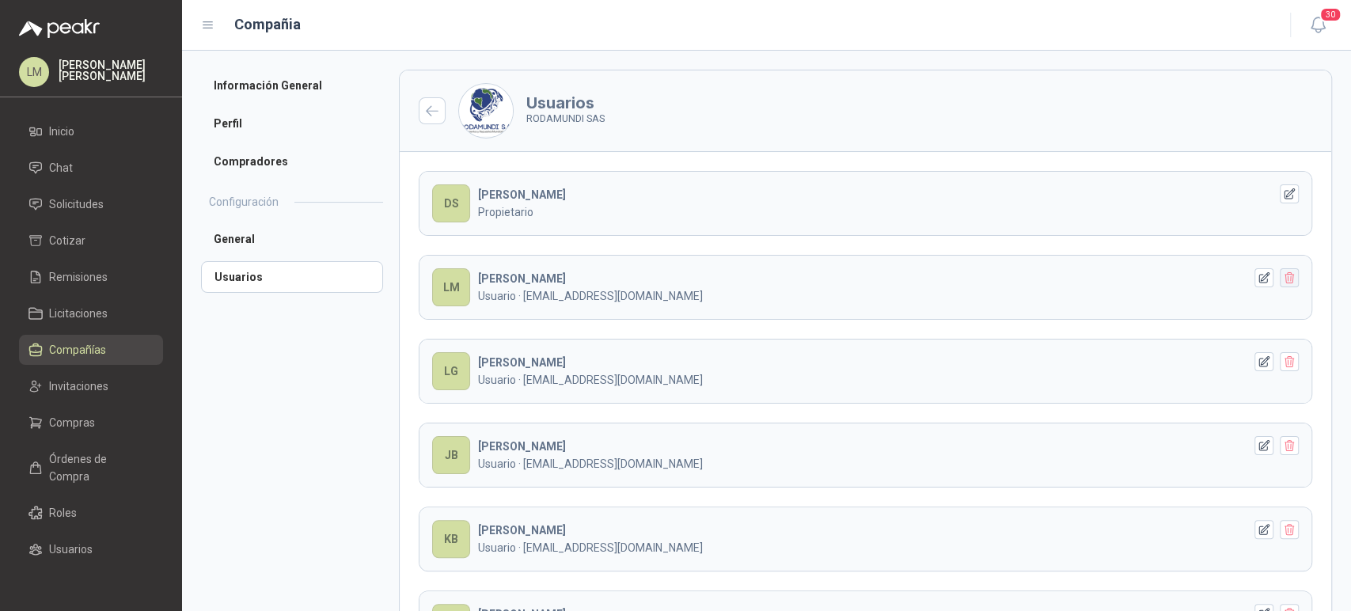
click at [1281, 283] on button "button" at bounding box center [1289, 277] width 19 height 19
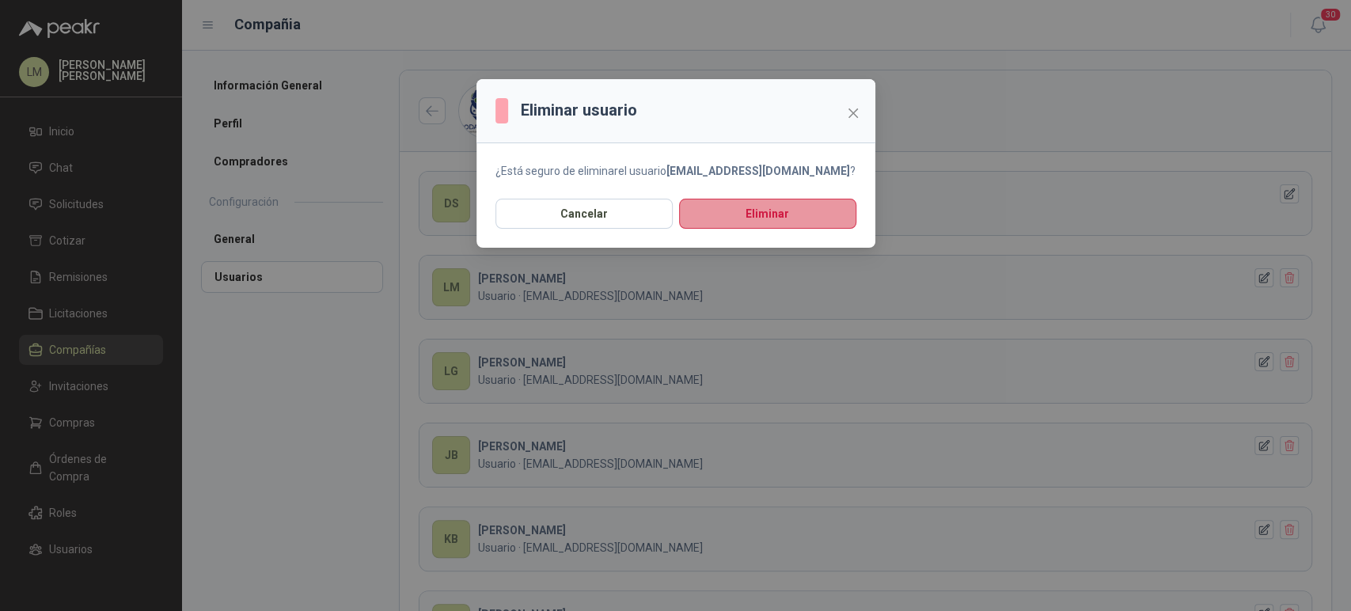
click at [814, 213] on button "Eliminar" at bounding box center [767, 214] width 177 height 30
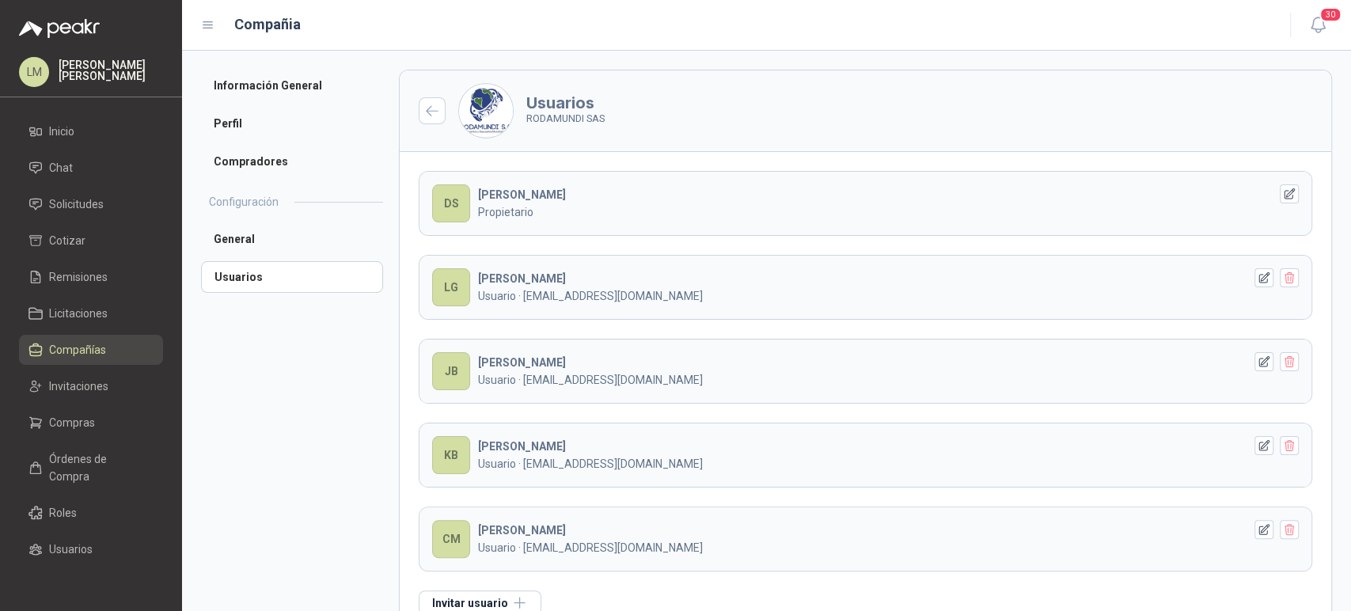
click at [43, 346] on li "Compañías" at bounding box center [91, 349] width 125 height 17
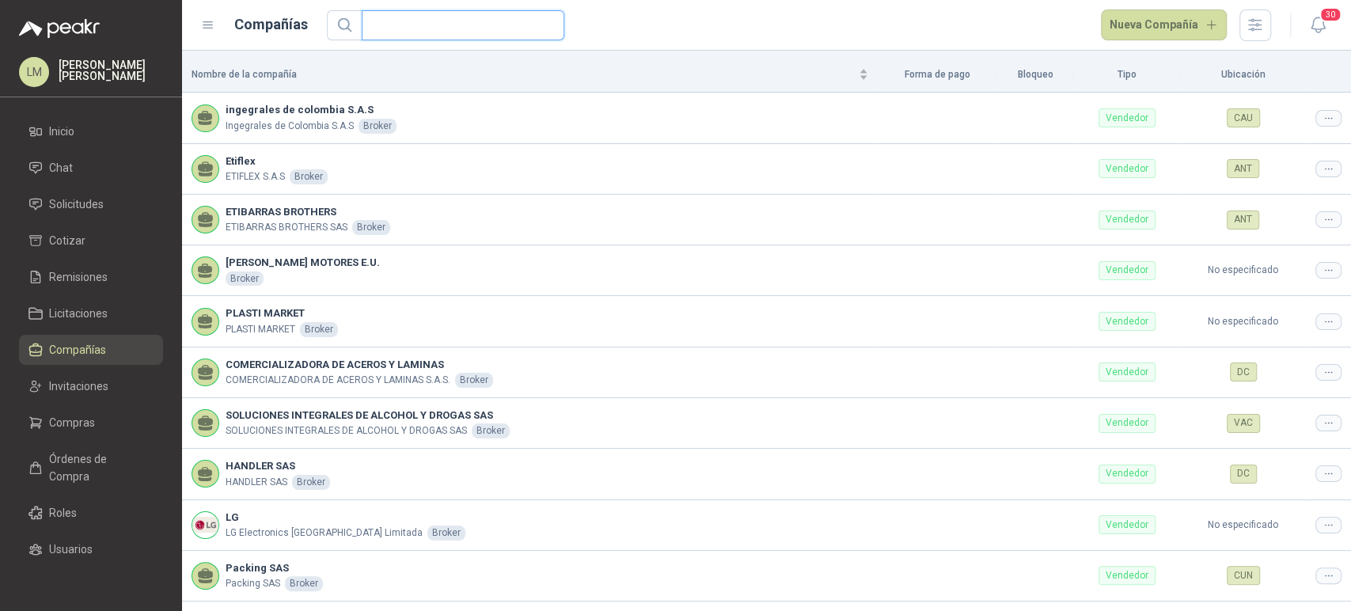
click at [439, 17] on input "text" at bounding box center [456, 25] width 171 height 29
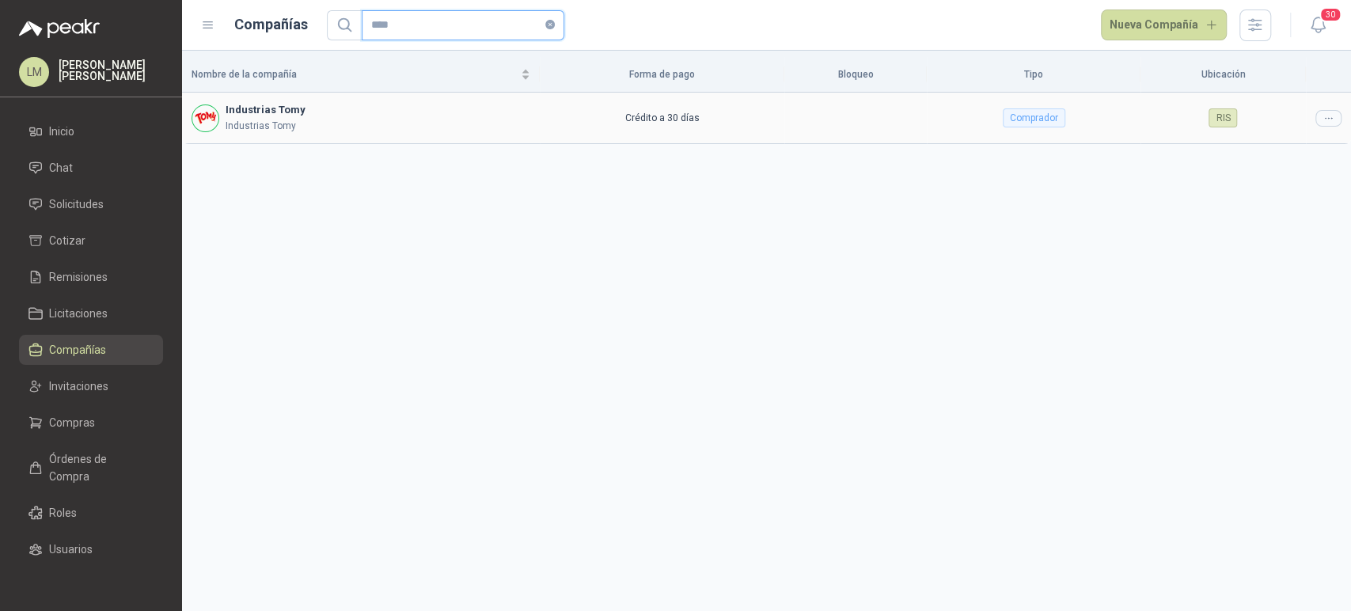
type input "****"
click at [1319, 111] on div at bounding box center [1329, 118] width 26 height 17
click at [1267, 145] on span "Editar compañía" at bounding box center [1289, 144] width 82 height 17
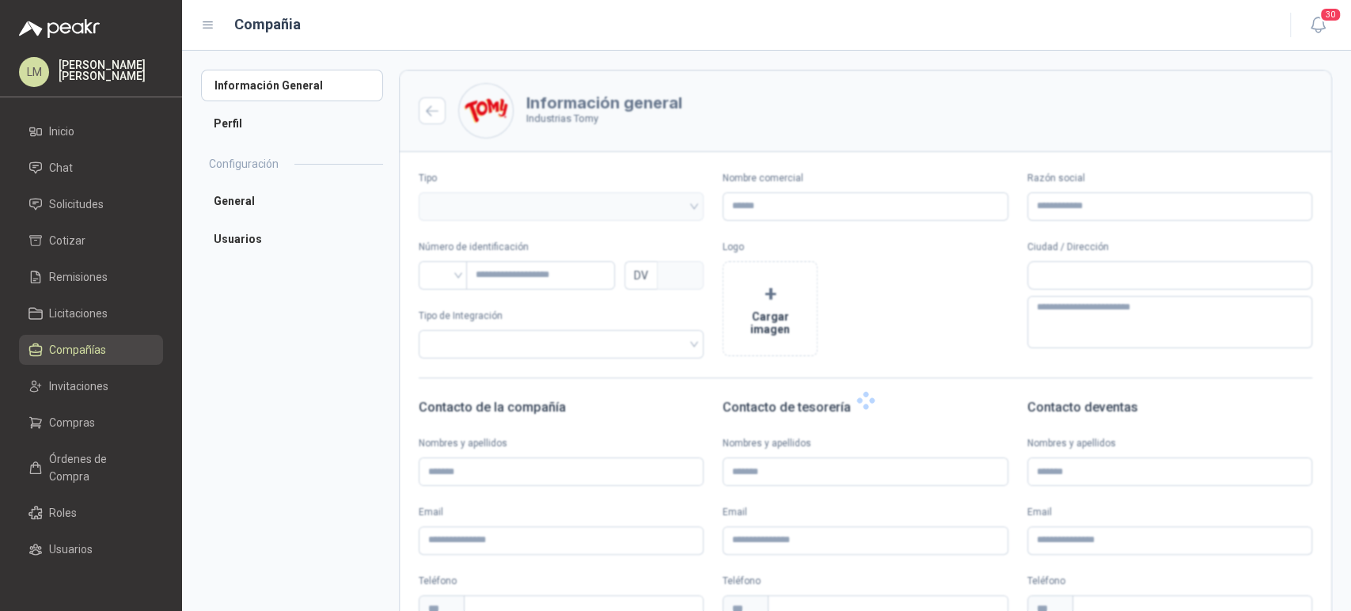
type input "**********"
type input "*********"
type input "*"
type textarea "**********"
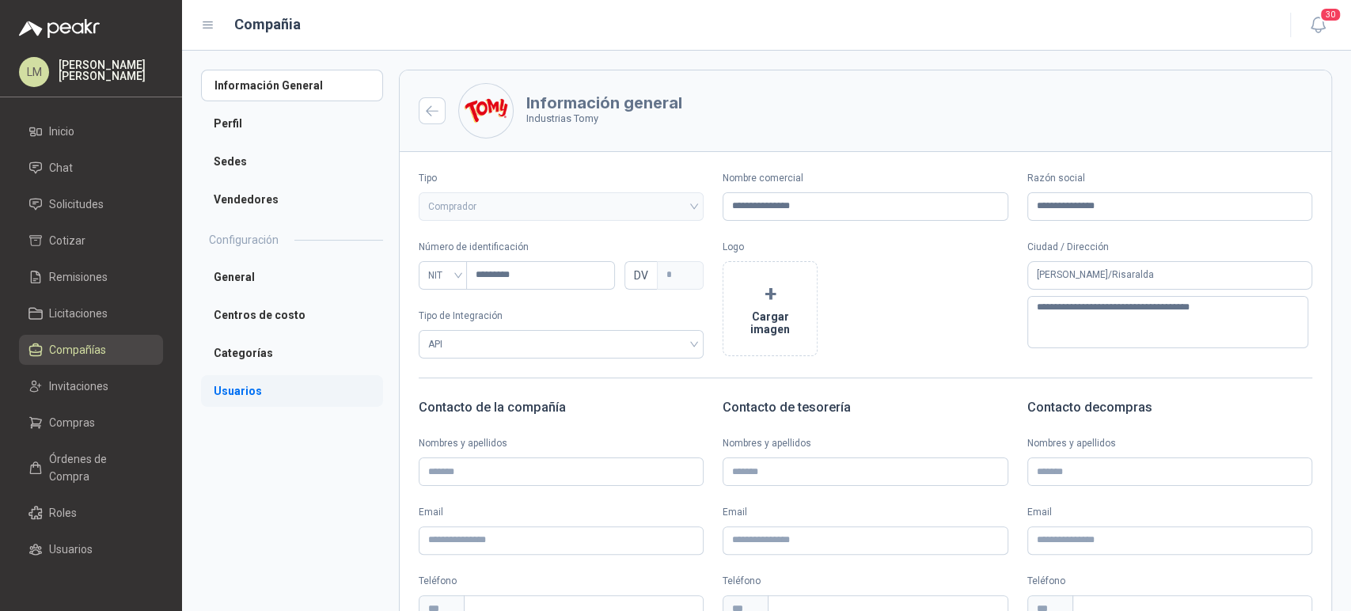
click at [238, 391] on li "Usuarios" at bounding box center [292, 391] width 182 height 32
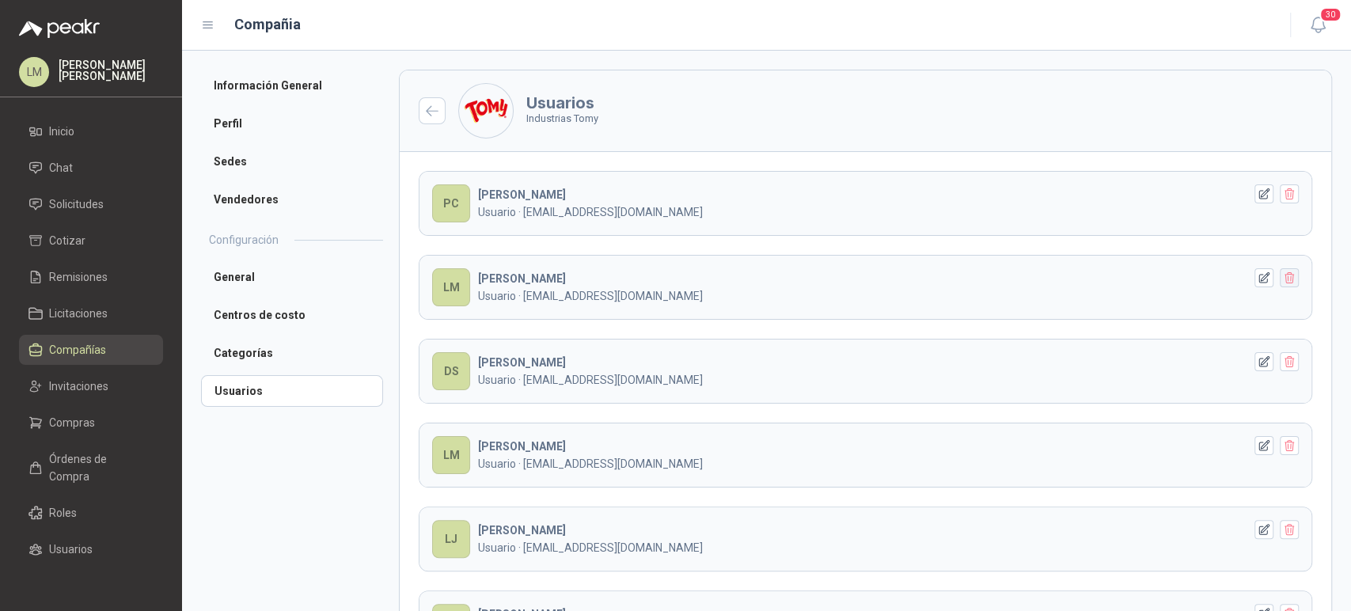
click at [1283, 275] on icon "button" at bounding box center [1289, 278] width 13 height 13
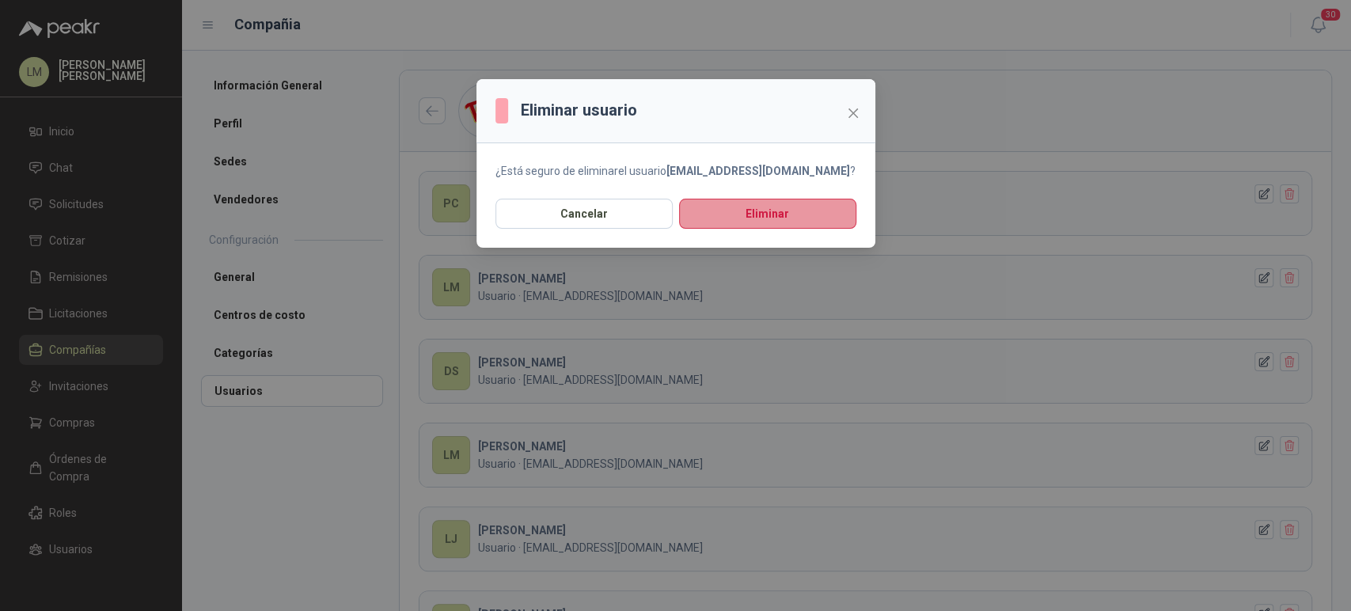
click at [834, 221] on button "Eliminar" at bounding box center [767, 214] width 177 height 30
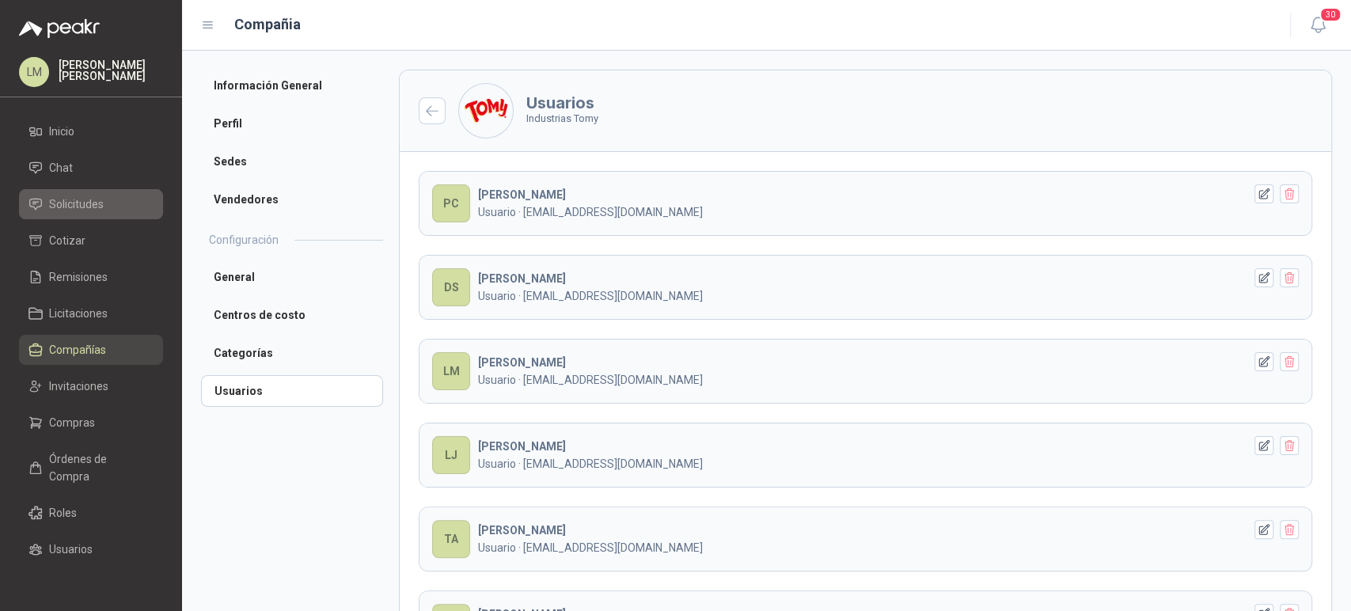
click at [63, 191] on link "Solicitudes" at bounding box center [91, 204] width 144 height 30
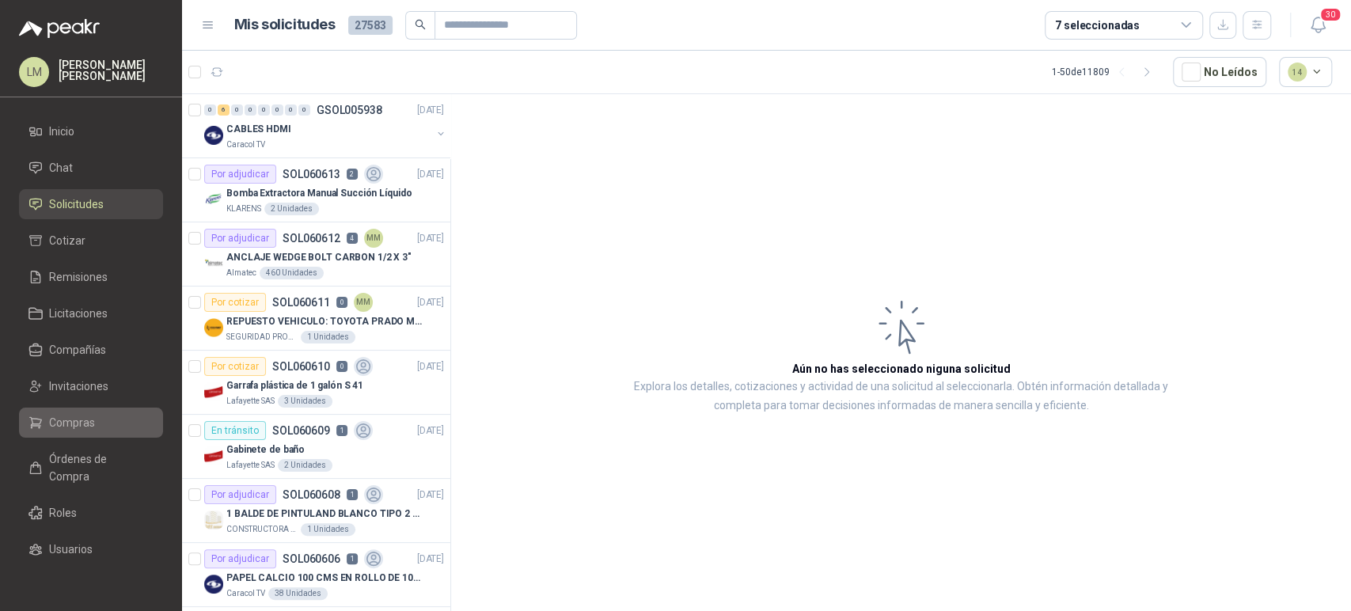
click at [90, 412] on link "Compras" at bounding box center [91, 423] width 144 height 30
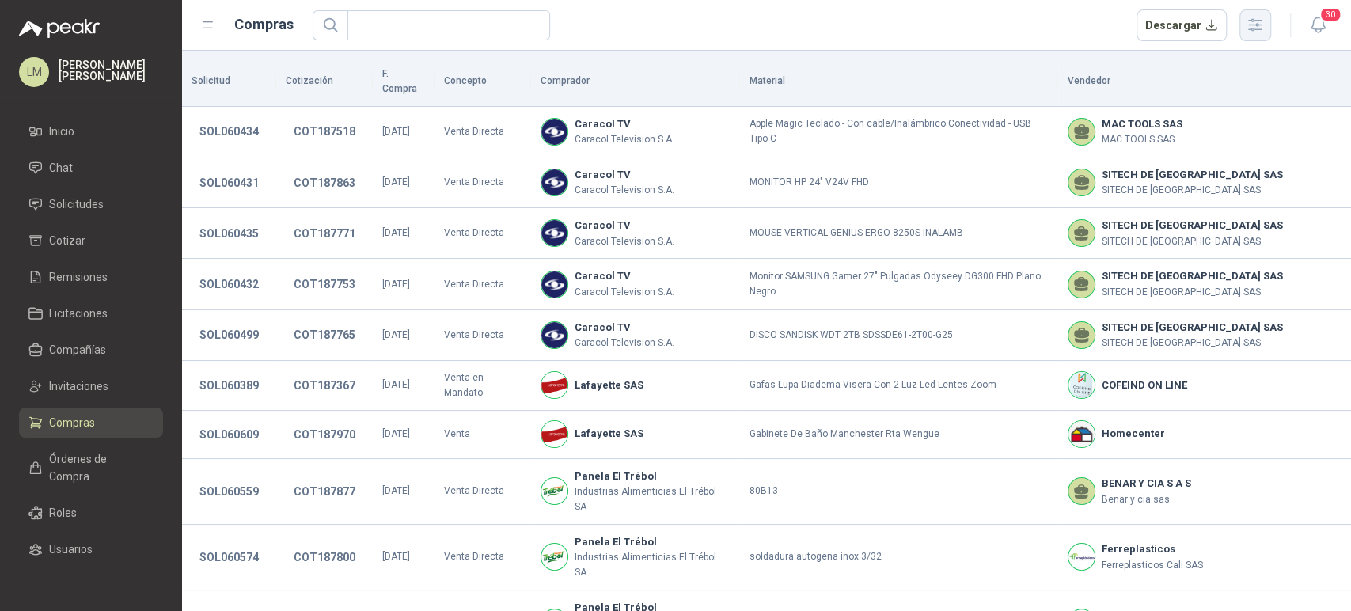
click at [1265, 20] on button "button" at bounding box center [1256, 26] width 32 height 32
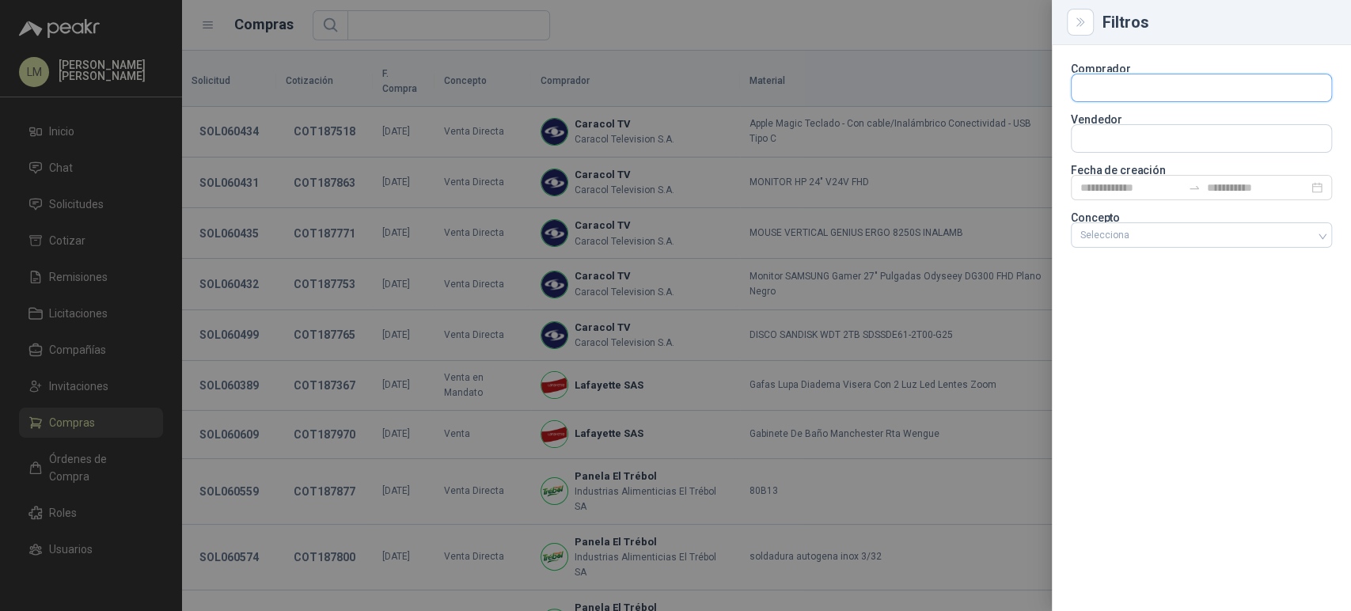
click at [1097, 95] on input "text" at bounding box center [1202, 87] width 260 height 27
click at [1090, 143] on input "text" at bounding box center [1202, 138] width 260 height 27
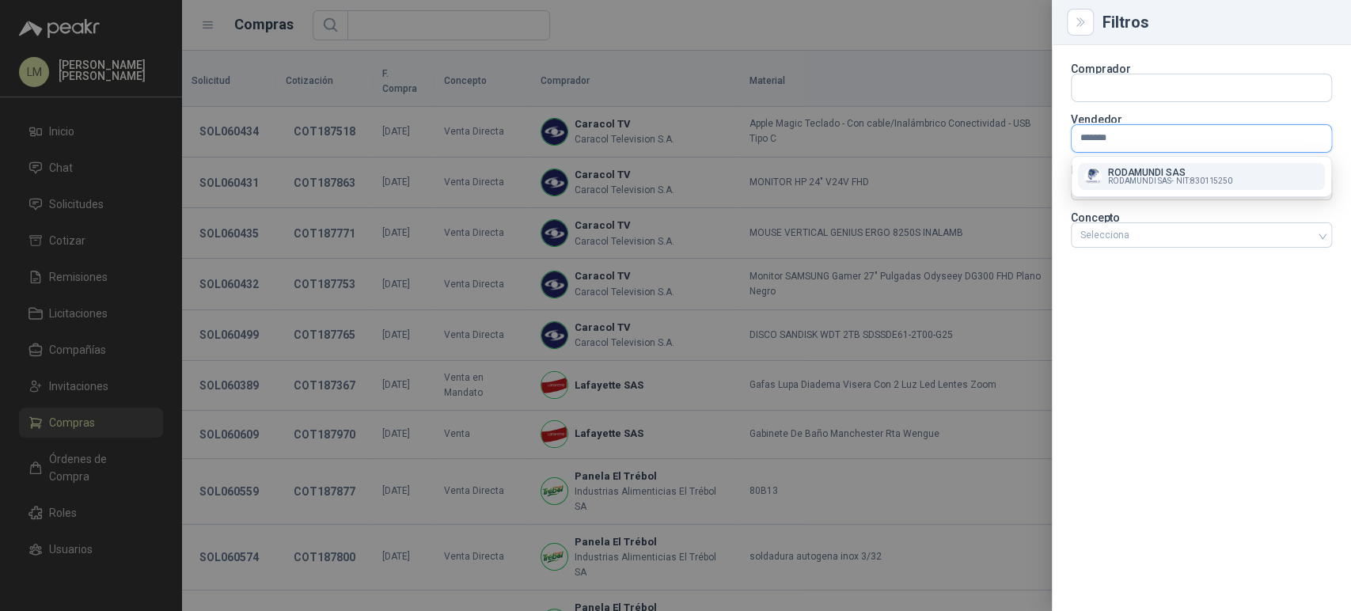
type input "*******"
click at [1126, 177] on span "RODAMUNDI SAS -" at bounding box center [1140, 181] width 65 height 8
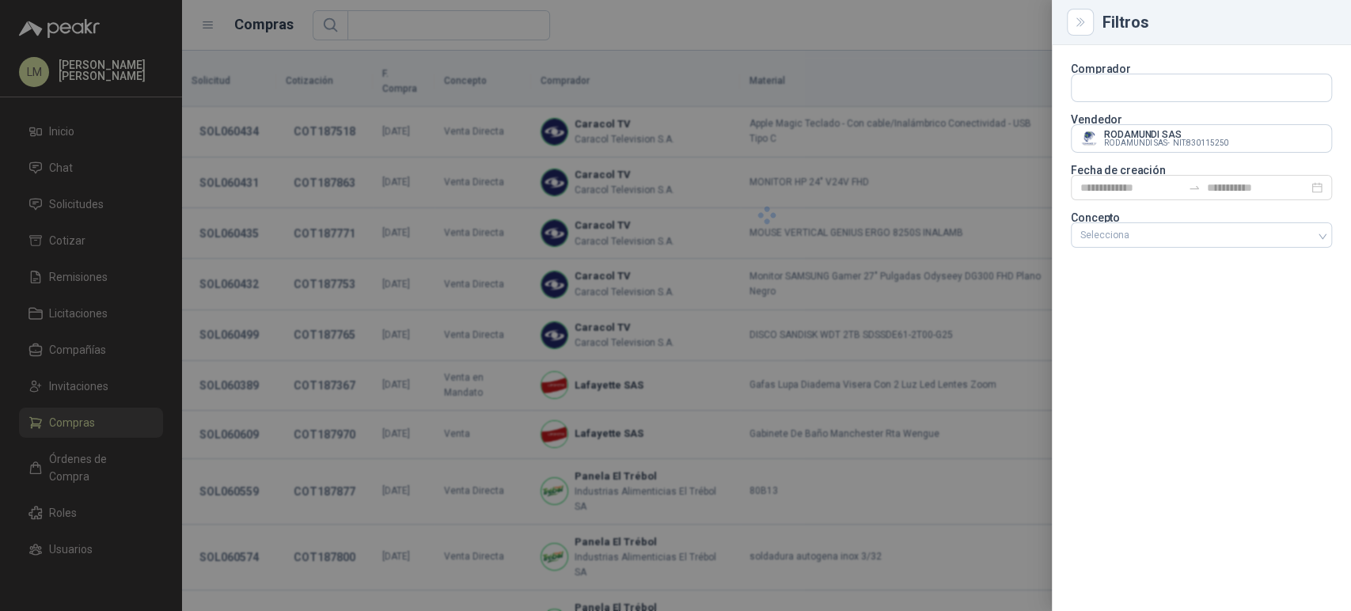
click at [665, 55] on div at bounding box center [675, 305] width 1351 height 611
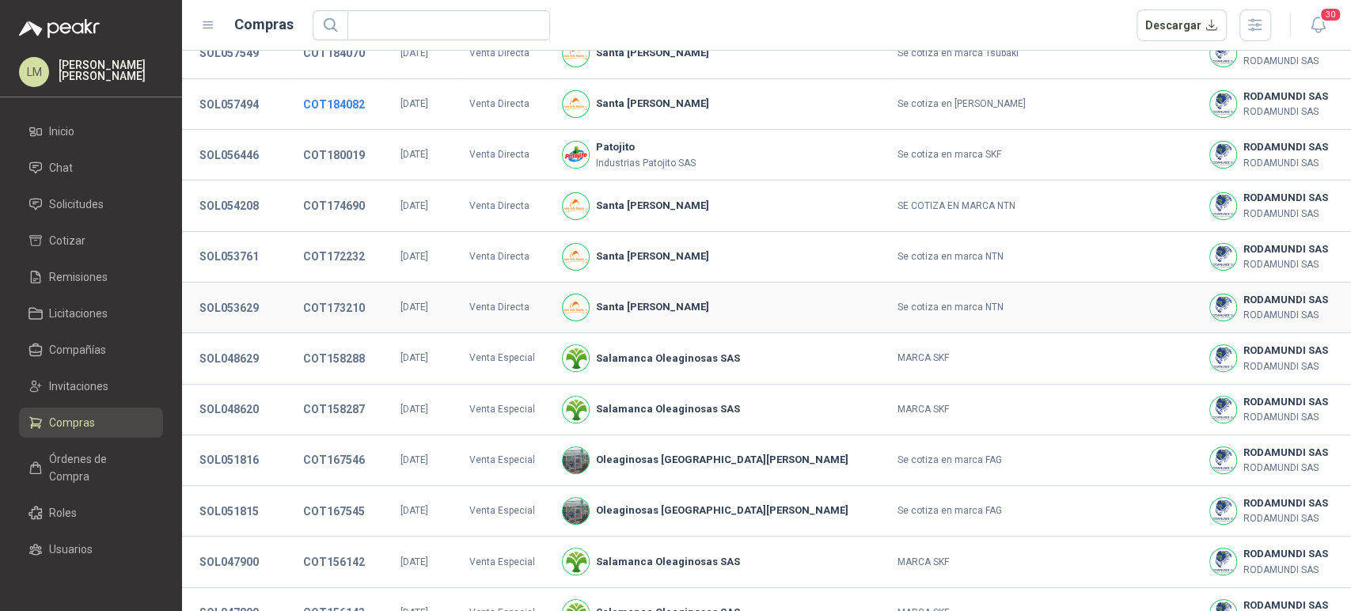
scroll to position [217, 0]
click at [325, 353] on button "COT158288" at bounding box center [334, 358] width 78 height 29
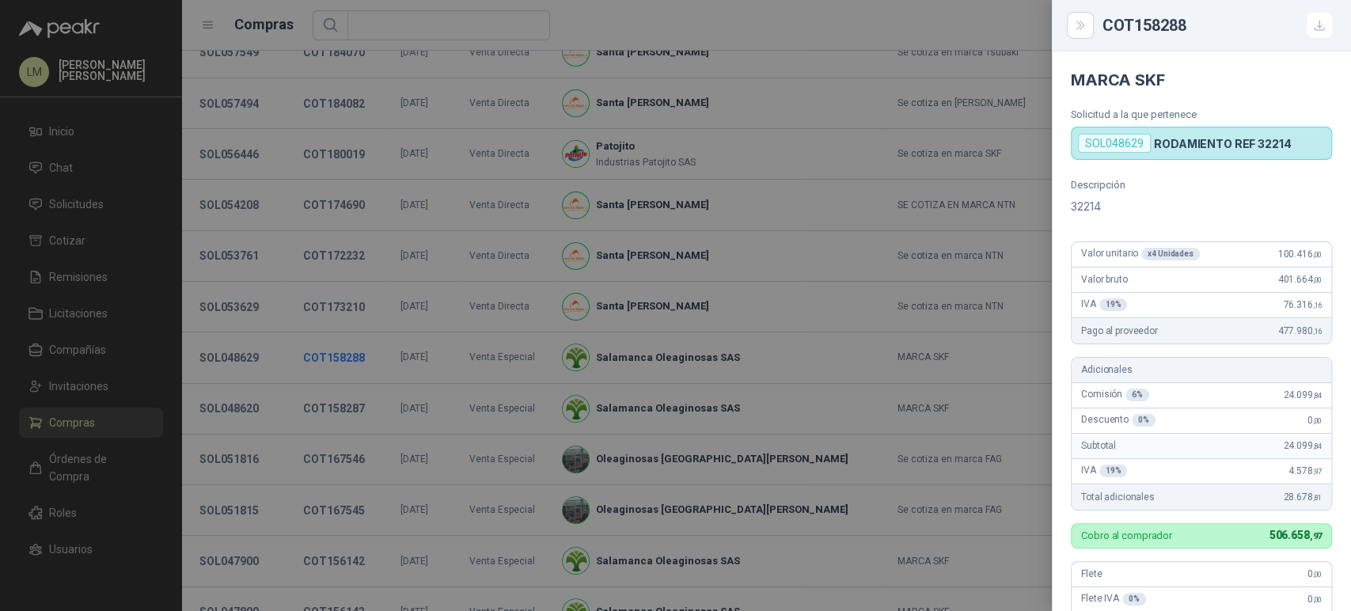
click at [325, 353] on div at bounding box center [675, 305] width 1351 height 611
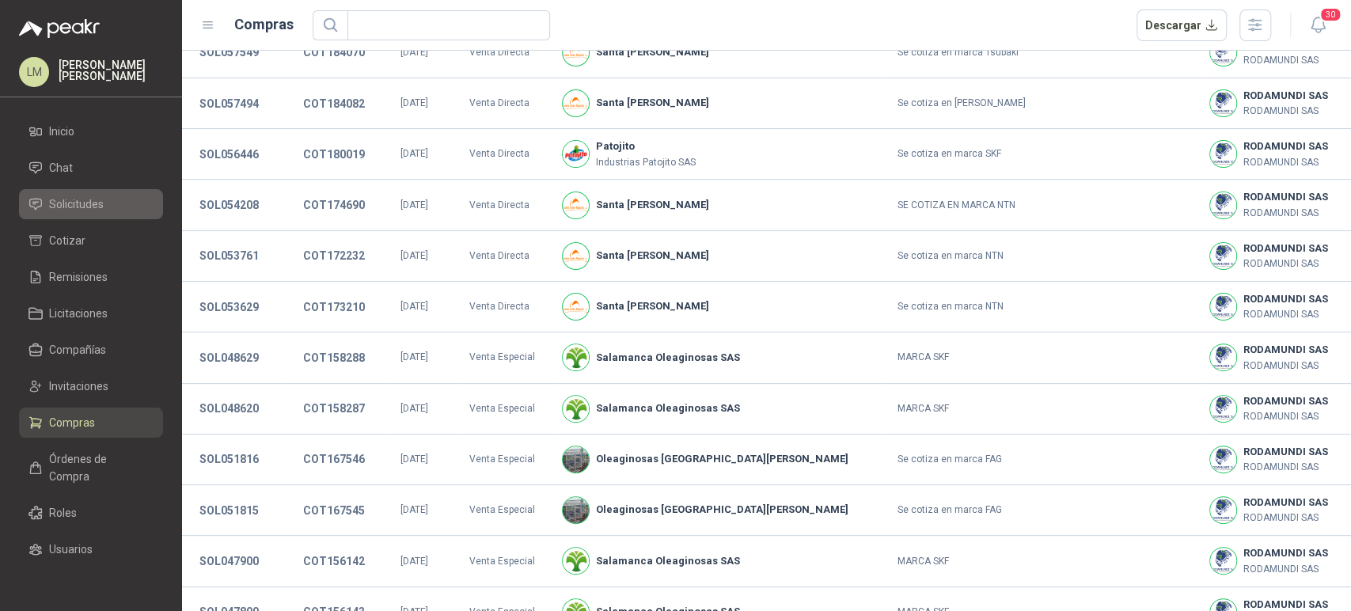
click at [89, 192] on link "Solicitudes" at bounding box center [91, 204] width 144 height 30
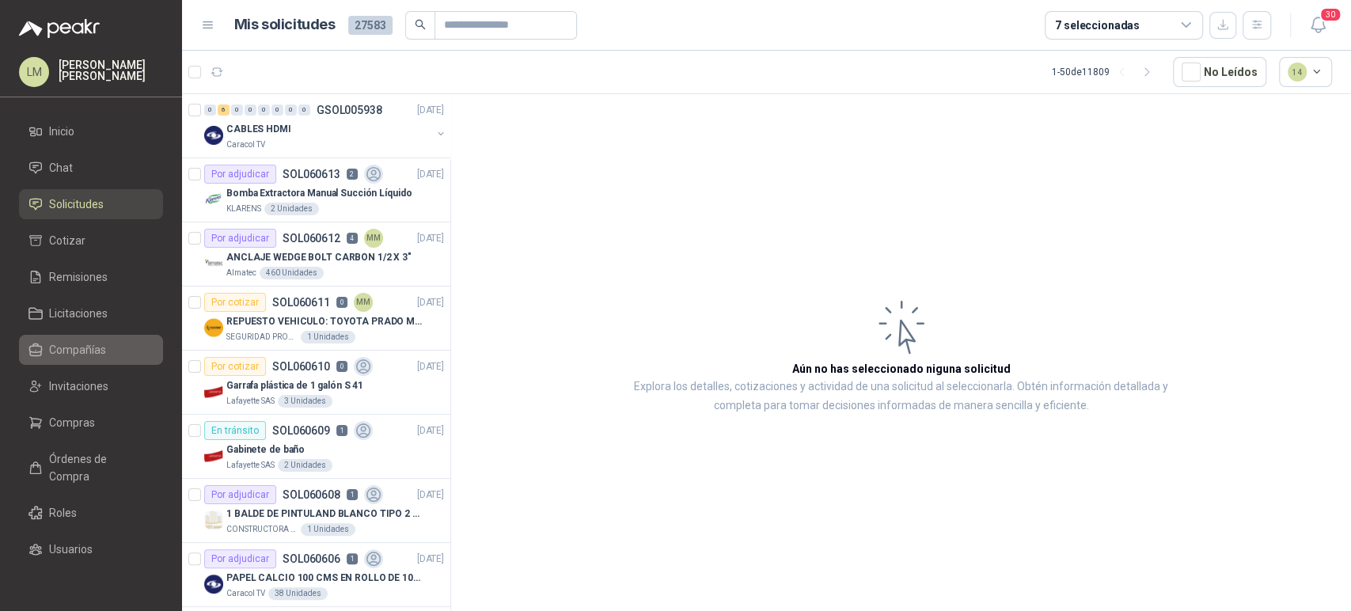
click at [68, 341] on span "Compañías" at bounding box center [77, 349] width 57 height 17
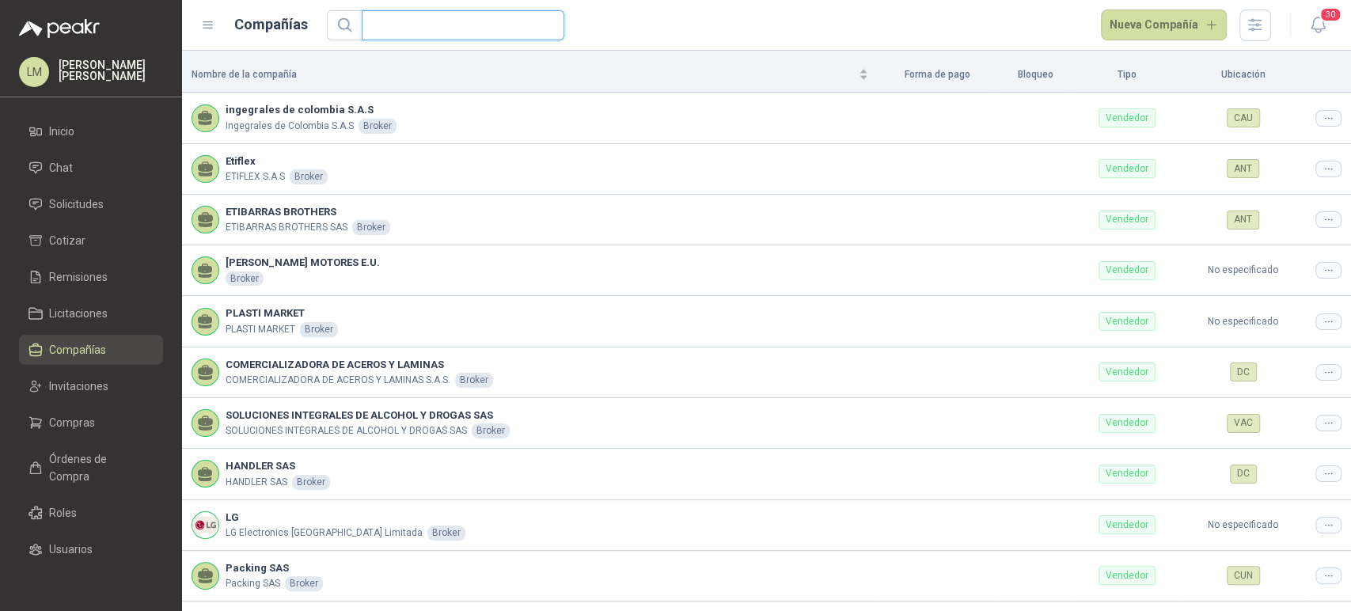
click at [426, 29] on input "text" at bounding box center [456, 25] width 171 height 29
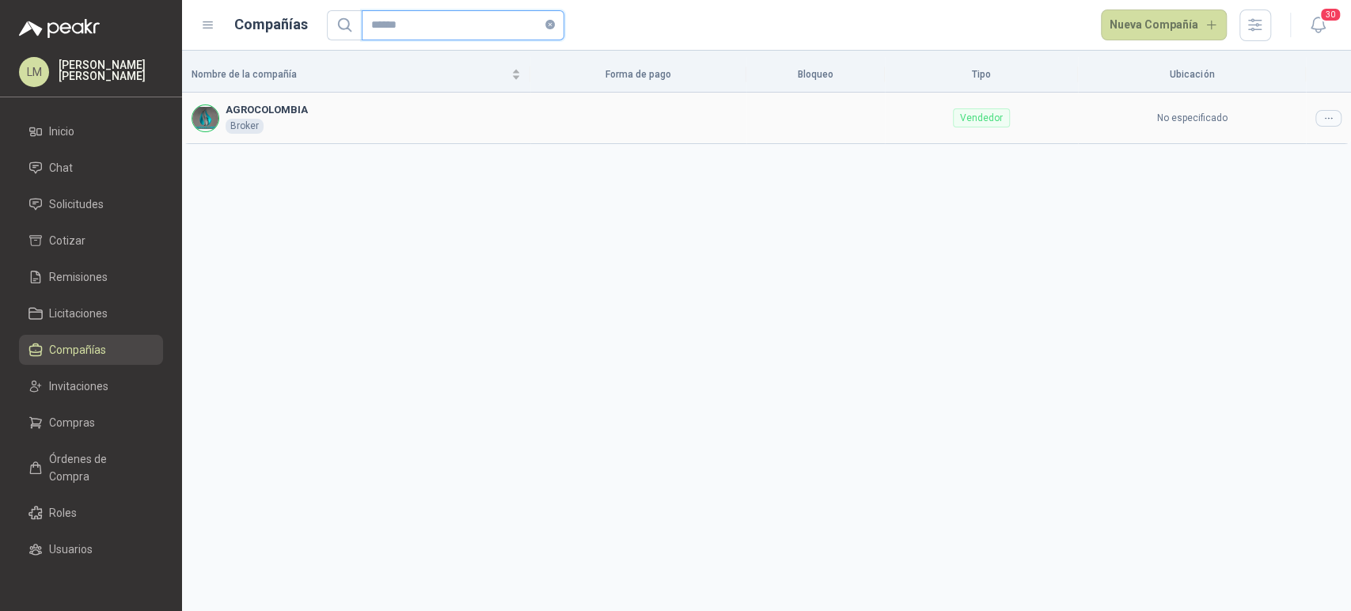
type input "******"
click at [1332, 117] on icon at bounding box center [1329, 118] width 12 height 12
click at [1306, 141] on span "Editar compañía" at bounding box center [1289, 144] width 82 height 17
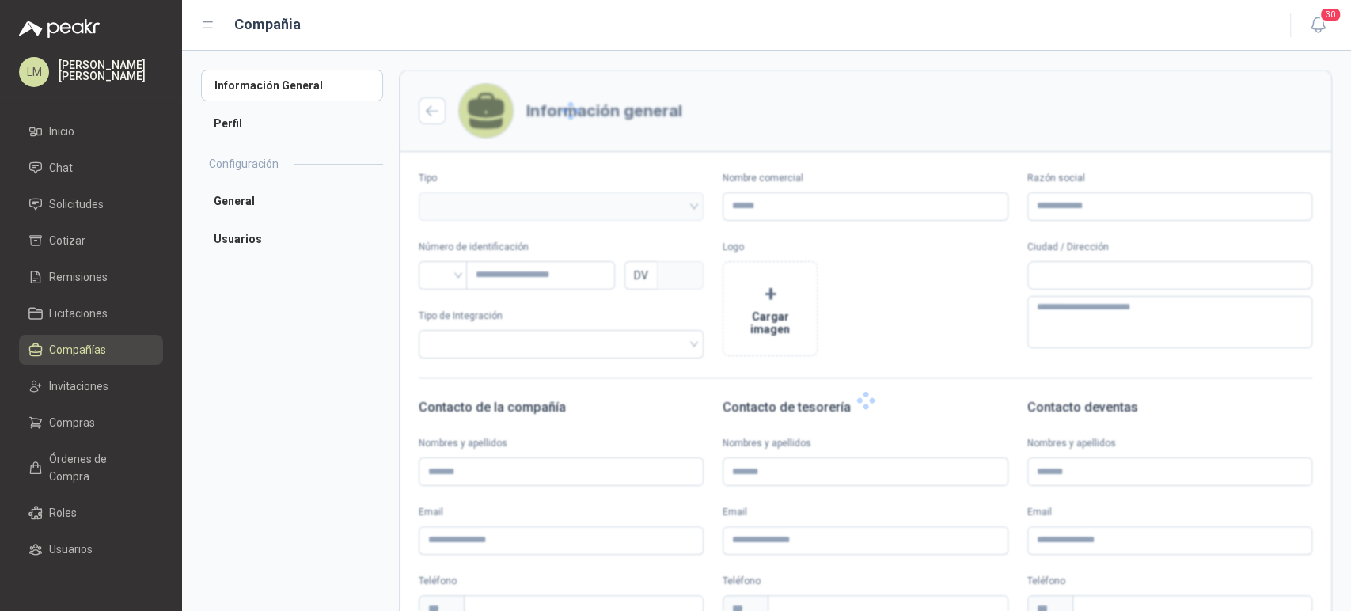
type input "**********"
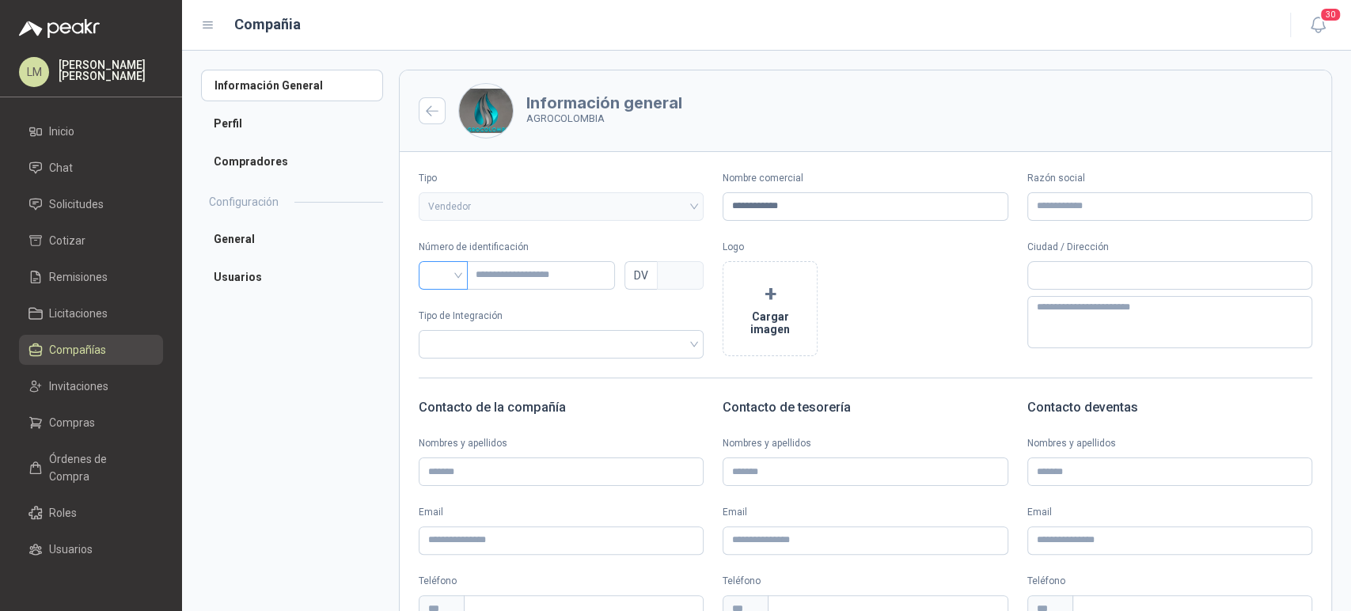
click at [454, 283] on input "search" at bounding box center [443, 274] width 30 height 24
click at [443, 355] on div "NIT" at bounding box center [443, 358] width 24 height 17
click at [519, 284] on input "text" at bounding box center [540, 275] width 149 height 29
paste input "*********"
type input "*********"
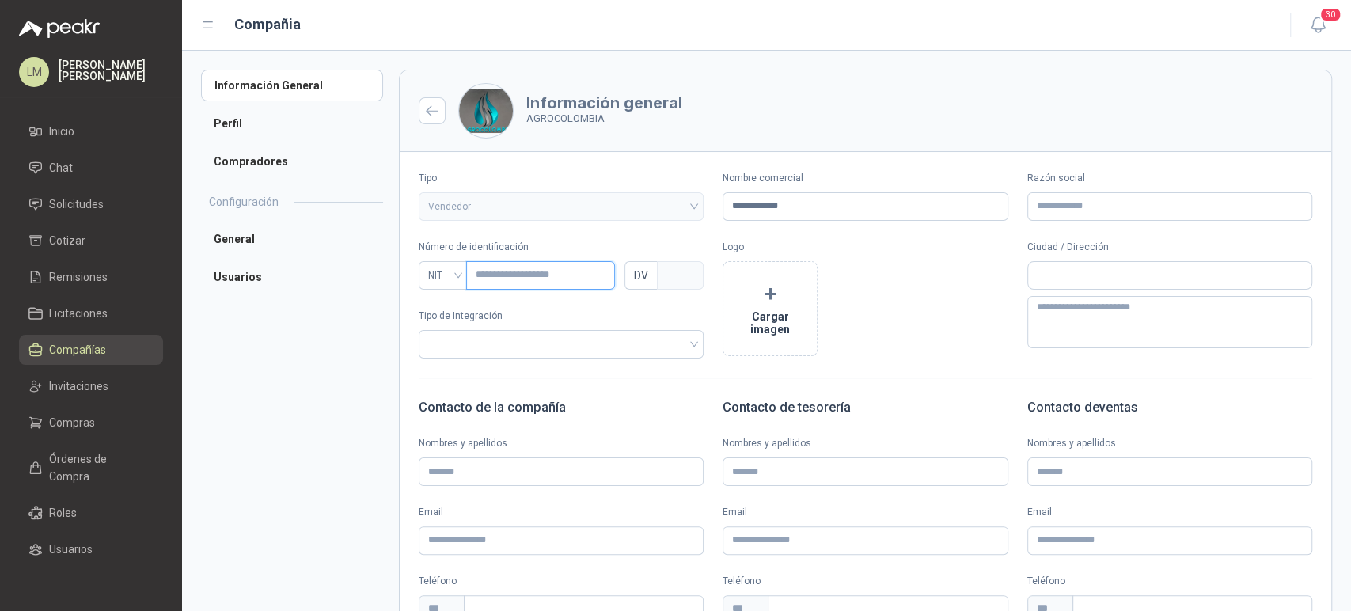
type input "*"
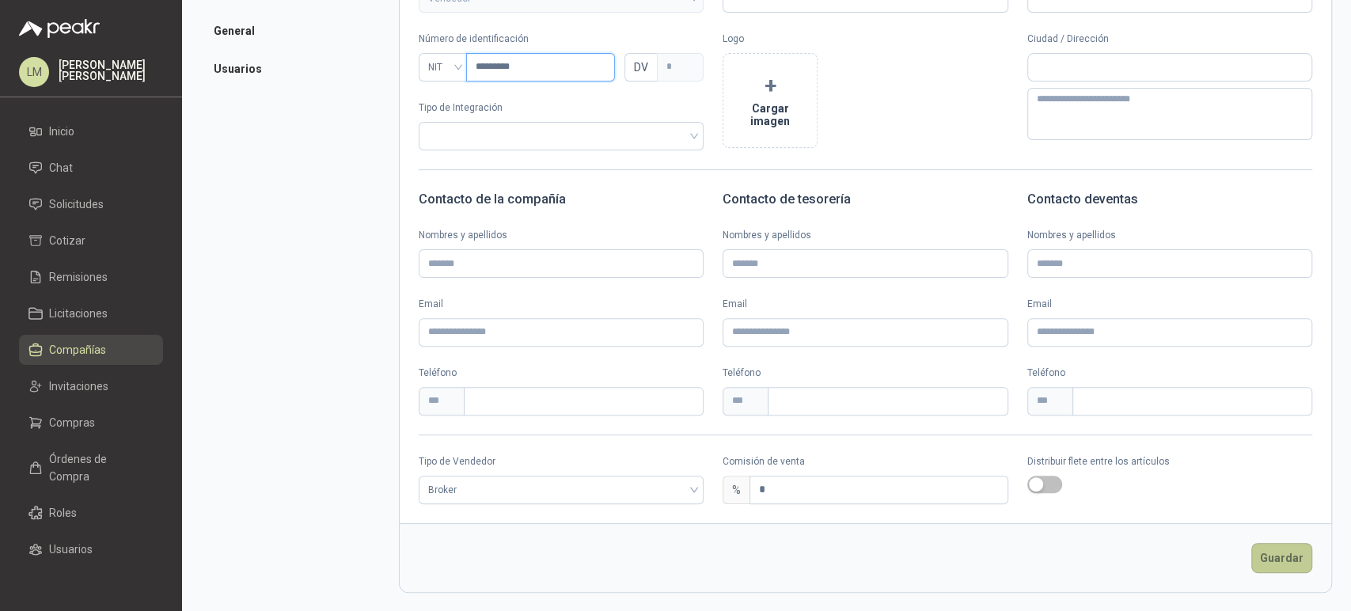
type input "*********"
click at [1286, 568] on button "Guardar" at bounding box center [1282, 558] width 61 height 30
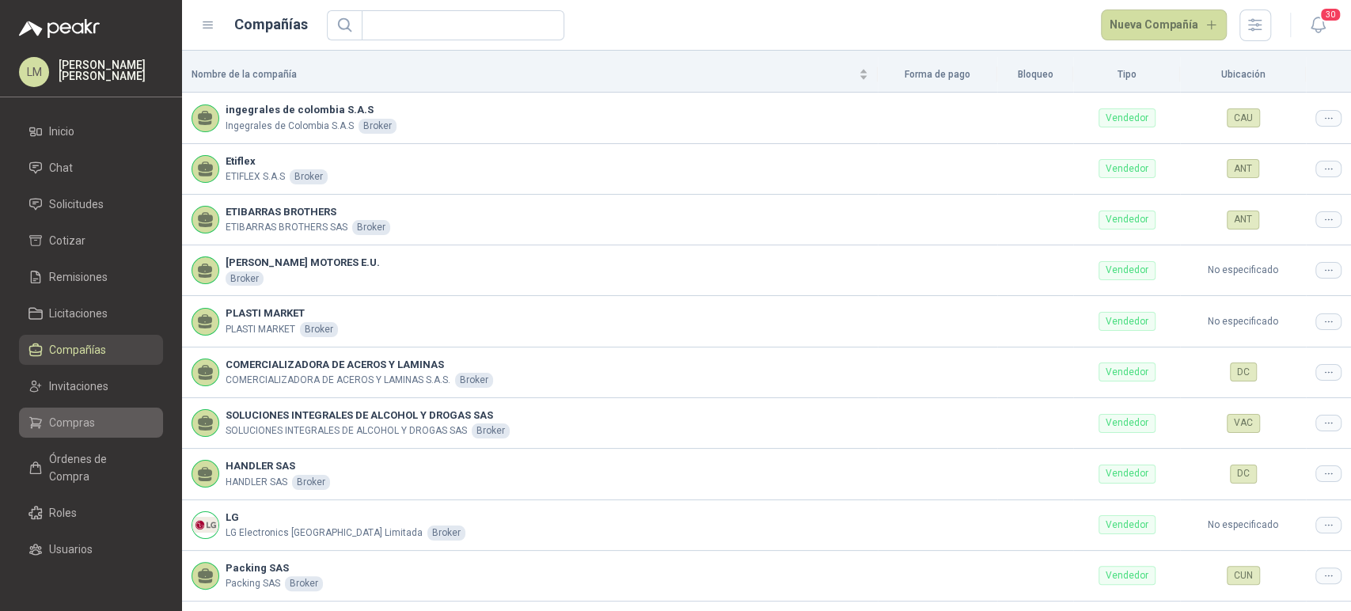
click at [77, 432] on link "Compras" at bounding box center [91, 423] width 144 height 30
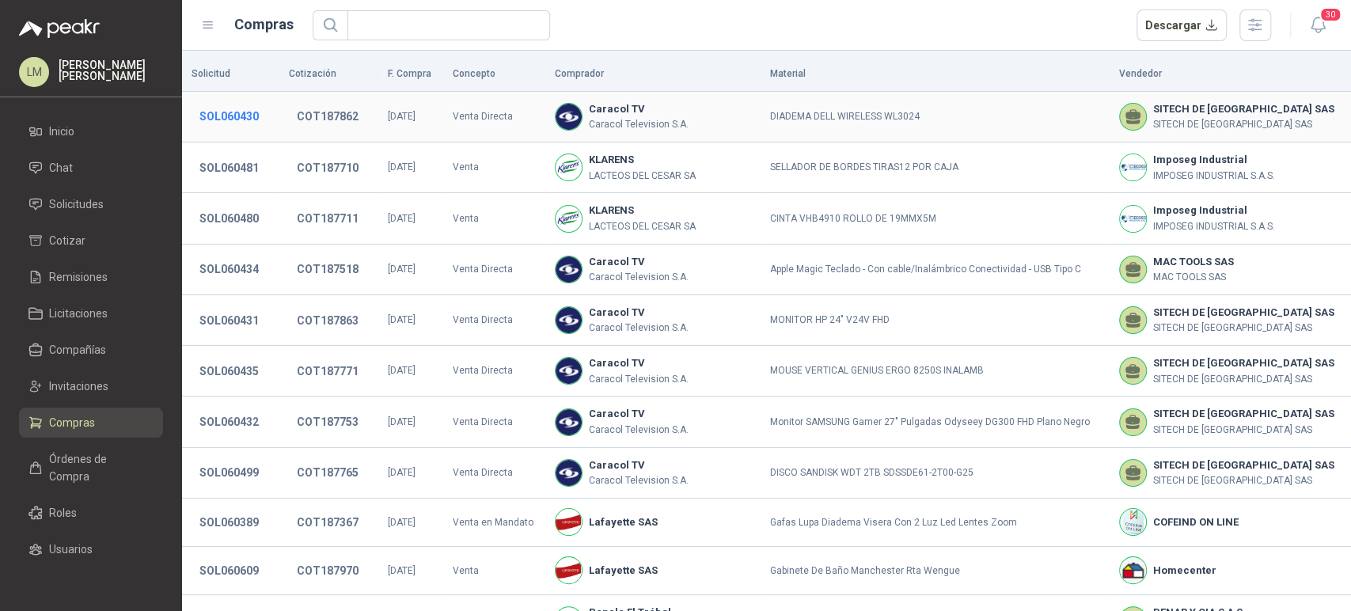
click at [213, 106] on button "SOL060430" at bounding box center [229, 116] width 75 height 29
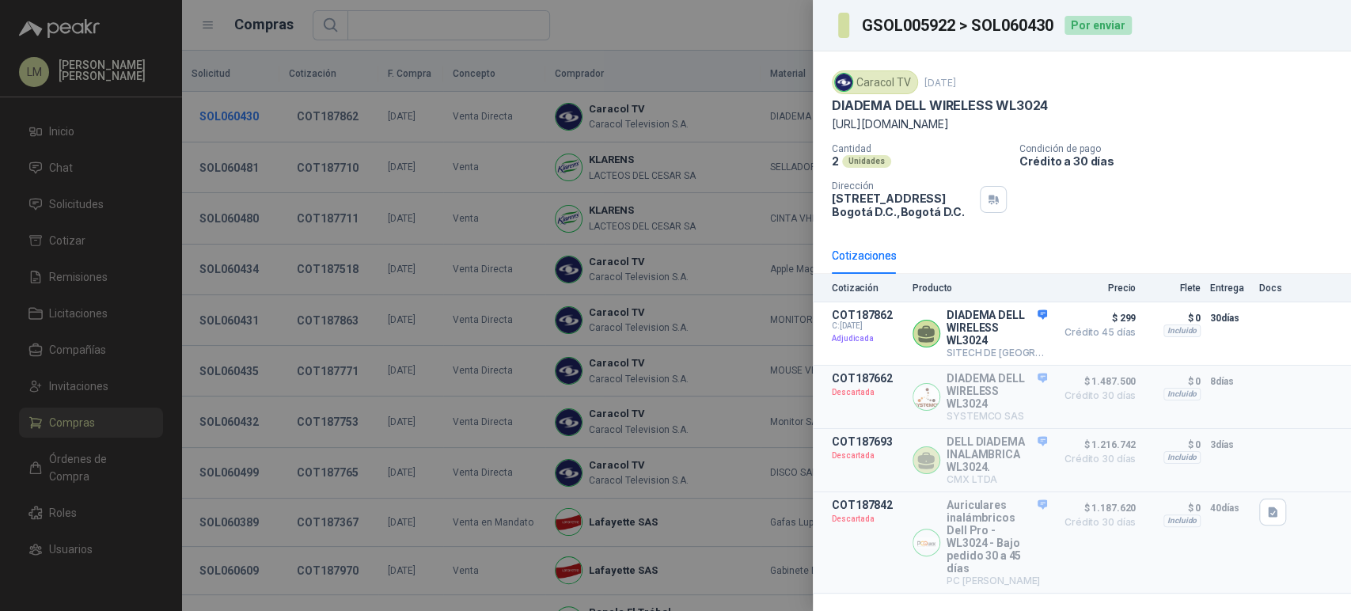
click at [213, 106] on div at bounding box center [675, 305] width 1351 height 611
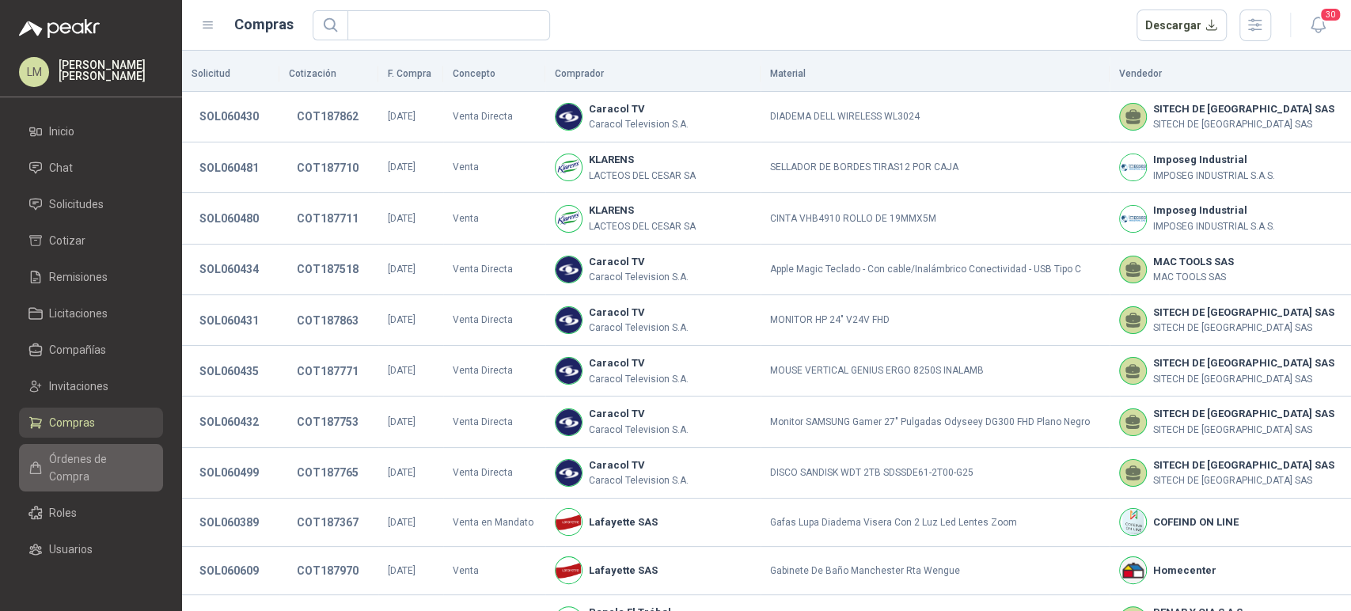
click at [84, 450] on span "Órdenes de Compra" at bounding box center [98, 467] width 99 height 35
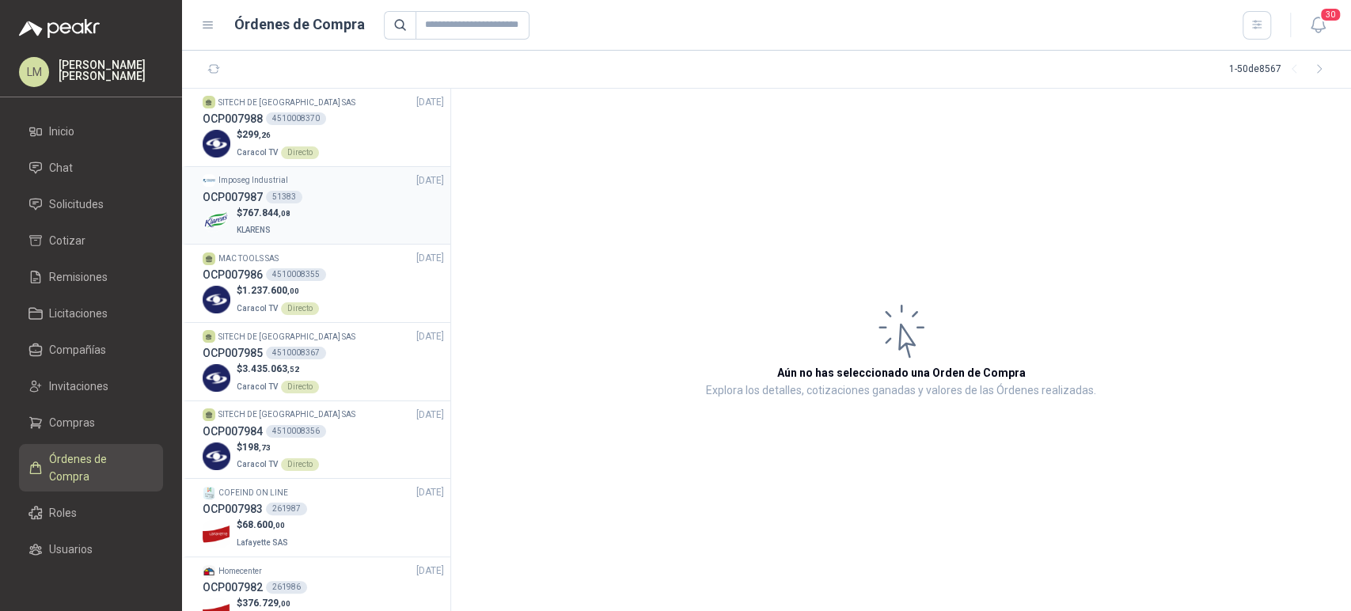
click at [314, 207] on div "$ 767.844 ,08 KLARENS" at bounding box center [323, 222] width 241 height 32
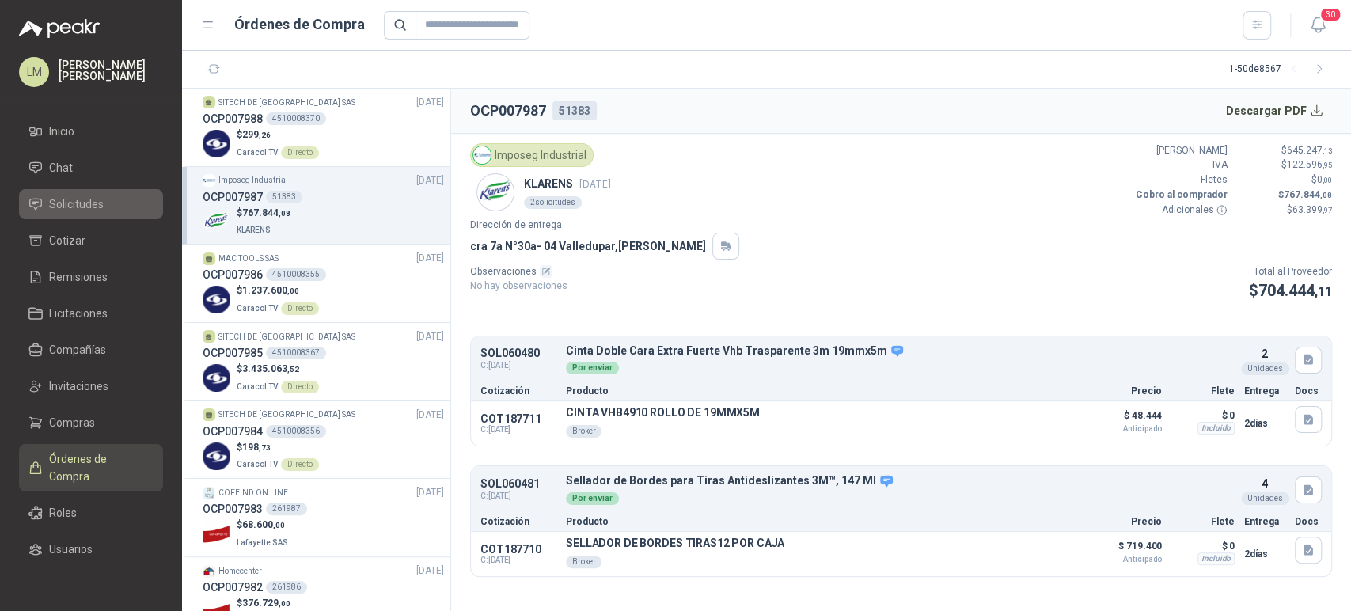
click at [84, 207] on span "Solicitudes" at bounding box center [76, 204] width 55 height 17
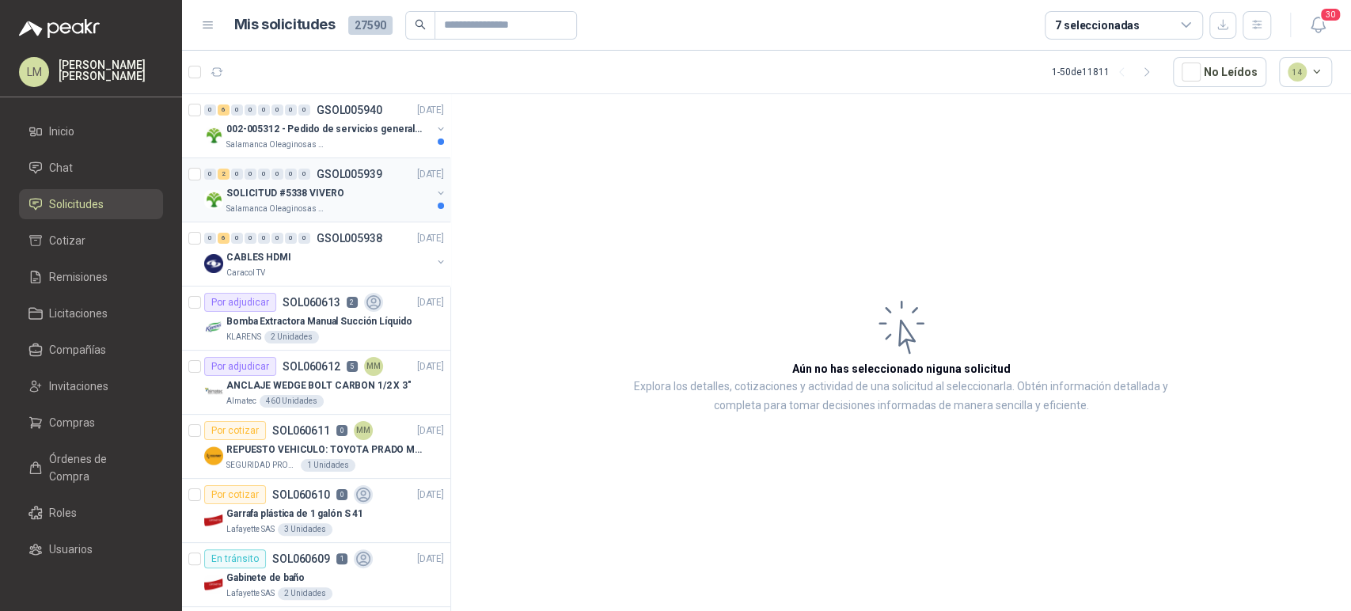
click at [337, 203] on div "Salamanca Oleaginosas SAS" at bounding box center [328, 209] width 205 height 13
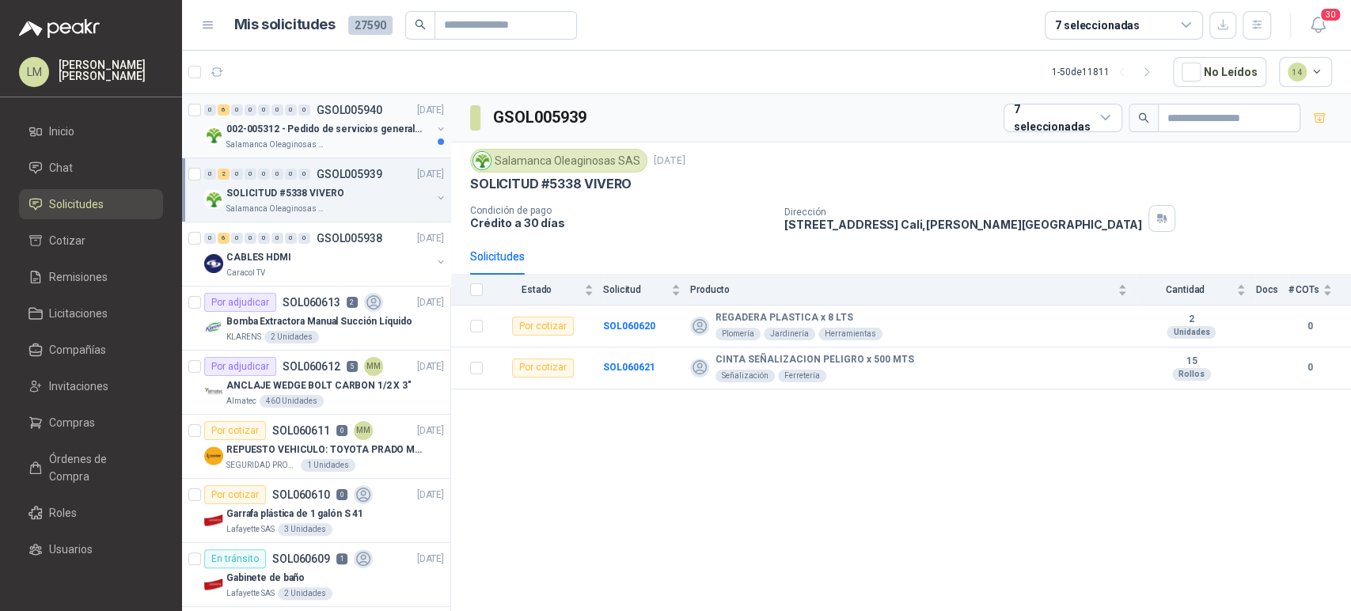
click at [352, 127] on p "002-005312 - Pedido de servicios generales CASA RO" at bounding box center [324, 129] width 197 height 15
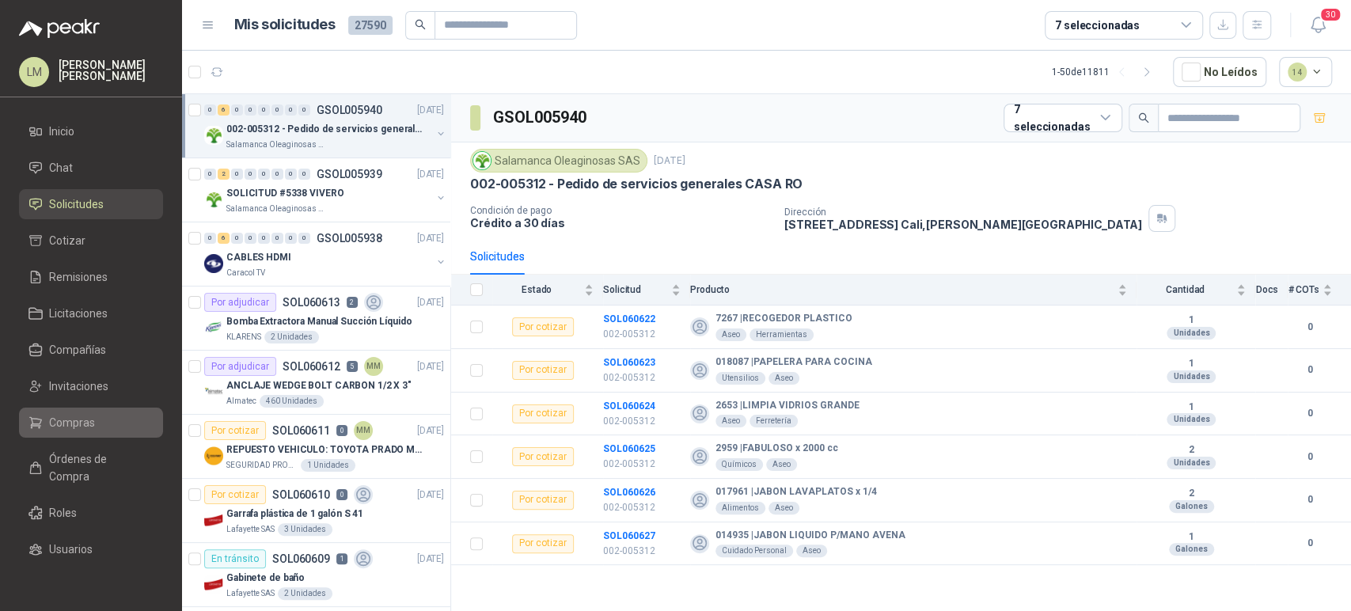
click at [80, 422] on span "Compras" at bounding box center [72, 422] width 46 height 17
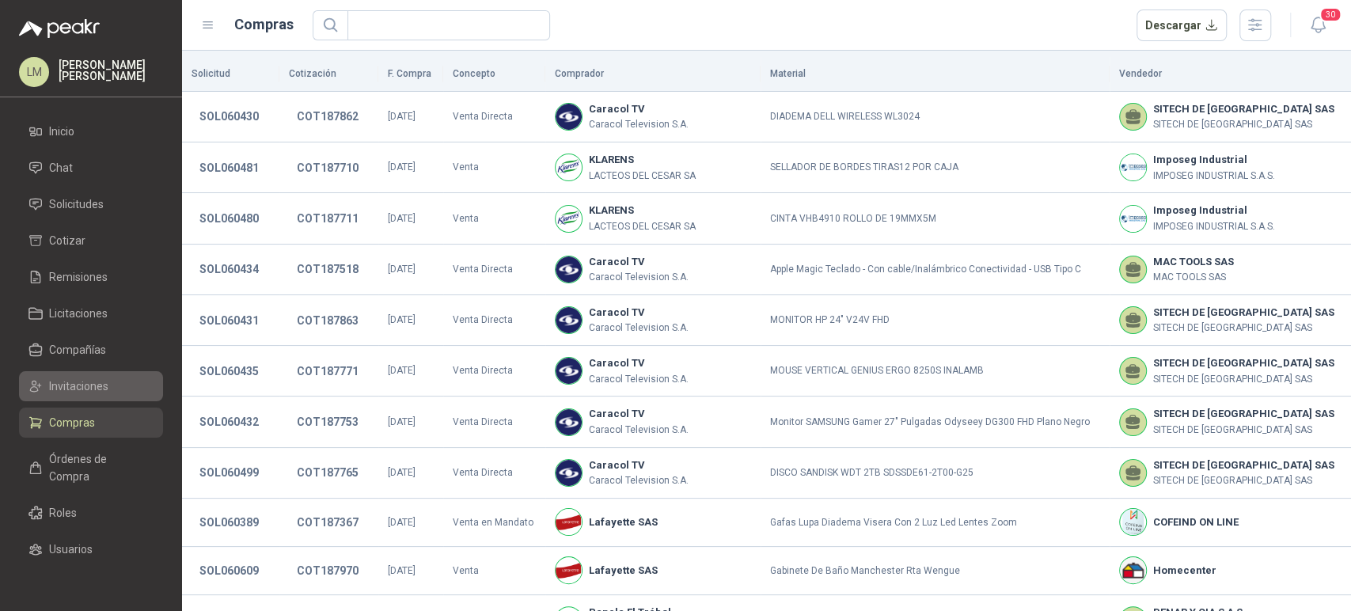
click at [82, 391] on span "Invitaciones" at bounding box center [78, 386] width 59 height 17
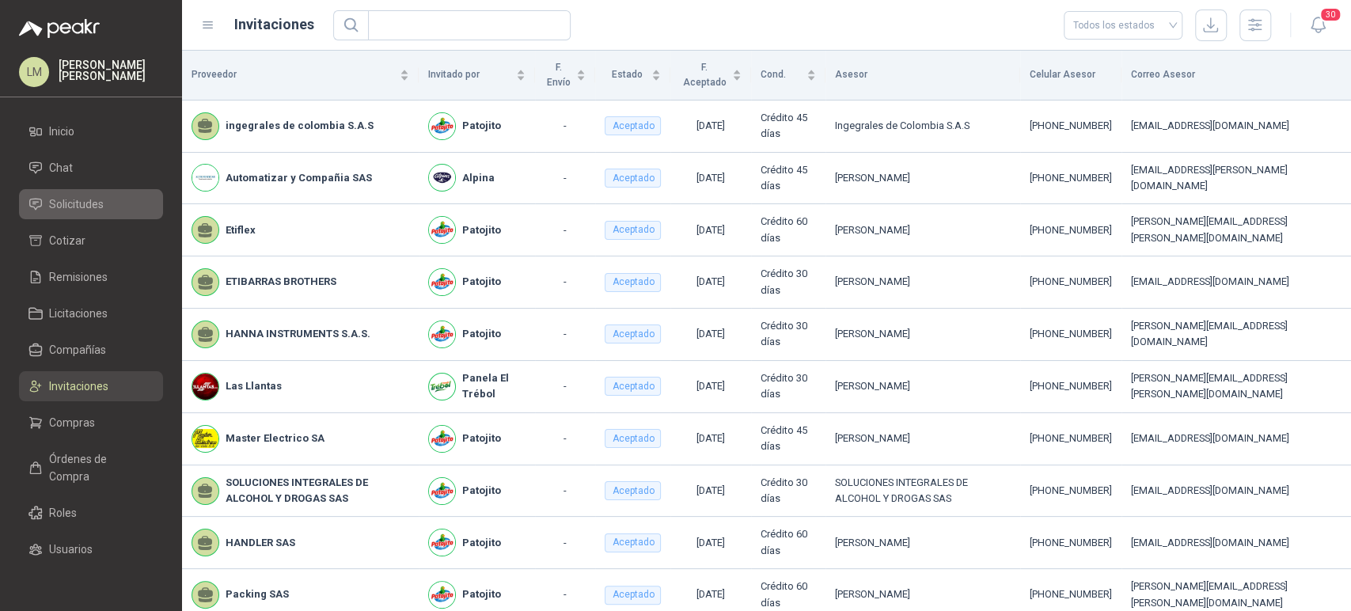
click at [96, 196] on span "Solicitudes" at bounding box center [76, 204] width 55 height 17
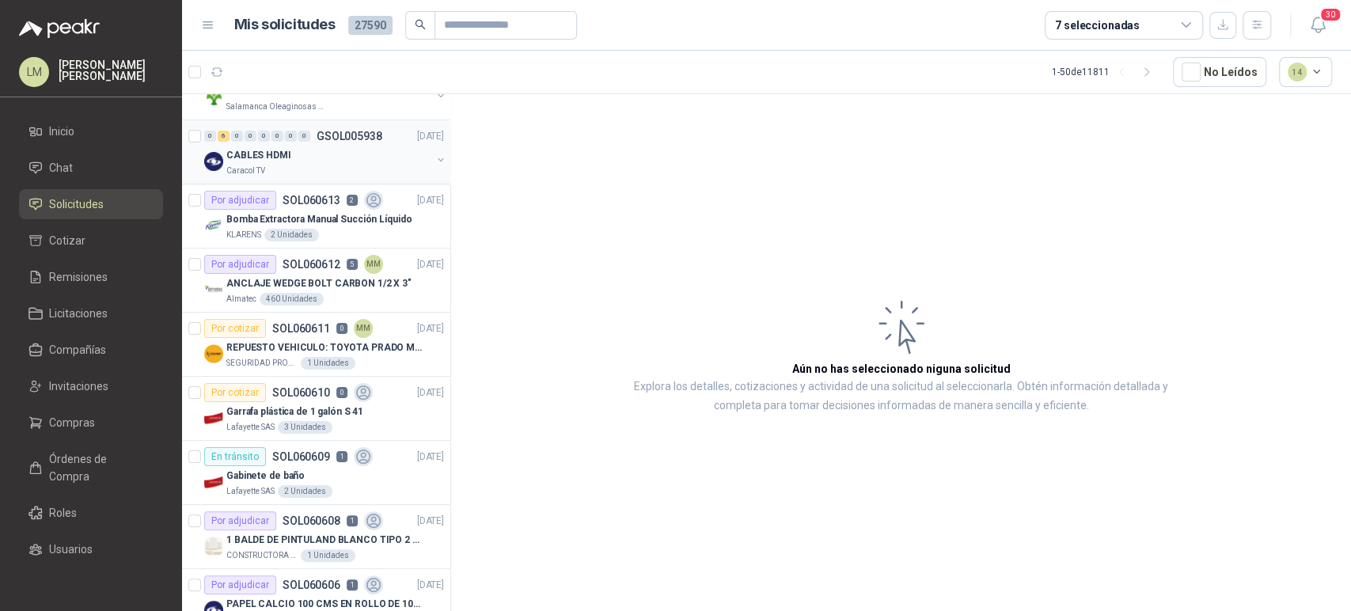
scroll to position [169, 0]
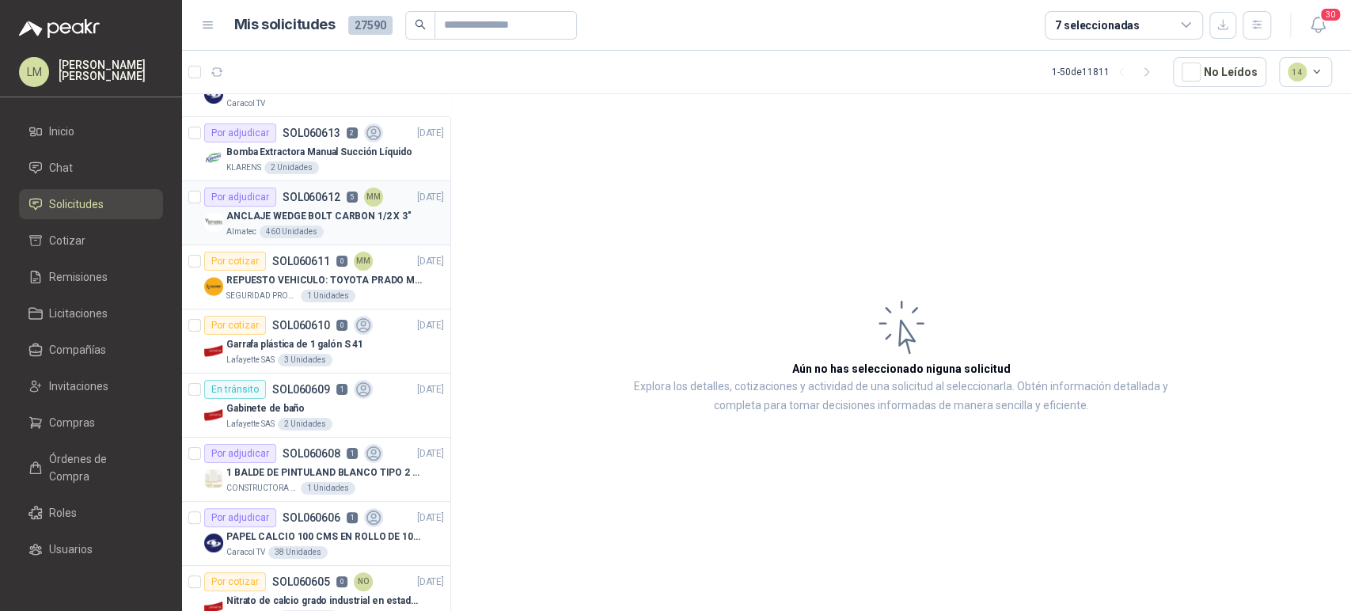
click at [317, 209] on p "ANCLAJE WEDGE BOLT CARBON 1/2 X 3"" at bounding box center [318, 216] width 185 height 15
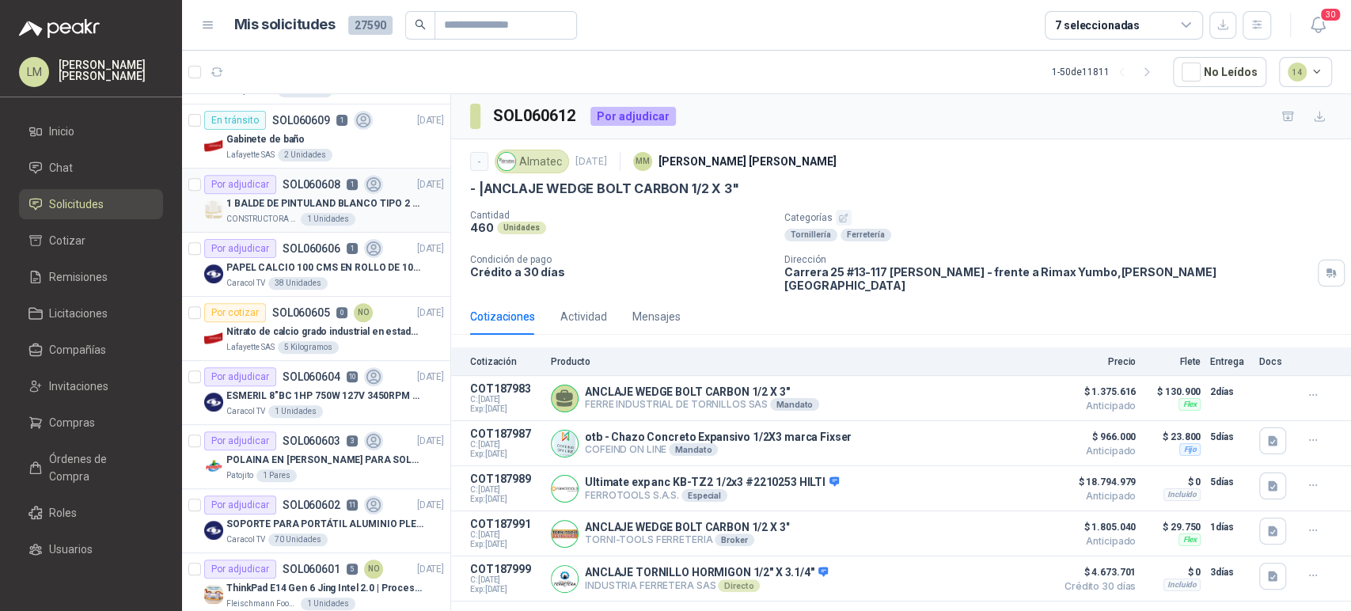
scroll to position [443, 0]
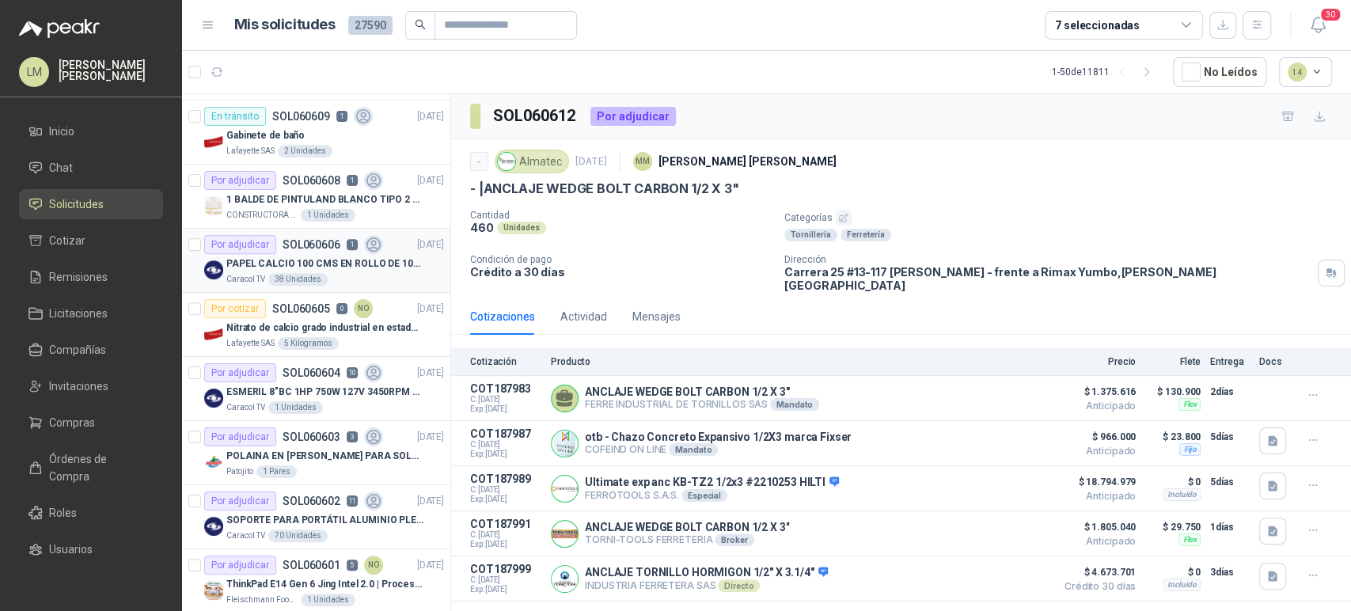
click at [305, 230] on article "Por adjudicar SOL060606 1 [DATE] PAPEL CALCIO 100 CMS EN ROLLO DE 100 GR Caraco…" at bounding box center [316, 261] width 268 height 64
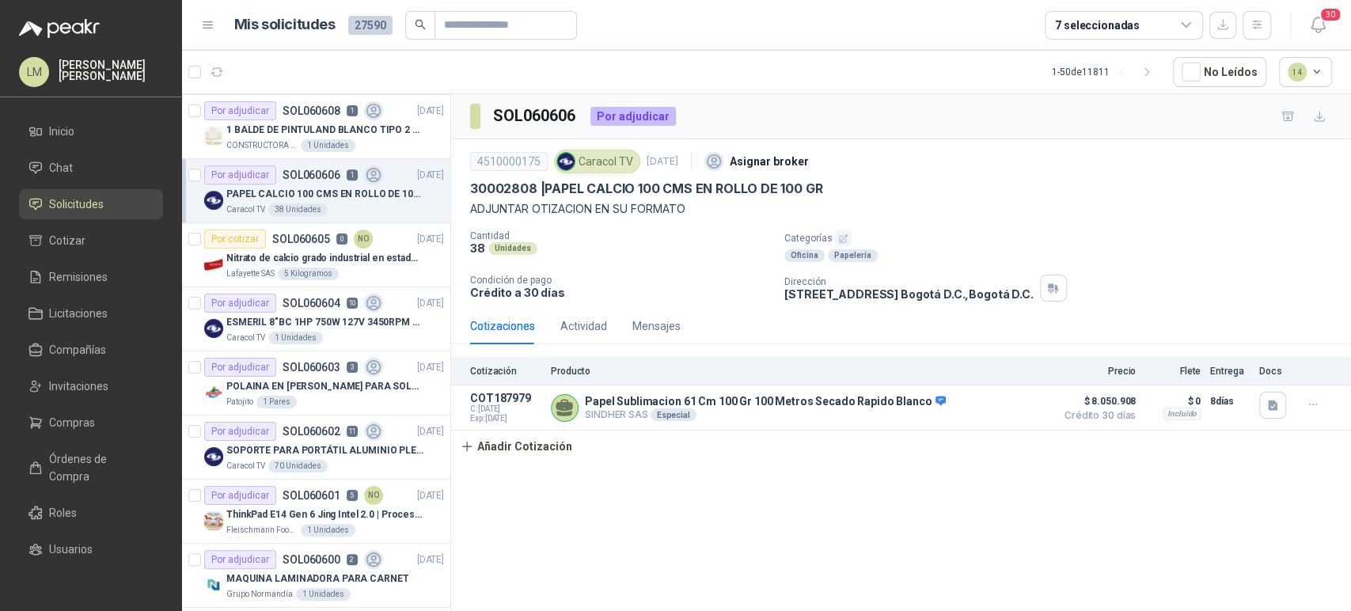
scroll to position [530, 0]
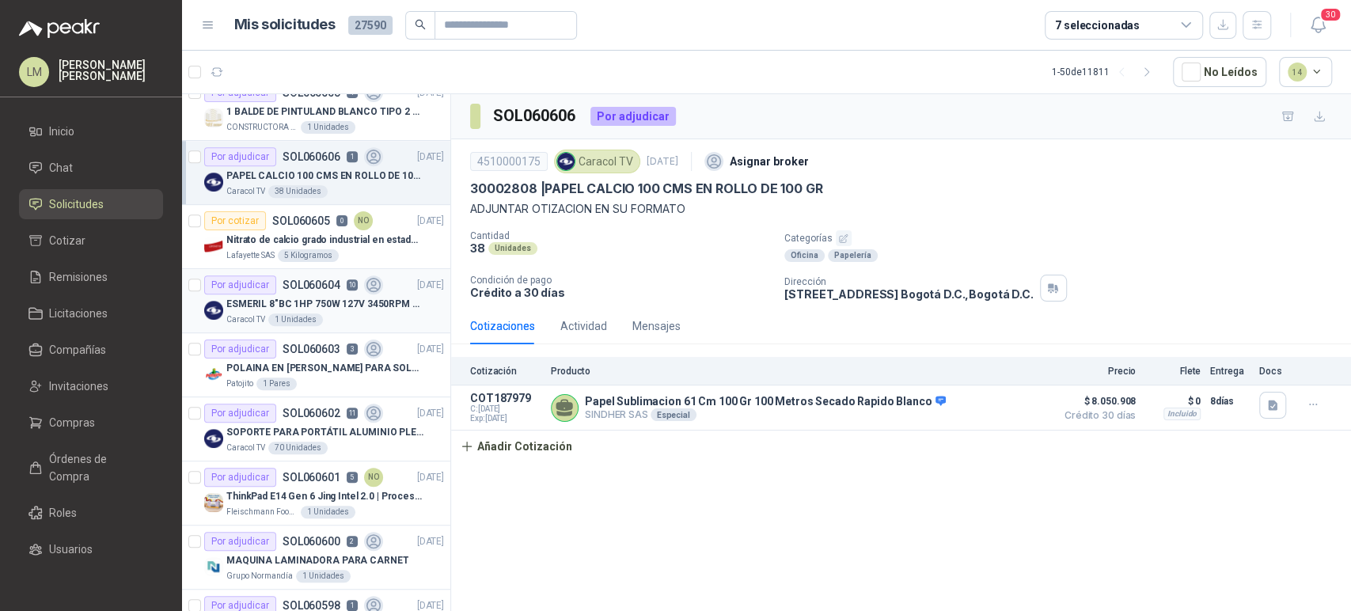
click at [325, 318] on div "Caracol TV 1 Unidades" at bounding box center [335, 320] width 218 height 13
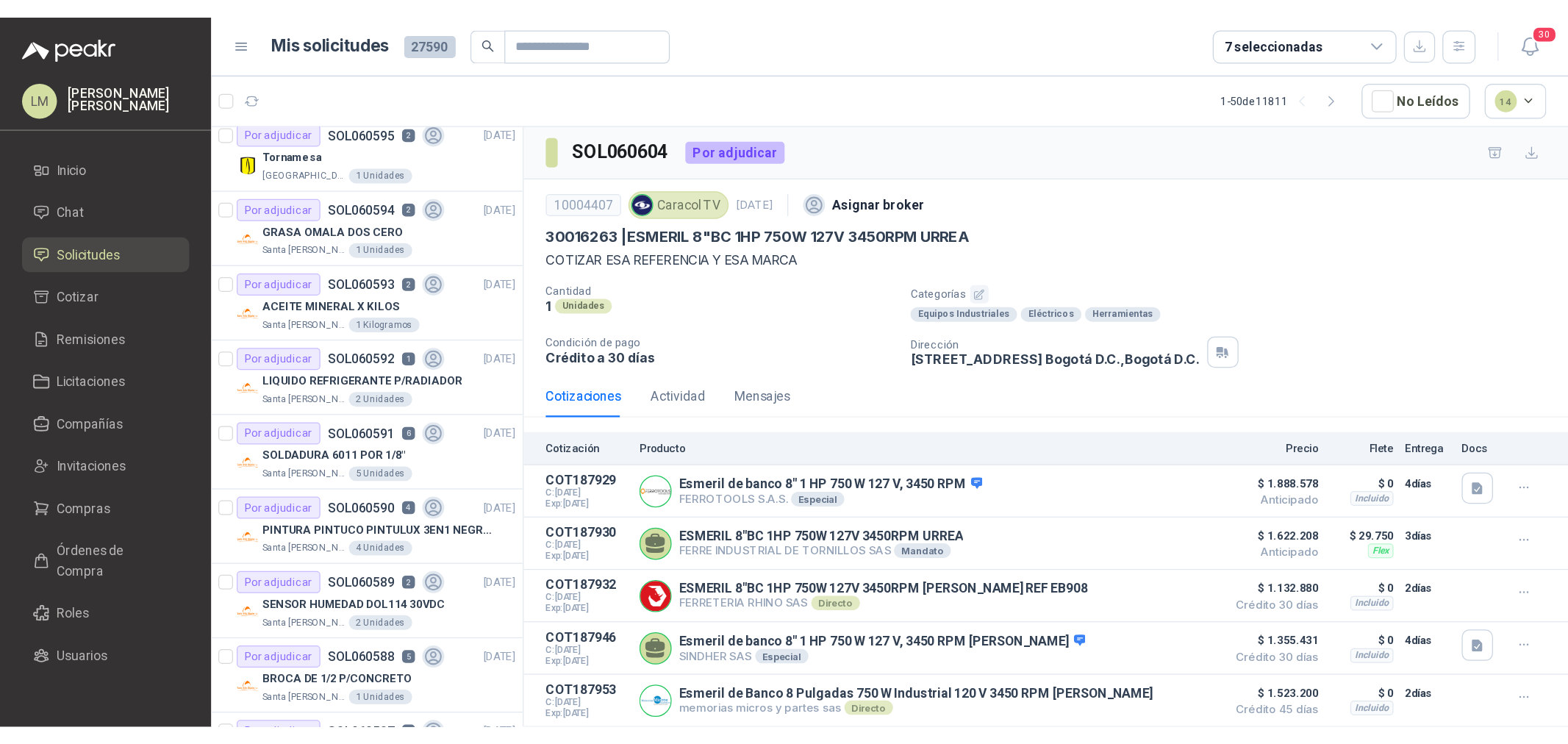
scroll to position [1141, 0]
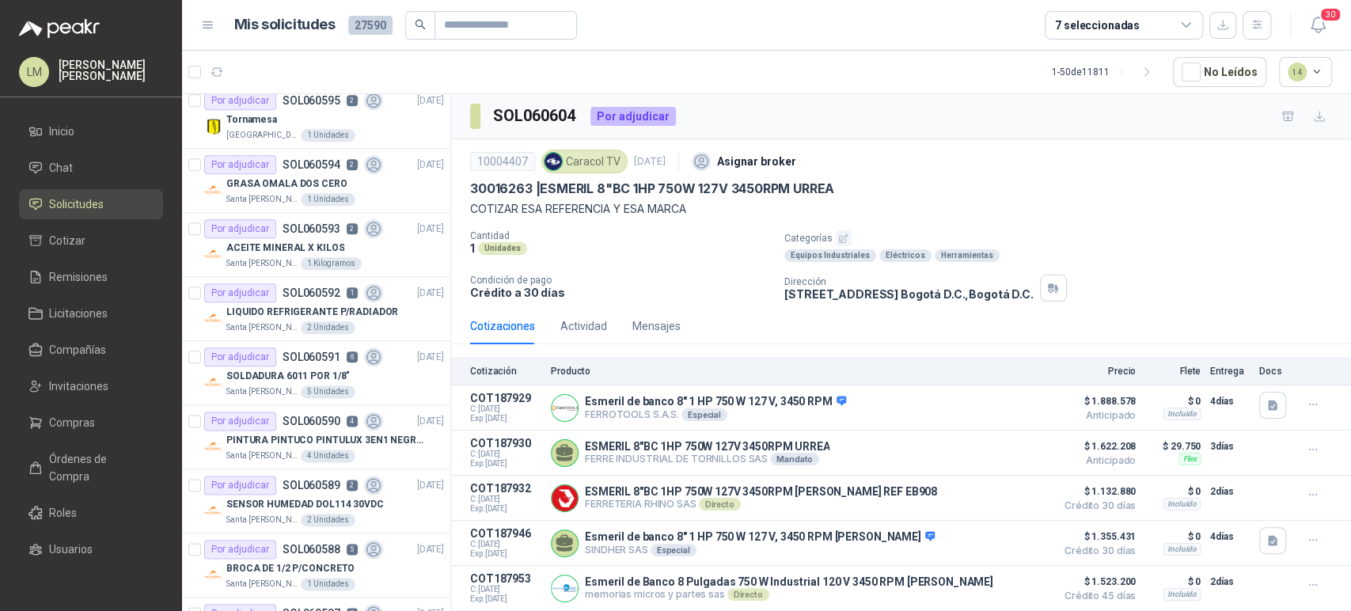
click at [1133, 21] on div "7 seleccionadas" at bounding box center [1097, 25] width 85 height 17
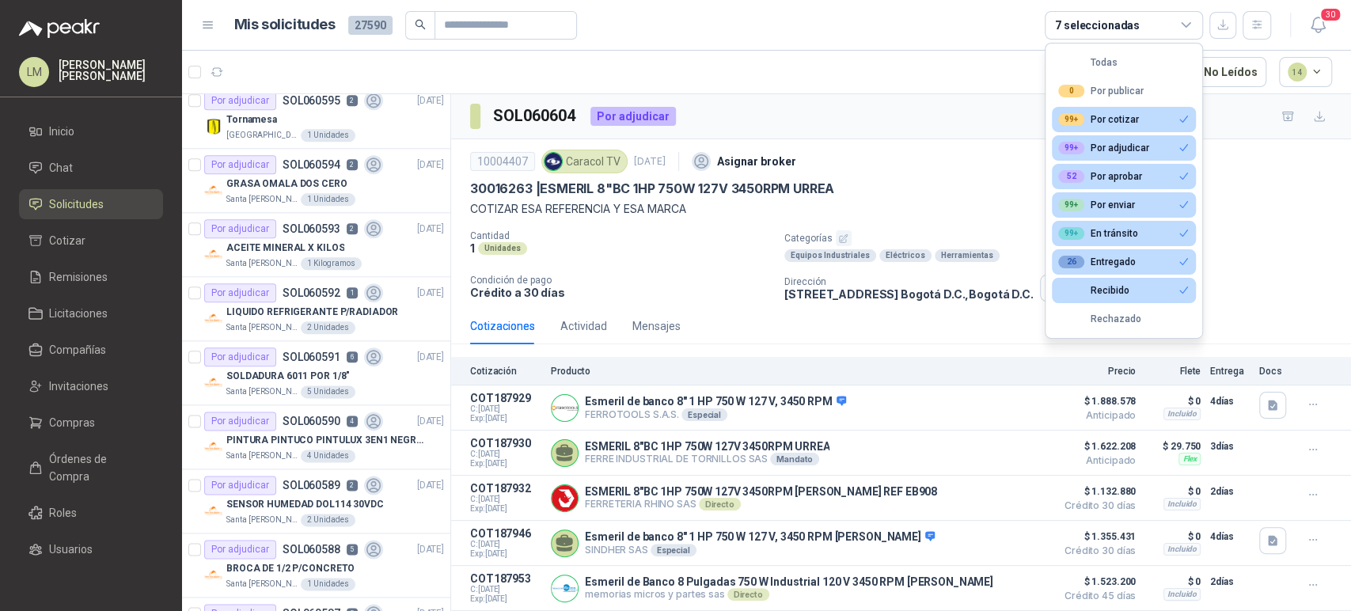
click at [773, 141] on div "10004407 Caracol TV [DATE] Asignar broker 30016263 | ESMERIL 8"BC 1HP 750W 127V…" at bounding box center [901, 223] width 900 height 169
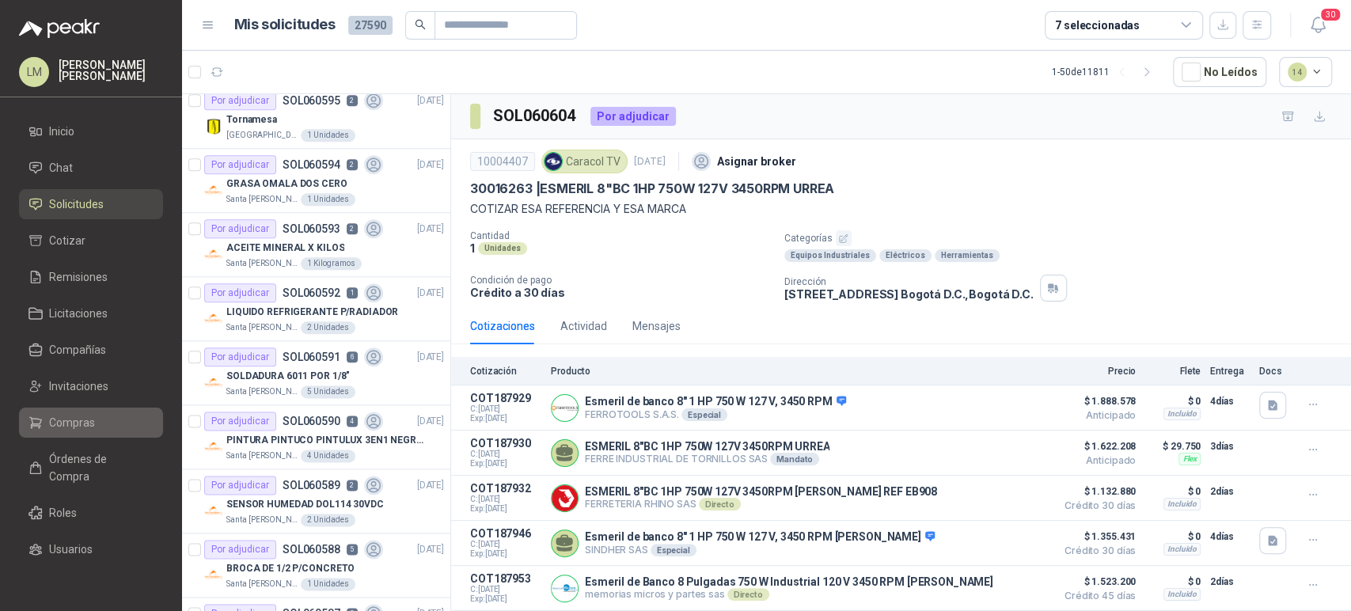
click at [78, 416] on span "Compras" at bounding box center [72, 422] width 46 height 17
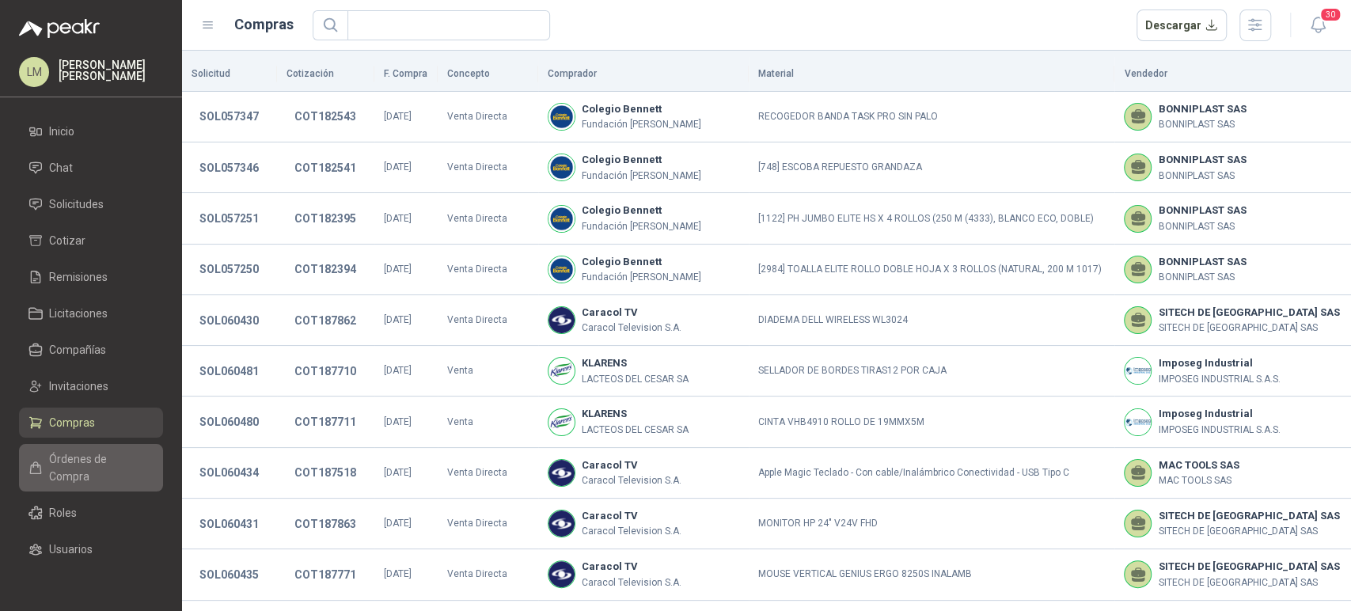
click at [68, 460] on span "Órdenes de Compra" at bounding box center [98, 467] width 99 height 35
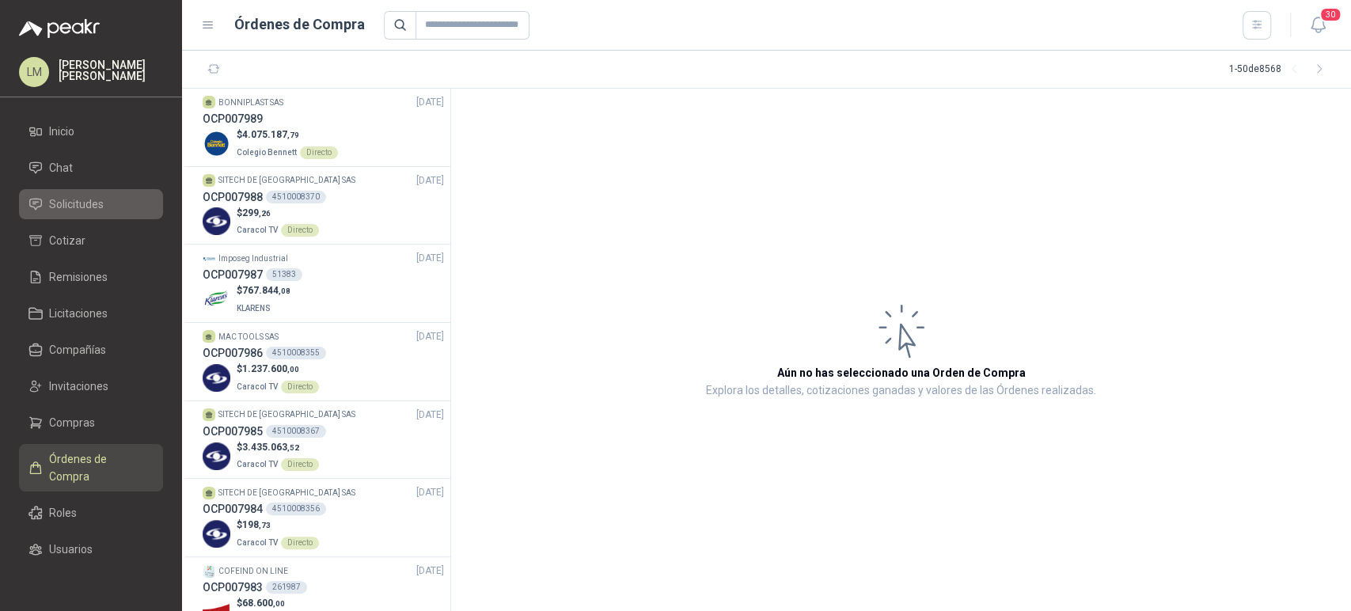
click at [59, 200] on span "Solicitudes" at bounding box center [76, 204] width 55 height 17
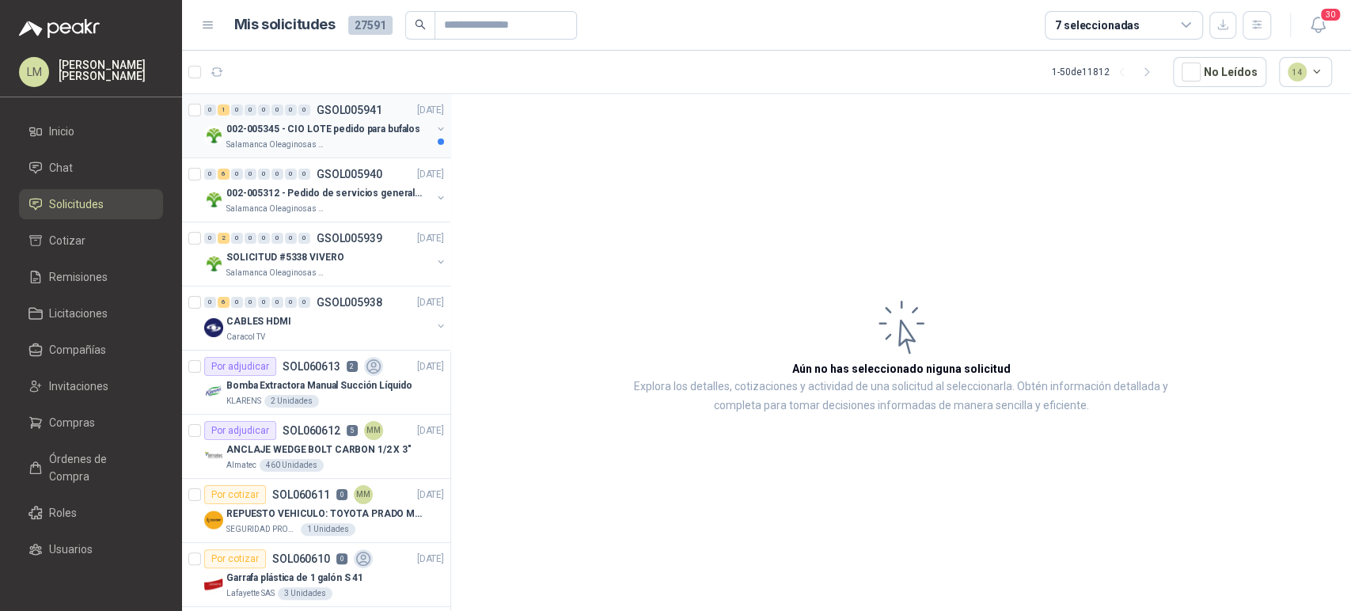
click at [332, 130] on p "002-005345 - CIO LOTE pedido para bufalos" at bounding box center [323, 129] width 194 height 15
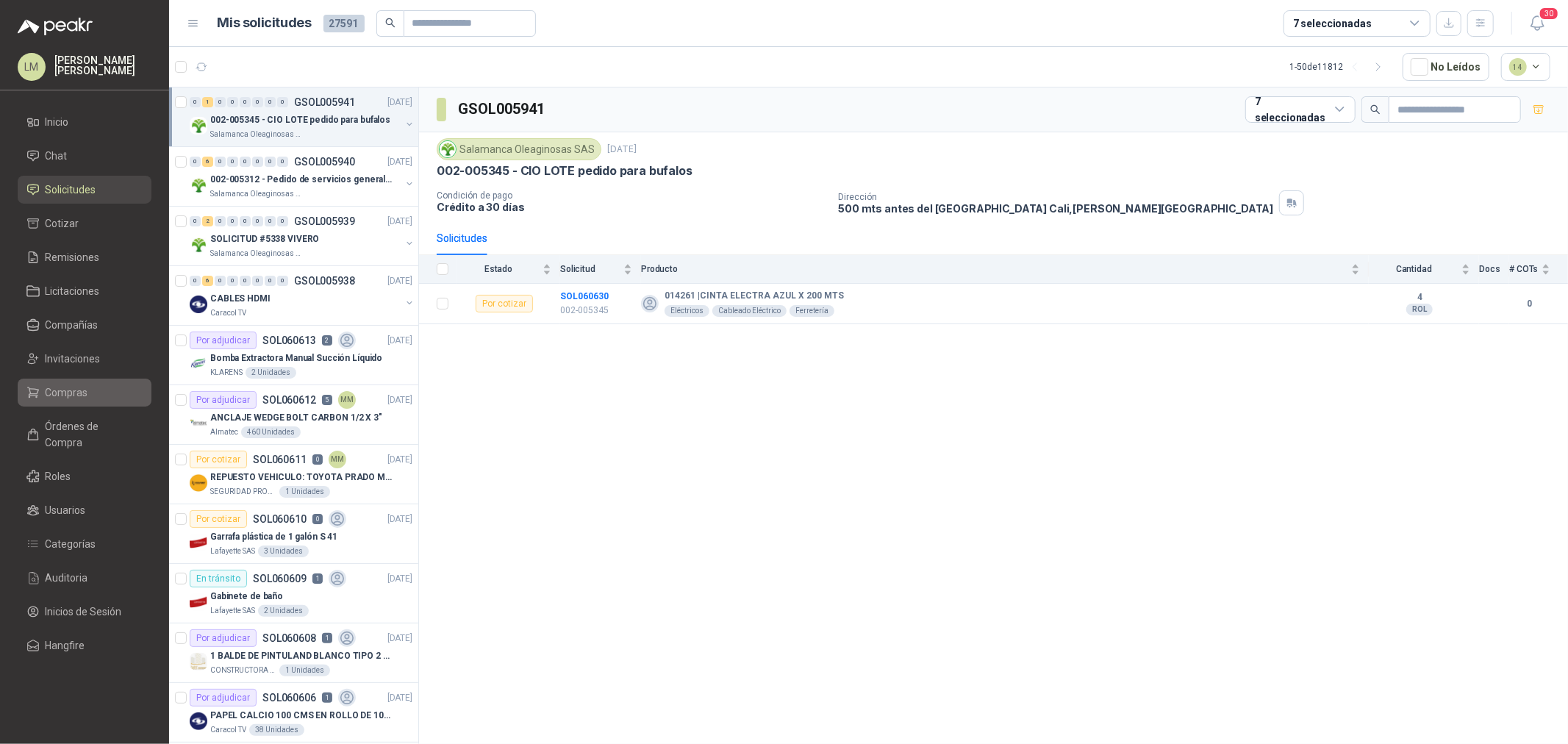
click at [83, 391] on span "Compras" at bounding box center [67, 392] width 43 height 16
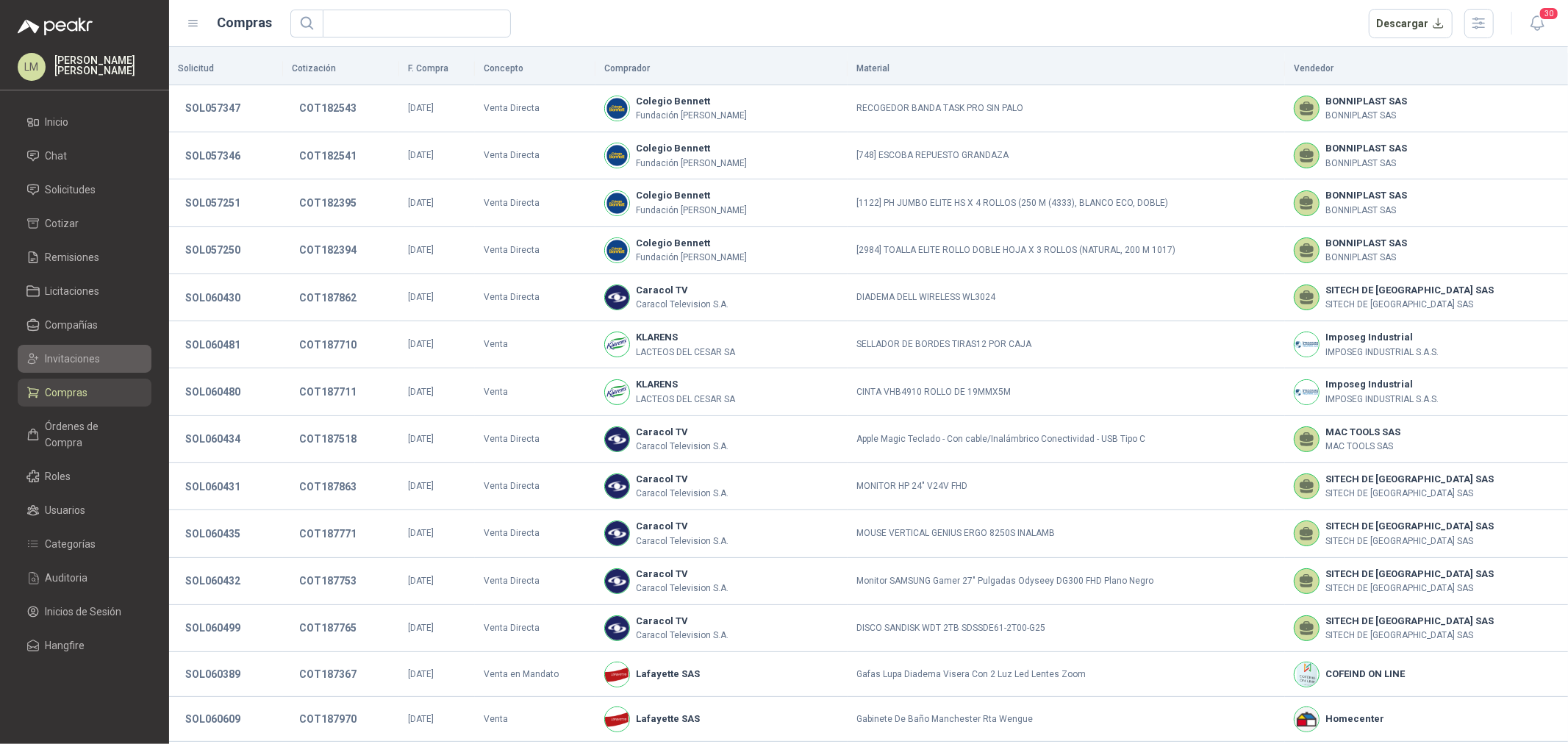
click at [70, 355] on span "Invitaciones" at bounding box center [72, 359] width 55 height 16
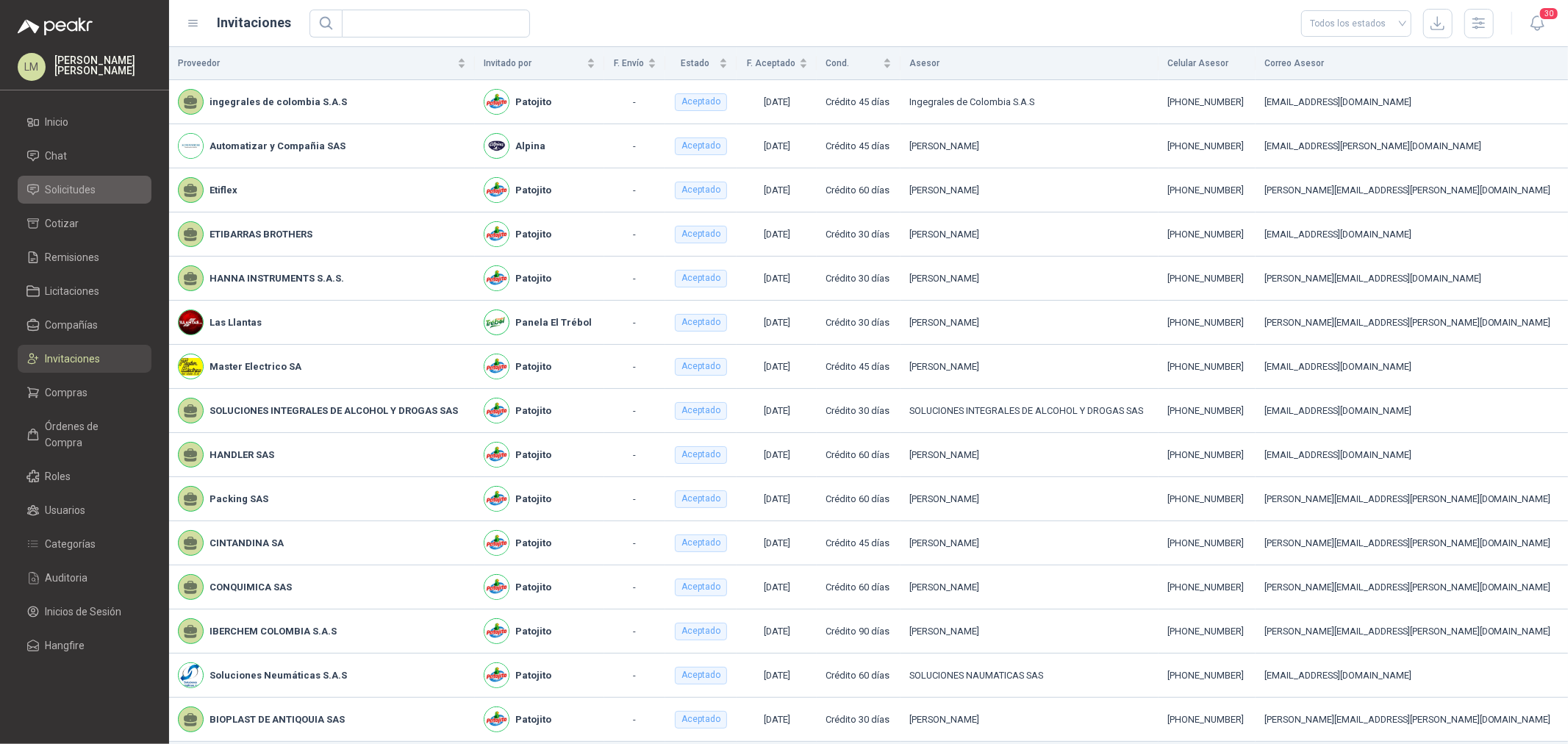
click at [66, 186] on span "Solicitudes" at bounding box center [71, 189] width 51 height 16
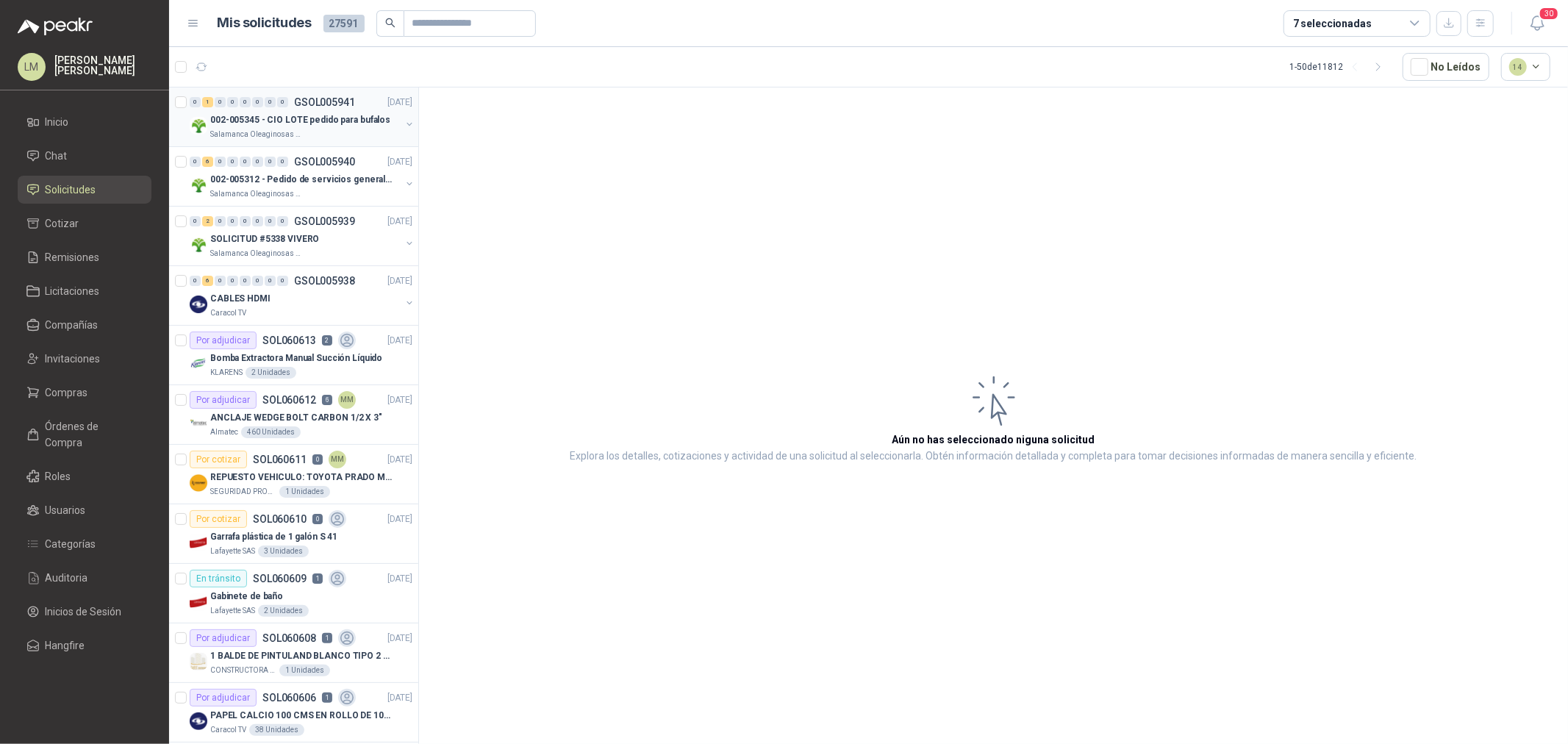
click at [253, 109] on div "0 1 0 0 0 0 0 0 GSOL005941 [DATE]" at bounding box center [302, 102] width 226 height 18
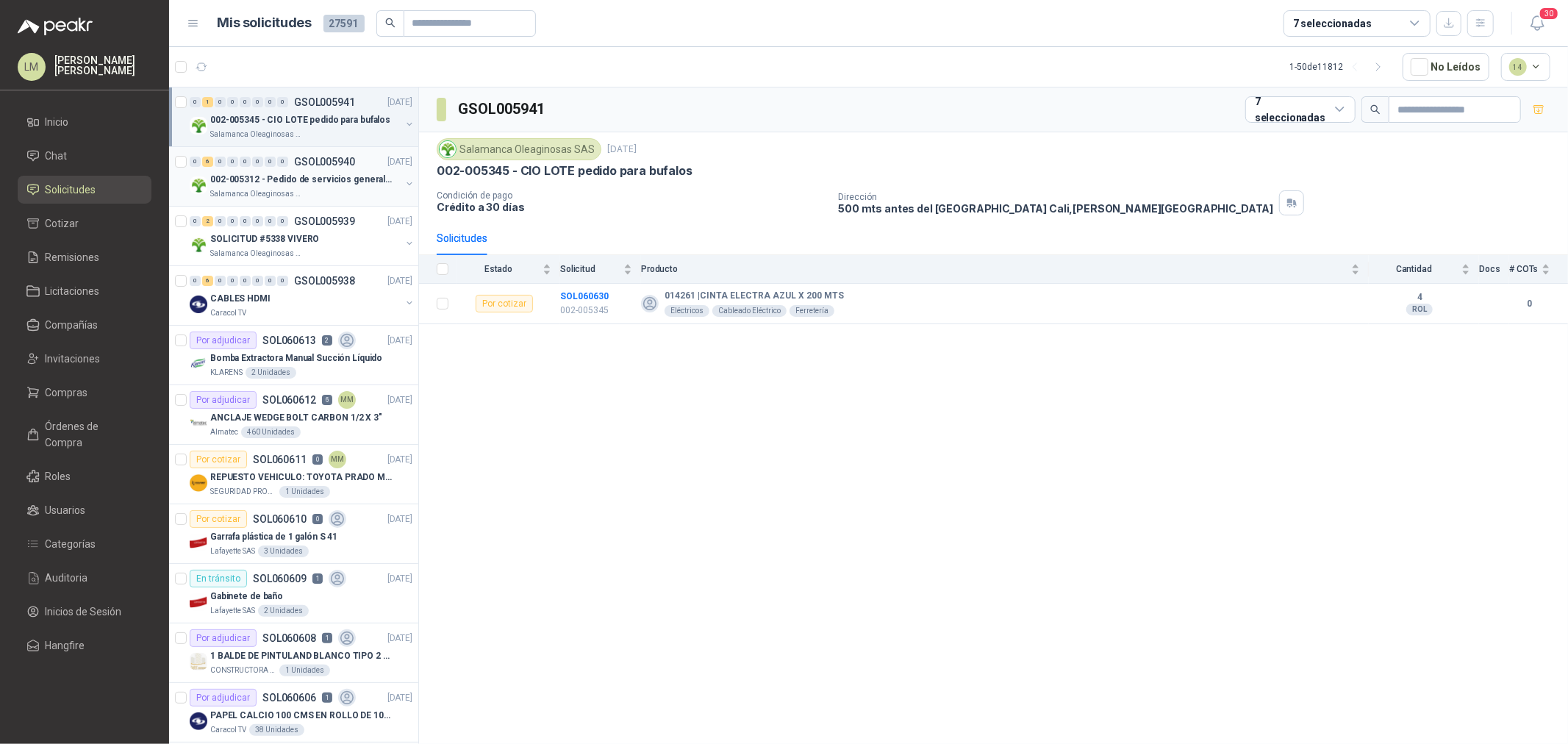
click at [304, 174] on p "002-005312 - Pedido de servicios generales CASA RO" at bounding box center [301, 179] width 183 height 14
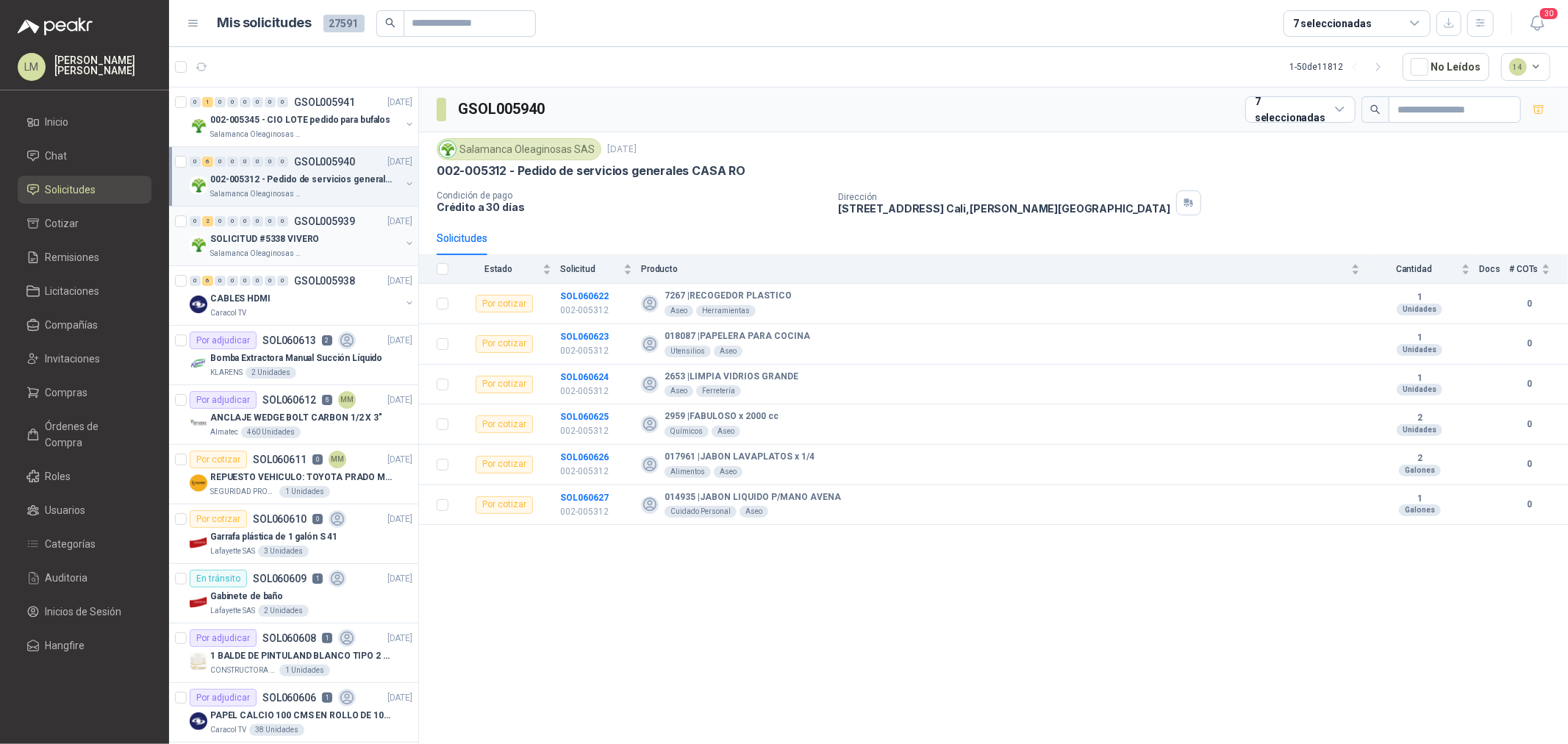
click at [285, 249] on p "Salamanca Oleaginosas SAS" at bounding box center [256, 254] width 93 height 12
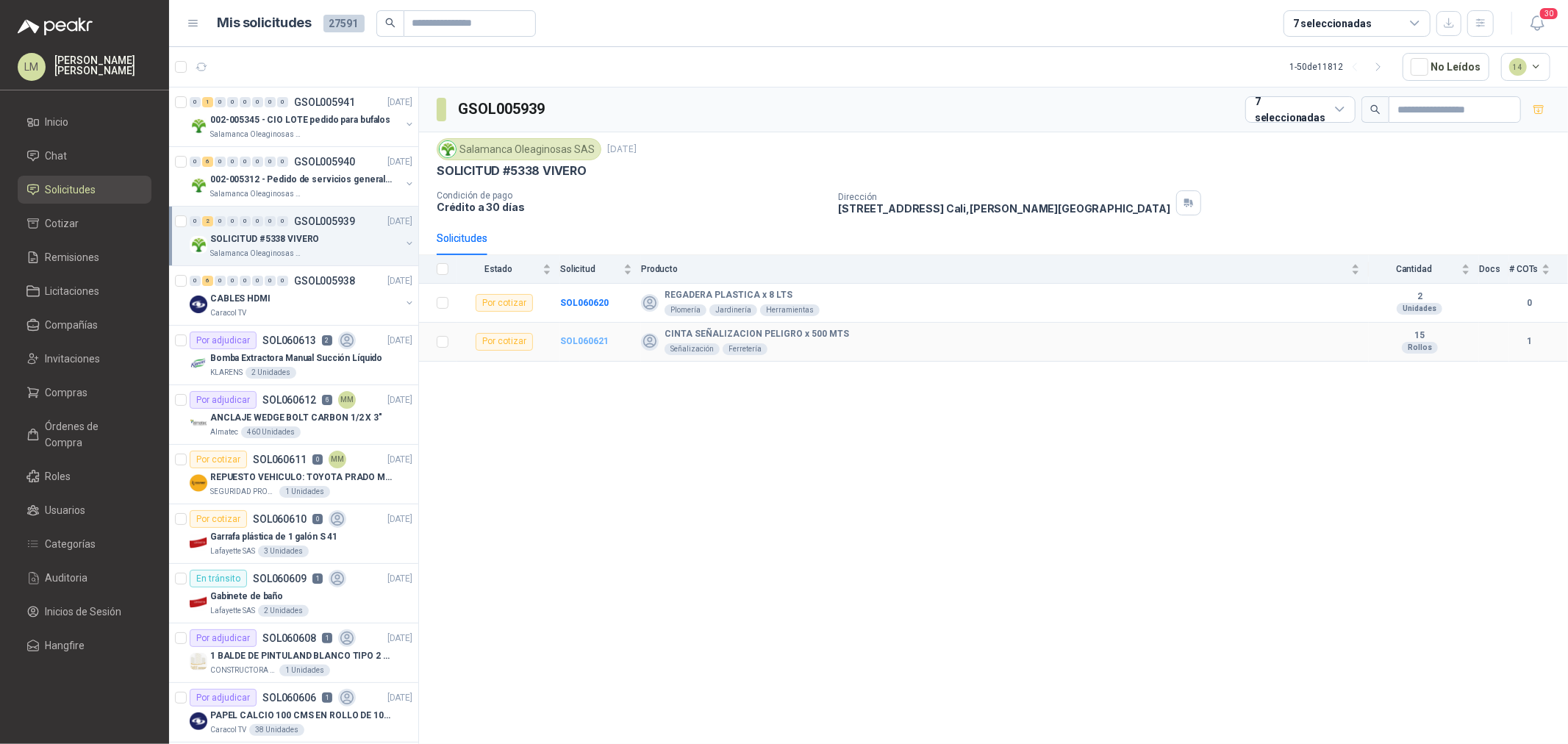
click at [595, 339] on b "SOL060621" at bounding box center [584, 341] width 48 height 10
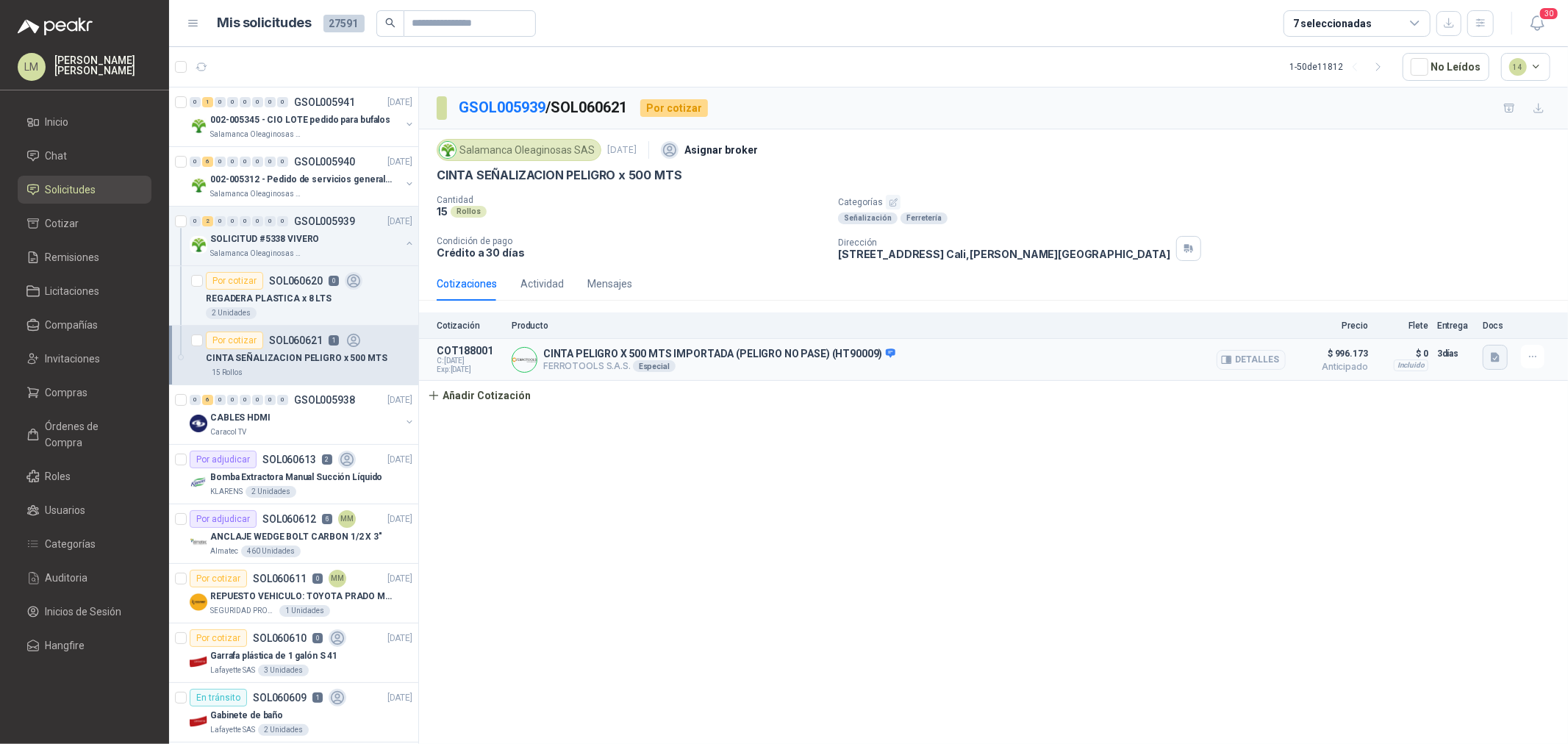
click at [1254, 359] on icon "button" at bounding box center [1496, 358] width 9 height 9
click at [1254, 327] on button "image.png" at bounding box center [1466, 325] width 64 height 16
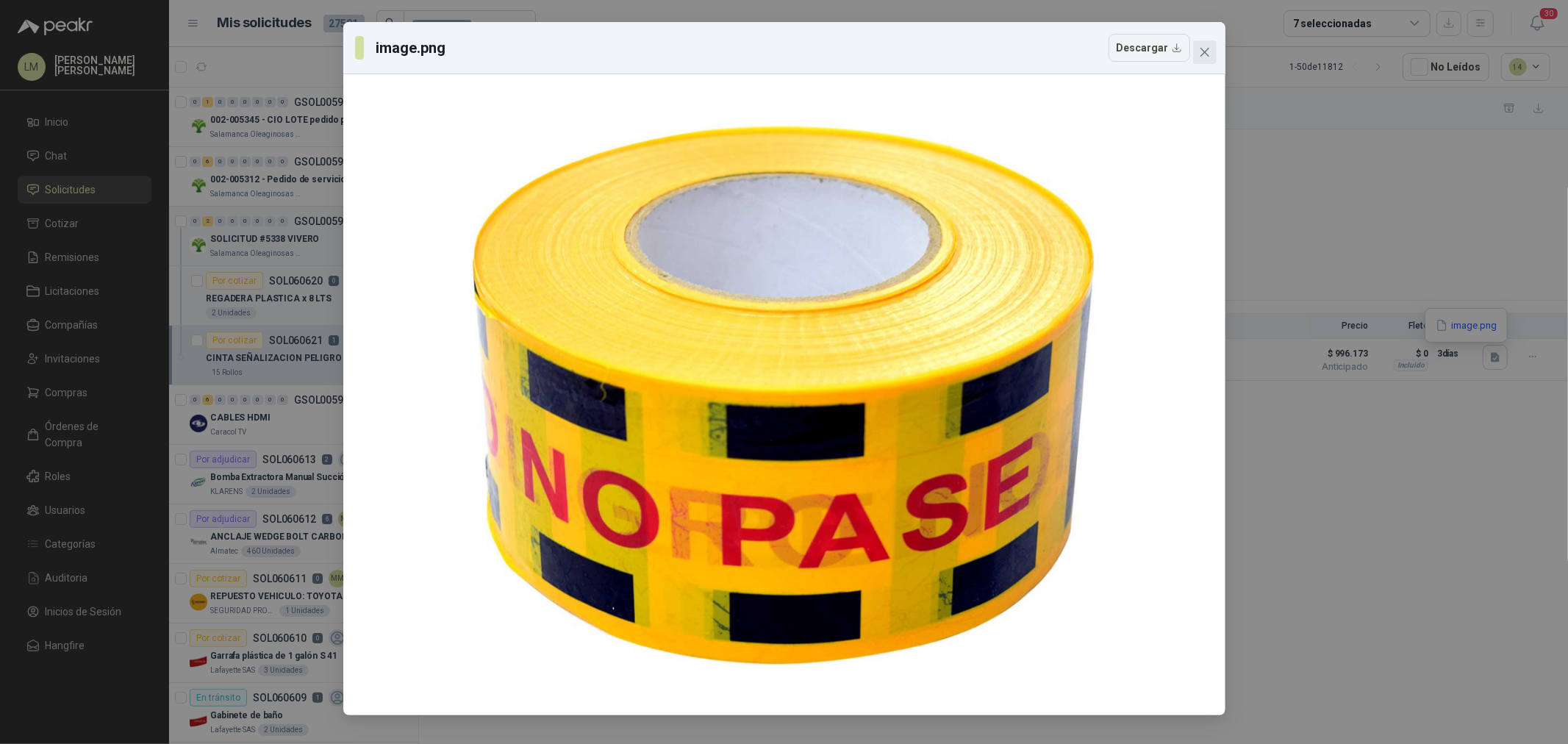
click at [1207, 50] on icon "close" at bounding box center [1204, 52] width 12 height 12
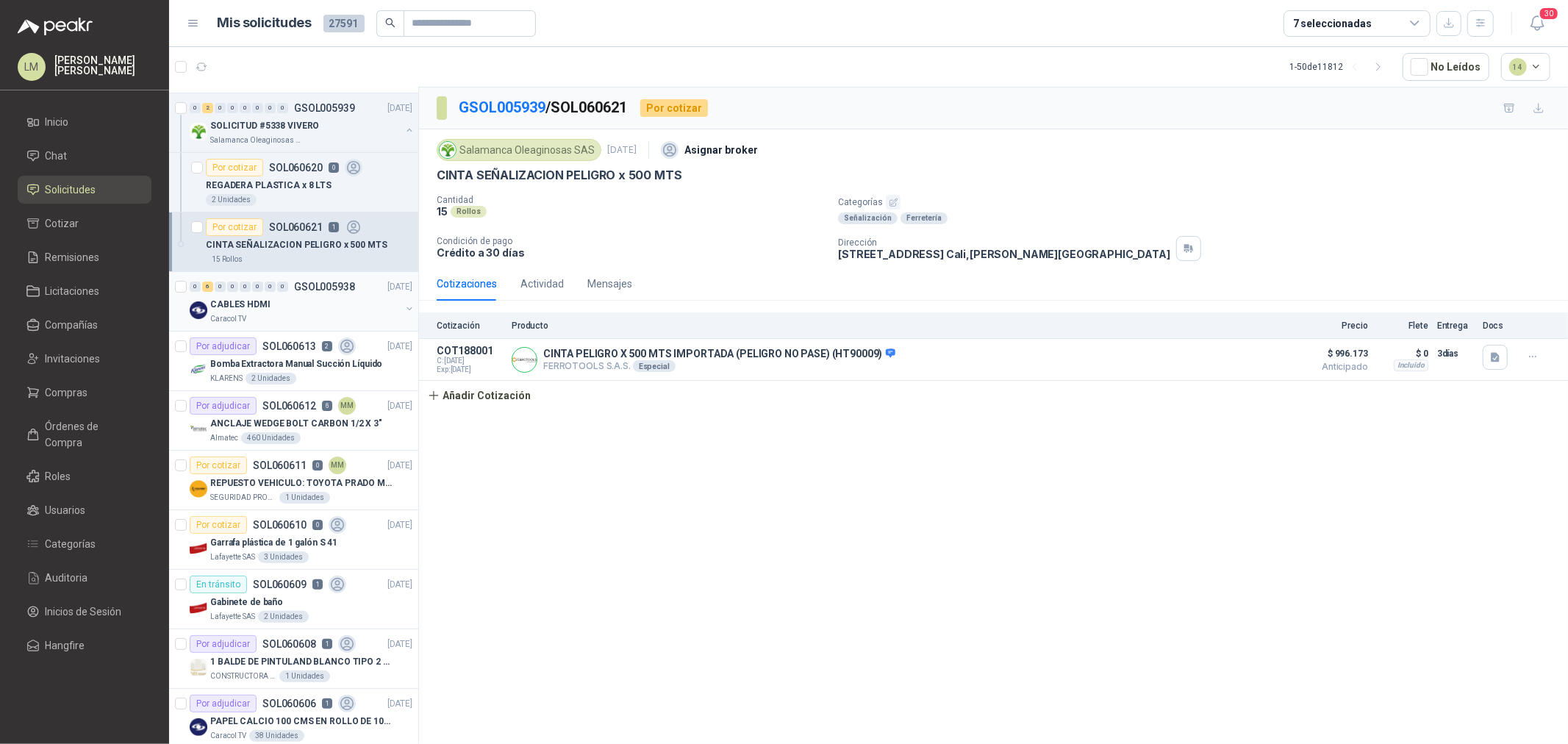
scroll to position [163, 0]
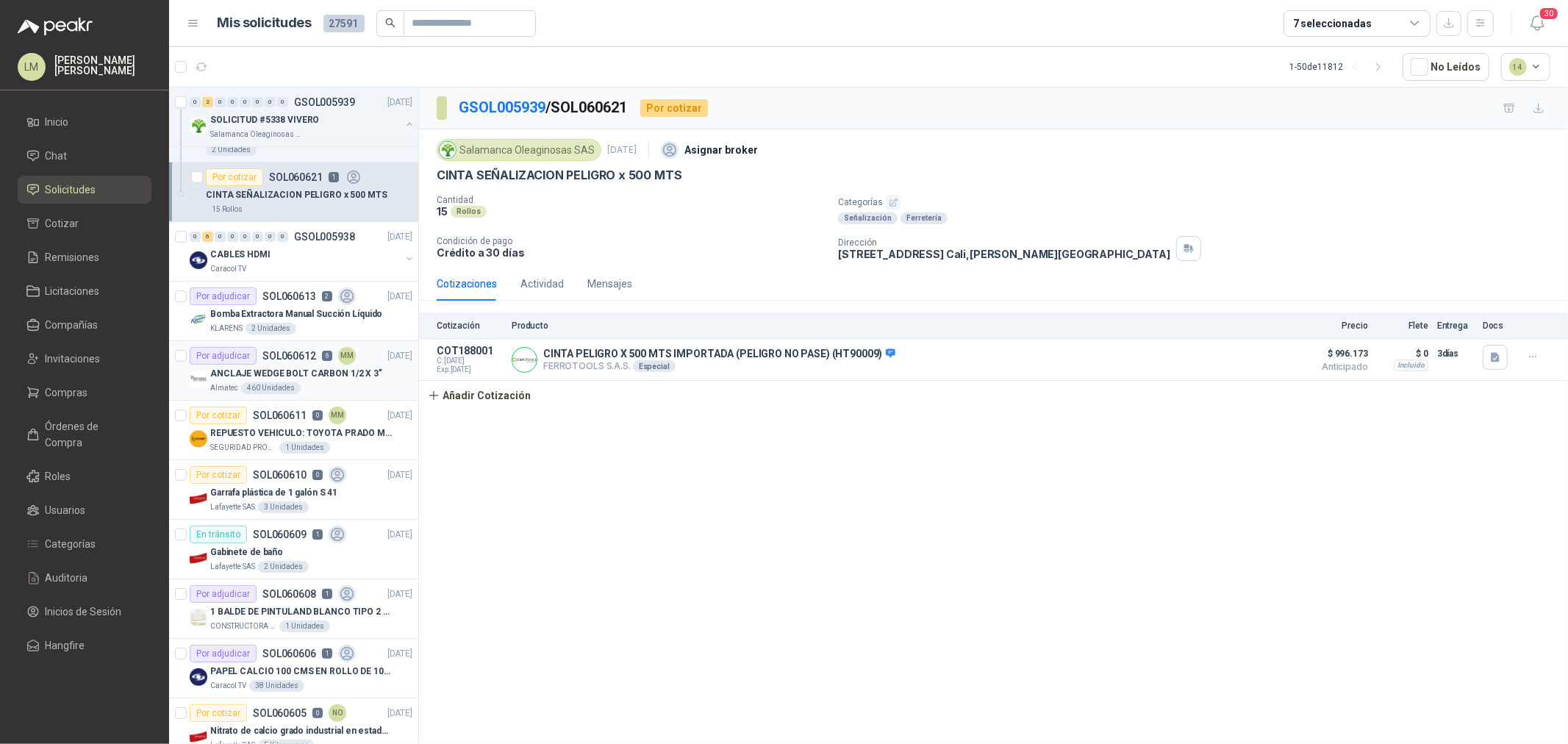
click at [269, 369] on p "ANCLAJE WEDGE BOLT CARBON 1/2 X 3"" at bounding box center [295, 373] width 172 height 14
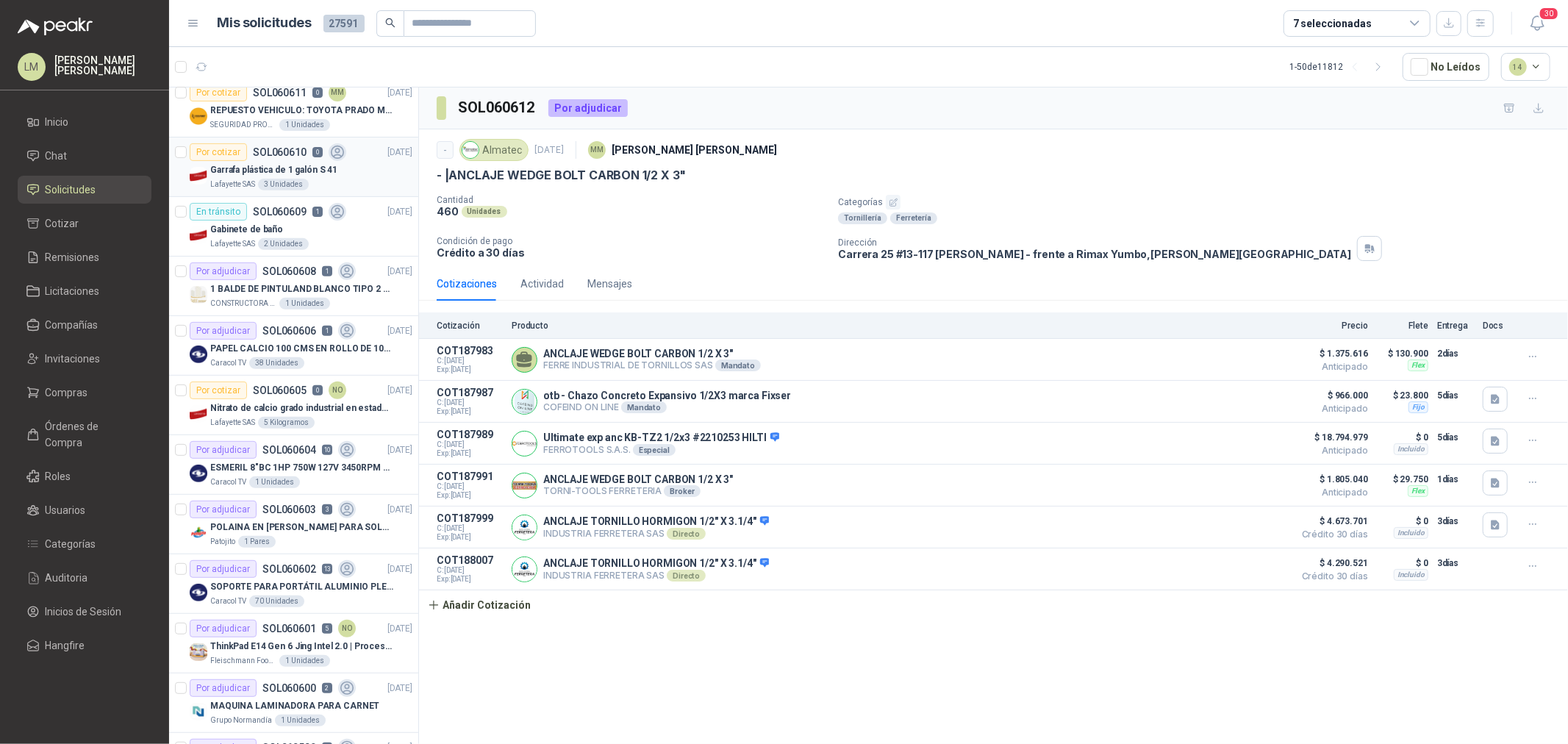
scroll to position [489, 0]
click at [276, 567] on p "SOPORTE PARA PORTÁTIL ALUMINIO PLEGABLE VTA" at bounding box center [301, 583] width 183 height 14
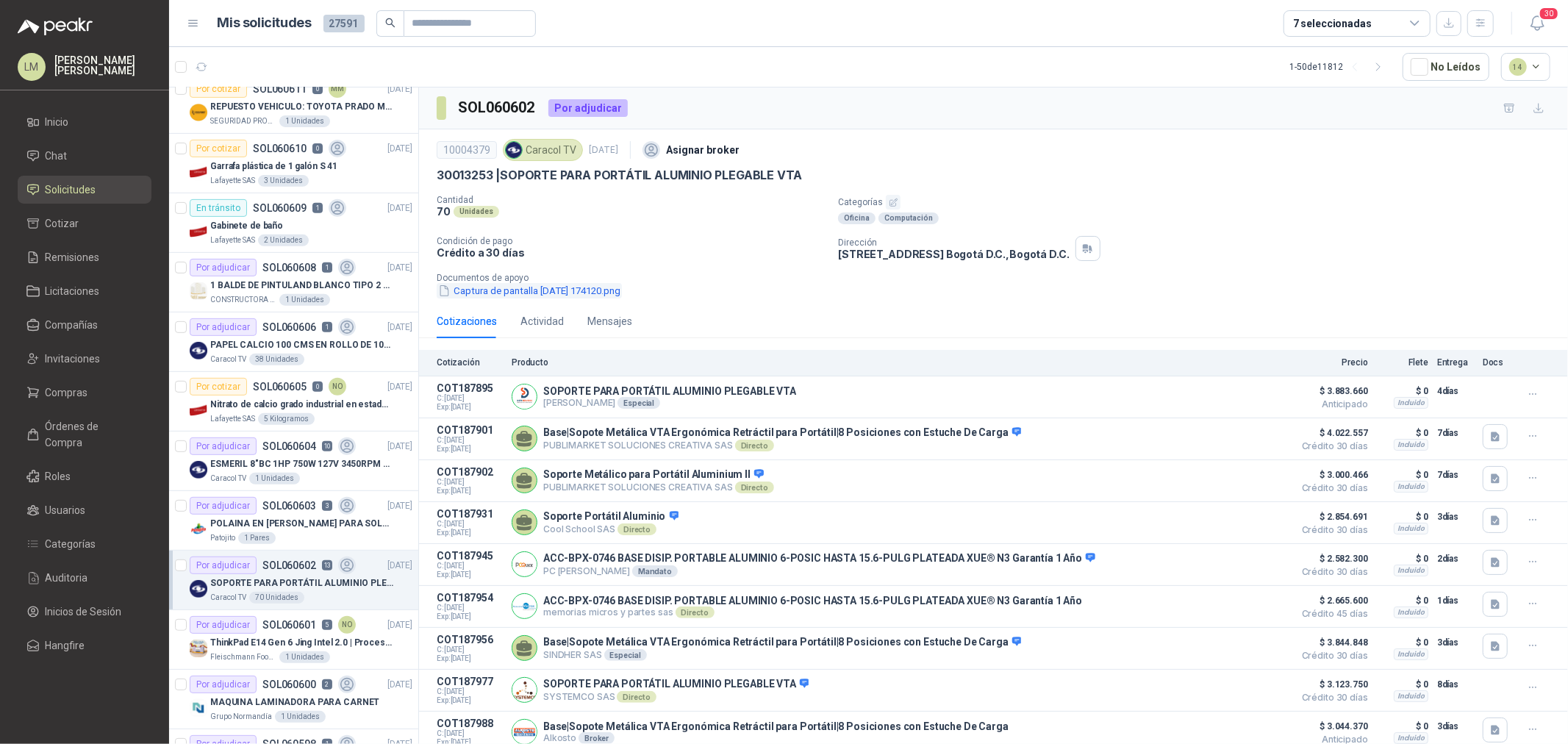
click at [607, 292] on button "Captura de pantalla [DATE] 174120.png" at bounding box center [529, 291] width 186 height 16
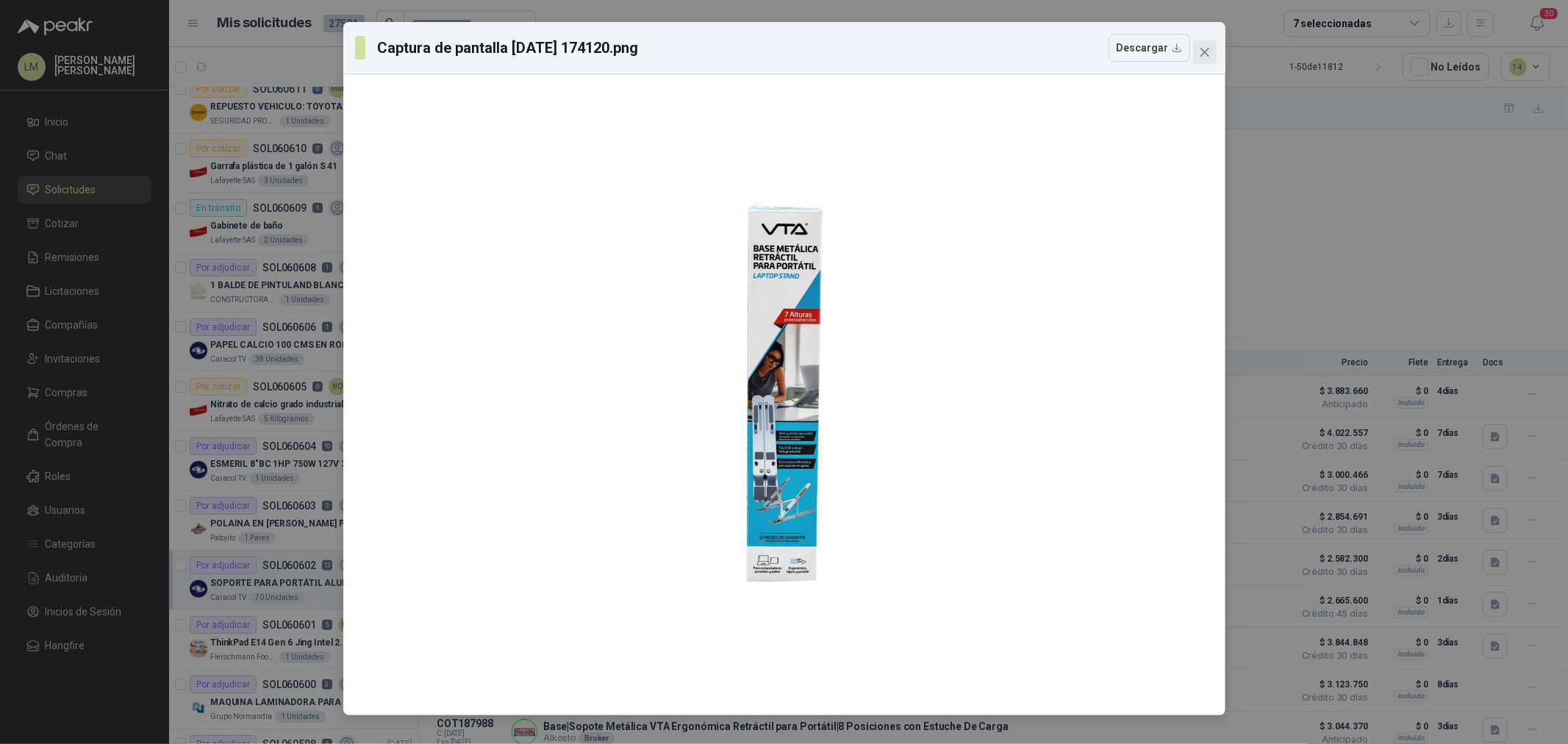
click at [1212, 48] on span "Close" at bounding box center [1204, 52] width 23 height 12
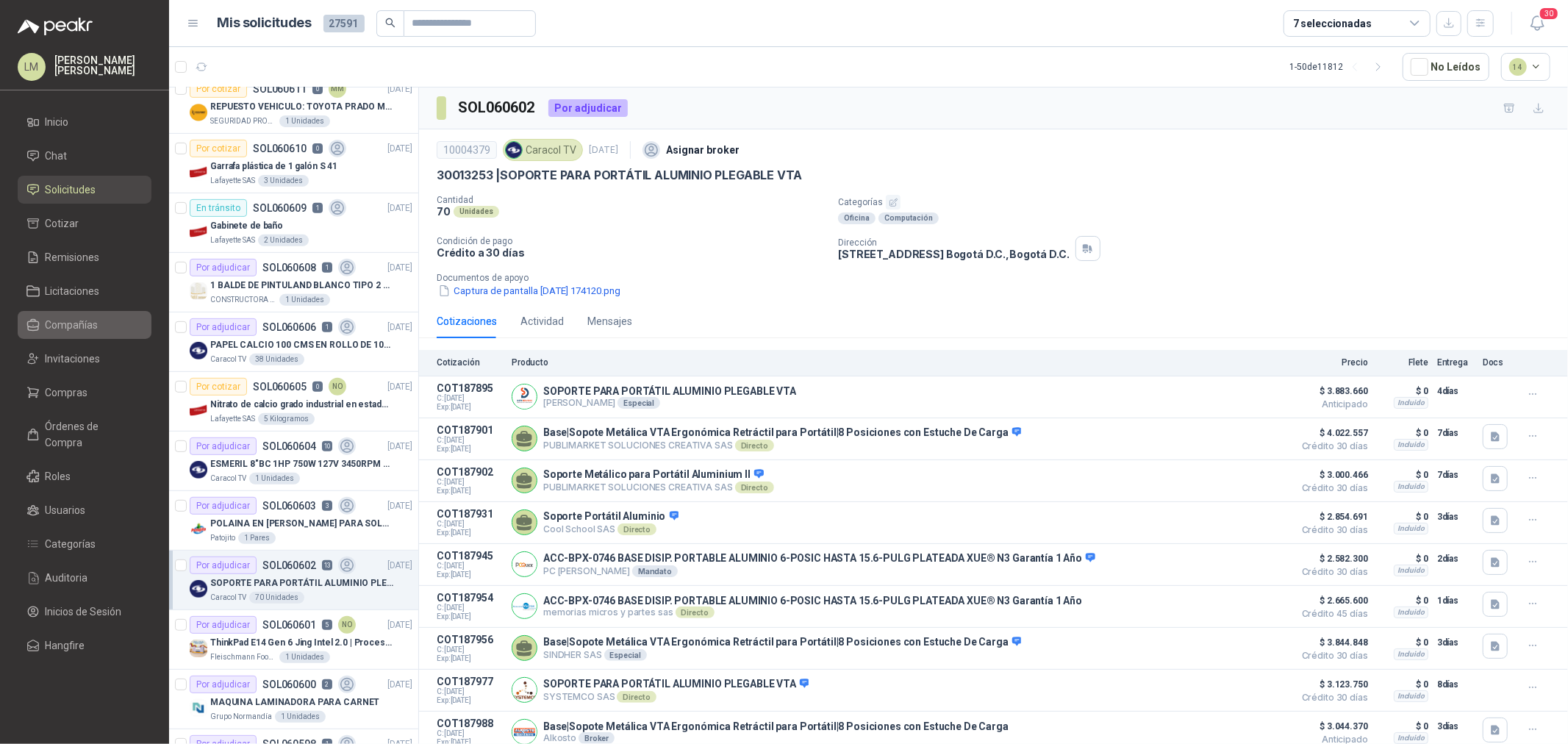
click at [77, 321] on span "Compañías" at bounding box center [71, 324] width 53 height 16
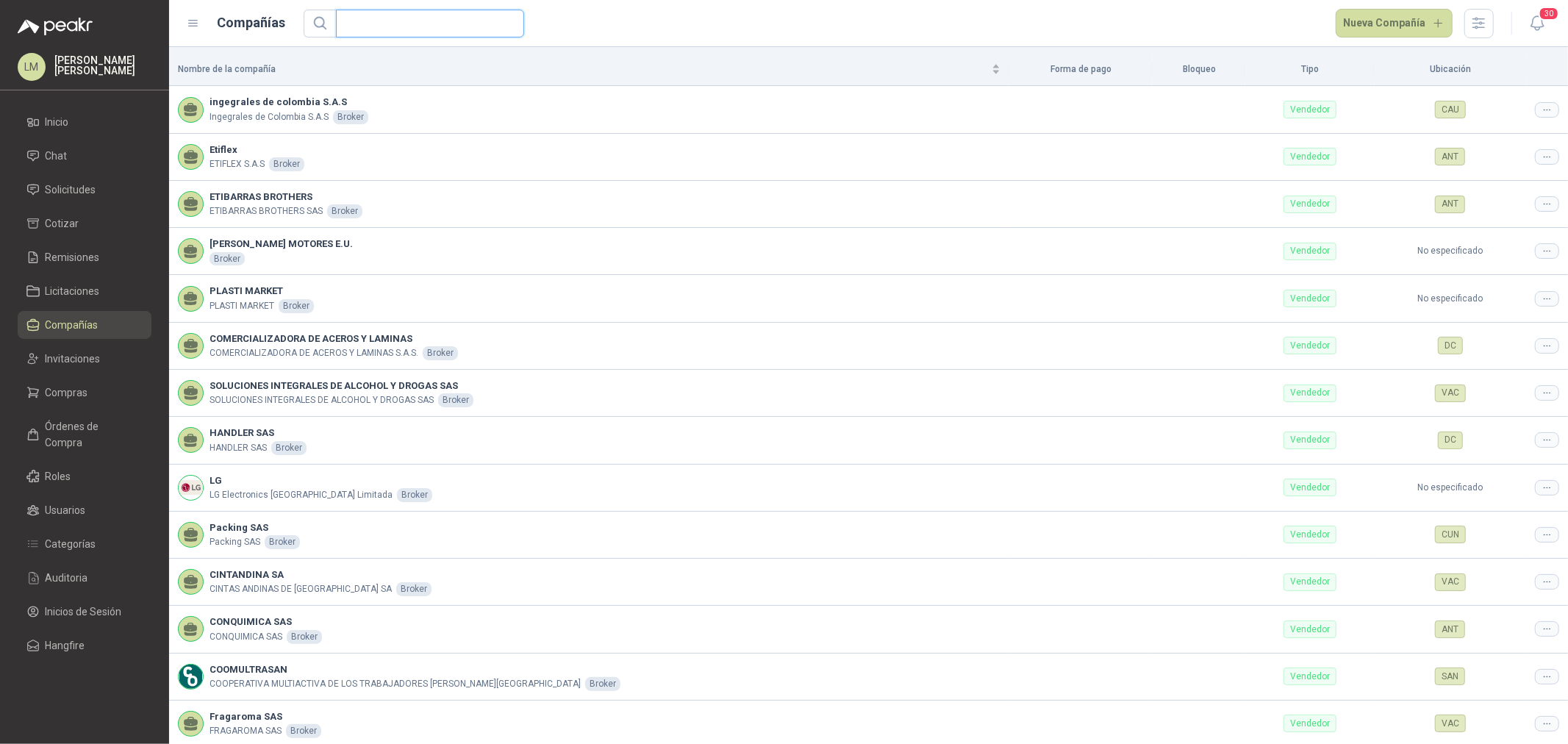
click at [379, 16] on input "text" at bounding box center [423, 23] width 159 height 27
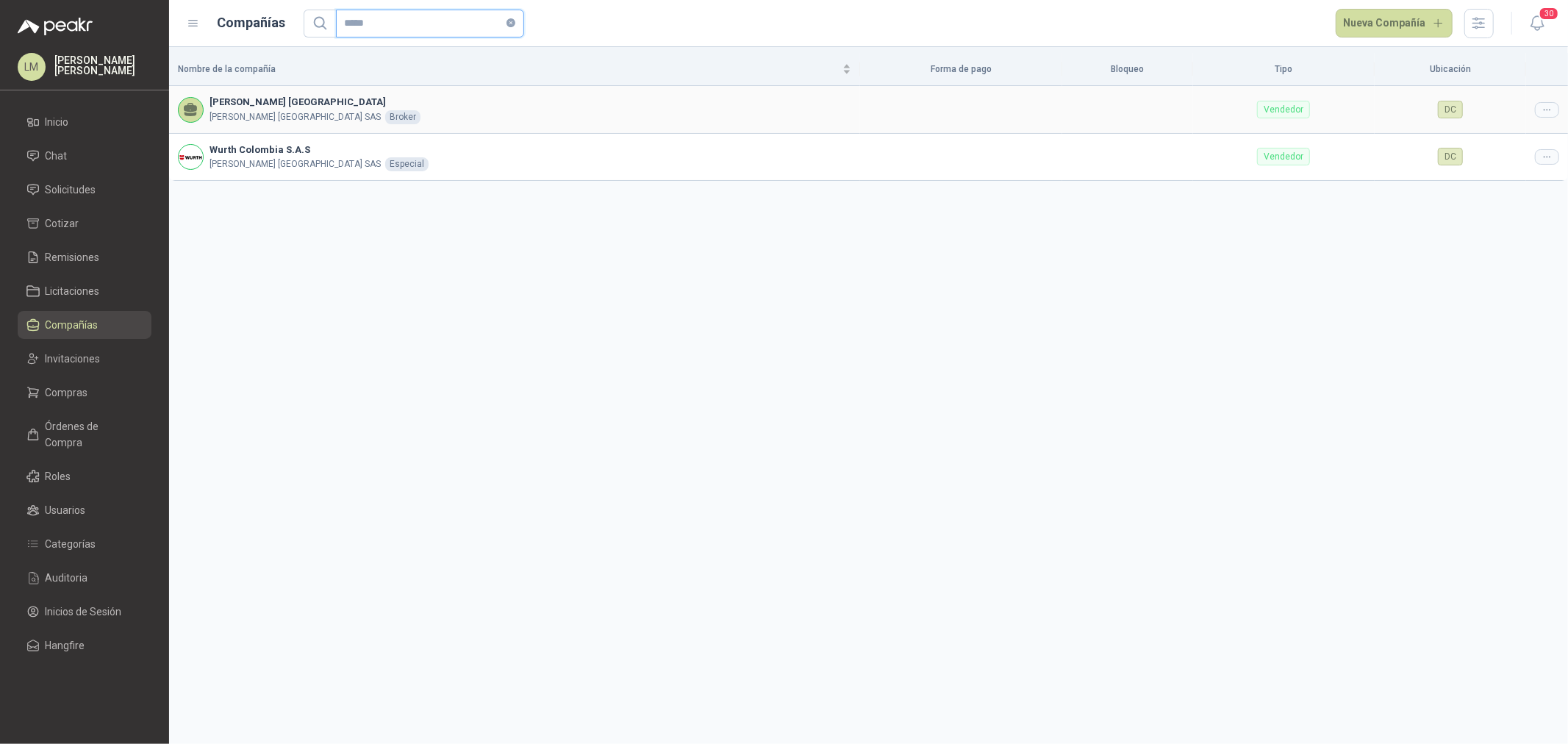
type input "*****"
click at [1254, 106] on icon at bounding box center [1547, 110] width 11 height 11
click at [1254, 136] on span "Editar compañía" at bounding box center [1510, 135] width 76 height 16
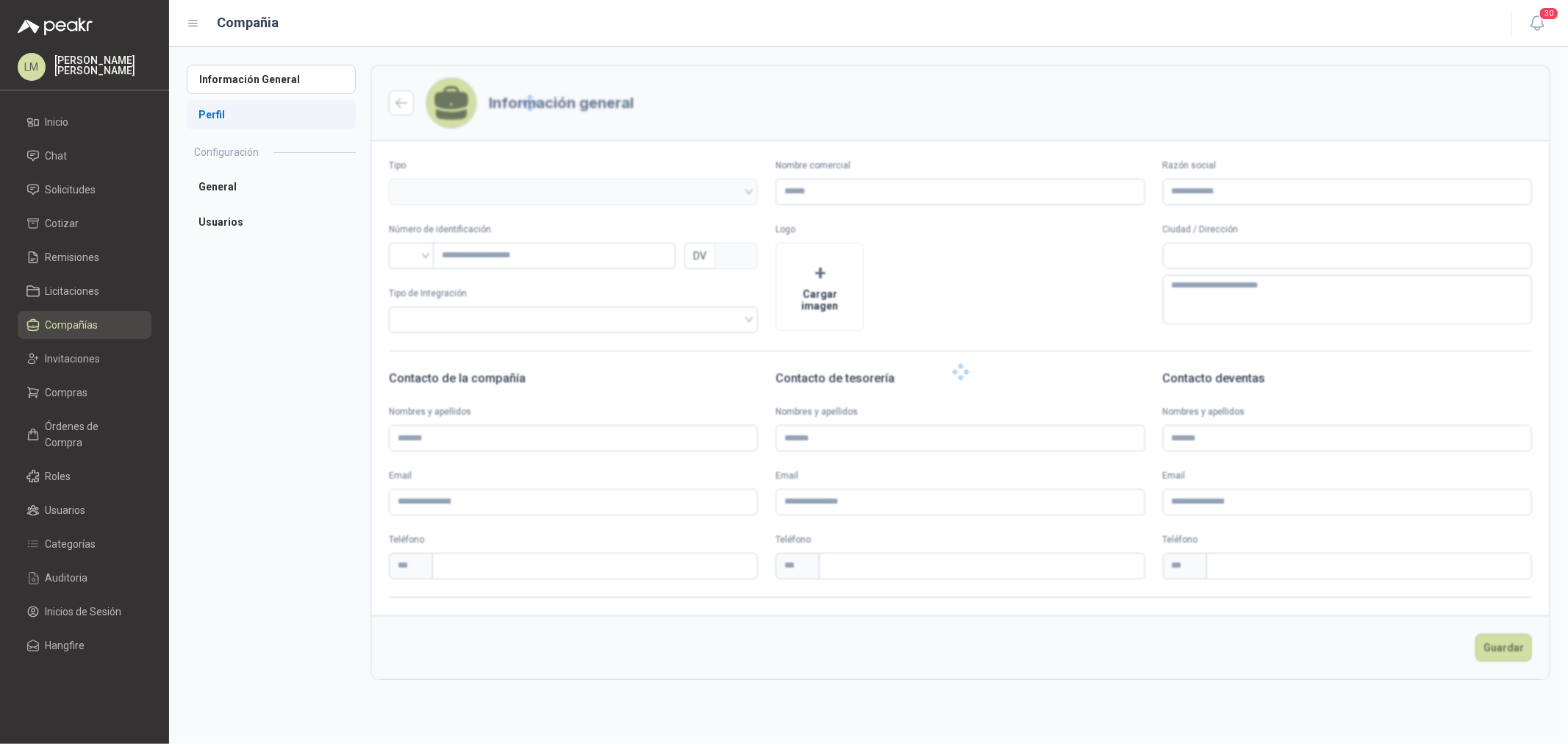
type input "**********"
type input "*"
type textarea "**********"
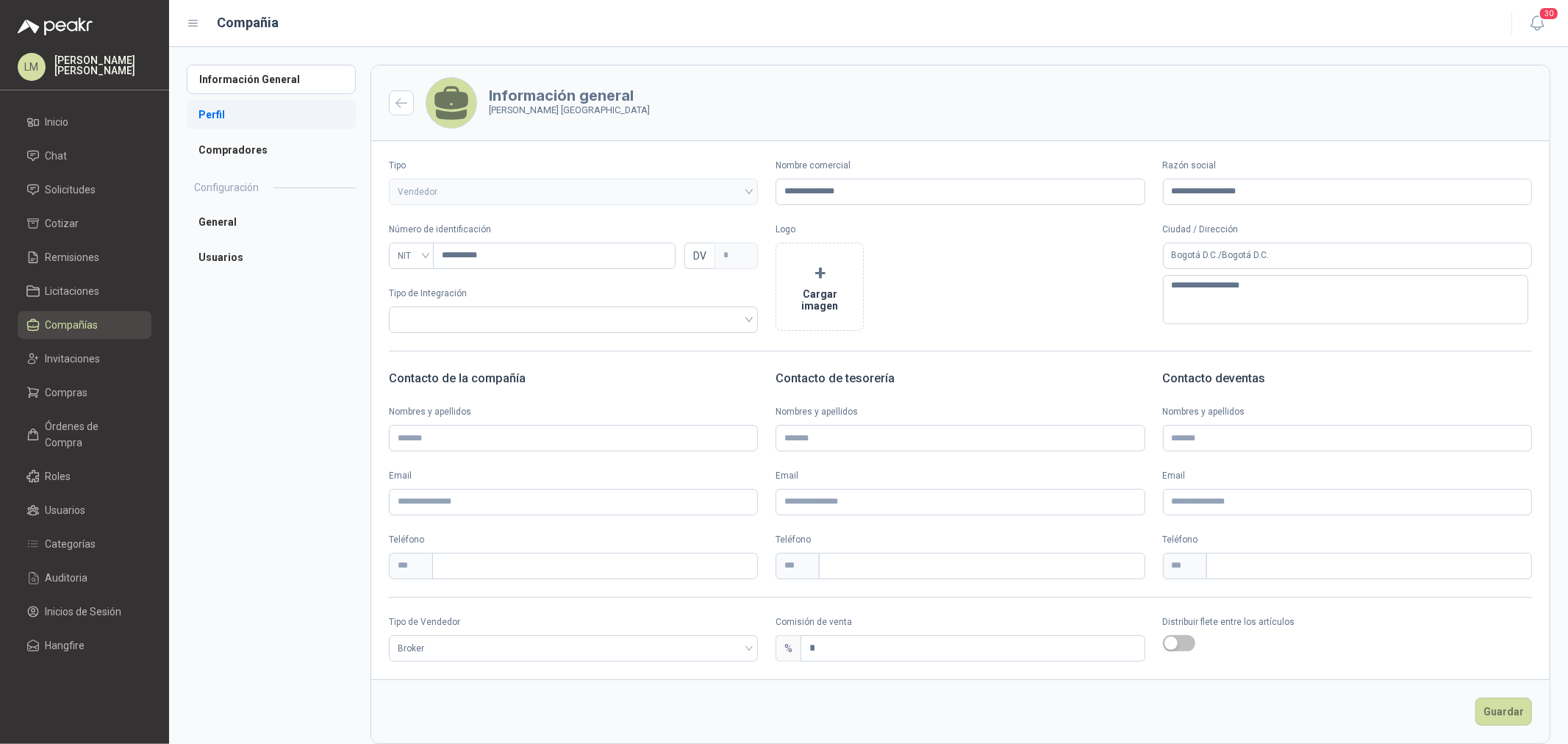
click at [225, 119] on li "Perfil" at bounding box center [271, 115] width 169 height 30
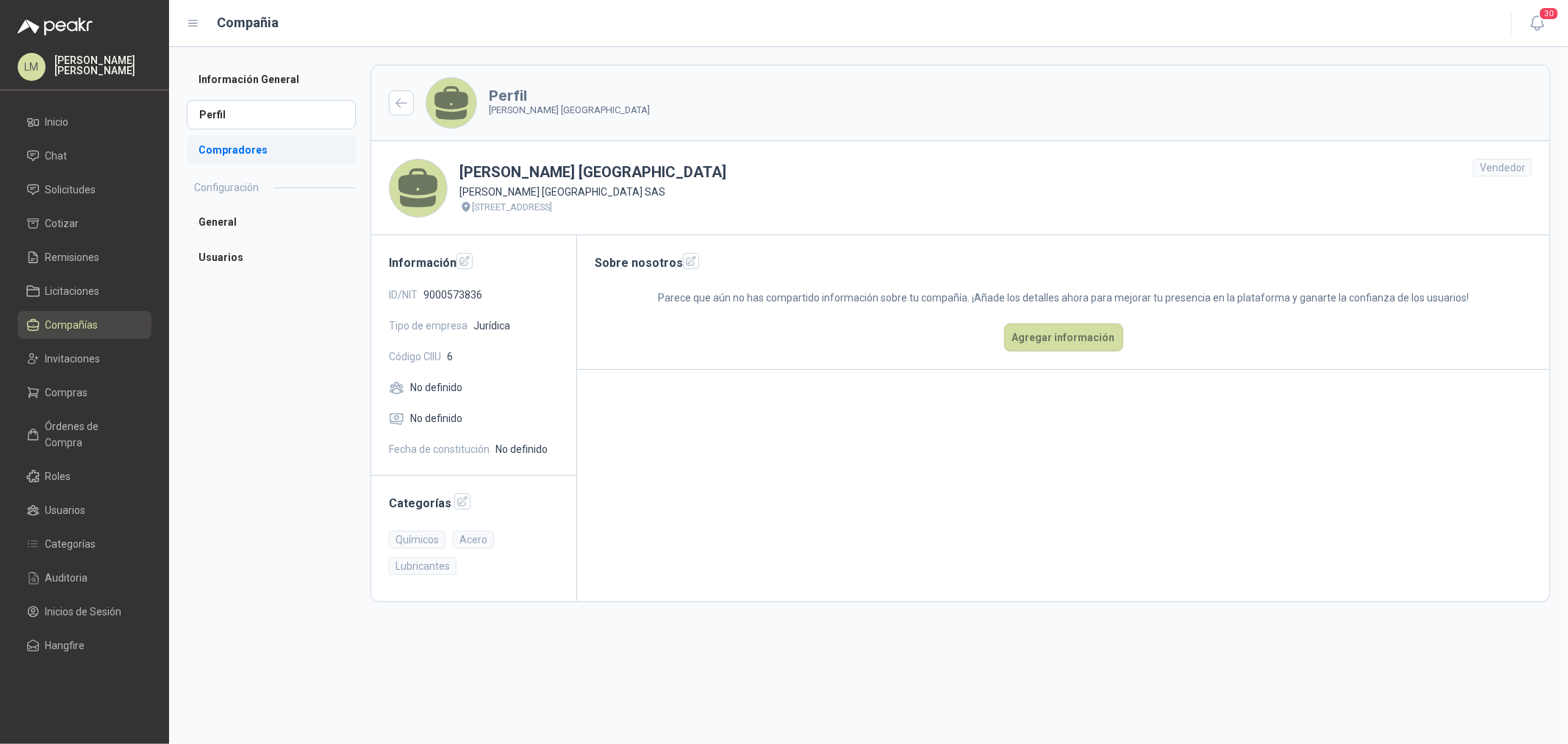
click at [239, 150] on li "Compradores" at bounding box center [271, 150] width 169 height 30
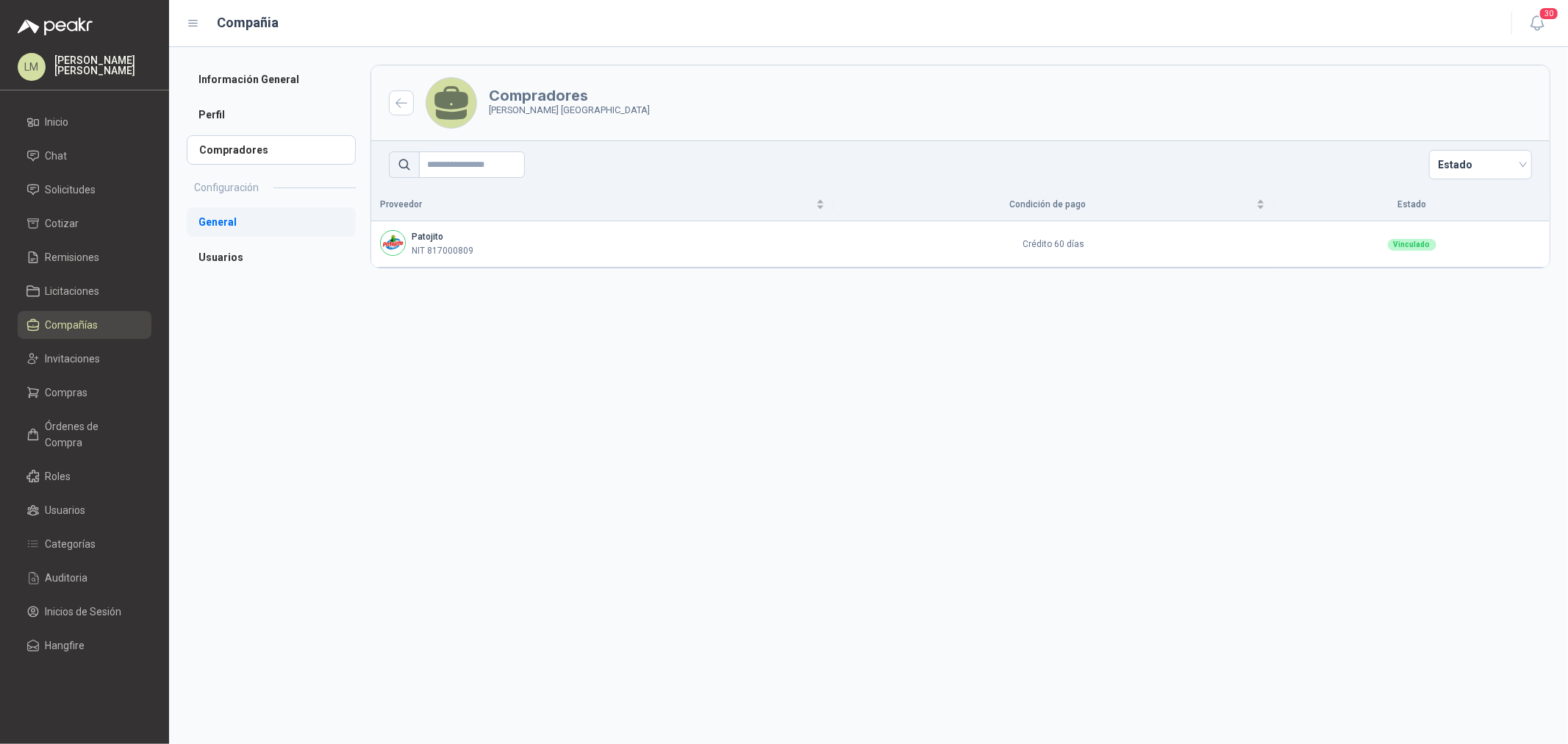
click at [224, 225] on li "General" at bounding box center [271, 222] width 169 height 30
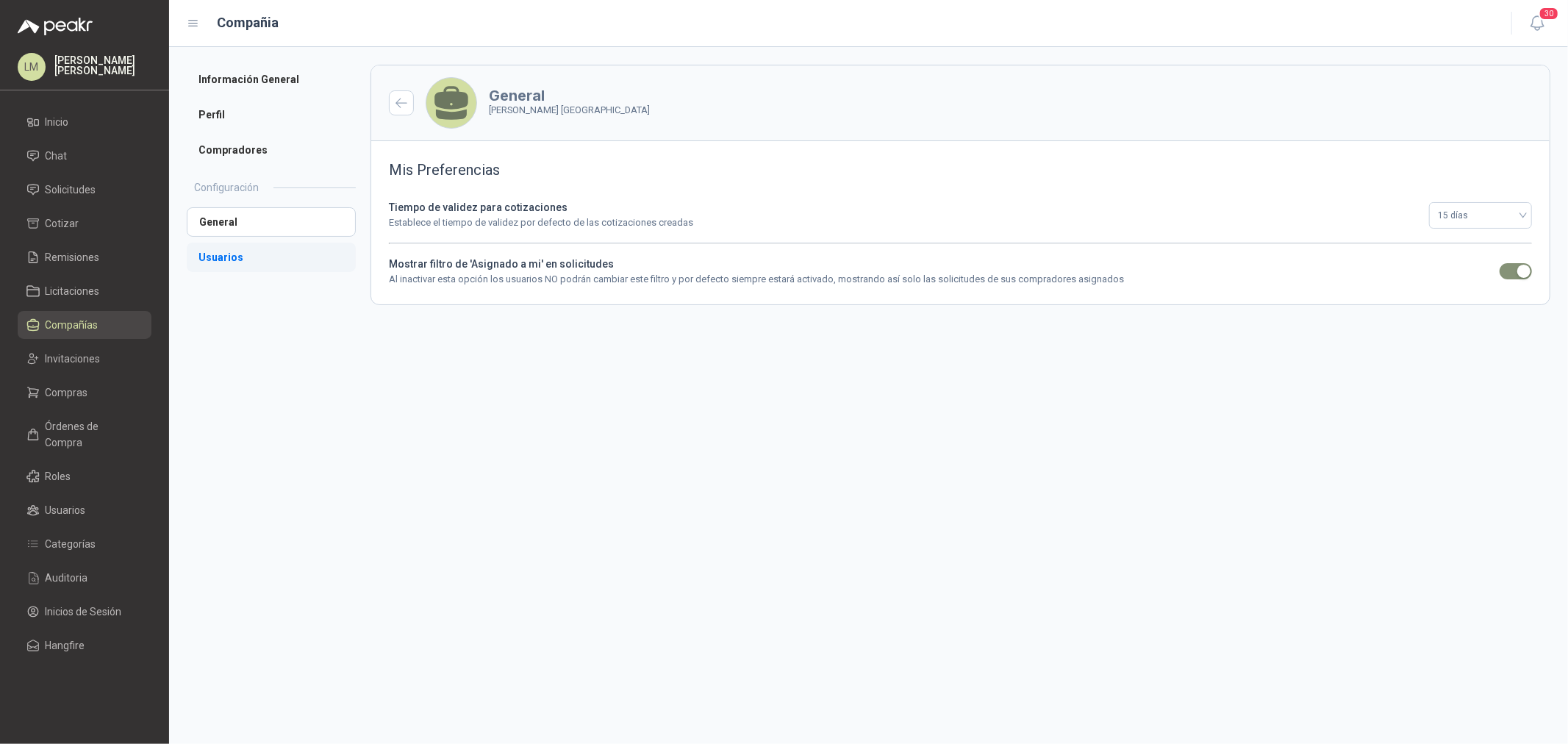
click at [224, 257] on li "Usuarios" at bounding box center [271, 257] width 169 height 30
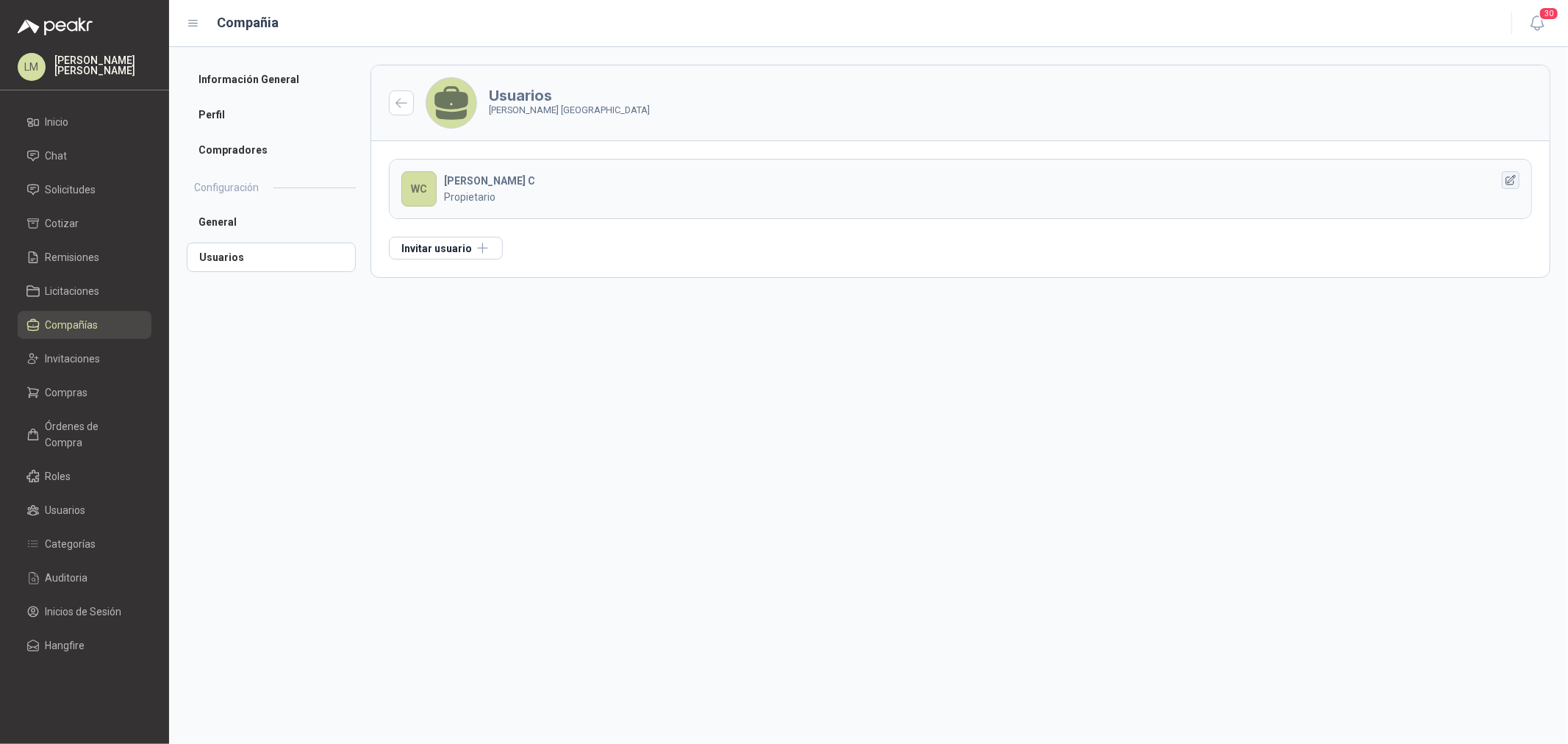
click at [1254, 182] on button "button" at bounding box center [1510, 179] width 18 height 18
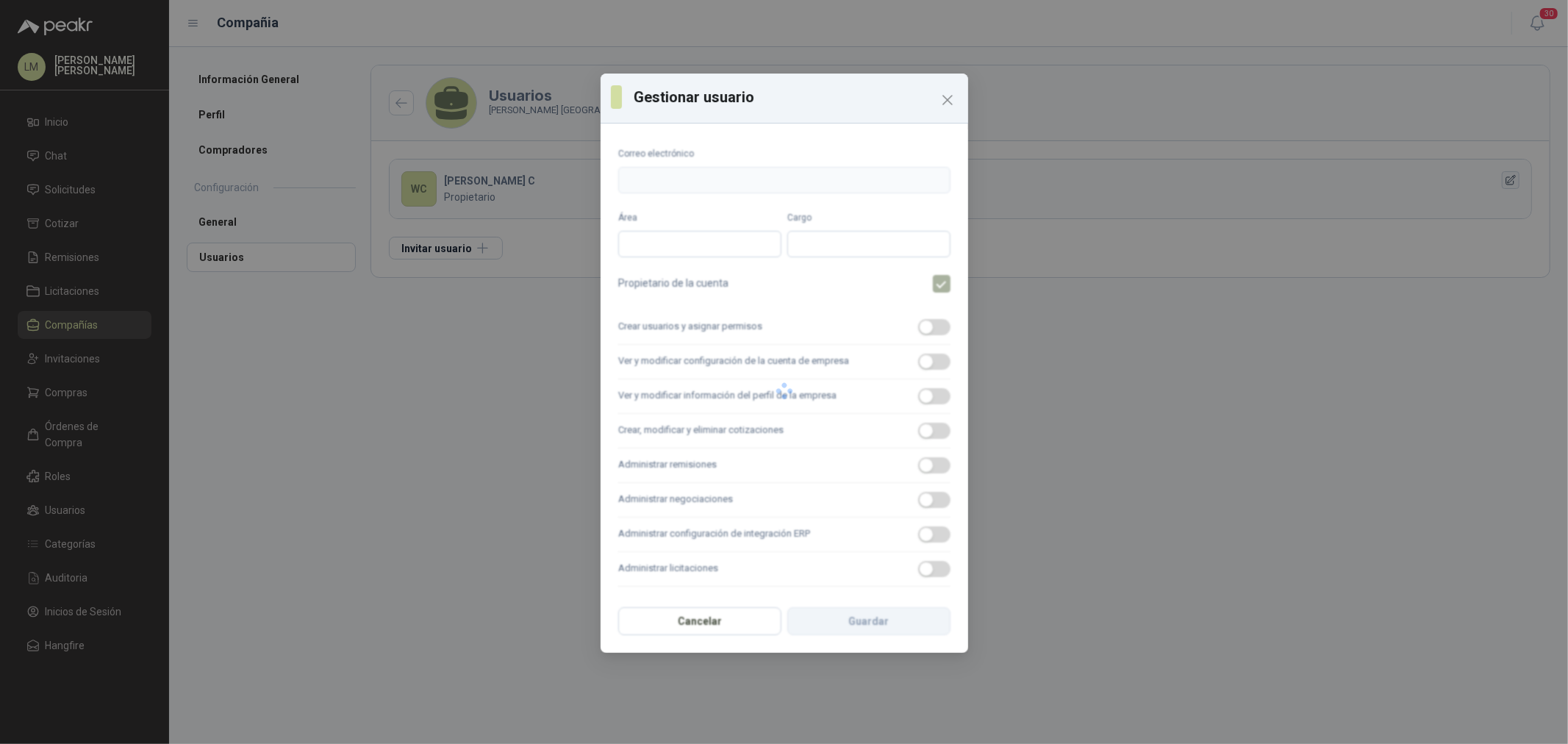
type input "**********"
click at [943, 104] on icon "Close" at bounding box center [948, 100] width 9 height 9
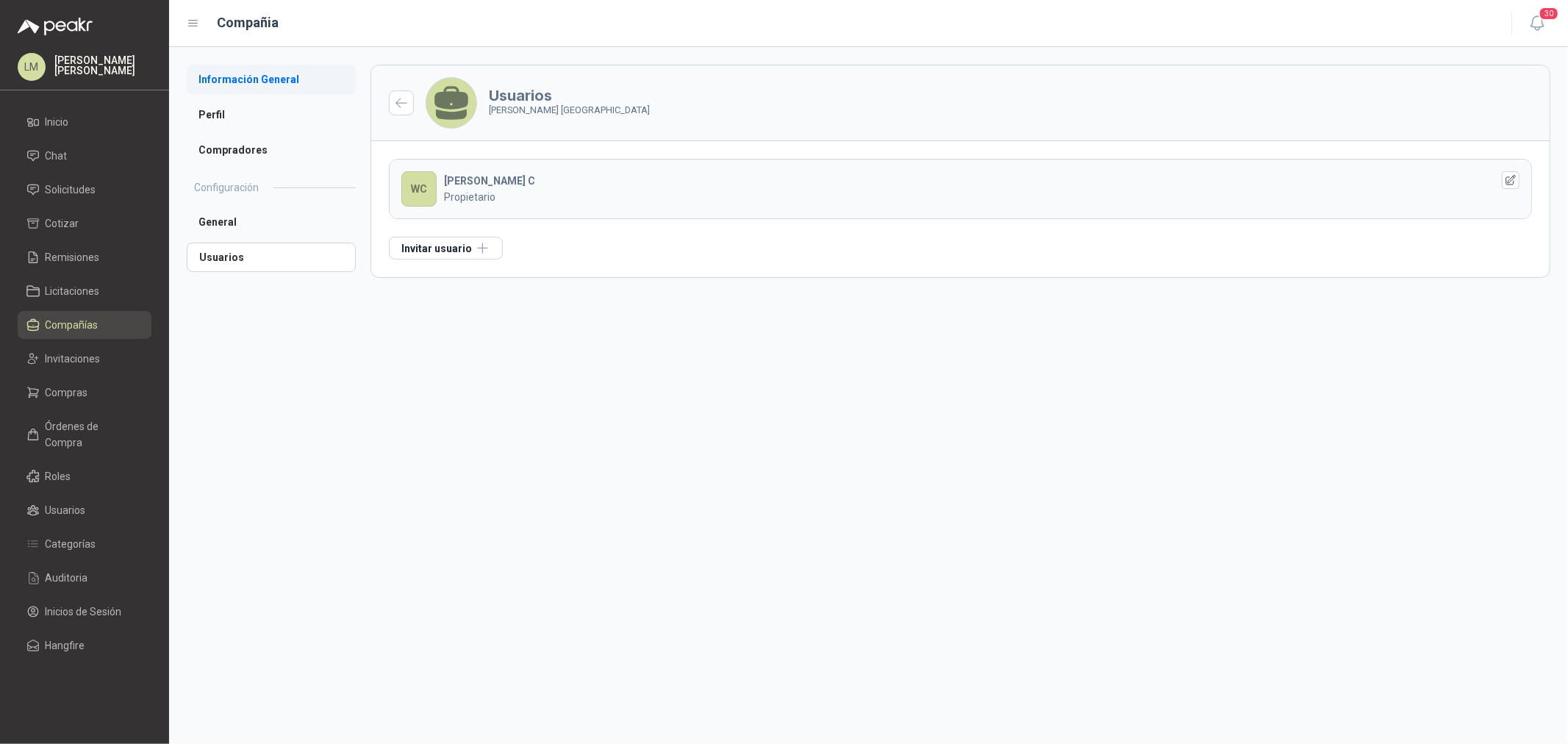
click at [259, 90] on li "Información General" at bounding box center [271, 80] width 169 height 30
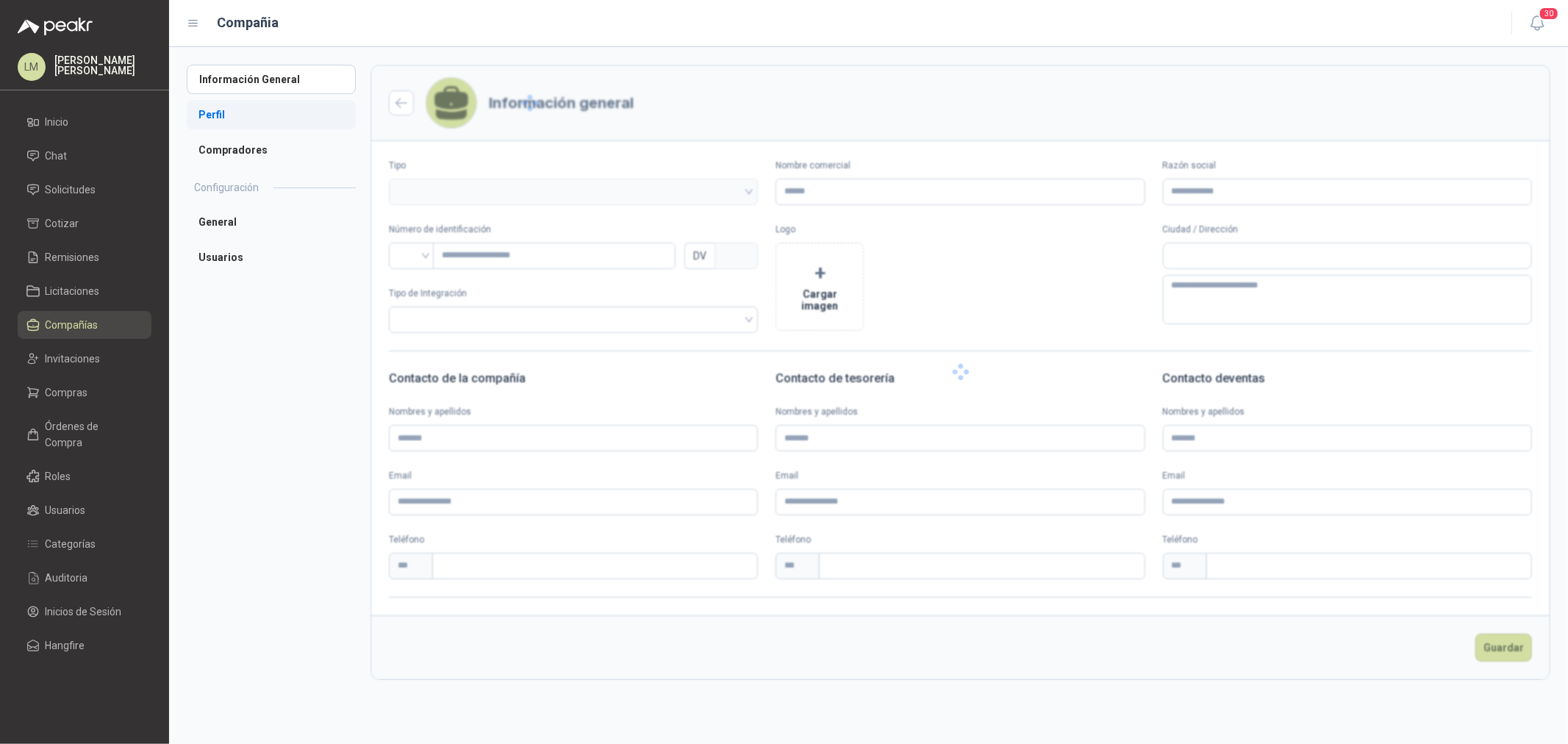
type input "**********"
type input "*"
type textarea "**********"
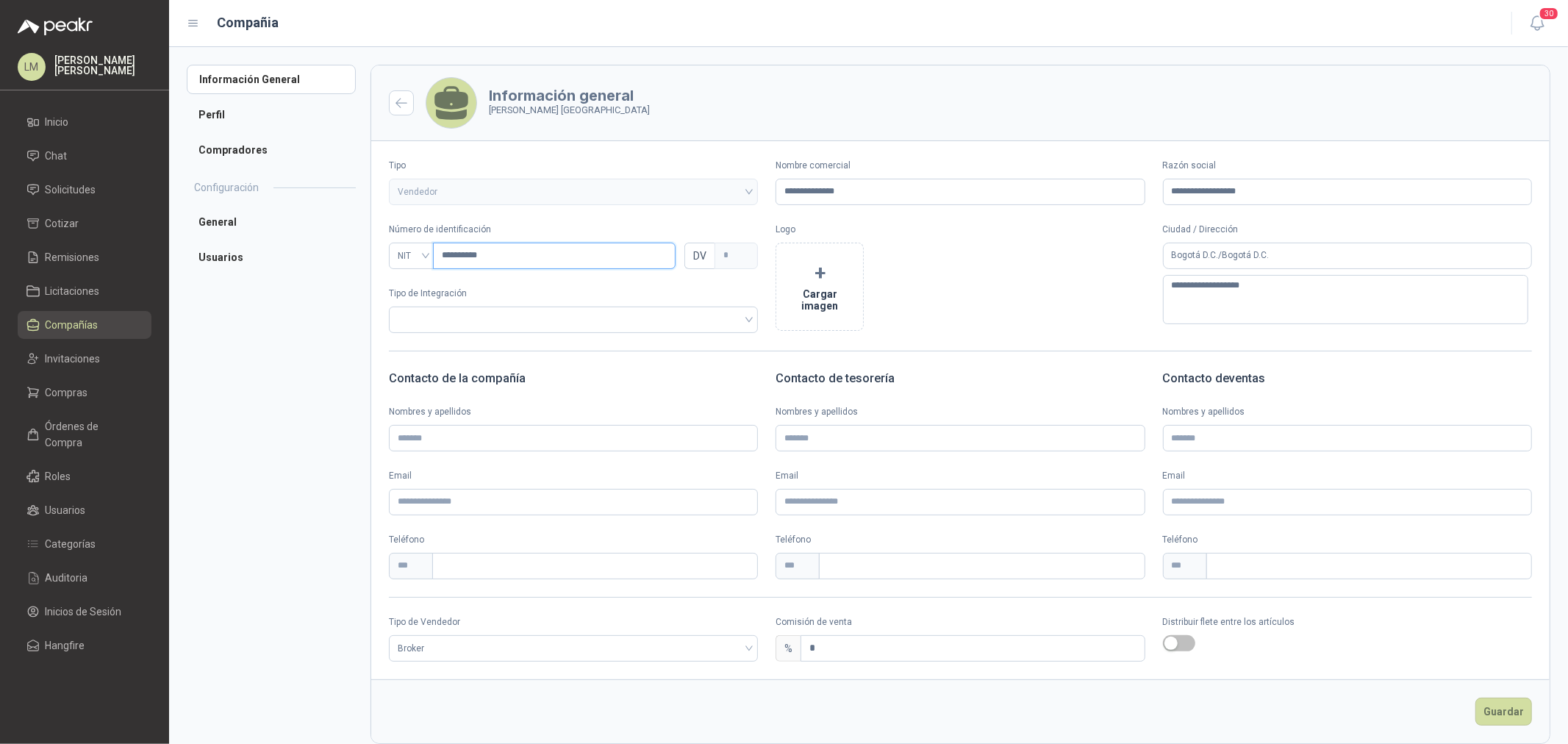
drag, startPoint x: 443, startPoint y: 258, endPoint x: 486, endPoint y: 259, distance: 43.0
click at [486, 259] on input "**********" at bounding box center [553, 255] width 242 height 27
click at [497, 263] on input "**********" at bounding box center [553, 255] width 242 height 27
type input "*********"
type input "*"
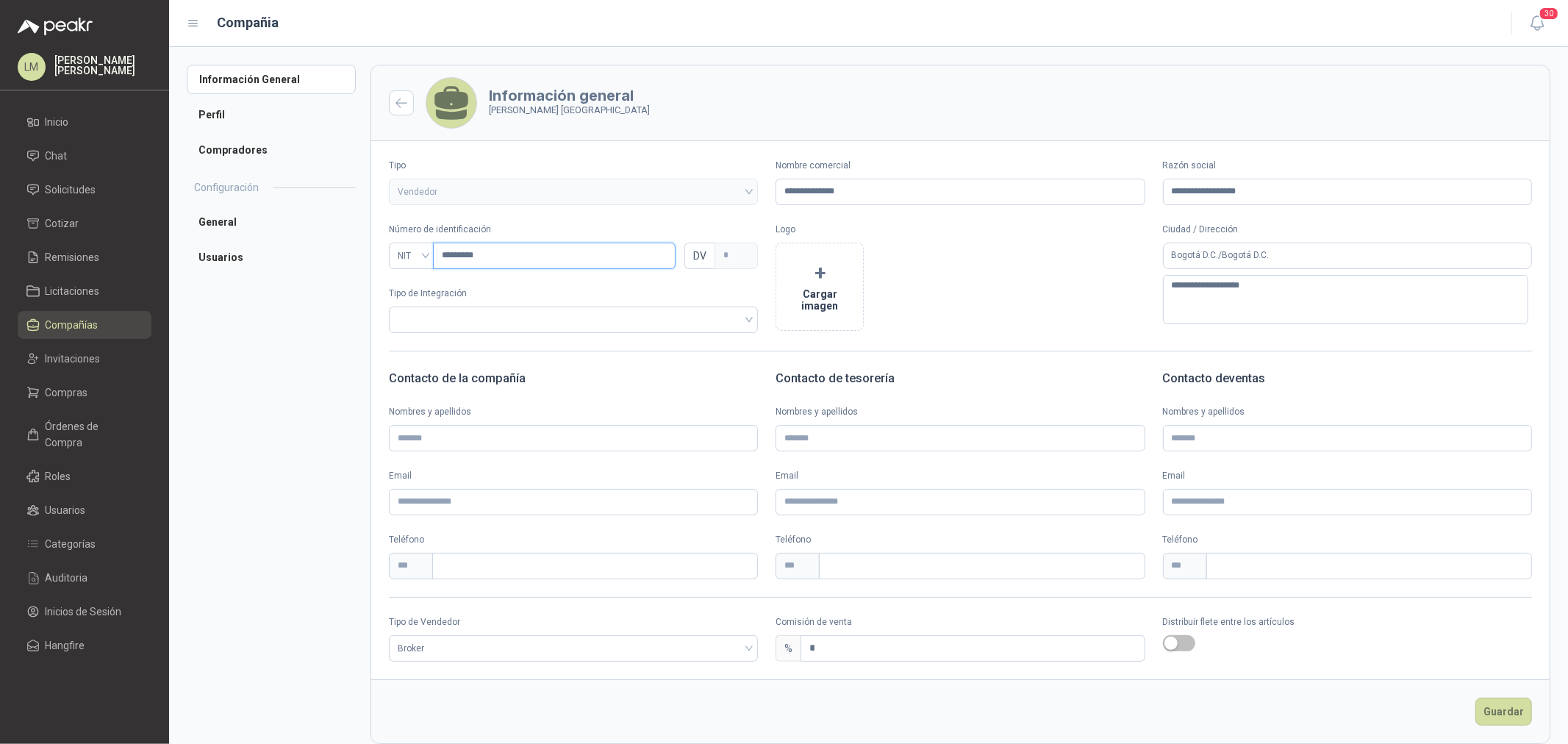
type input "*********"
click at [1254, 567] on footer "Guardar" at bounding box center [960, 711] width 1178 height 64
click at [1254, 567] on button "Guardar" at bounding box center [1503, 711] width 57 height 28
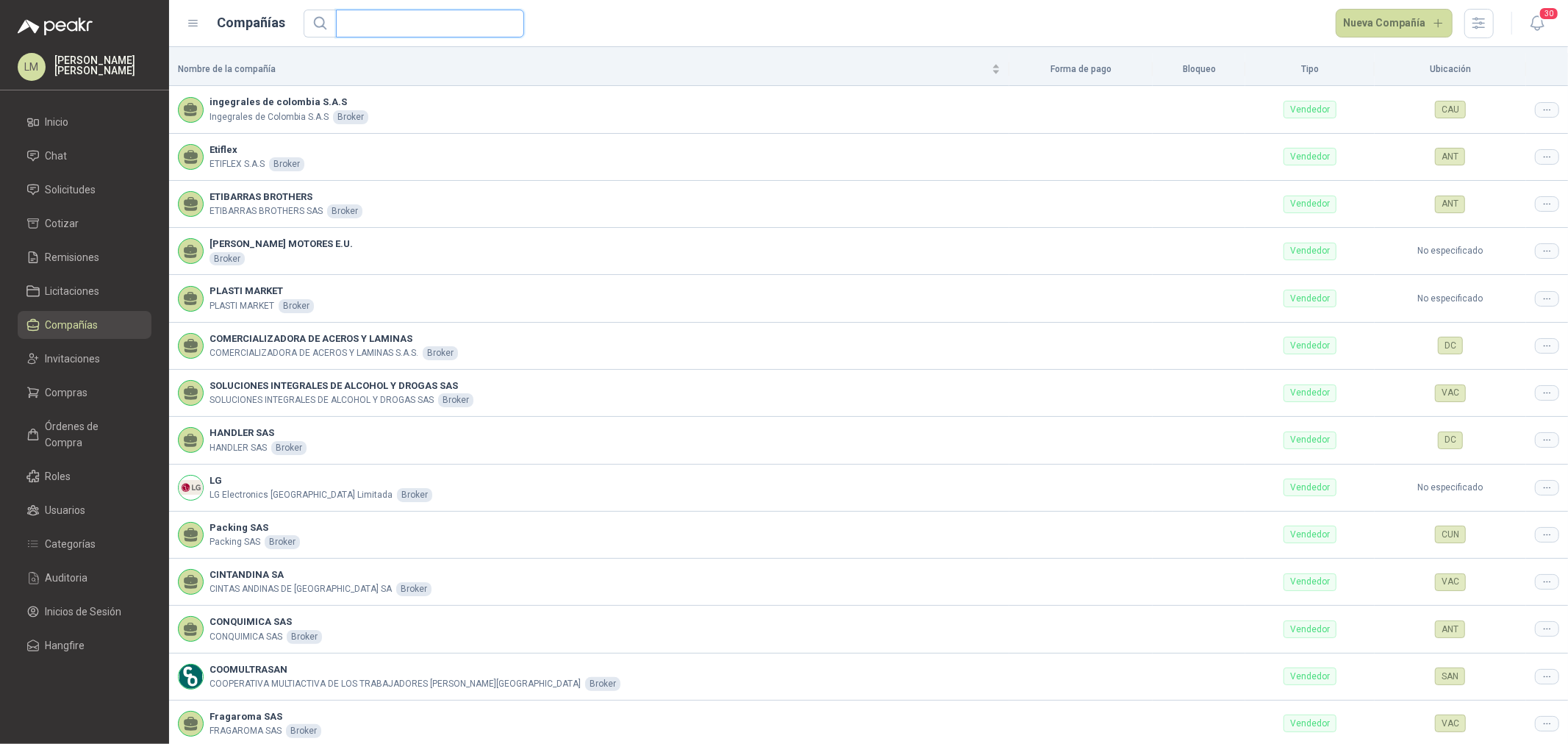
click at [368, 33] on input "text" at bounding box center [423, 23] width 159 height 27
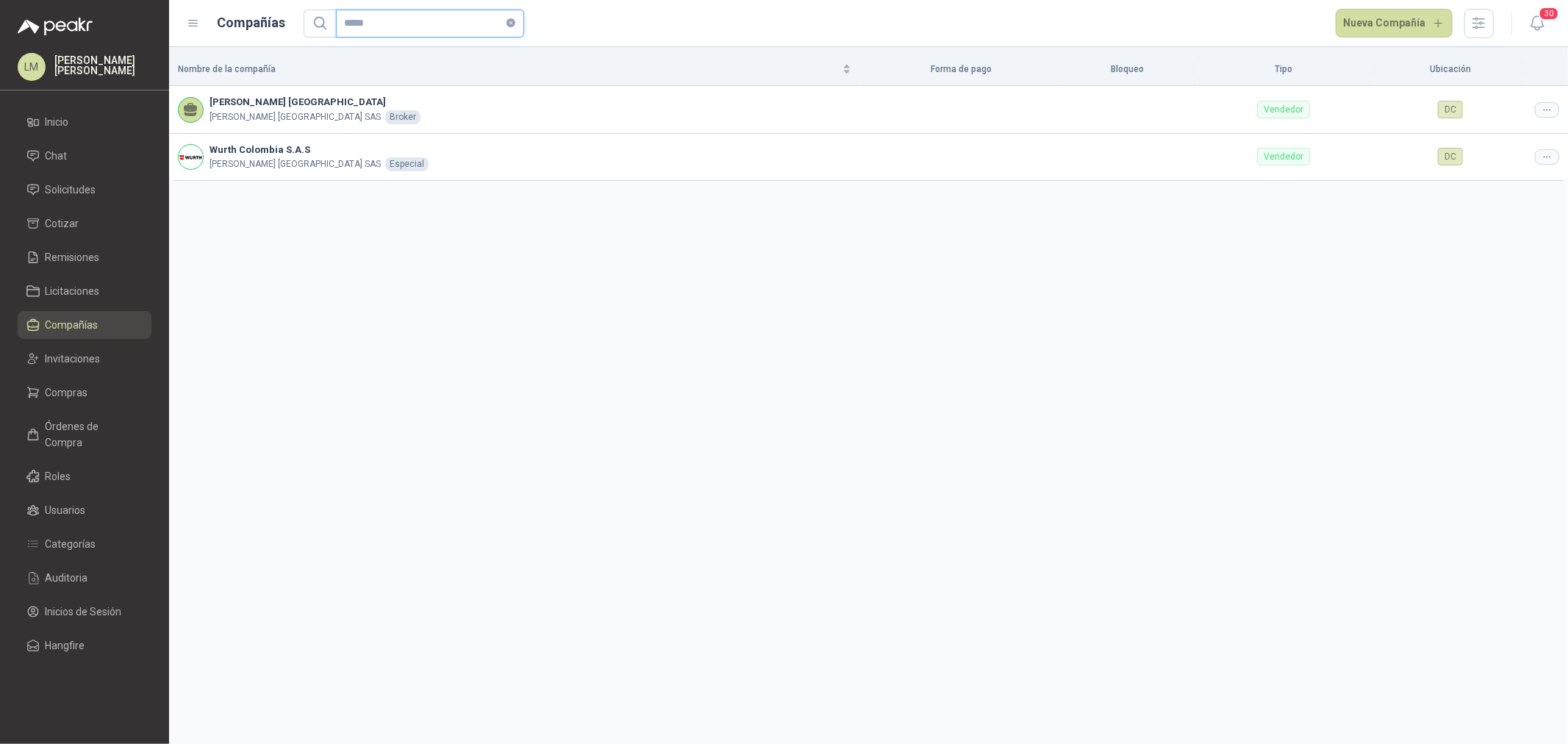
type input "*****"
